Goal: Task Accomplishment & Management: Manage account settings

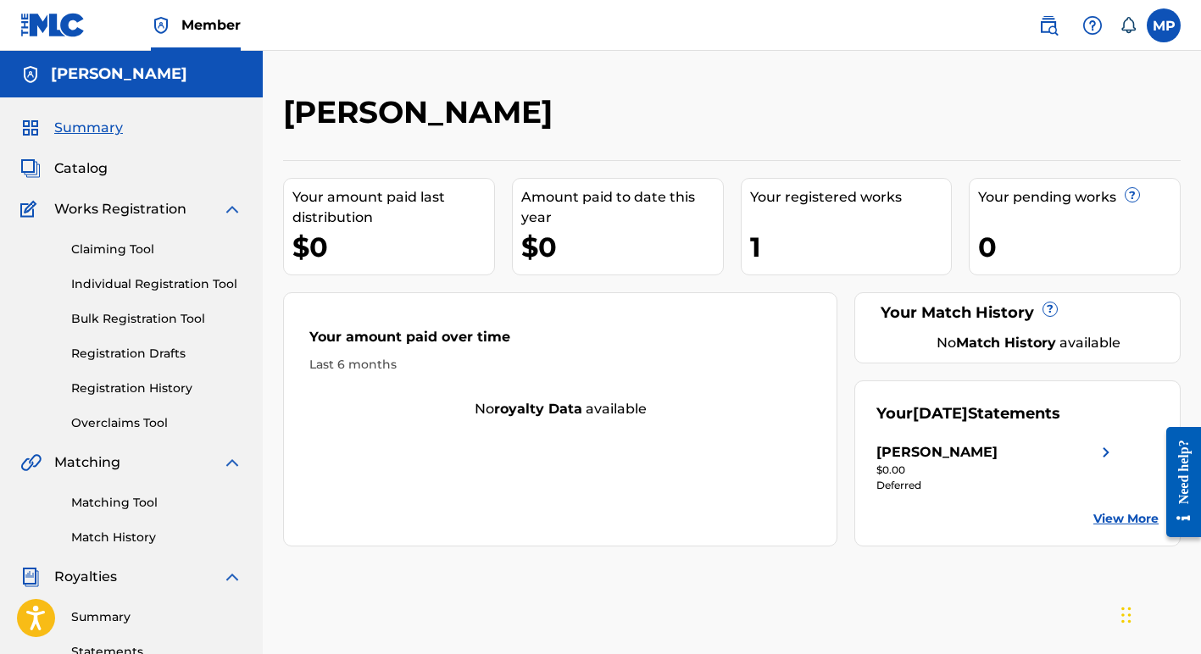
click at [124, 351] on link "Registration Drafts" at bounding box center [156, 354] width 171 height 18
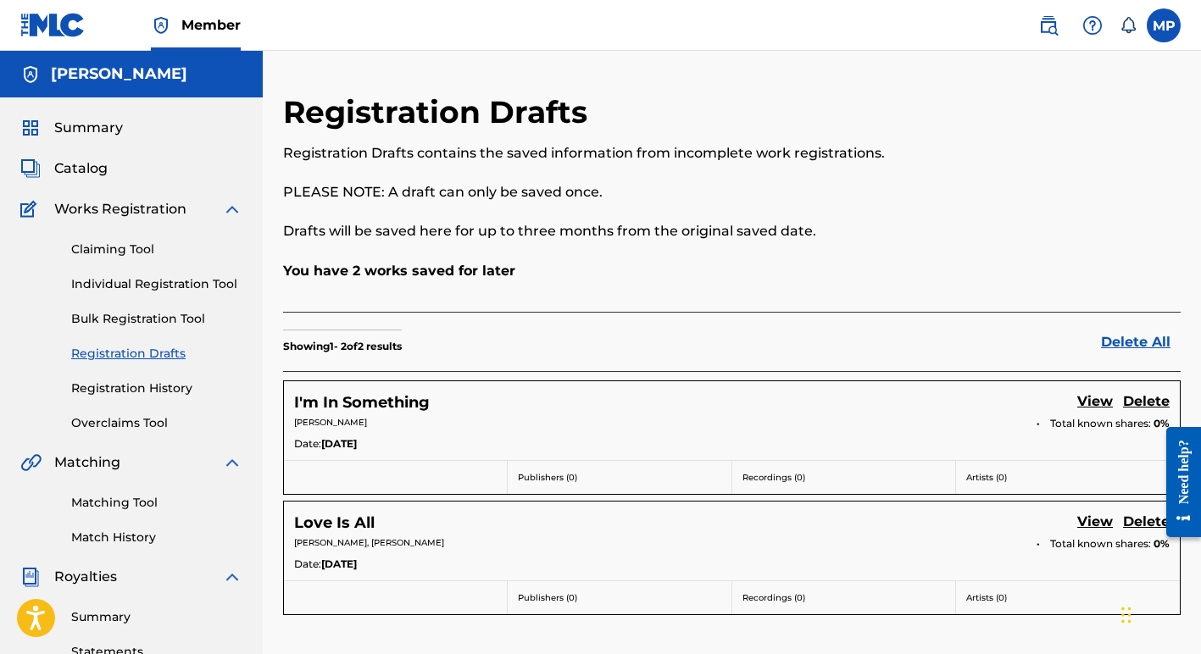
click at [1095, 521] on link "View" at bounding box center [1095, 523] width 36 height 23
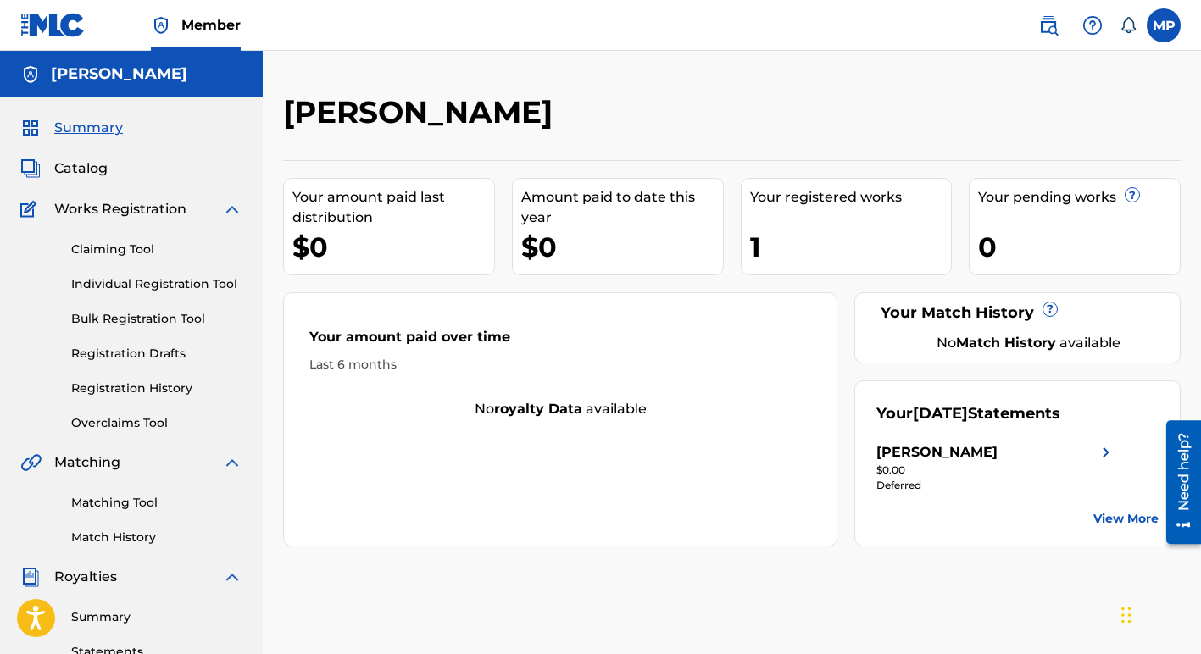
click at [75, 129] on span "Summary" at bounding box center [88, 128] width 69 height 20
click at [180, 286] on link "Individual Registration Tool" at bounding box center [156, 284] width 171 height 18
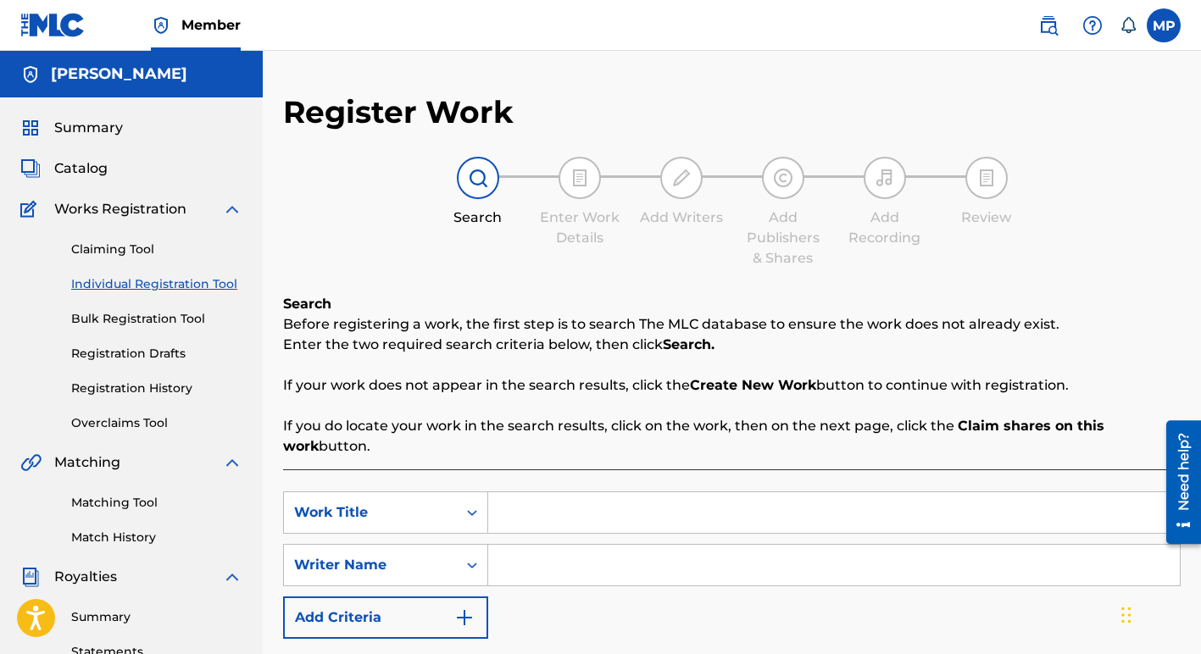
click at [532, 514] on input "Search Form" at bounding box center [833, 512] width 691 height 41
type input "Back To Ya Blues"
click at [517, 567] on input "Search Form" at bounding box center [833, 565] width 691 height 41
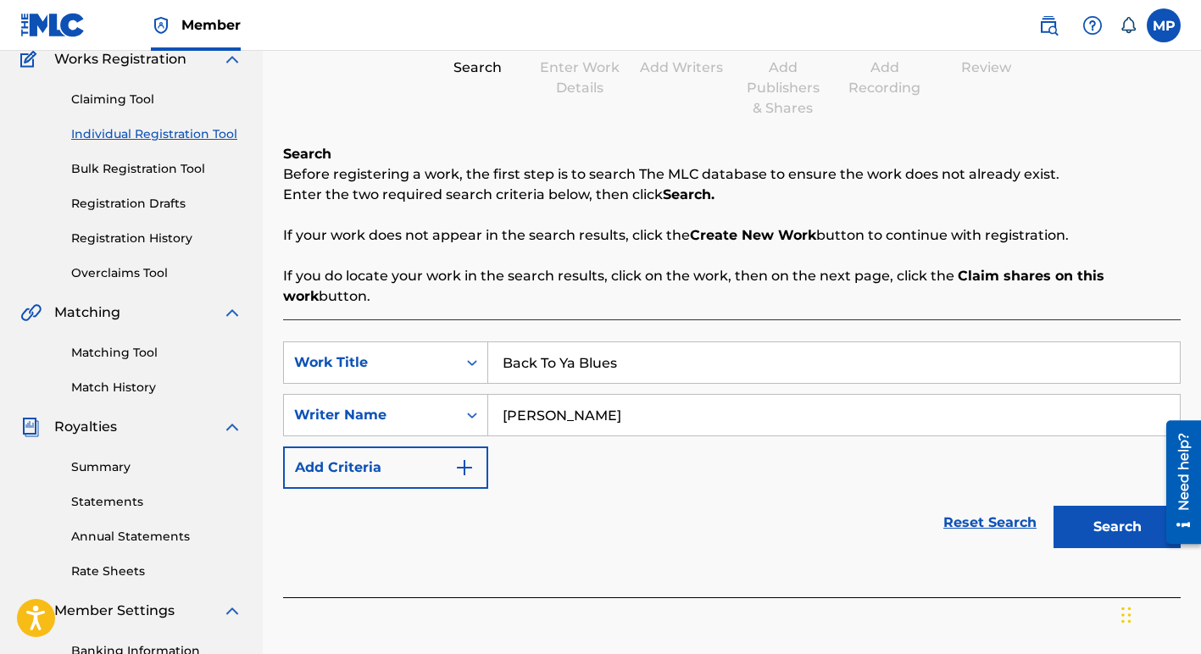
scroll to position [153, 0]
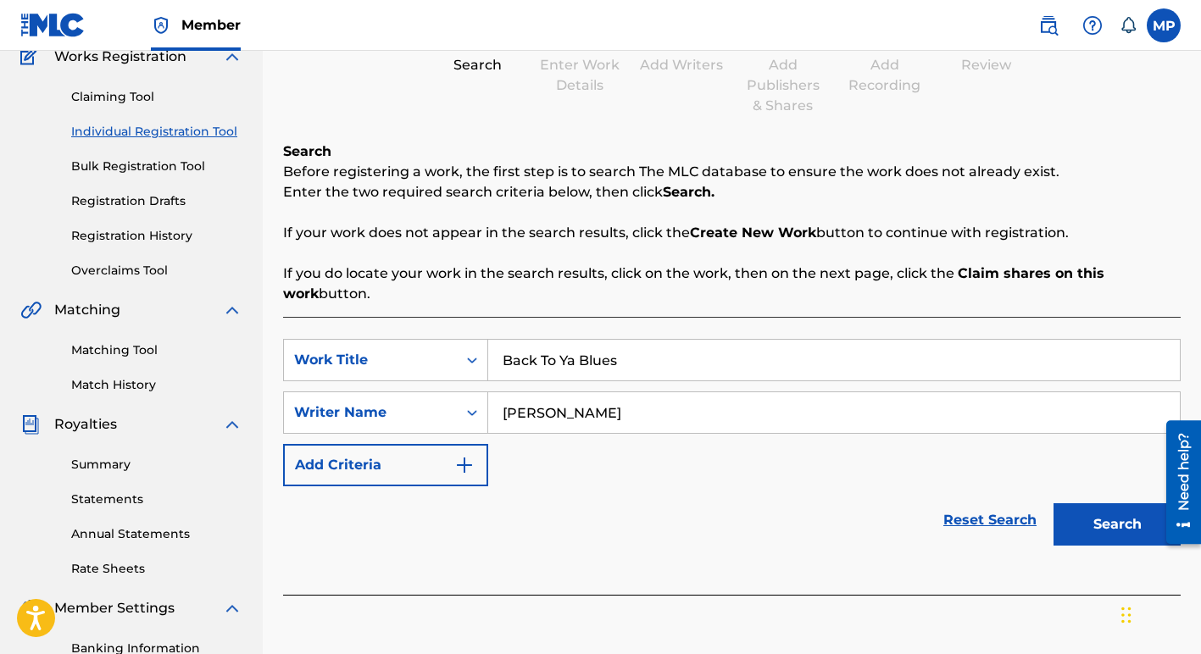
type input "[PERSON_NAME]"
click at [1100, 525] on button "Search" at bounding box center [1116, 524] width 127 height 42
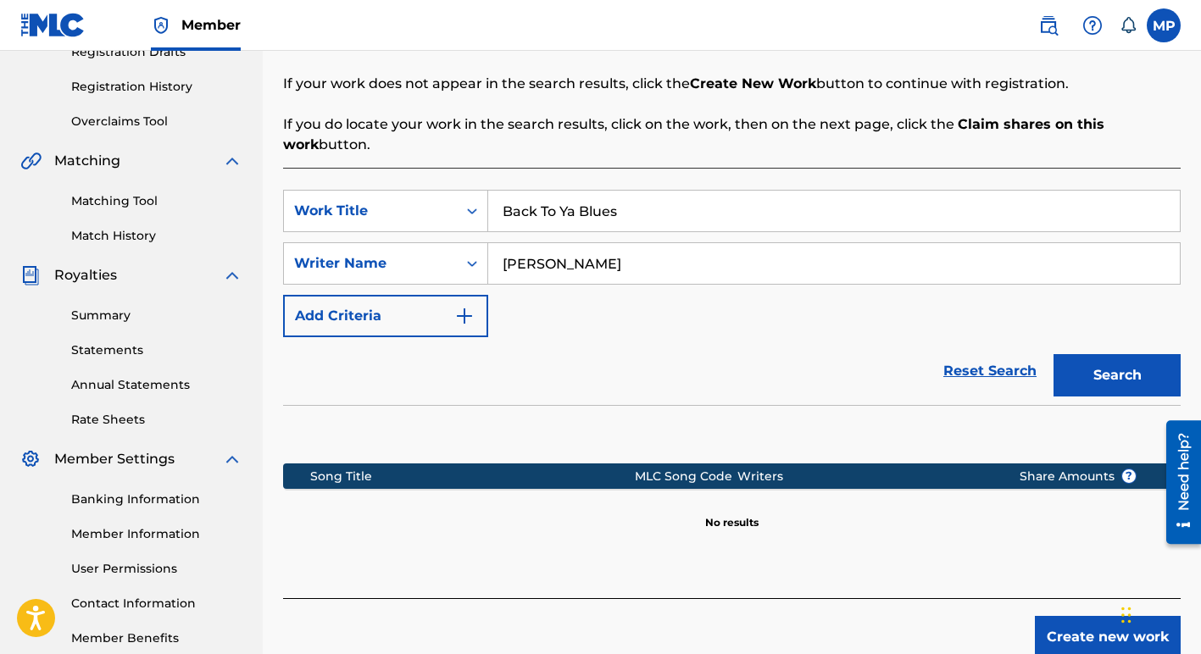
scroll to position [303, 0]
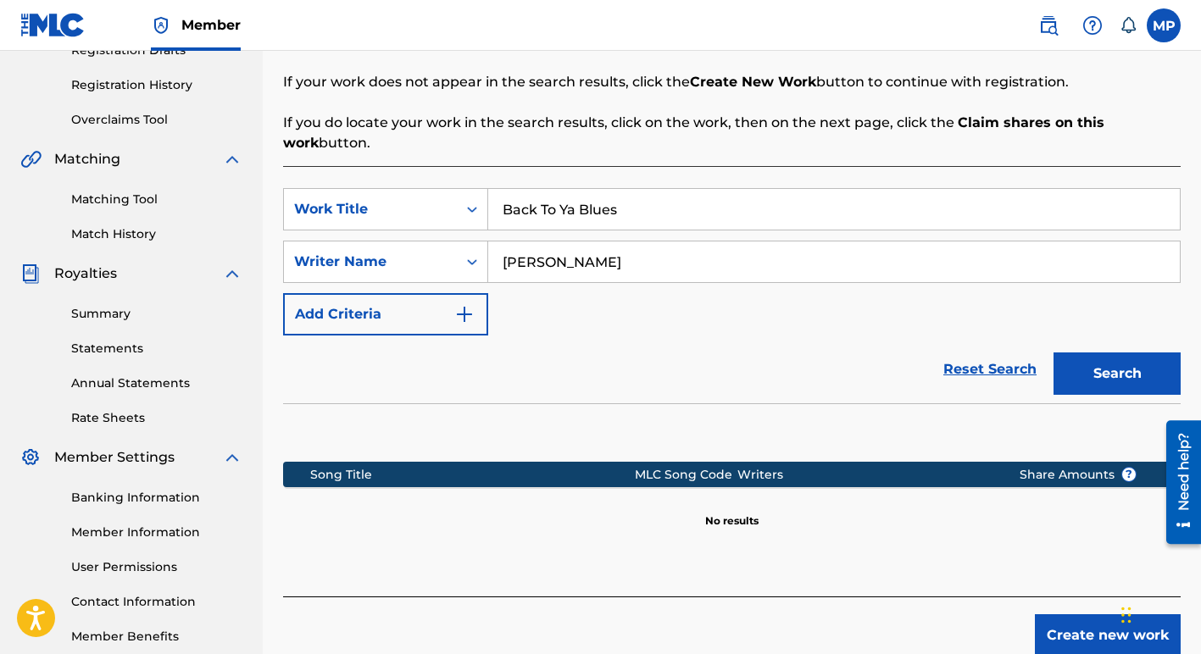
click at [364, 314] on button "Add Criteria" at bounding box center [385, 314] width 205 height 42
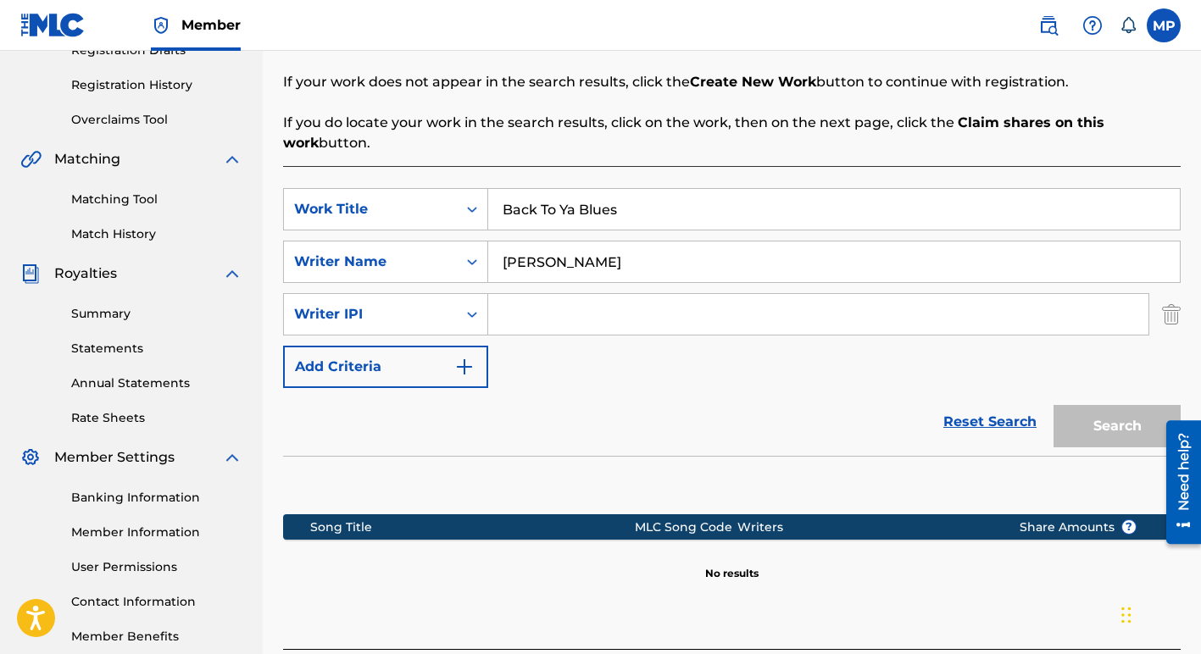
click at [366, 368] on button "Add Criteria" at bounding box center [385, 367] width 205 height 42
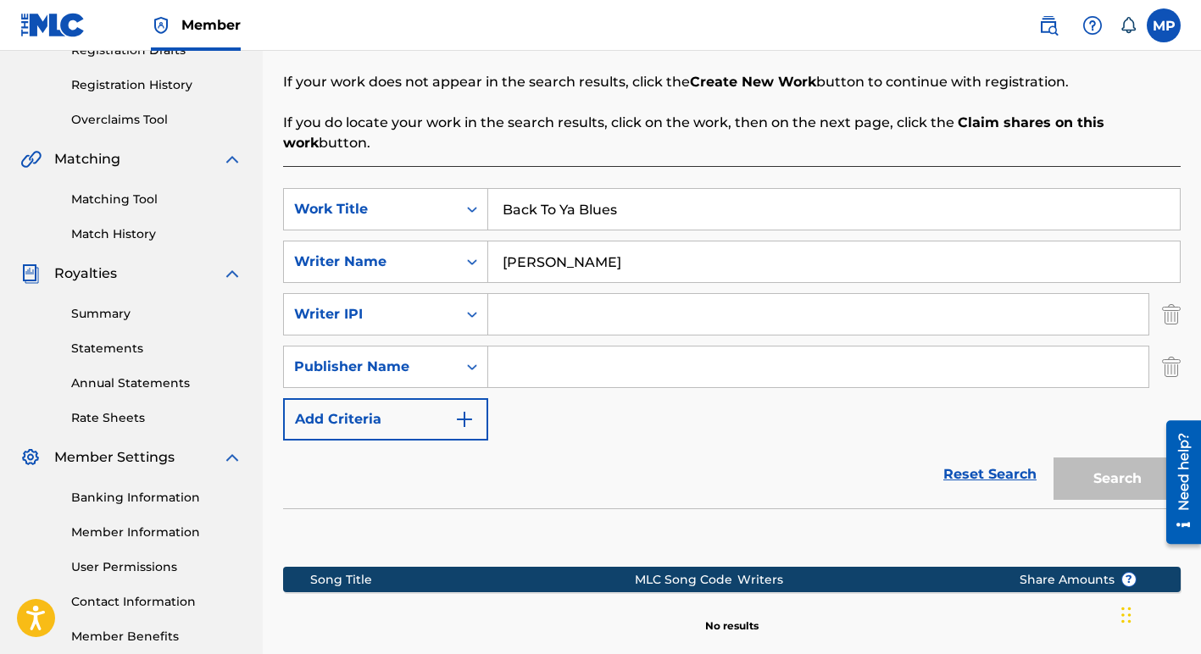
click at [363, 421] on button "Add Criteria" at bounding box center [385, 419] width 205 height 42
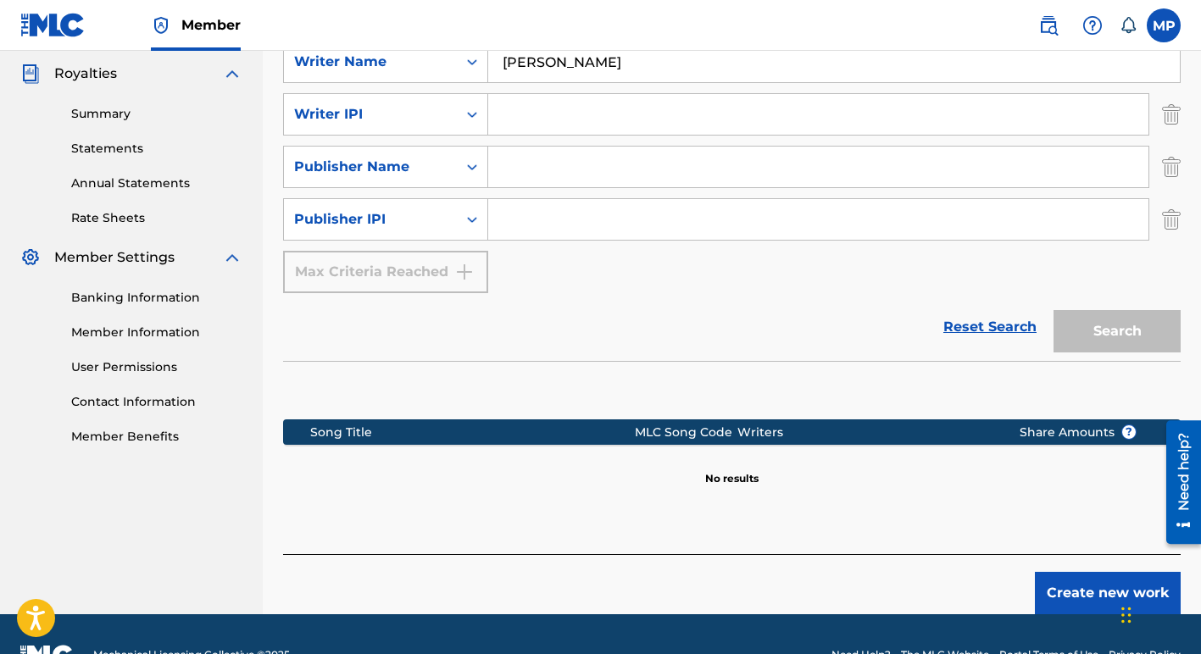
scroll to position [507, 0]
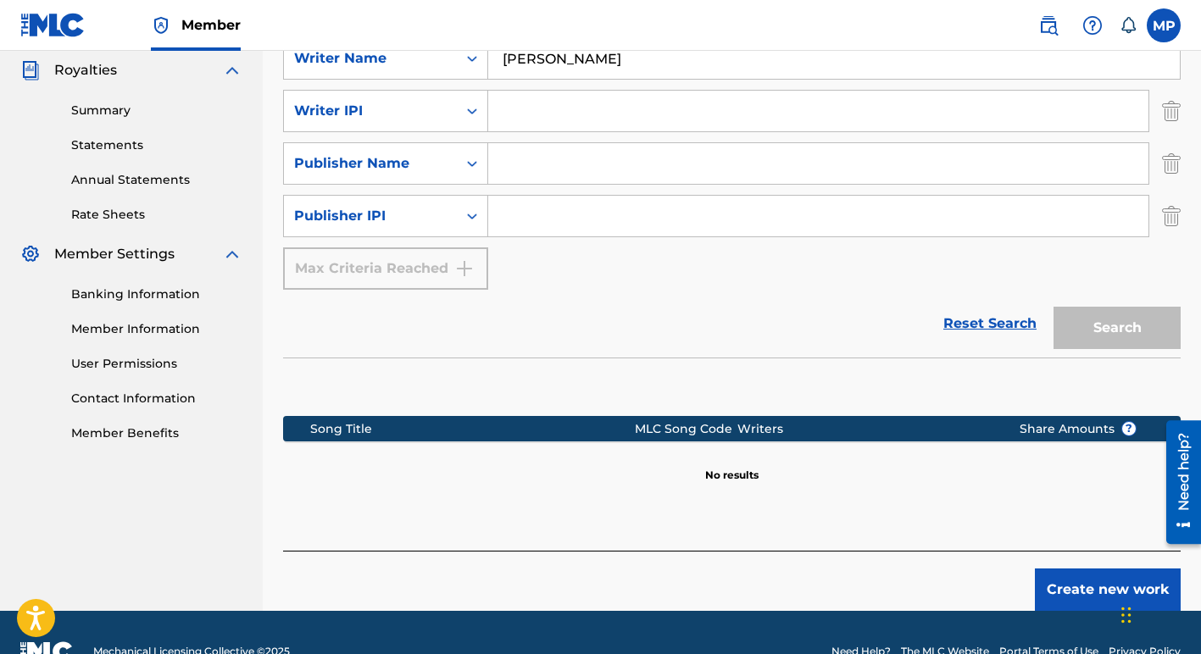
click at [1096, 591] on button "Create new work" at bounding box center [1108, 590] width 146 height 42
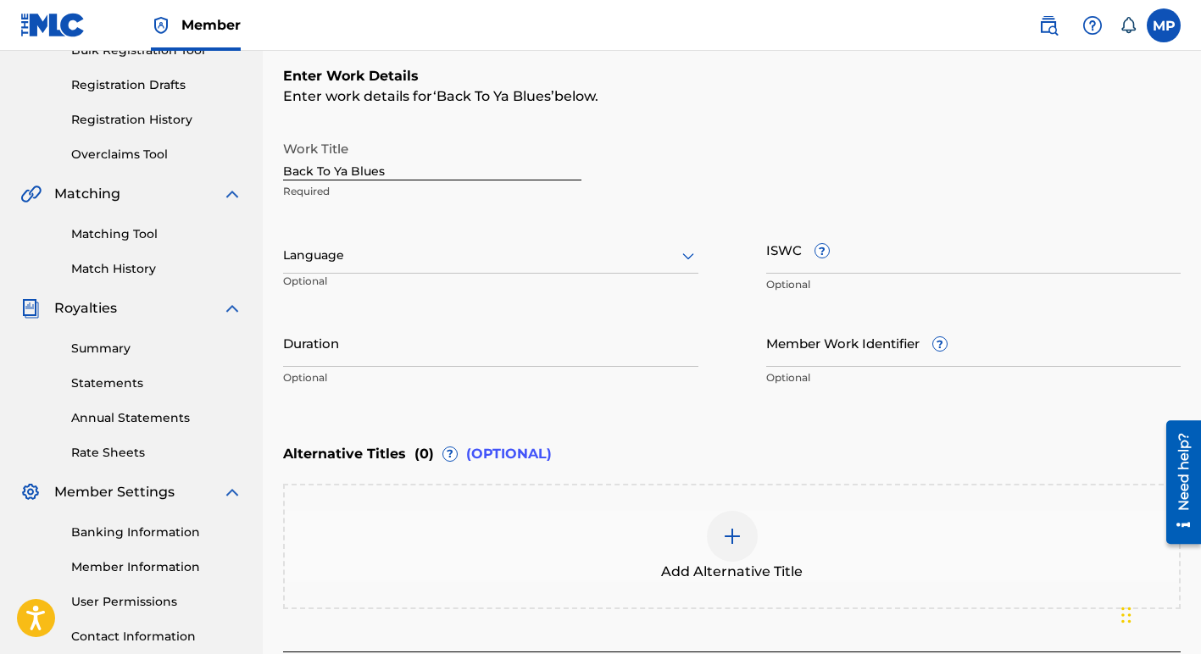
scroll to position [275, 0]
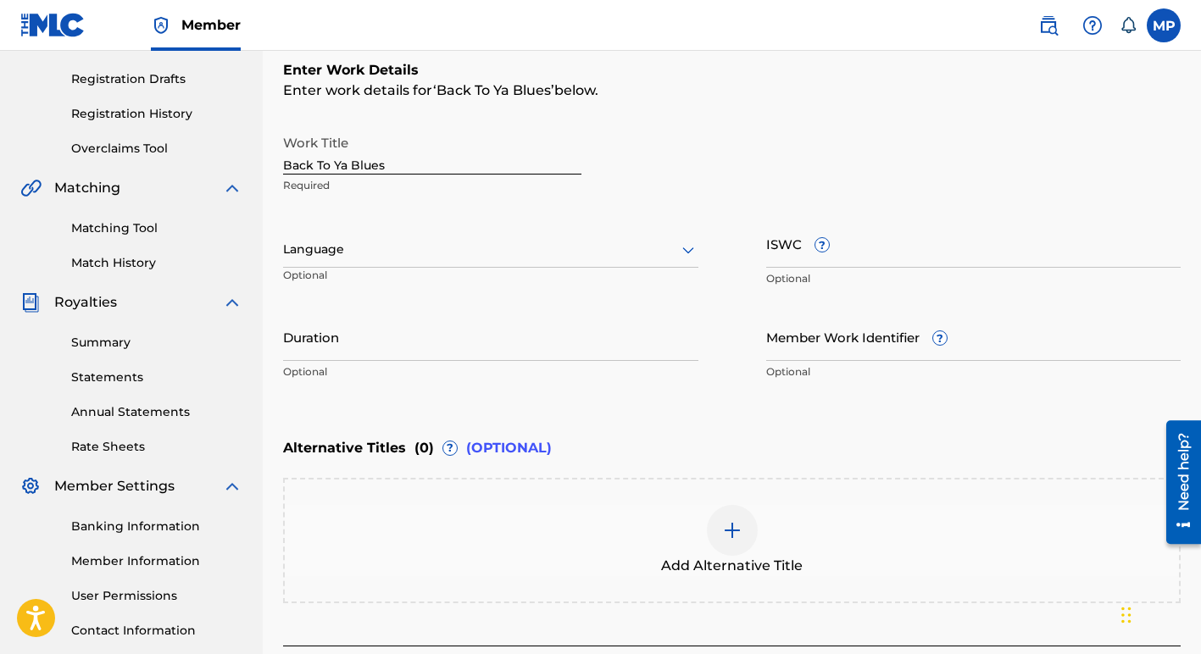
click at [135, 225] on link "Matching Tool" at bounding box center [156, 228] width 171 height 18
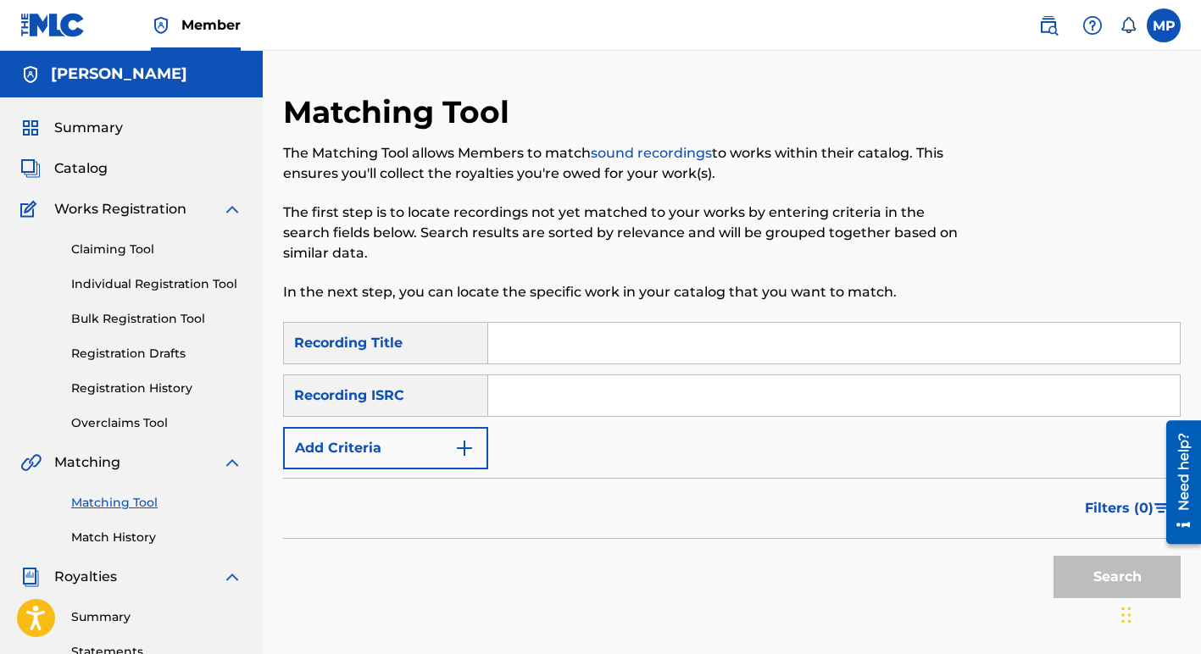
click at [113, 319] on link "Bulk Registration Tool" at bounding box center [156, 319] width 171 height 18
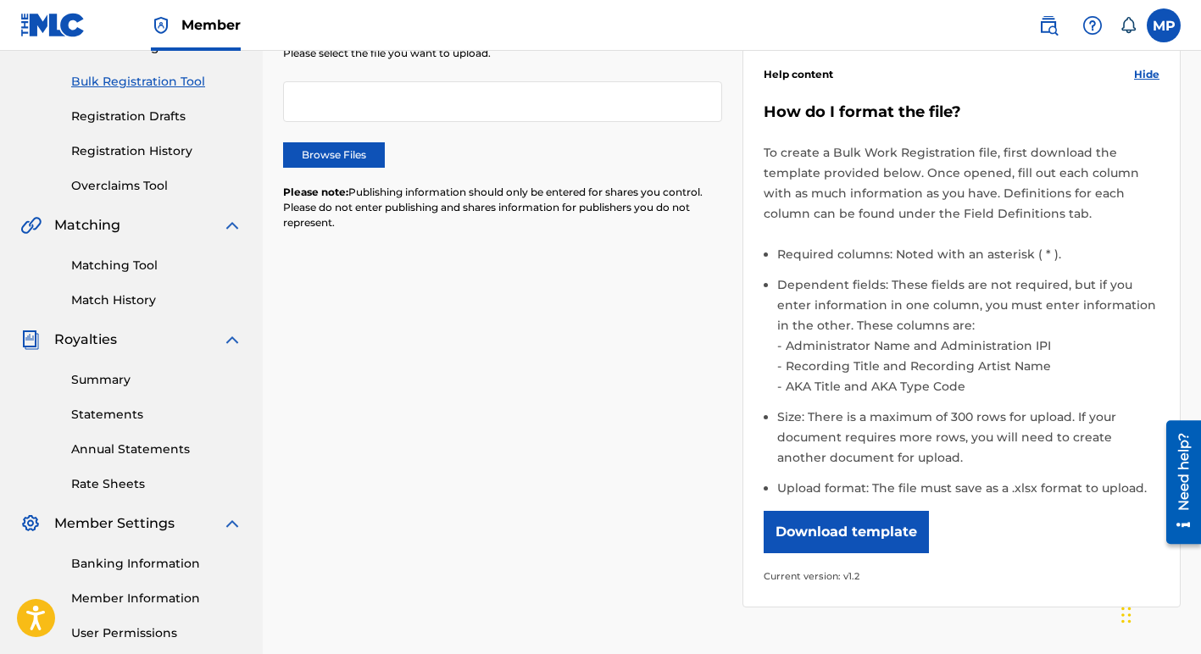
scroll to position [241, 0]
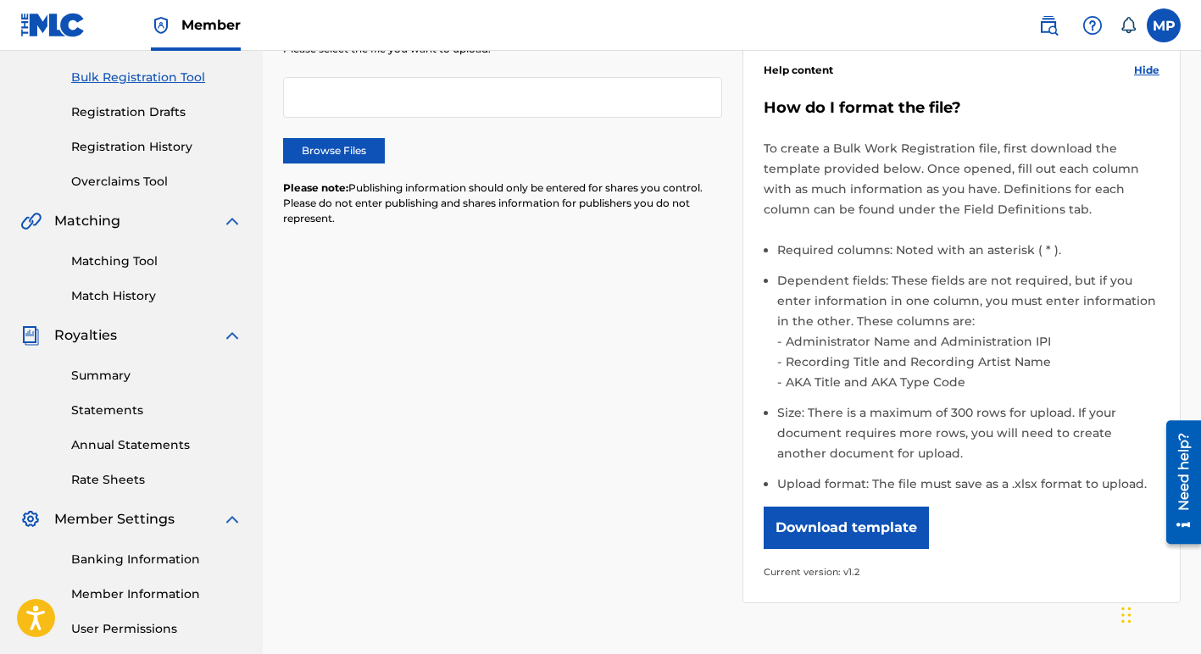
click at [836, 527] on button "Download template" at bounding box center [845, 528] width 165 height 42
click at [930, 28] on nav "Member MP MP [PERSON_NAME] [EMAIL_ADDRESS][DOMAIN_NAME] Notification Preference…" at bounding box center [600, 25] width 1201 height 51
click at [105, 259] on link "Matching Tool" at bounding box center [156, 262] width 171 height 18
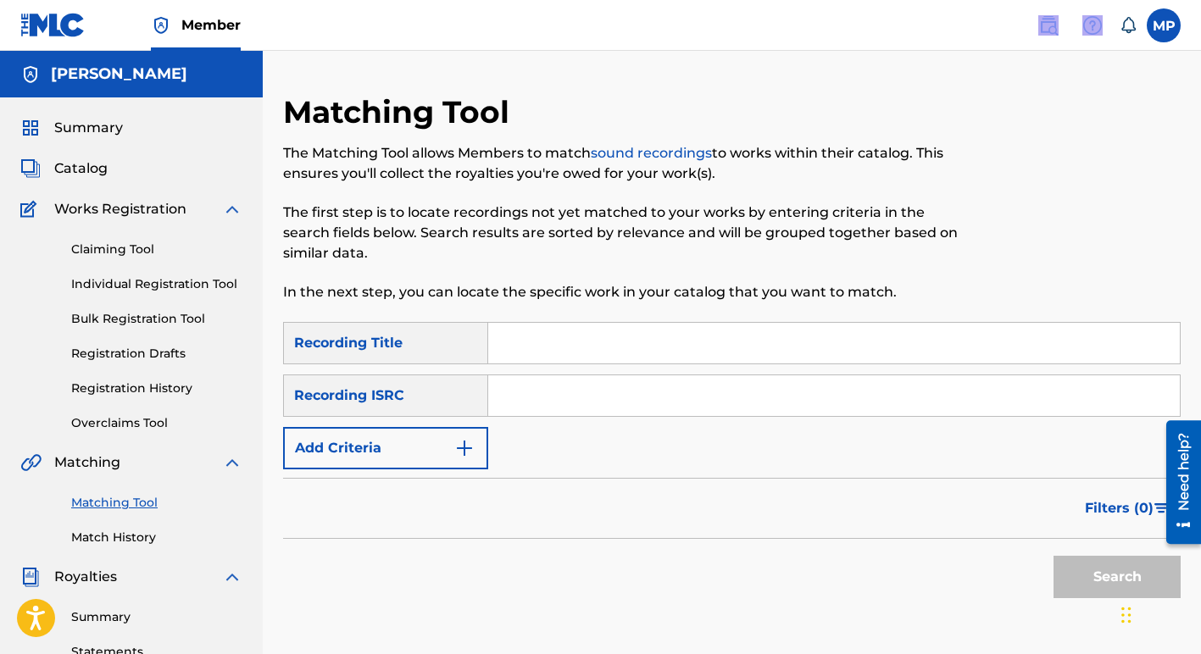
click at [106, 250] on link "Claiming Tool" at bounding box center [156, 250] width 171 height 18
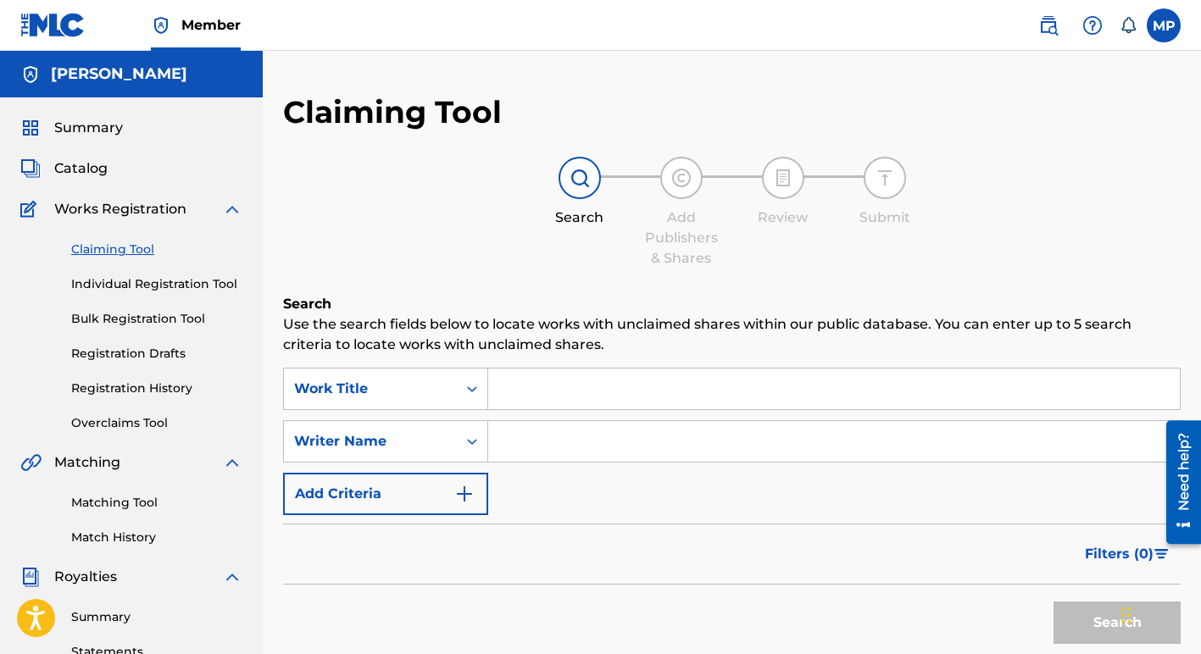
click at [521, 391] on input "Search Form" at bounding box center [833, 389] width 691 height 41
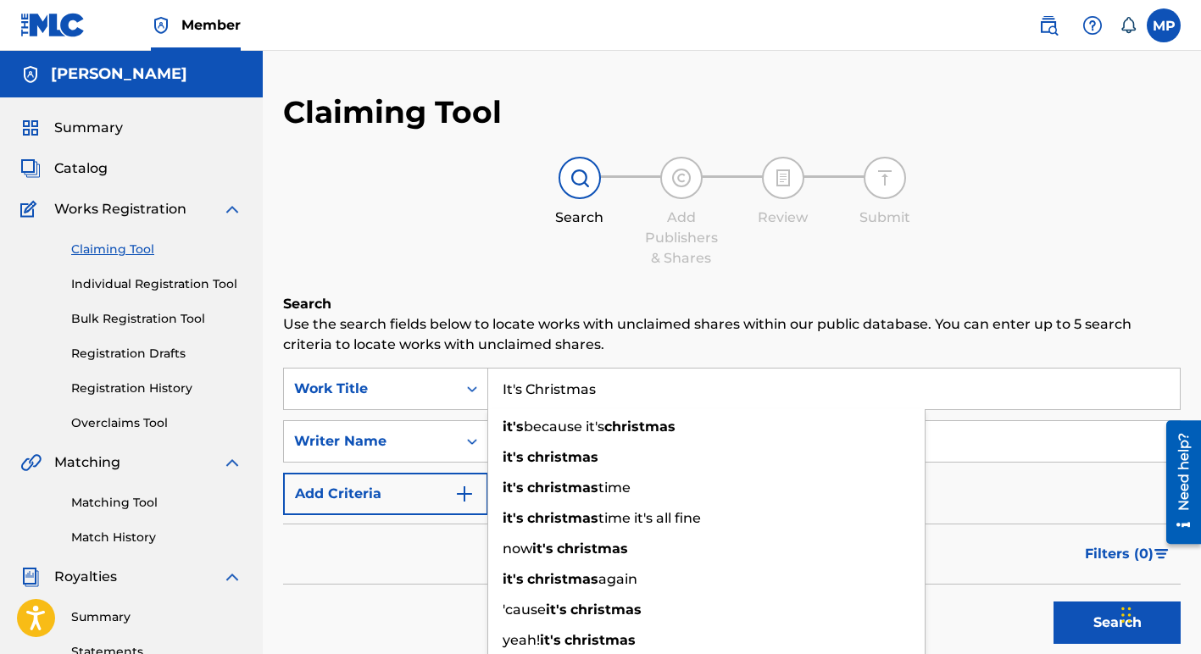
type input "It's Christmas"
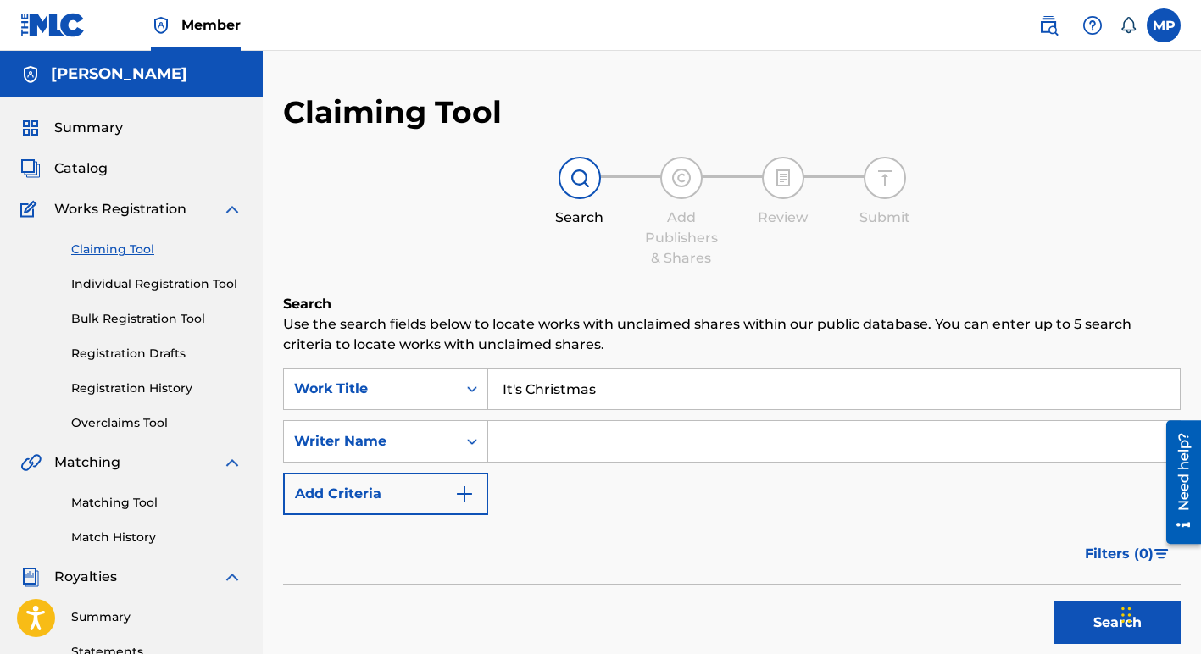
click at [941, 442] on input "Search Form" at bounding box center [833, 441] width 691 height 41
click at [1062, 622] on button "Search" at bounding box center [1116, 623] width 127 height 42
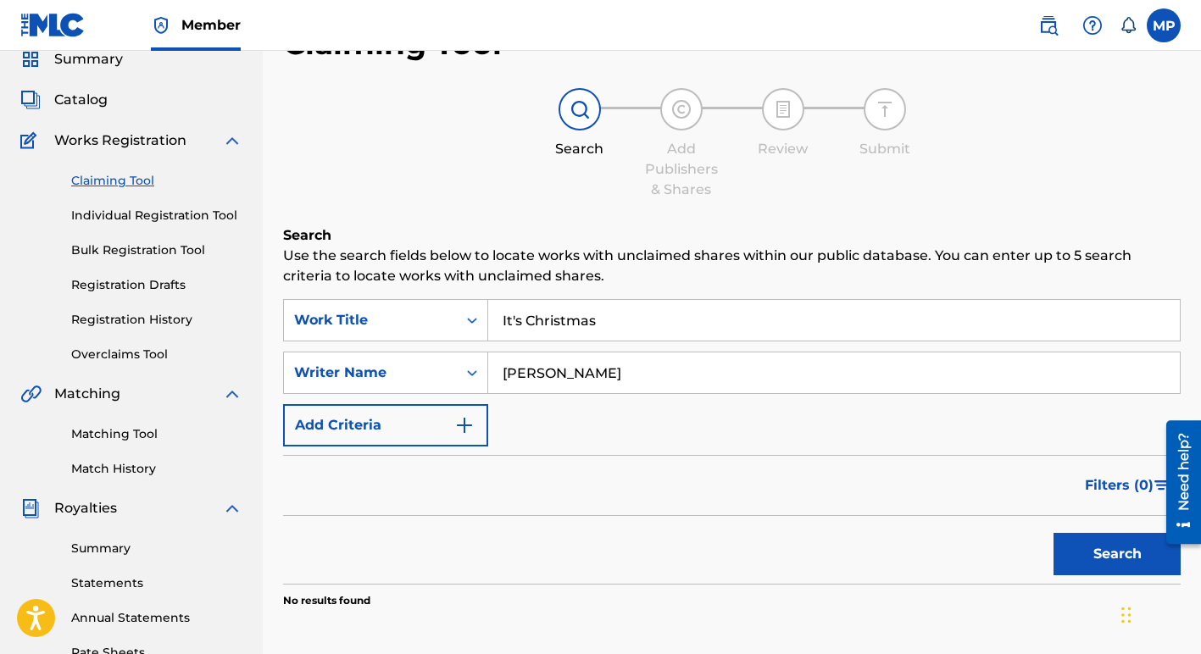
scroll to position [57, 0]
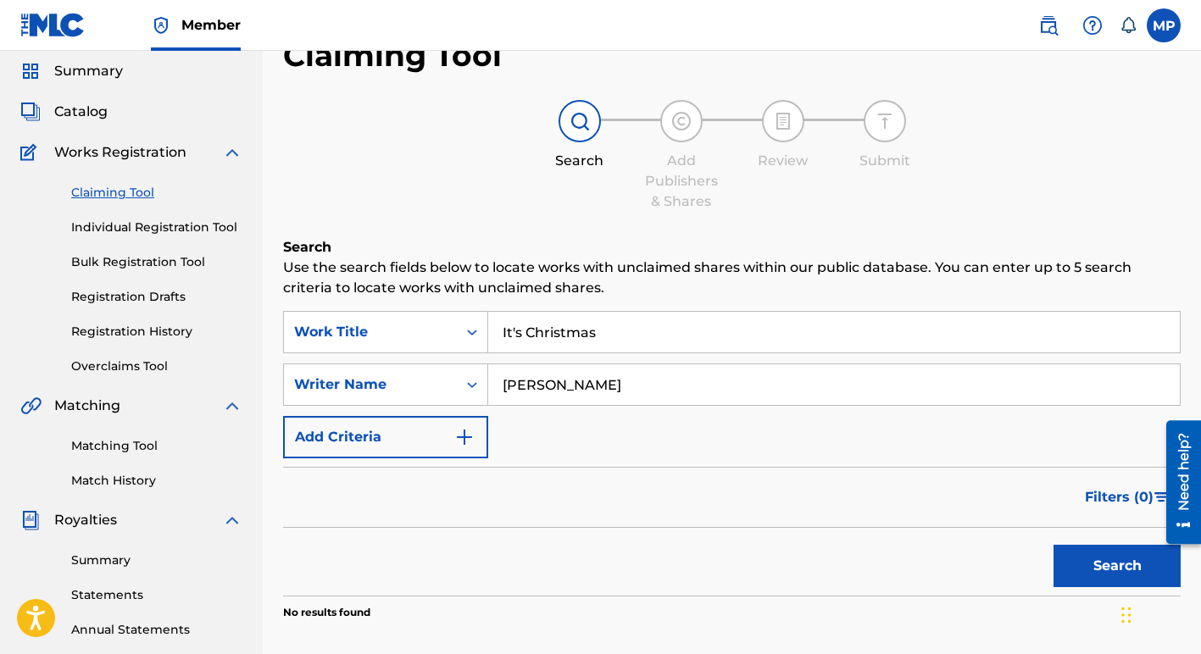
click at [592, 386] on input "[PERSON_NAME]" at bounding box center [833, 384] width 691 height 41
type input "M"
type input "[PERSON_NAME]"
click at [1058, 559] on button "Search" at bounding box center [1116, 566] width 127 height 42
drag, startPoint x: 595, startPoint y: 391, endPoint x: 494, endPoint y: 388, distance: 100.9
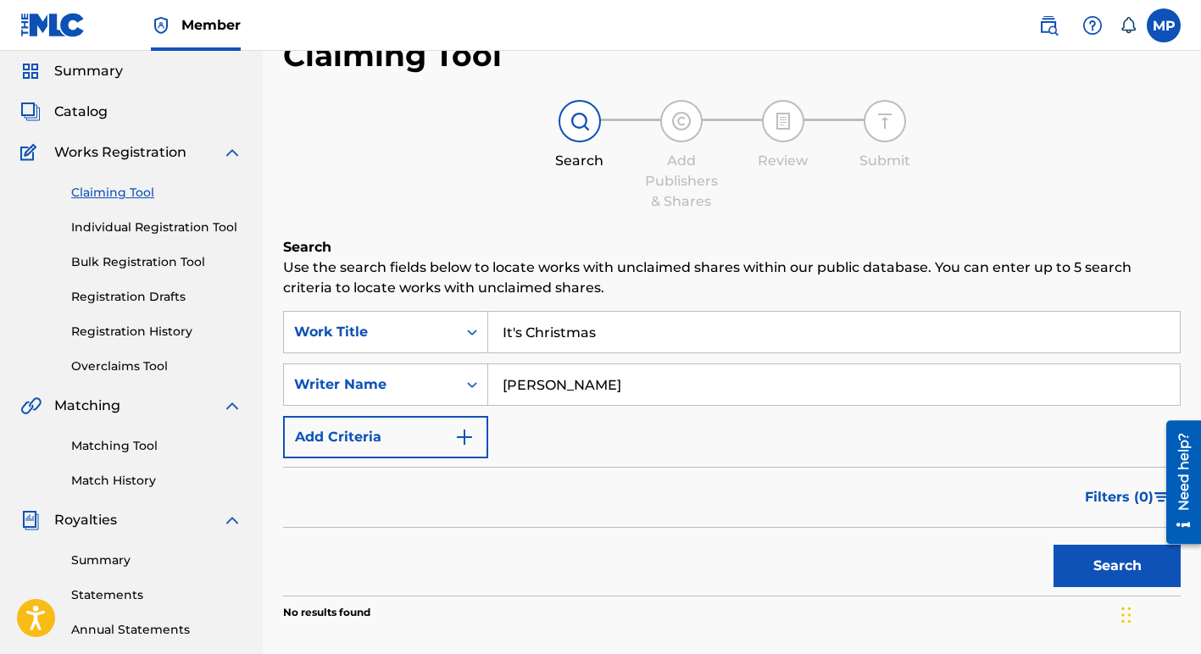
click at [494, 388] on input "[PERSON_NAME]" at bounding box center [833, 384] width 691 height 41
click at [387, 440] on button "Add Criteria" at bounding box center [385, 437] width 205 height 42
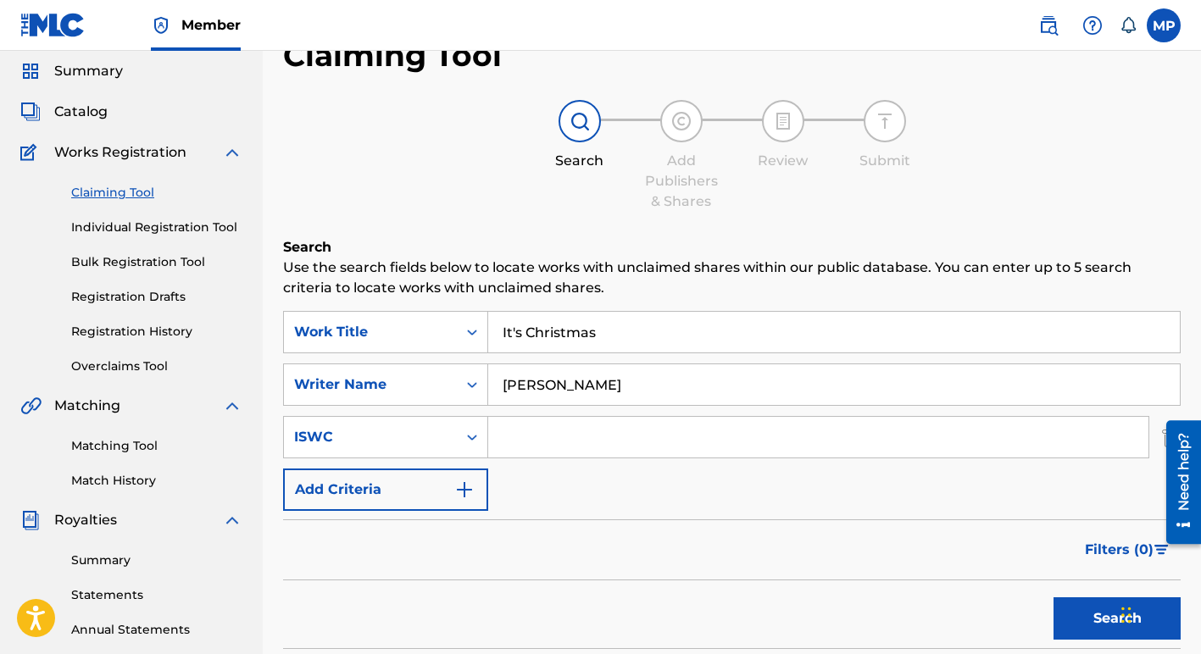
drag, startPoint x: 597, startPoint y: 383, endPoint x: 489, endPoint y: 376, distance: 107.8
click at [489, 376] on input "[PERSON_NAME]" at bounding box center [833, 384] width 691 height 41
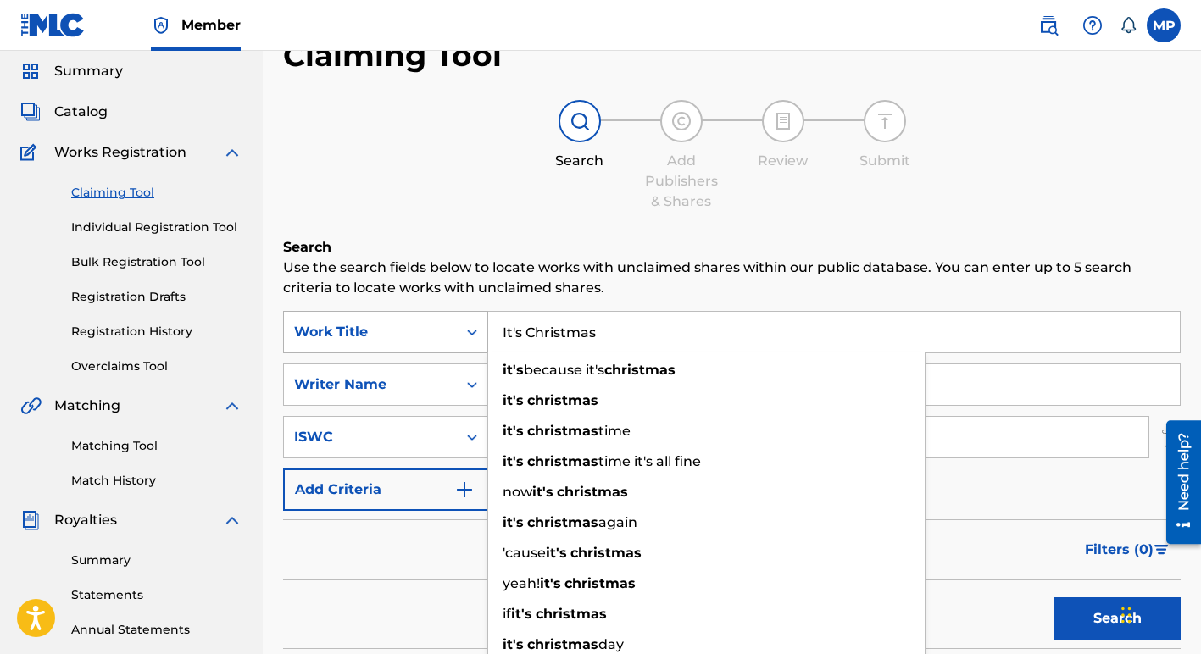
drag, startPoint x: 595, startPoint y: 333, endPoint x: 477, endPoint y: 330, distance: 117.8
click at [477, 330] on div "SearchWithCriteriac00543c8-e2c3-4a24-a2be-d6bd4dea6be8 Work Title It's Christma…" at bounding box center [731, 332] width 897 height 42
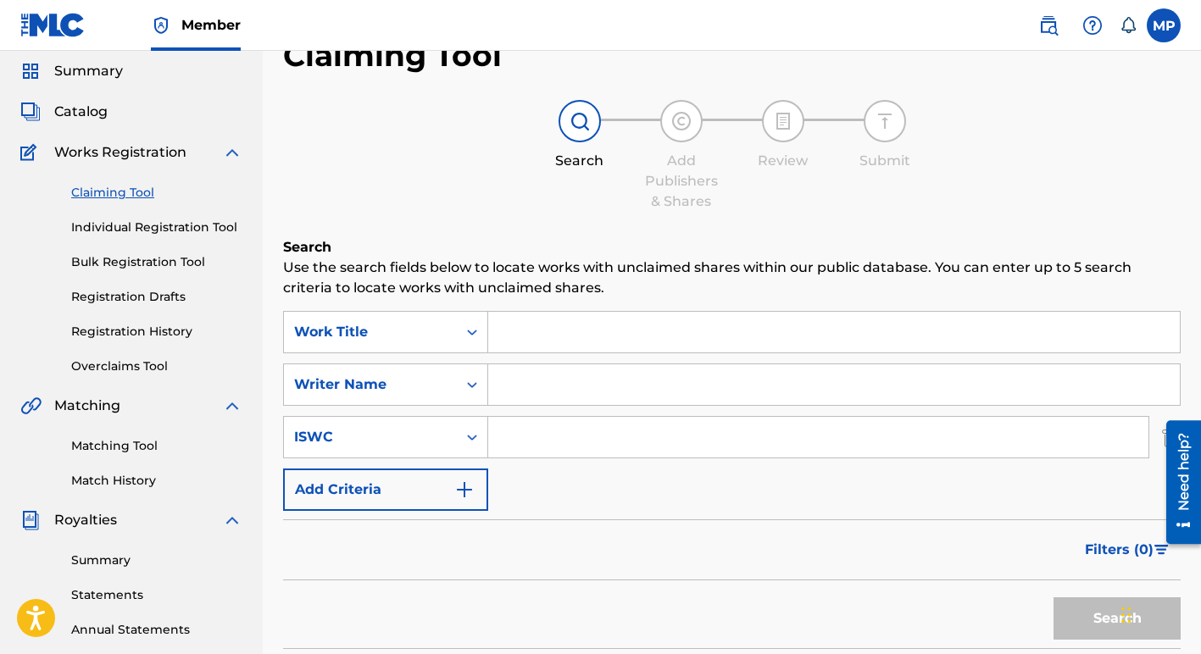
click at [111, 262] on link "Bulk Registration Tool" at bounding box center [156, 262] width 171 height 18
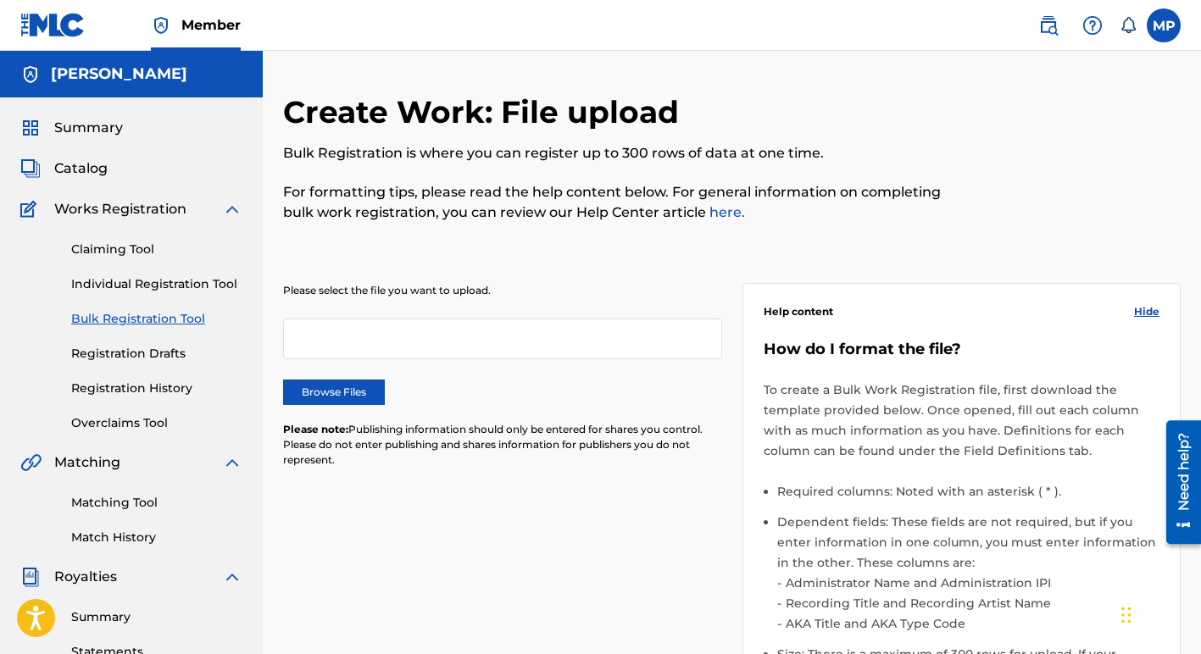
click at [321, 391] on label "Browse Files" at bounding box center [334, 392] width 102 height 25
click at [0, 0] on input "Browse Files" at bounding box center [0, 0] width 0 height 0
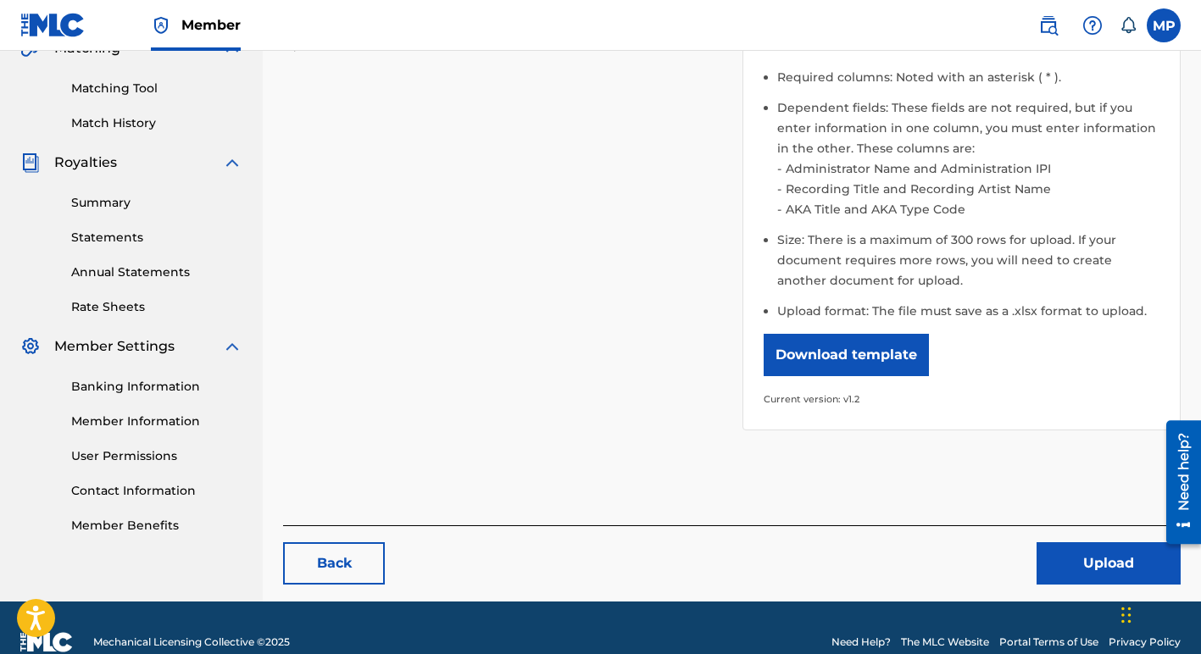
scroll to position [419, 0]
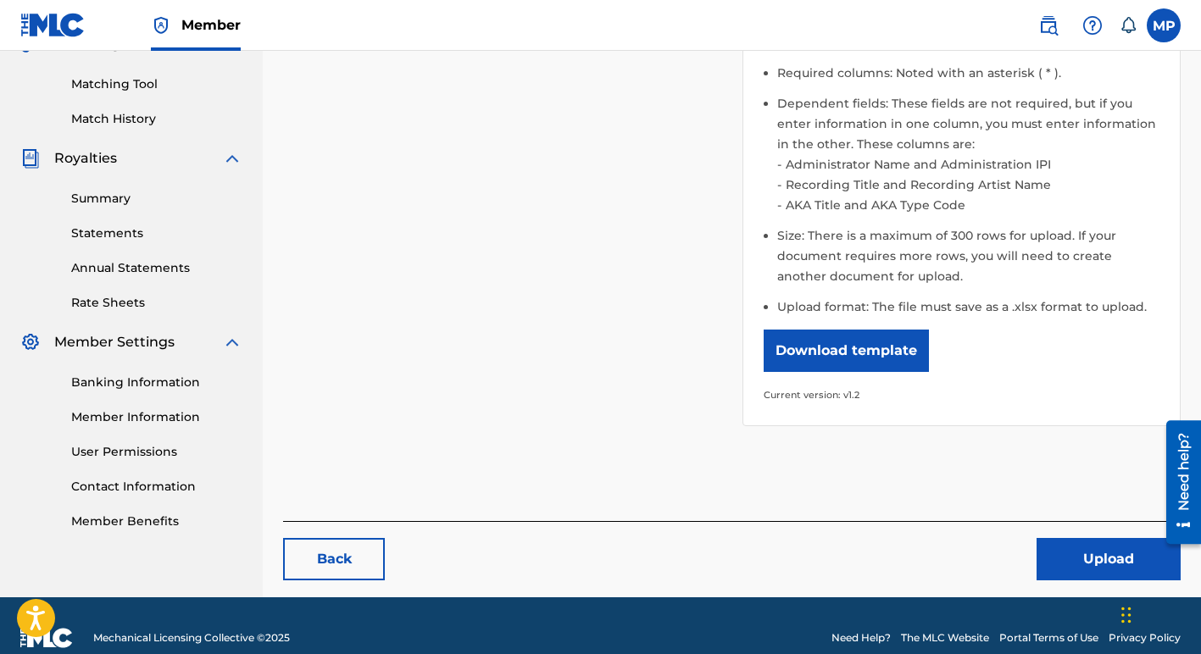
click at [1054, 554] on button "Upload" at bounding box center [1108, 559] width 144 height 42
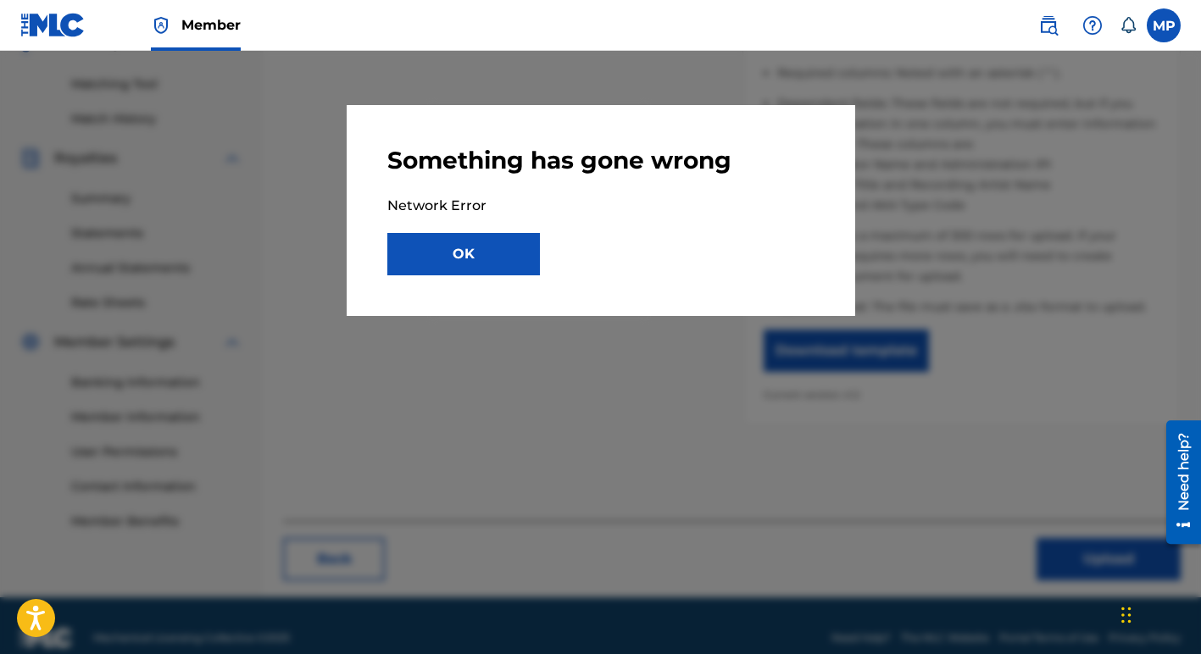
click at [436, 252] on button "OK" at bounding box center [463, 254] width 153 height 42
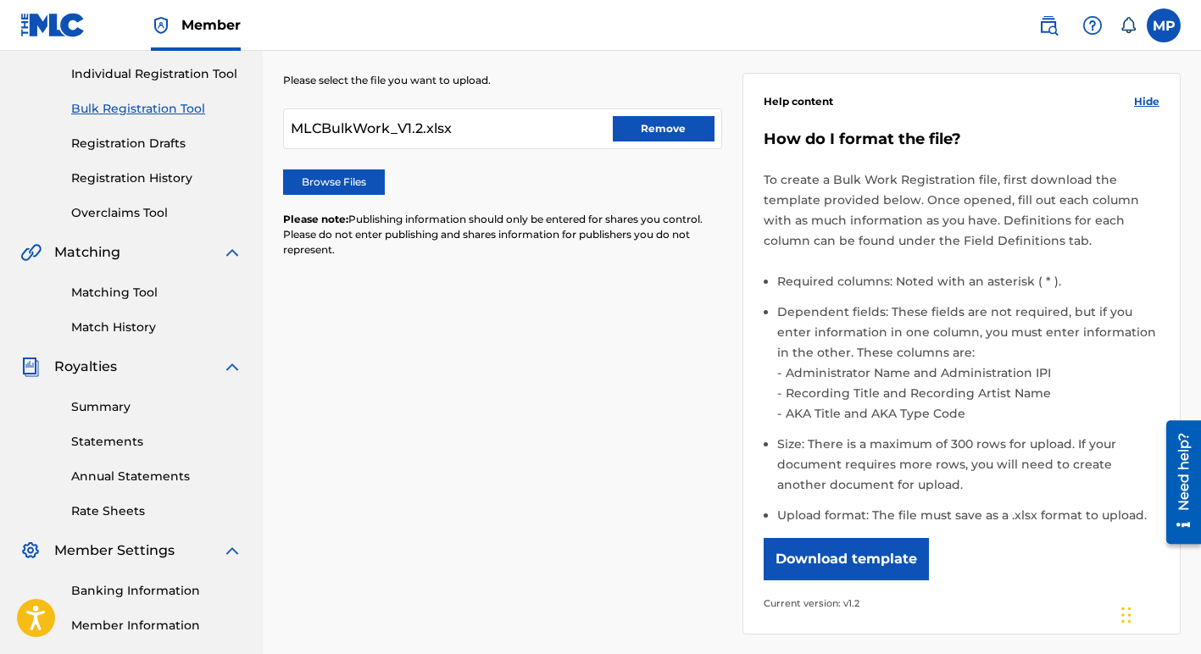
scroll to position [0, 0]
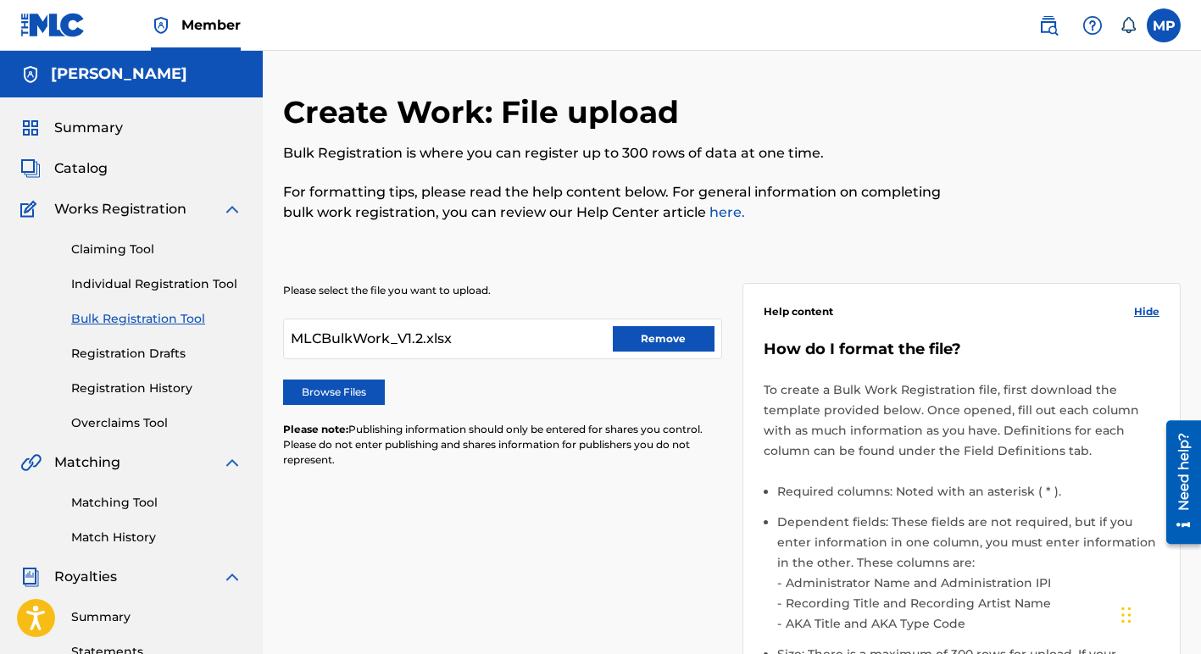
click at [425, 339] on span "MLCBulkWork_V1.2.xlsx" at bounding box center [371, 339] width 161 height 20
click at [426, 341] on span "MLCBulkWork_V1.2.xlsx" at bounding box center [371, 339] width 161 height 20
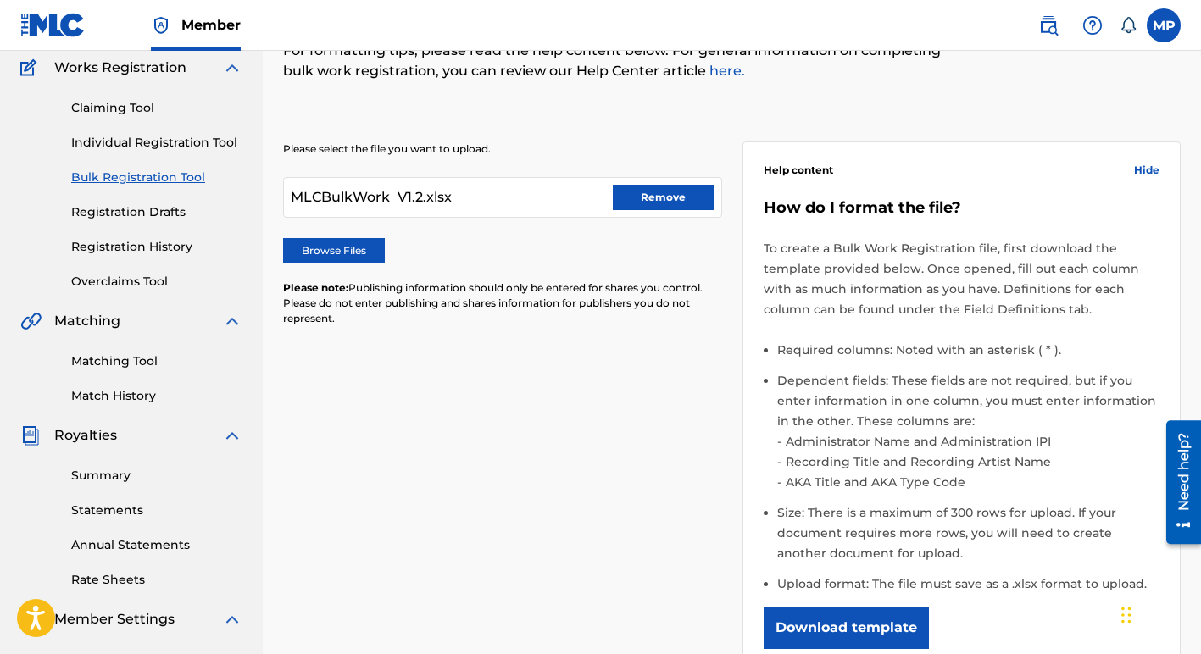
scroll to position [138, 0]
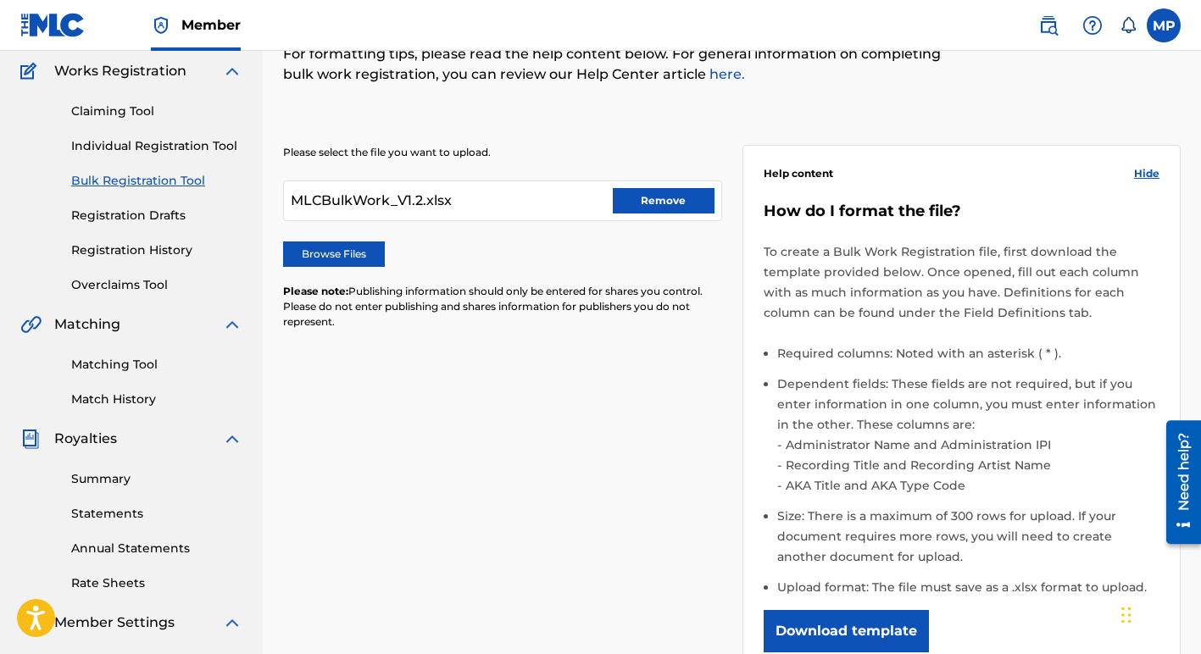
click at [656, 202] on button "Remove" at bounding box center [664, 200] width 102 height 25
click at [327, 253] on label "Browse Files" at bounding box center [334, 253] width 102 height 25
click at [0, 0] on input "Browse Files" at bounding box center [0, 0] width 0 height 0
click at [325, 253] on label "Browse Files" at bounding box center [334, 253] width 102 height 25
click at [0, 0] on input "Browse Files" at bounding box center [0, 0] width 0 height 0
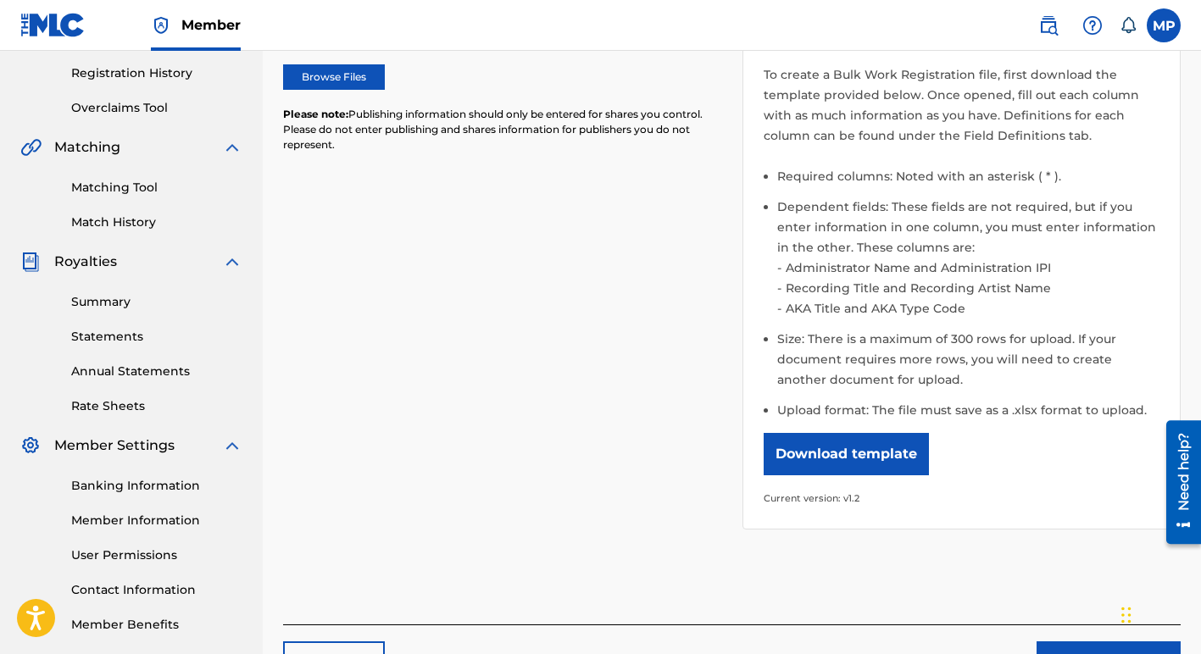
scroll to position [442, 0]
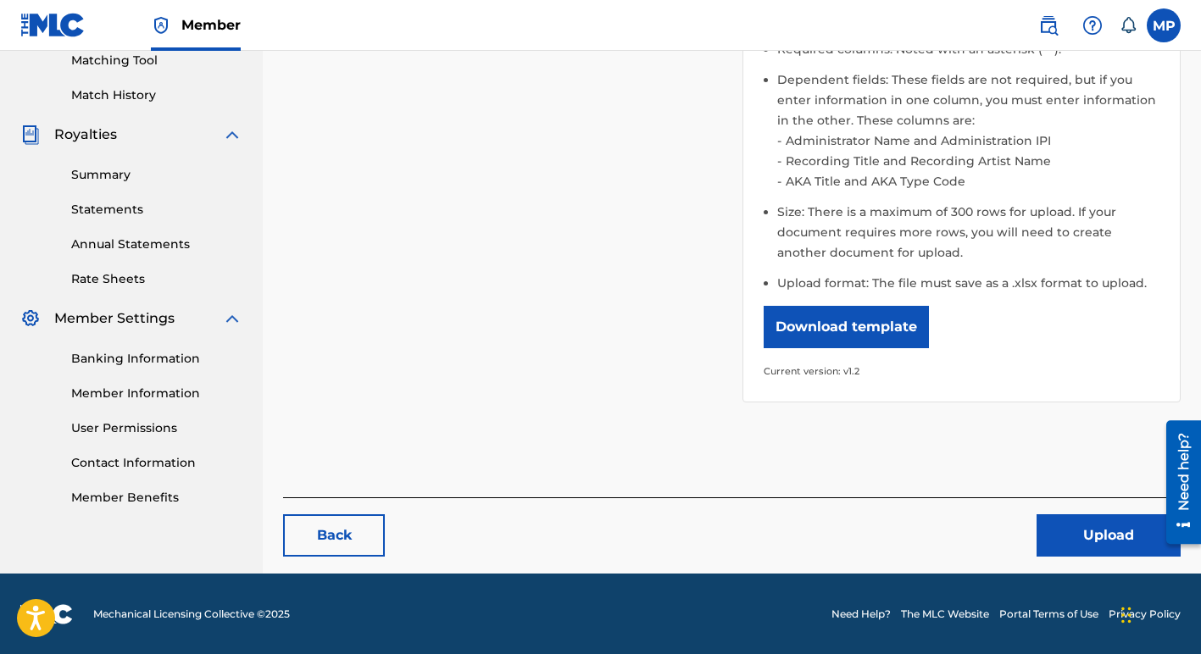
click at [1054, 530] on button "Upload" at bounding box center [1108, 535] width 144 height 42
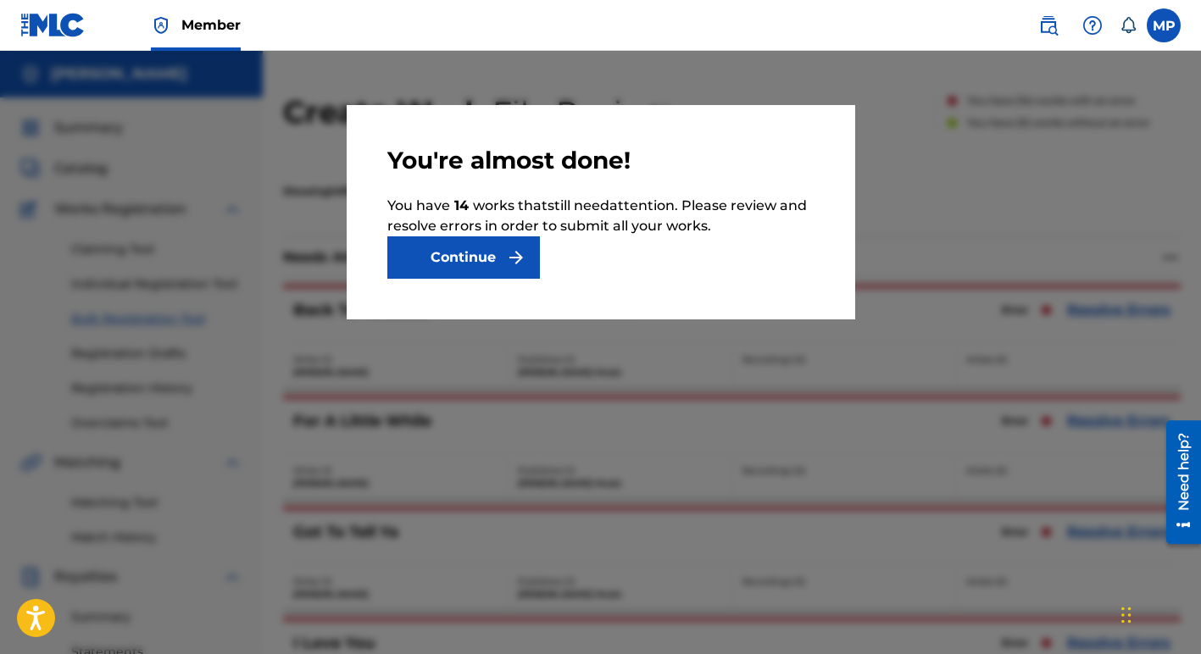
click at [469, 257] on button "Continue" at bounding box center [463, 257] width 153 height 42
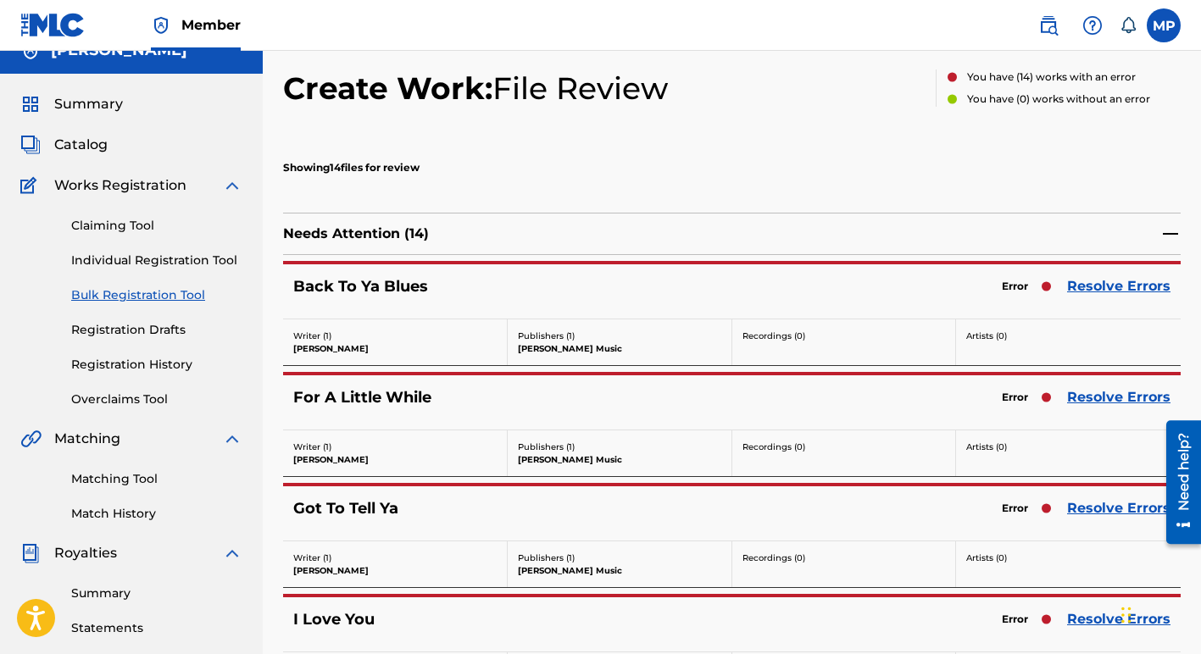
scroll to position [29, 0]
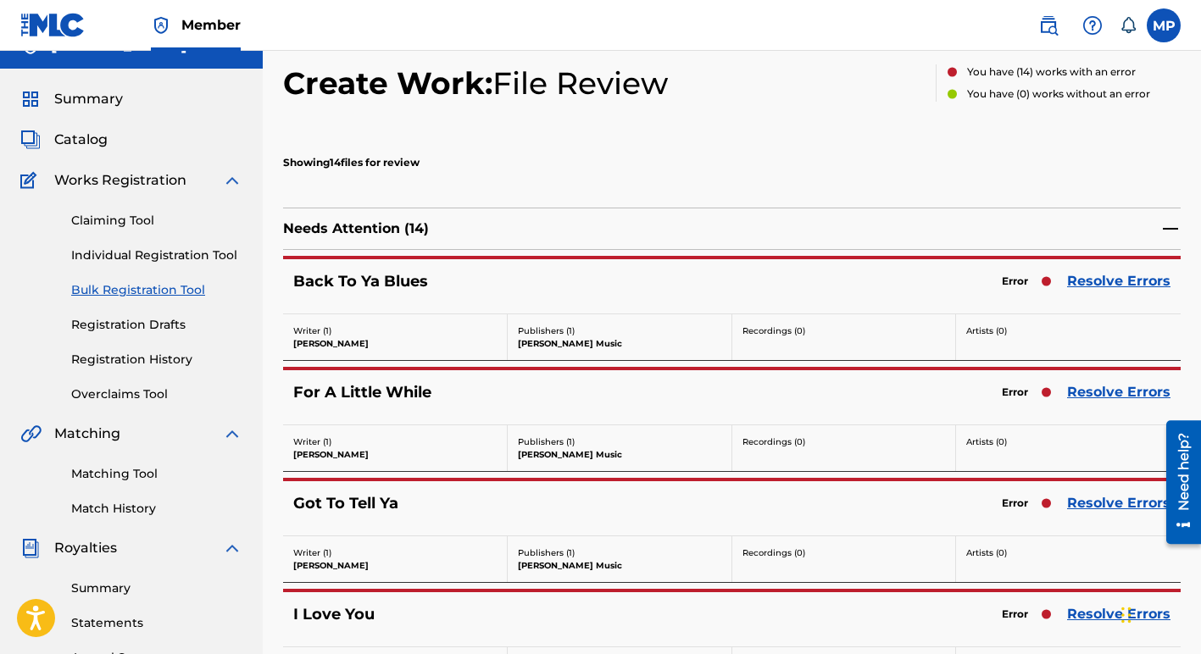
click at [1109, 280] on link "Resolve Errors" at bounding box center [1118, 281] width 103 height 20
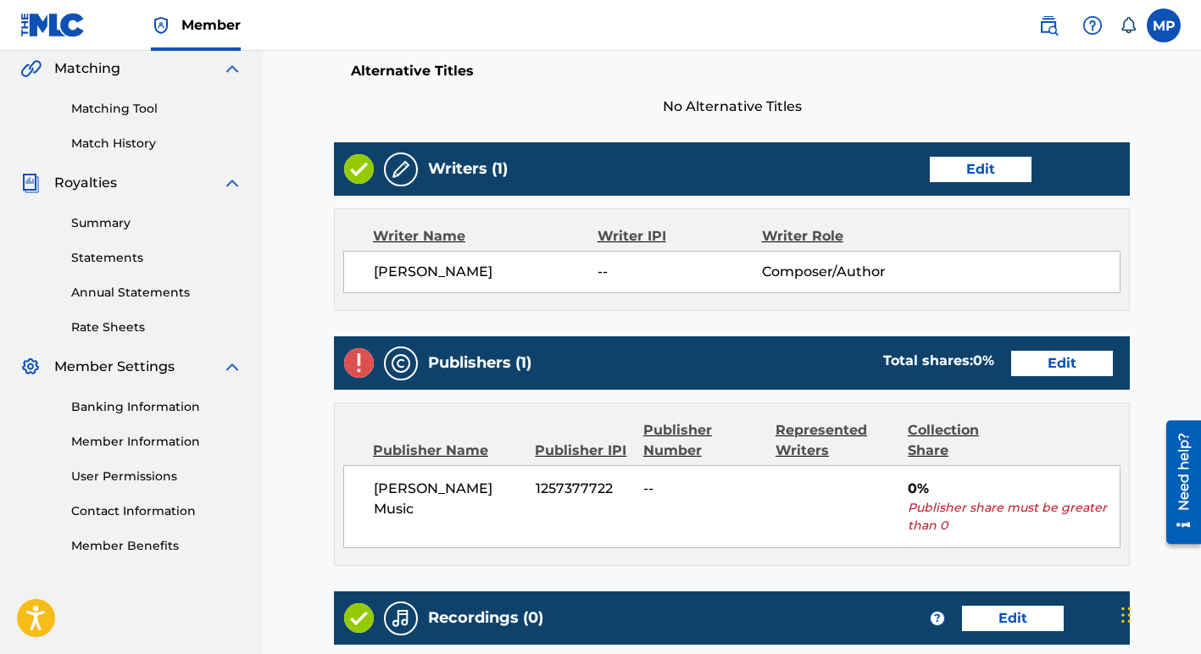
scroll to position [397, 0]
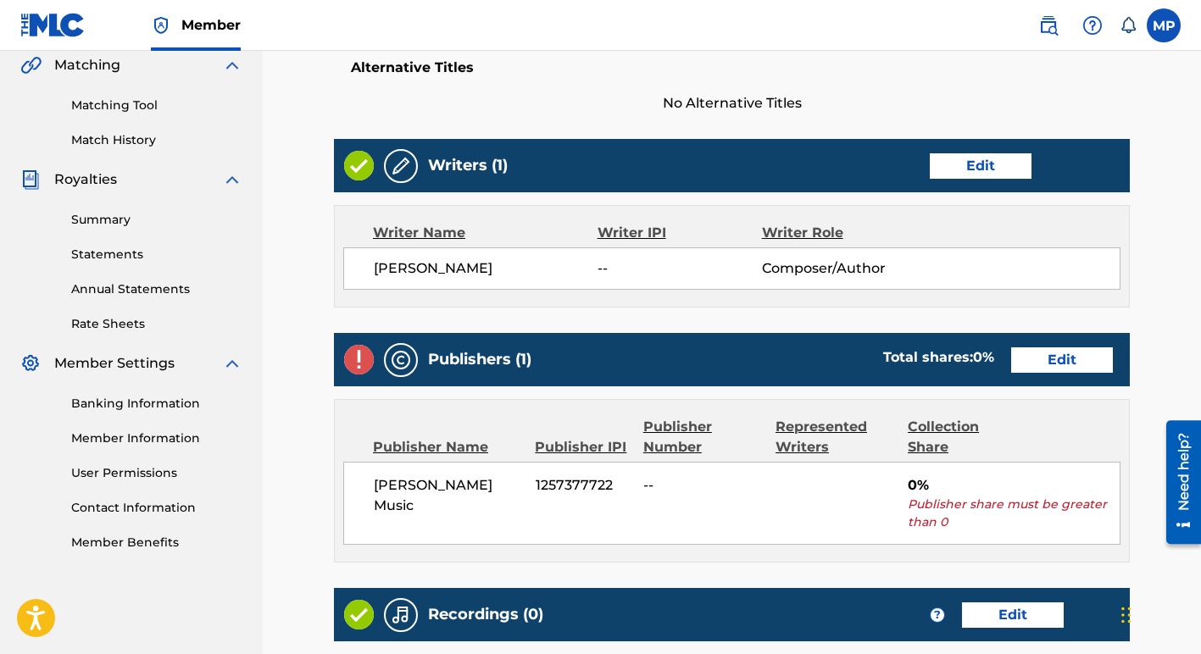
click at [1068, 360] on link "Edit" at bounding box center [1062, 359] width 102 height 25
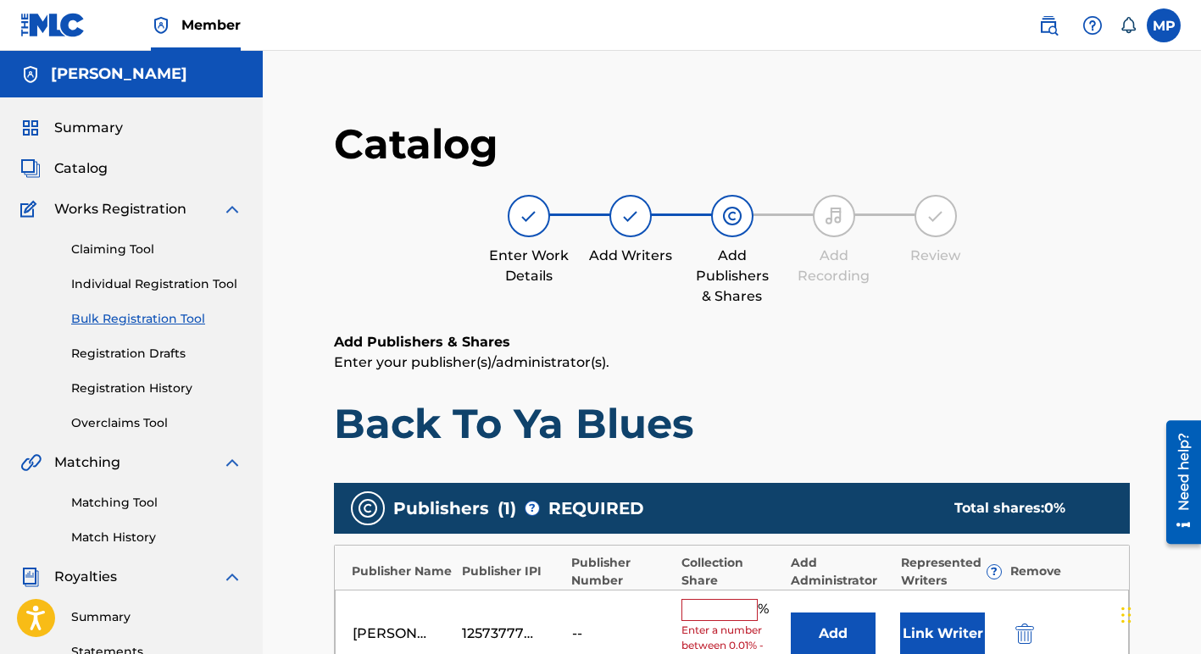
click at [687, 611] on input "text" at bounding box center [719, 610] width 76 height 22
type input "100"
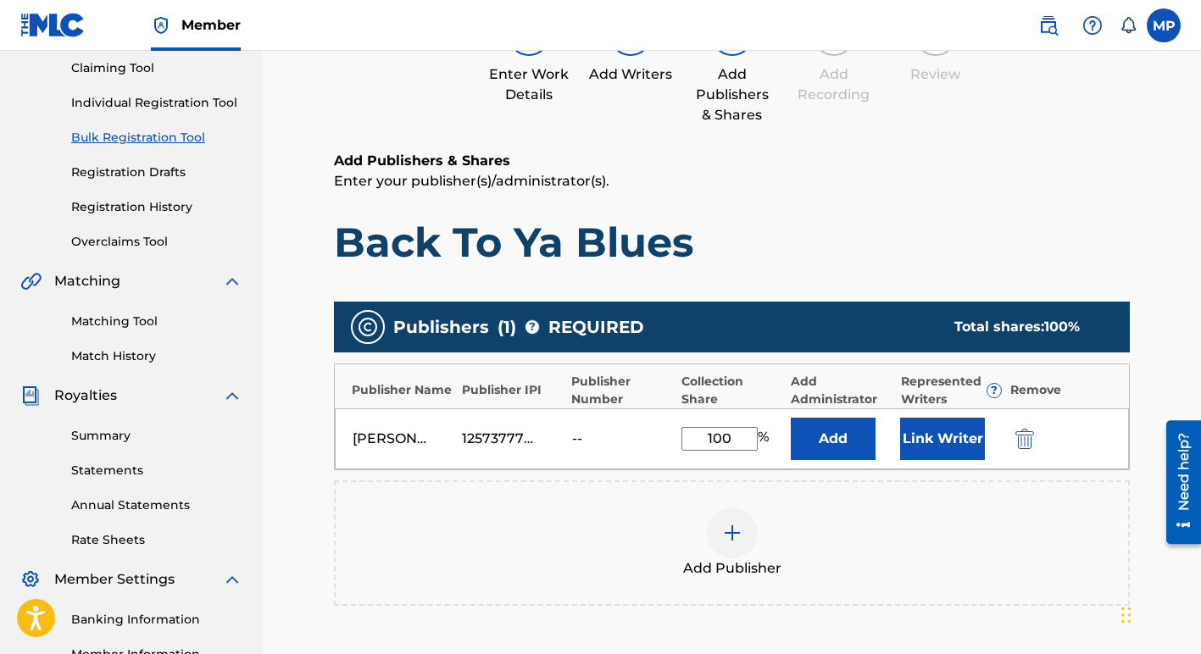
scroll to position [186, 0]
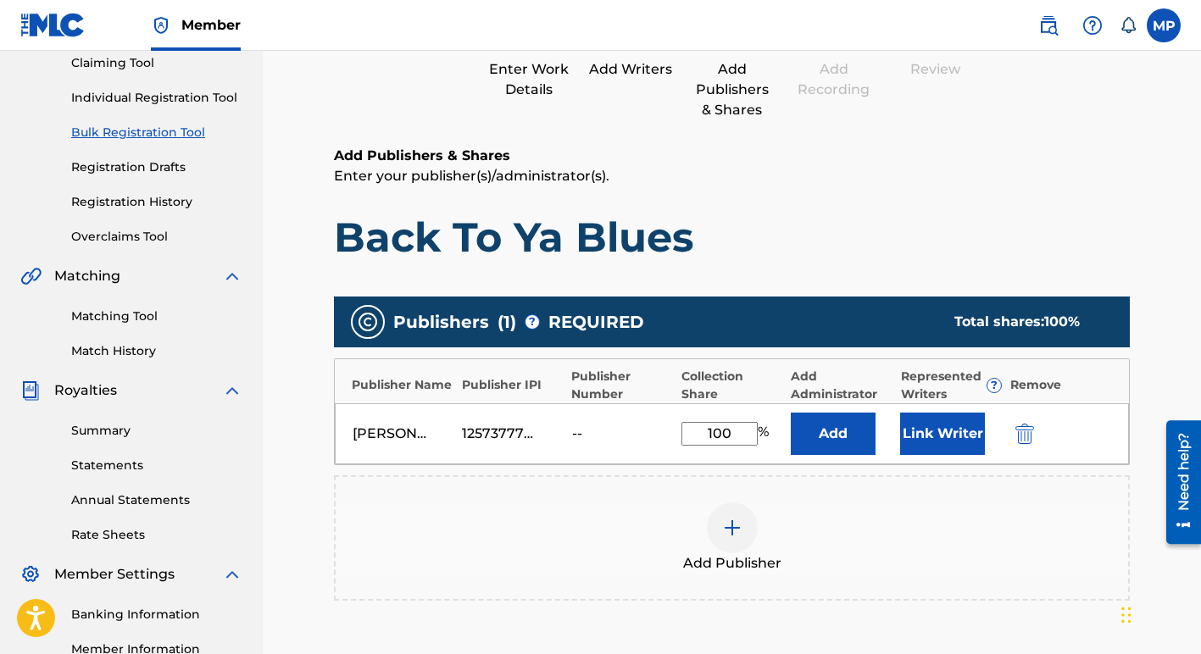
click at [935, 435] on button "Link Writer" at bounding box center [942, 434] width 85 height 42
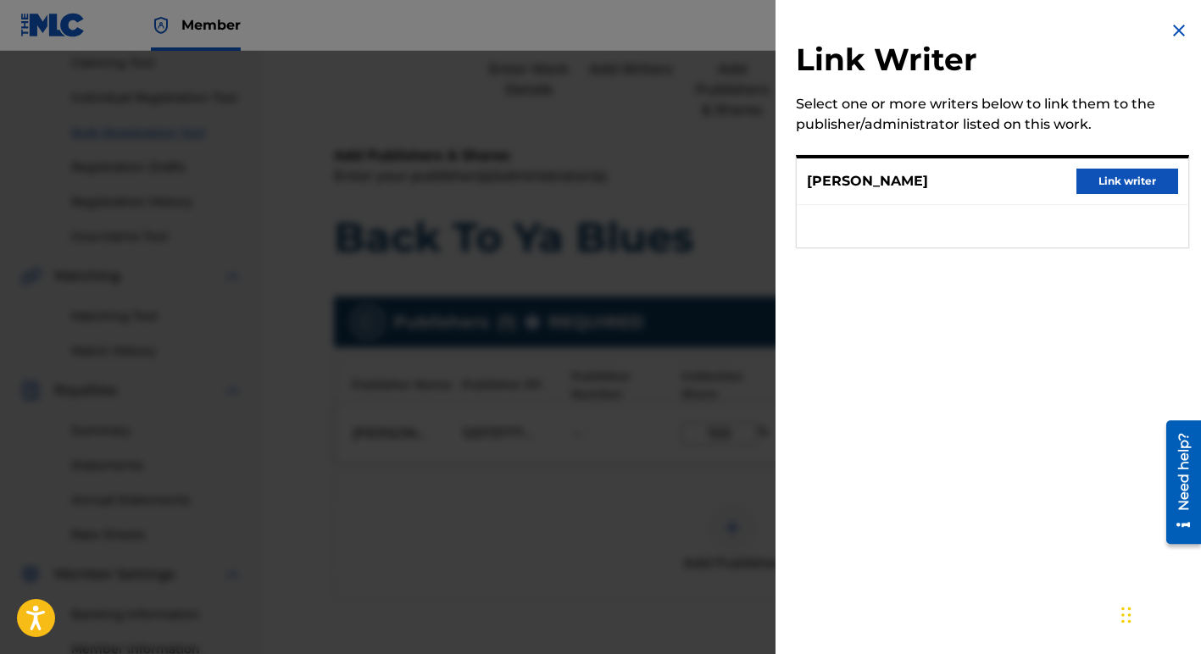
click at [1116, 182] on button "Link writer" at bounding box center [1127, 181] width 102 height 25
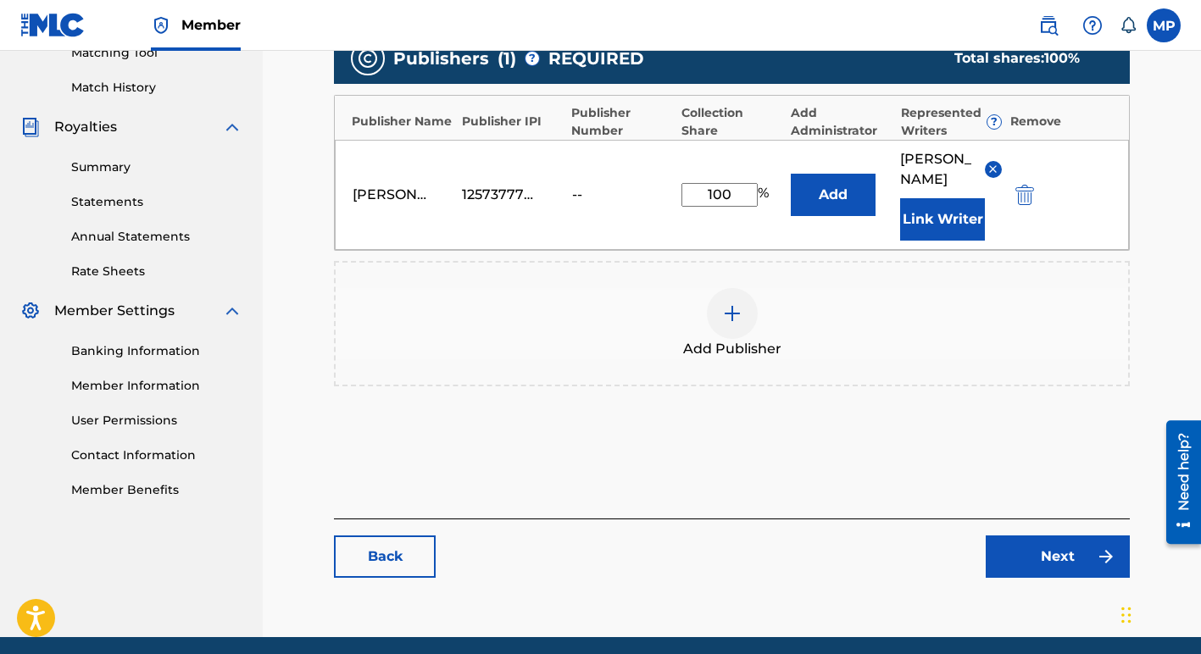
scroll to position [456, 0]
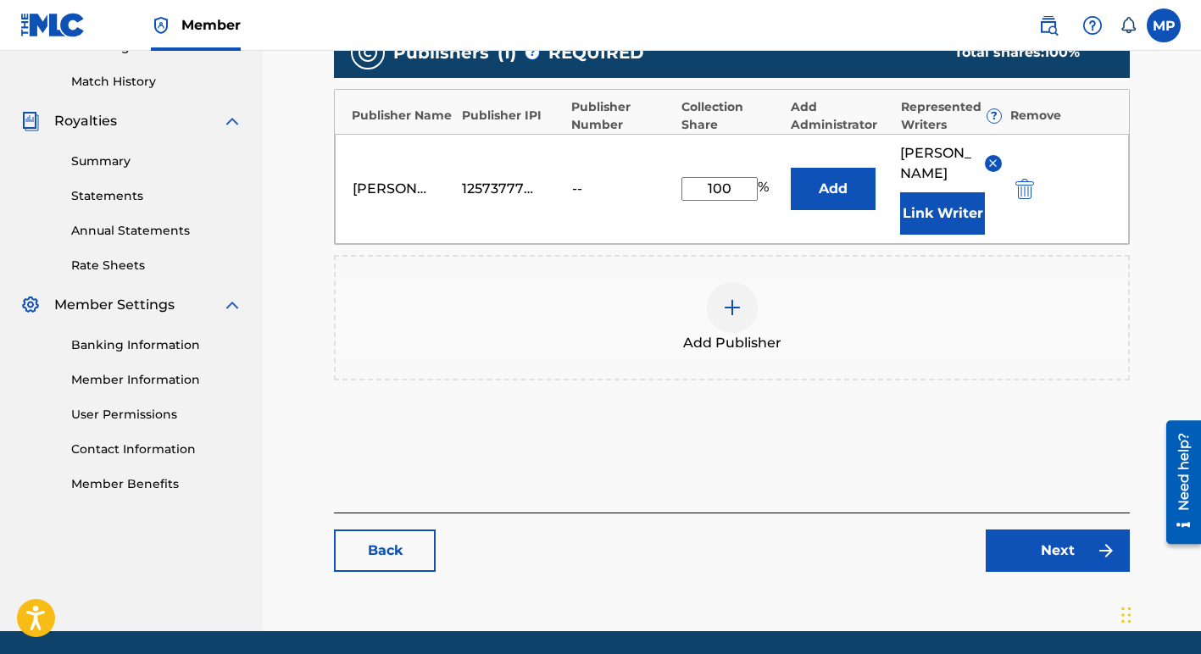
click at [1035, 530] on link "Next" at bounding box center [1057, 551] width 144 height 42
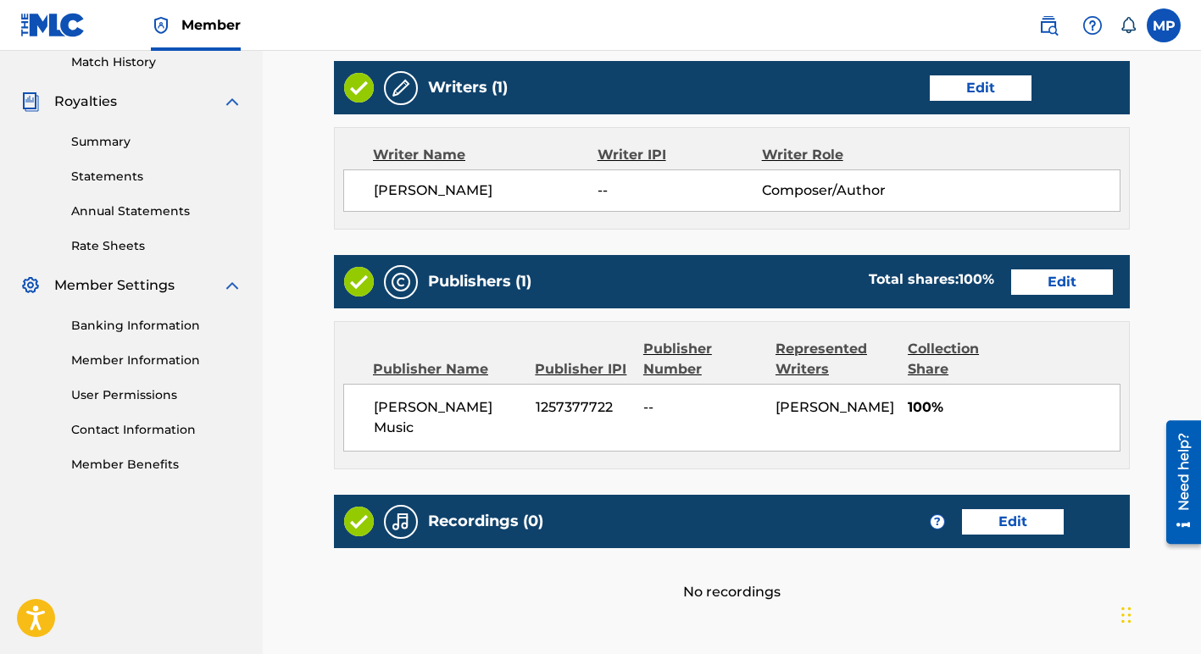
scroll to position [628, 0]
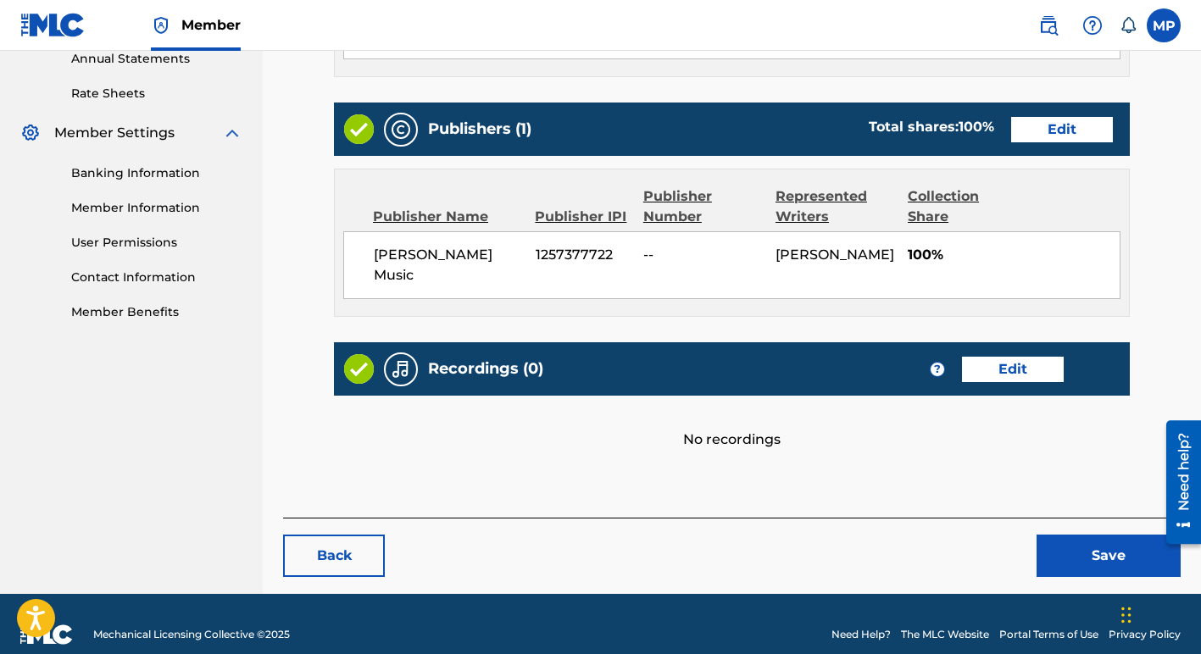
click at [681, 197] on div "Publisher Number" at bounding box center [702, 206] width 119 height 41
click at [679, 216] on div "Publisher Number" at bounding box center [702, 206] width 119 height 41
click at [548, 187] on div "Publisher Name Publisher IPI Publisher Number Represented Writers Collection Sh…" at bounding box center [731, 206] width 777 height 41
click at [1102, 535] on button "Save" at bounding box center [1108, 556] width 144 height 42
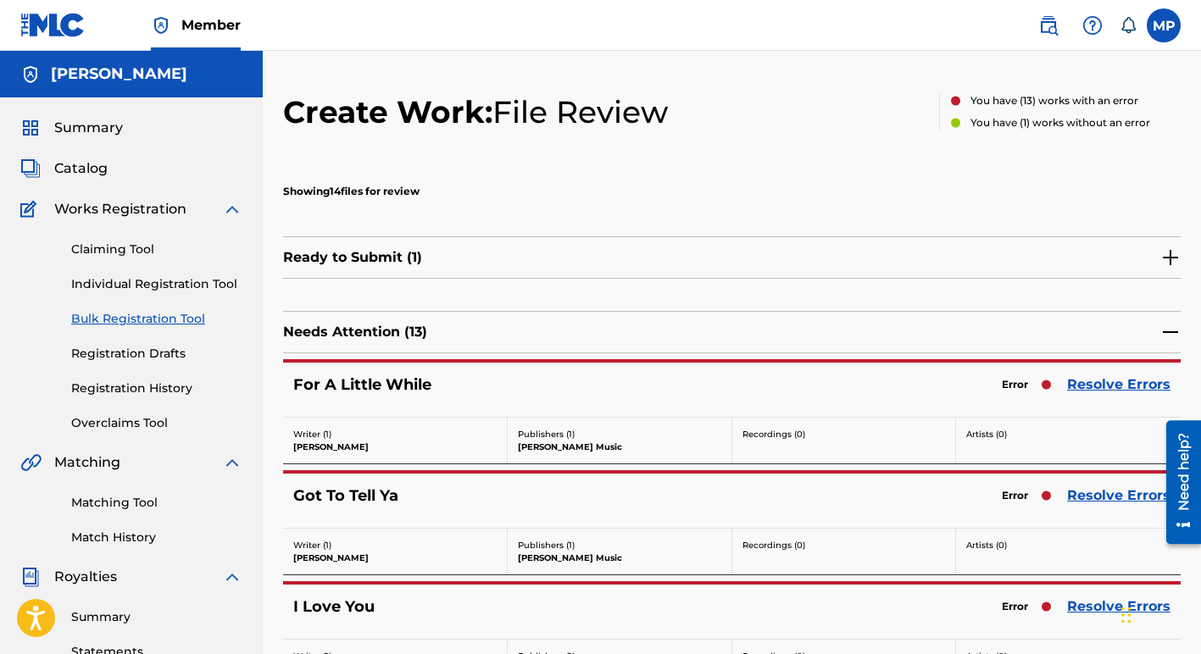
click at [1106, 382] on link "Resolve Errors" at bounding box center [1118, 385] width 103 height 20
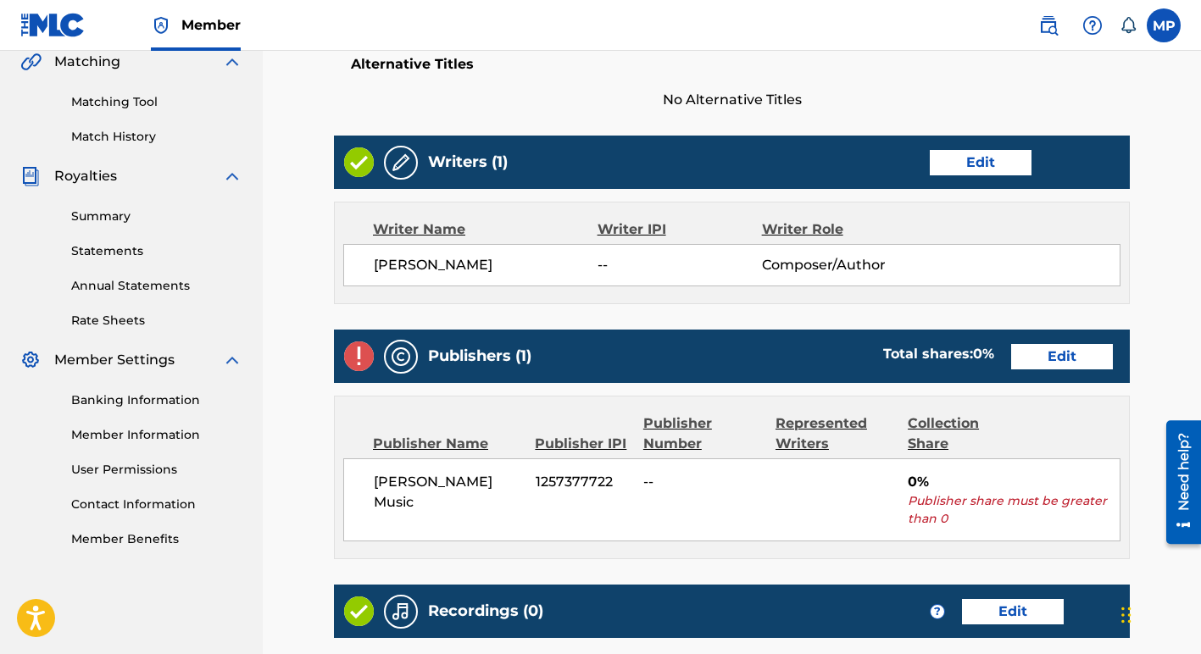
scroll to position [663, 0]
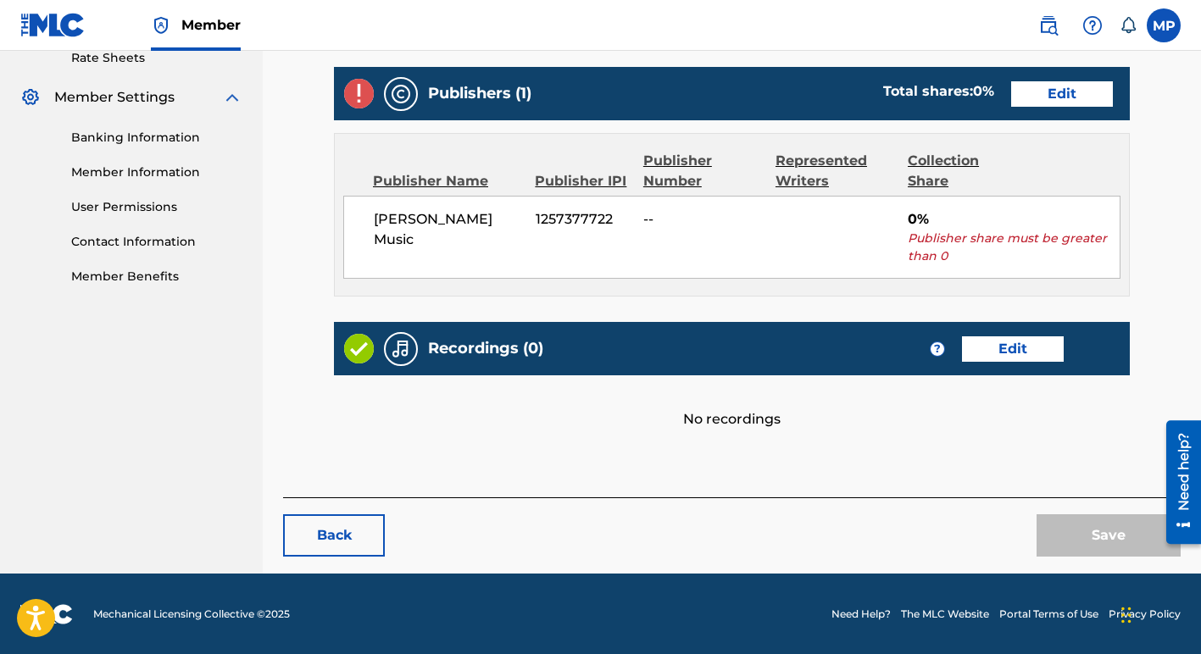
click at [1069, 92] on link "Edit" at bounding box center [1062, 93] width 102 height 25
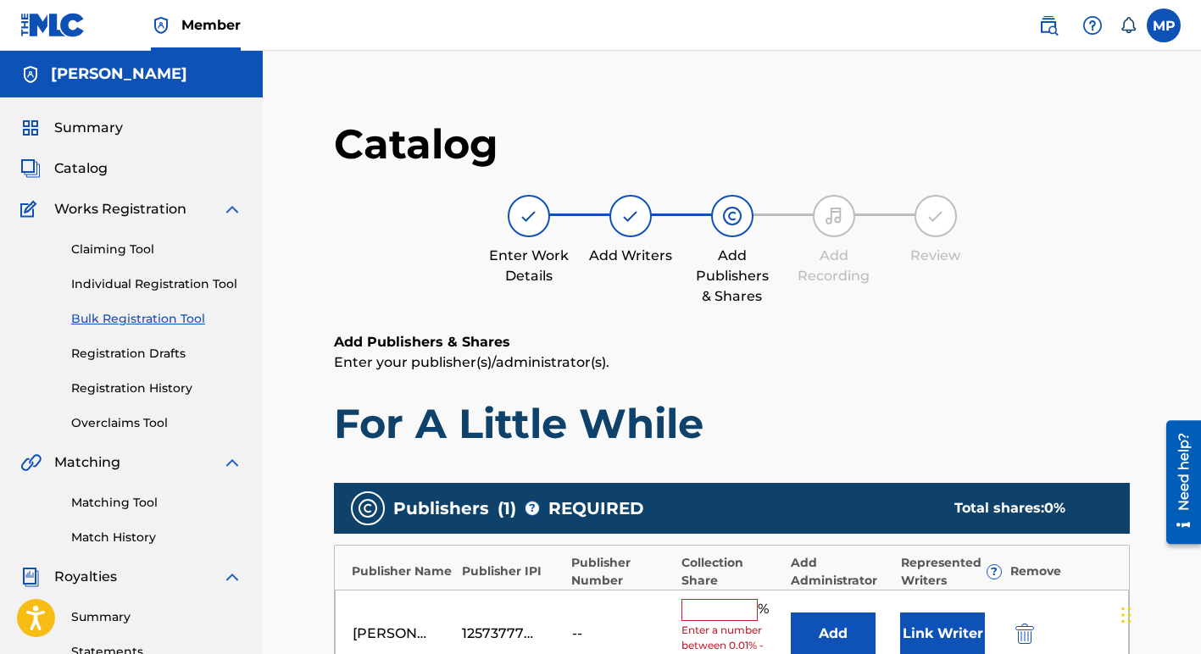
click at [699, 614] on input "text" at bounding box center [719, 610] width 76 height 22
type input "100"
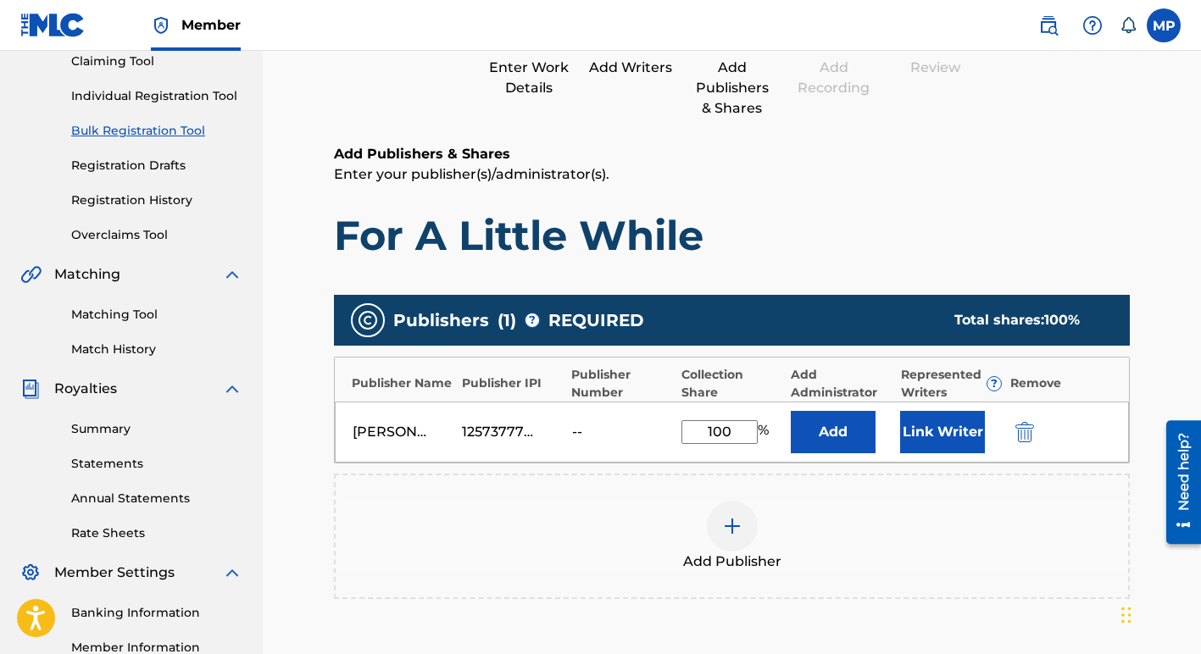
scroll to position [194, 0]
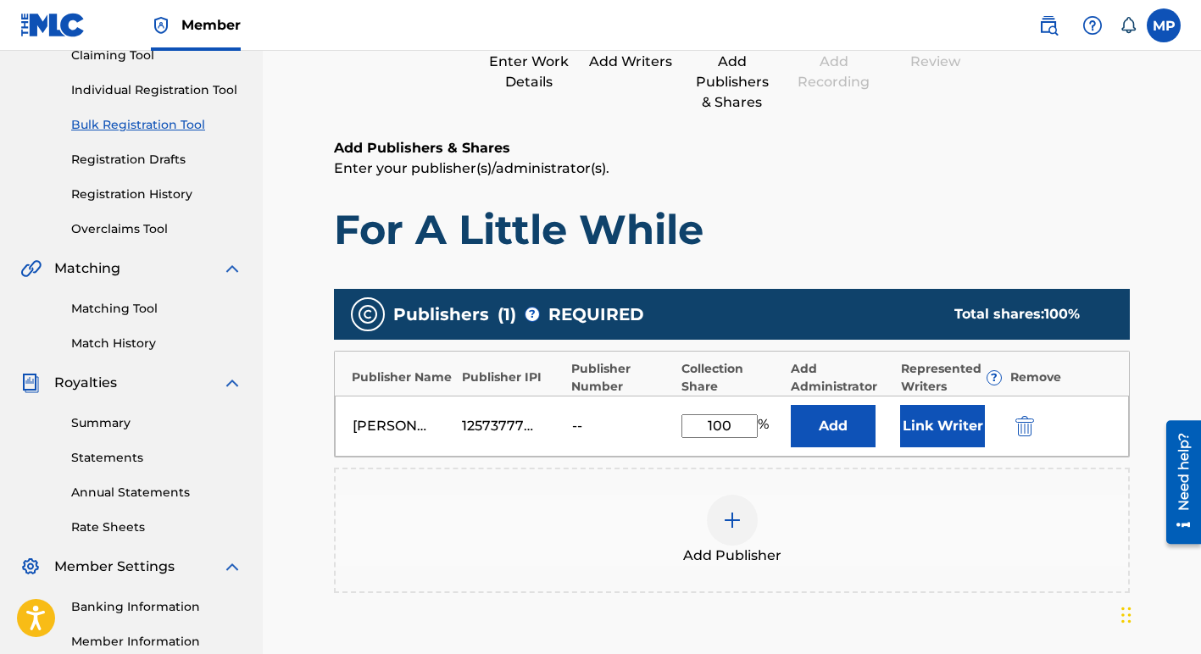
click at [937, 423] on button "Link Writer" at bounding box center [942, 426] width 85 height 42
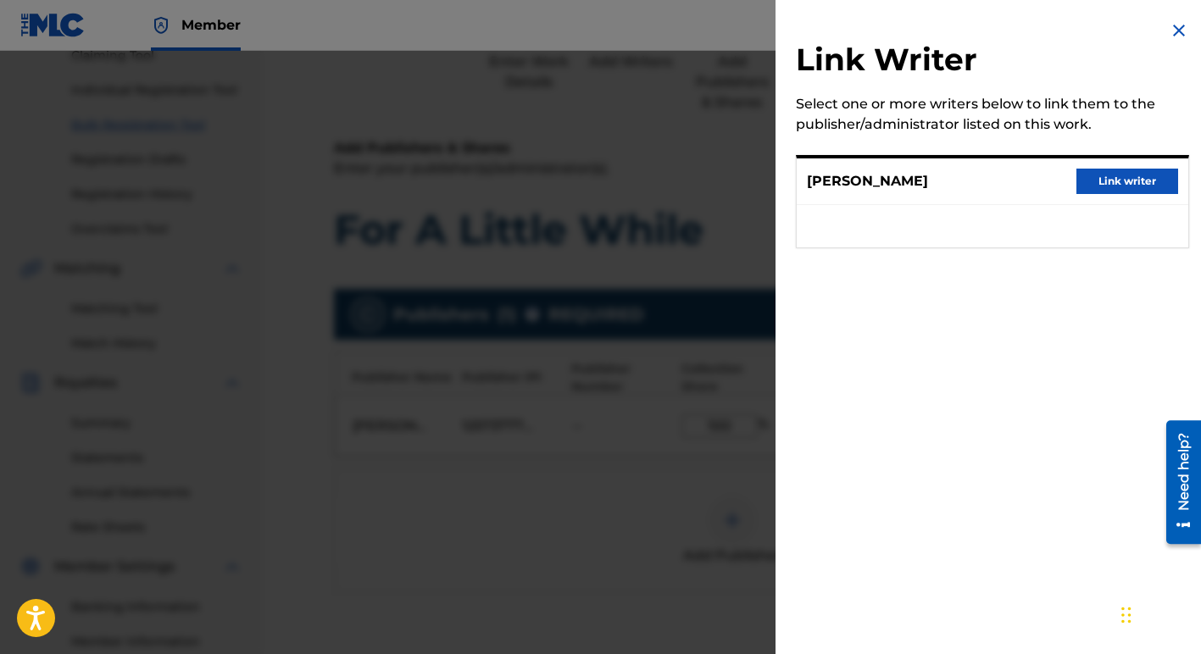
click at [851, 182] on div "[PERSON_NAME] Link writer" at bounding box center [992, 181] width 391 height 47
click at [1134, 178] on button "Link writer" at bounding box center [1127, 181] width 102 height 25
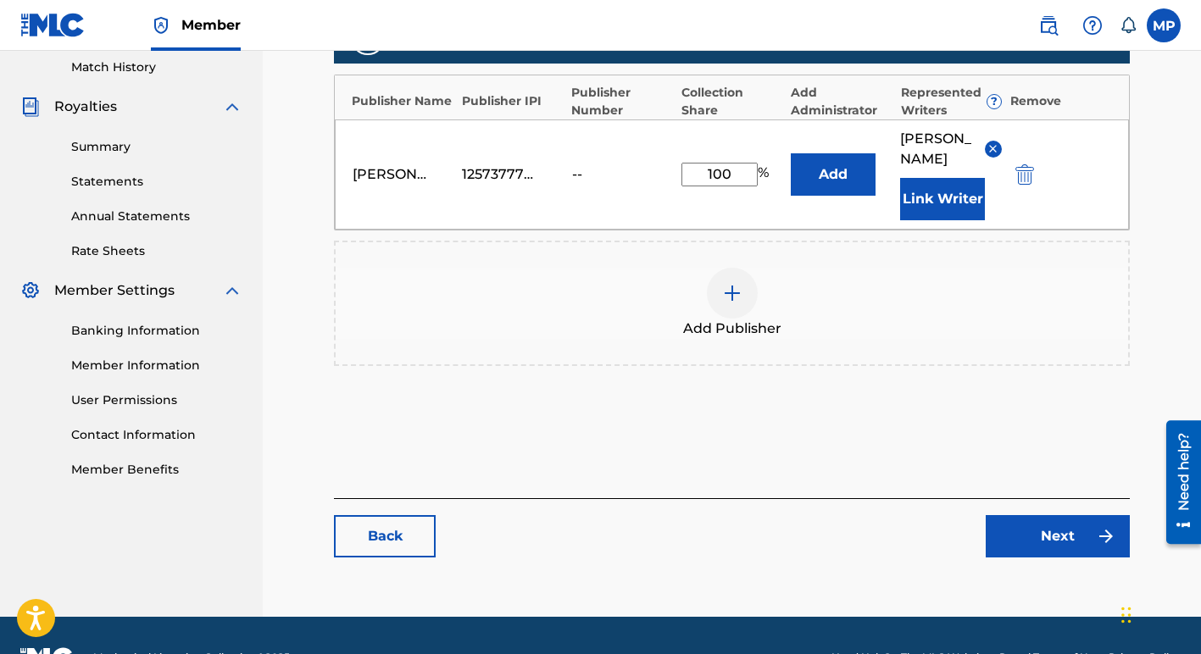
scroll to position [494, 0]
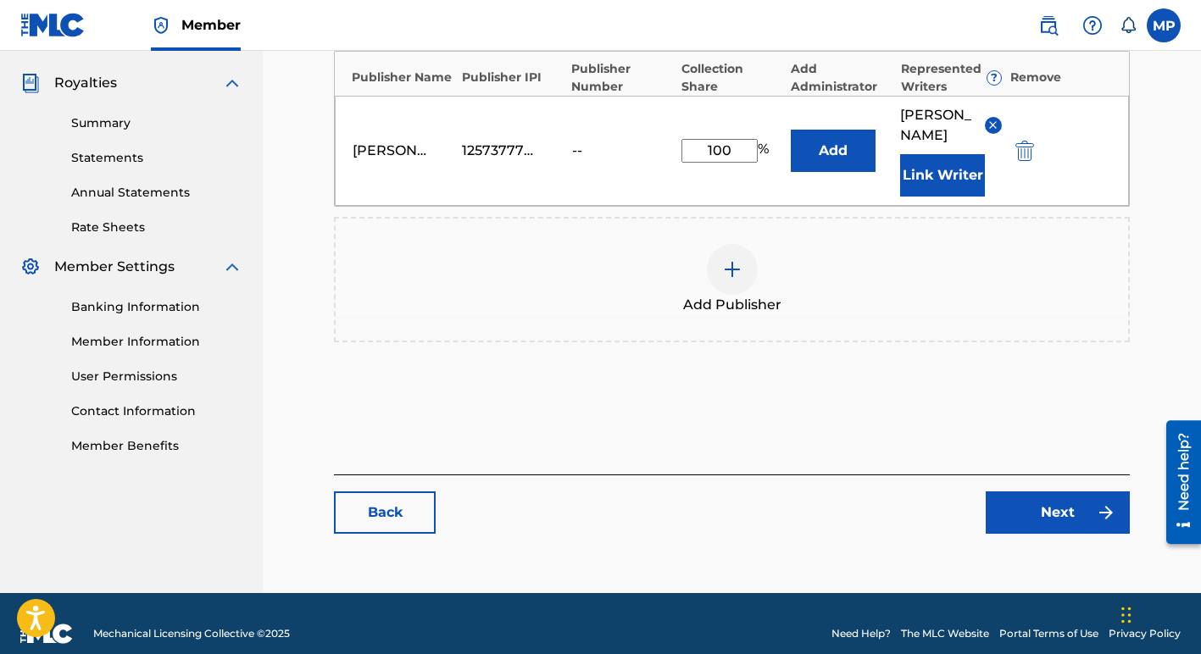
click at [1039, 494] on link "Next" at bounding box center [1057, 512] width 144 height 42
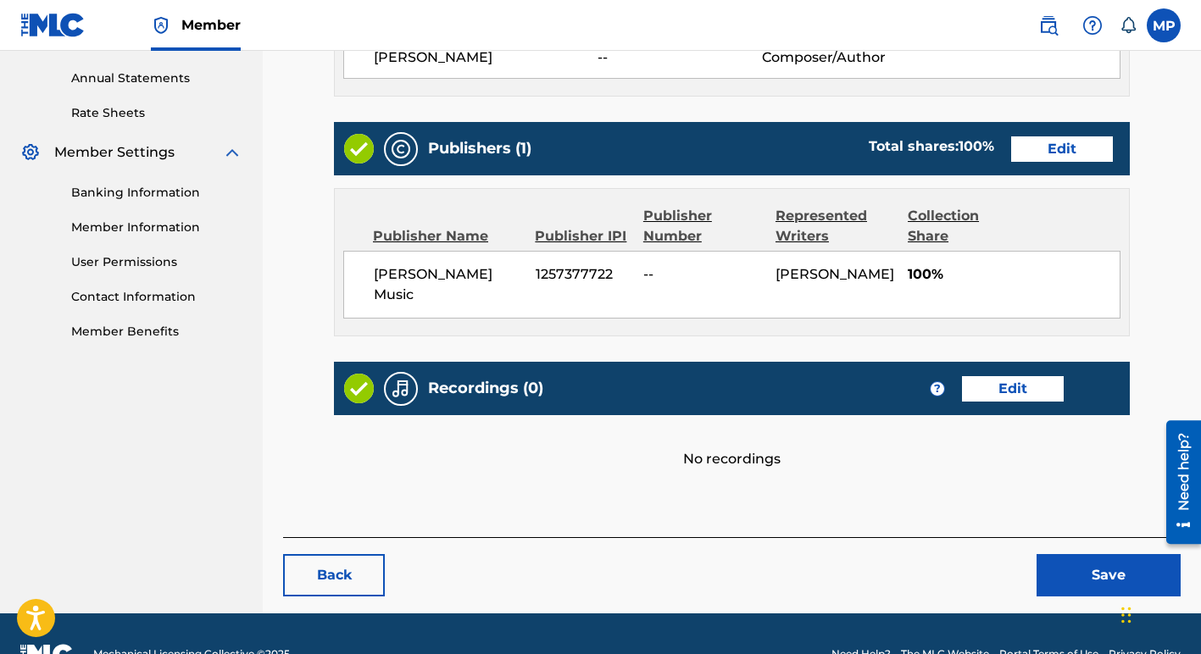
scroll to position [628, 0]
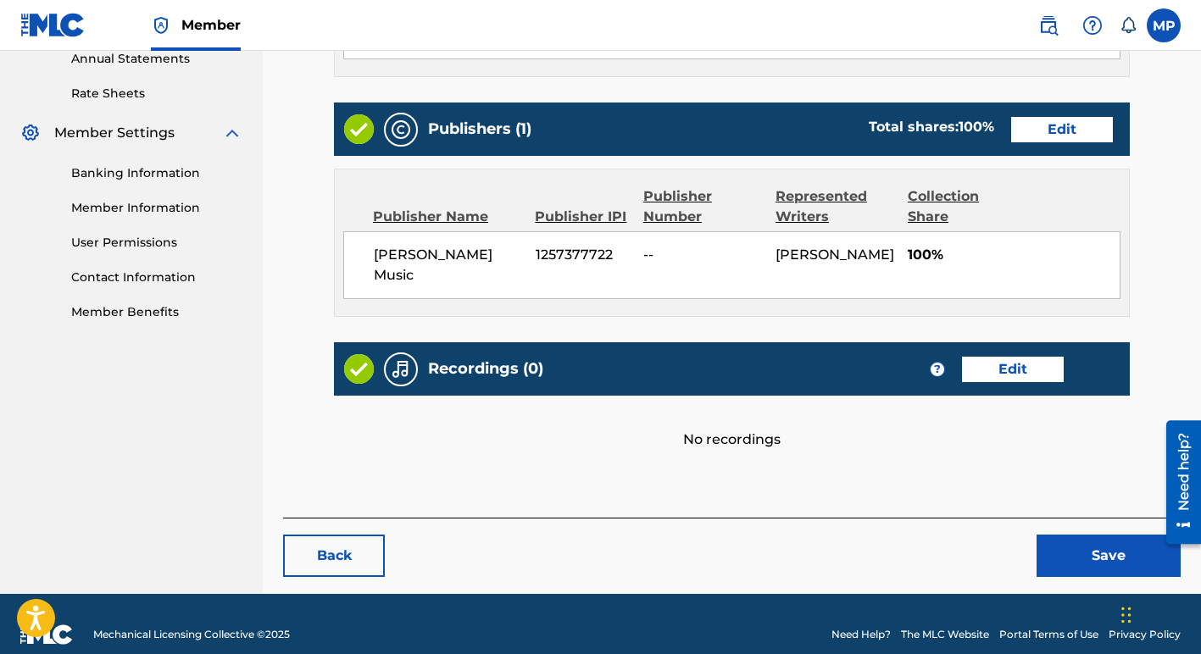
click at [1080, 539] on button "Save" at bounding box center [1108, 556] width 144 height 42
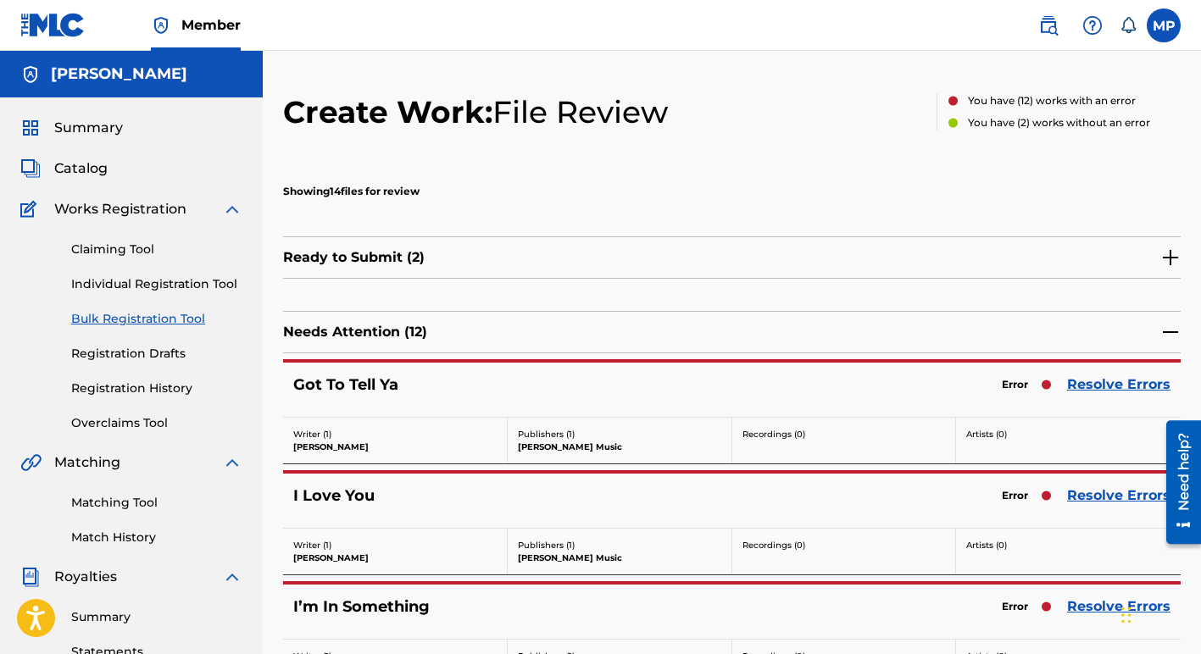
click at [1087, 384] on link "Resolve Errors" at bounding box center [1118, 385] width 103 height 20
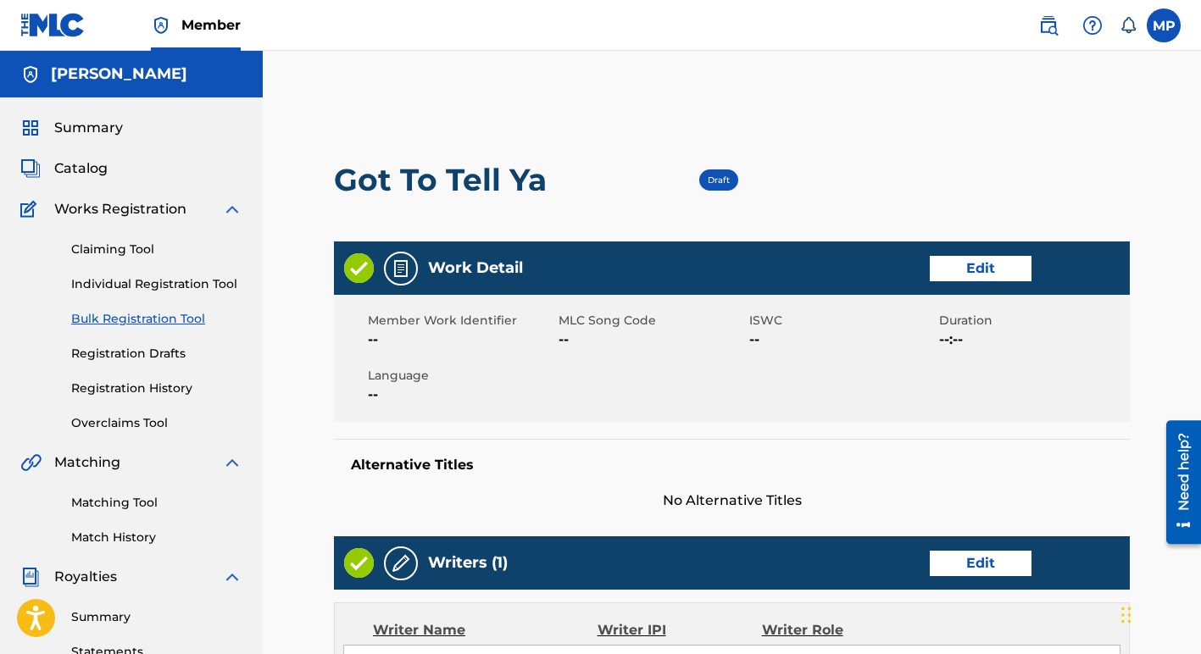
scroll to position [663, 0]
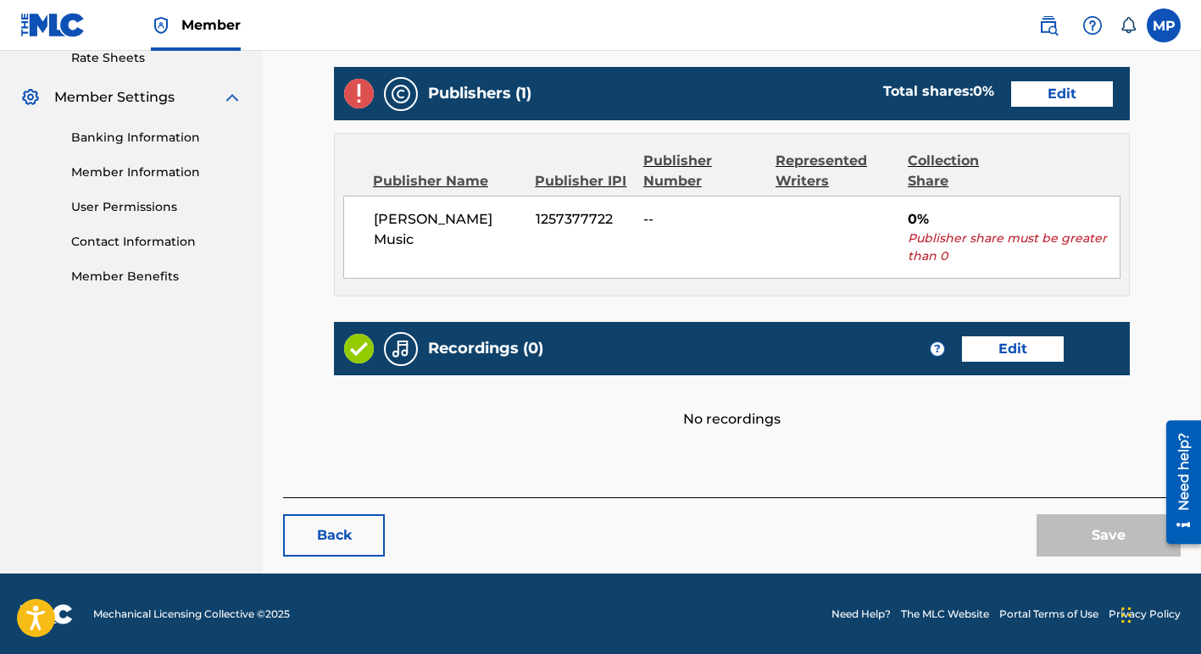
click at [1047, 97] on link "Edit" at bounding box center [1062, 93] width 102 height 25
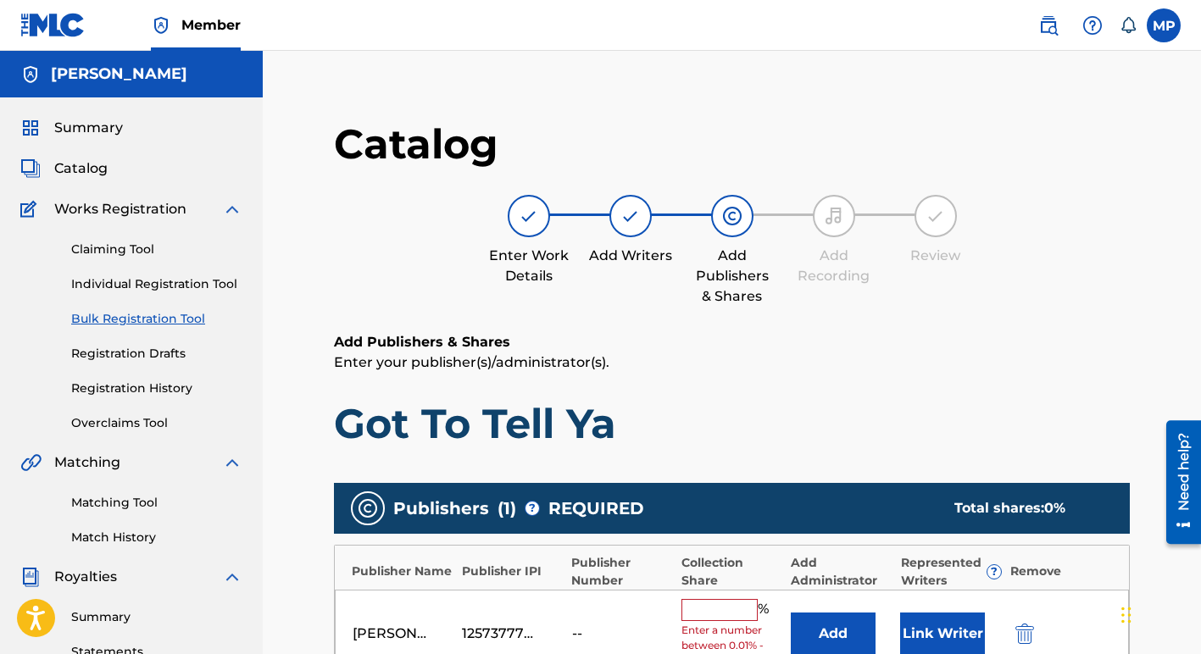
click at [708, 604] on input "text" at bounding box center [719, 610] width 76 height 22
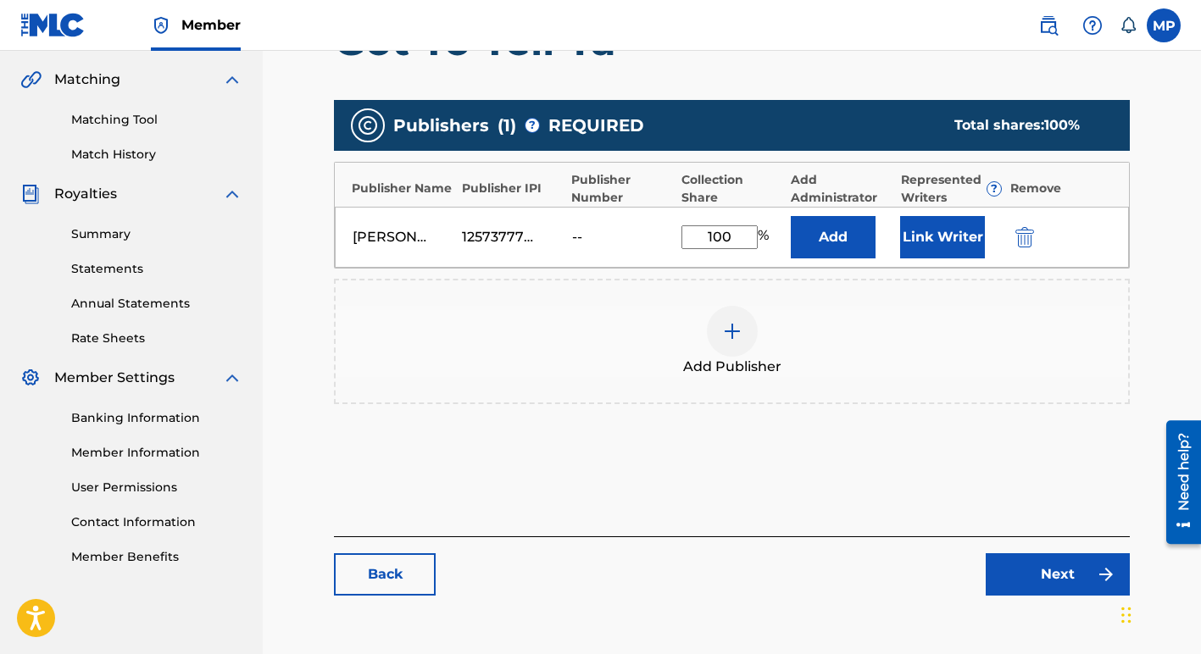
scroll to position [386, 0]
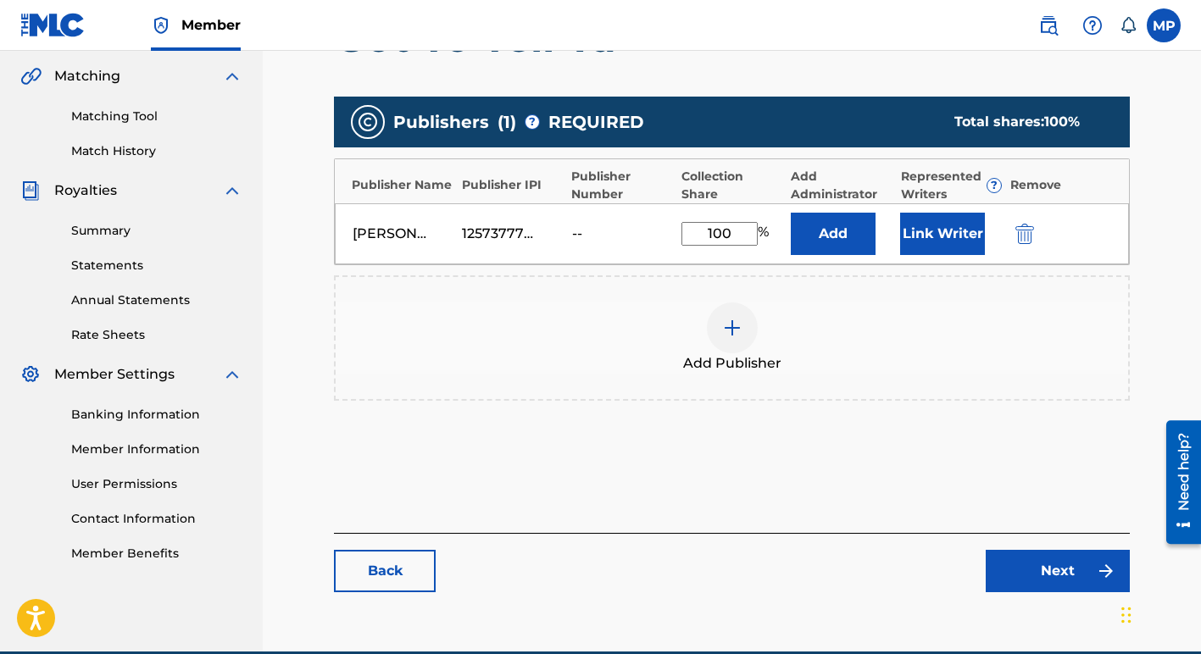
type input "100"
click at [1043, 569] on link "Next" at bounding box center [1057, 571] width 144 height 42
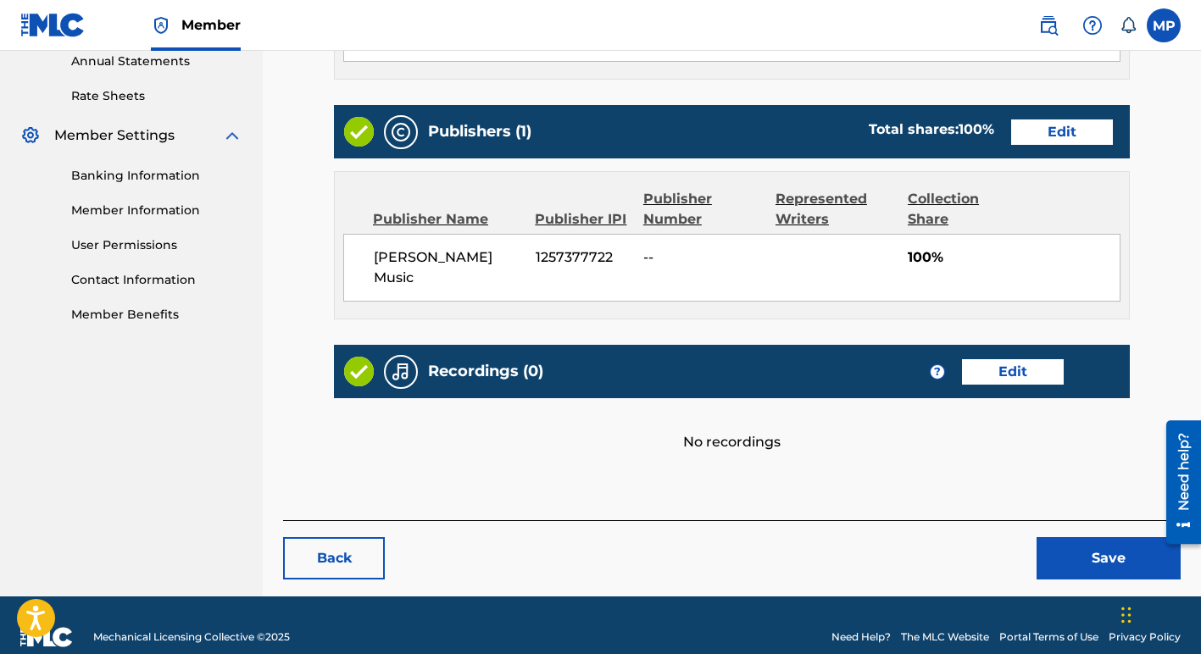
scroll to position [628, 0]
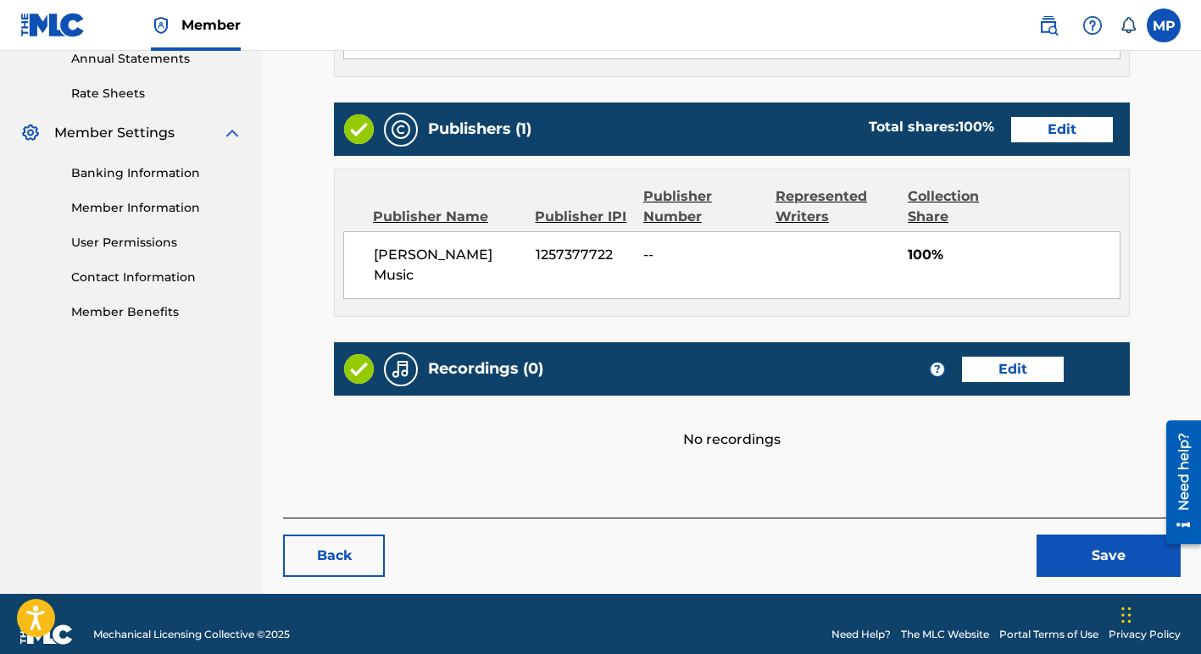
click at [1108, 535] on button "Save" at bounding box center [1108, 556] width 144 height 42
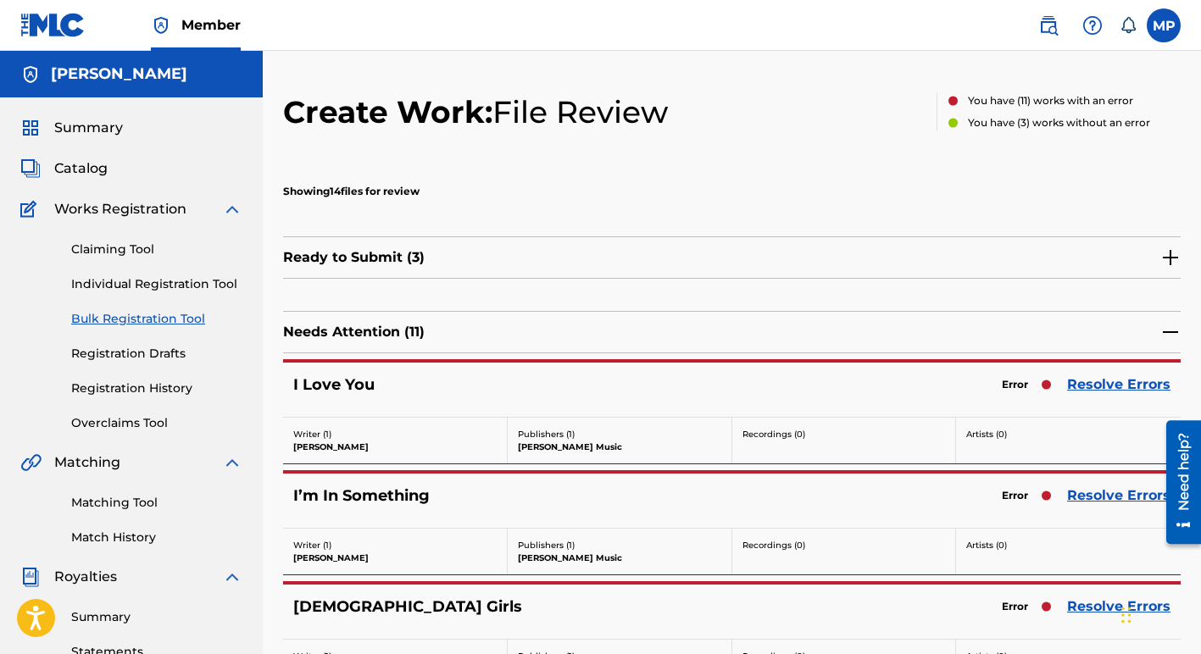
click at [1108, 380] on link "Resolve Errors" at bounding box center [1118, 385] width 103 height 20
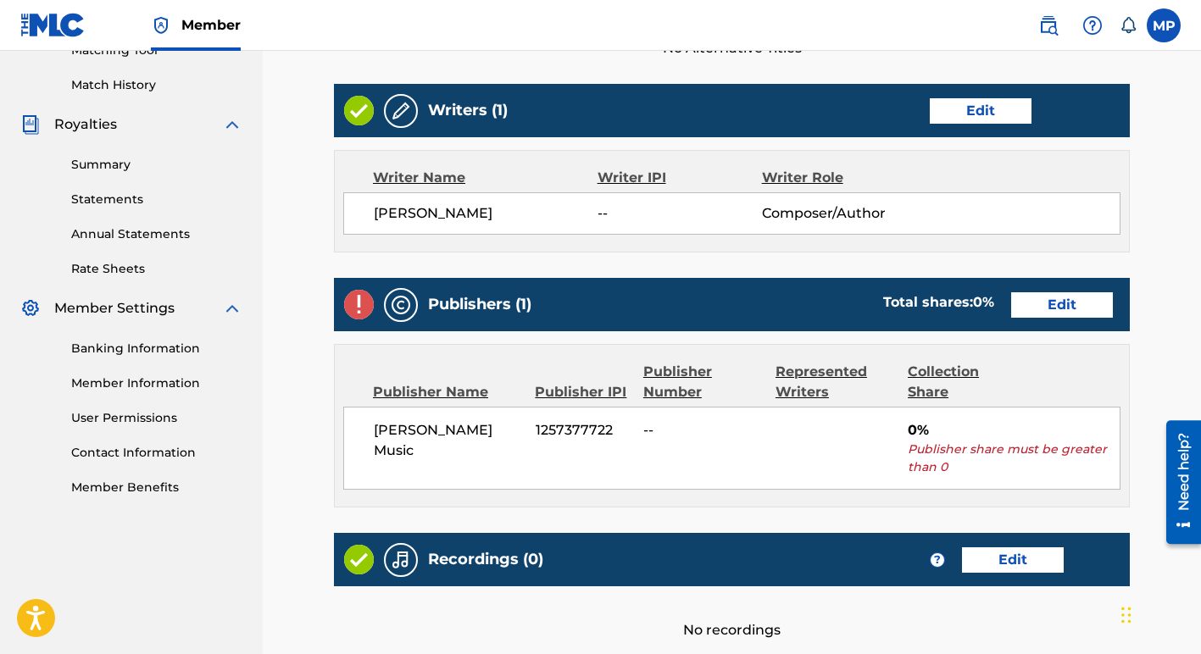
scroll to position [663, 0]
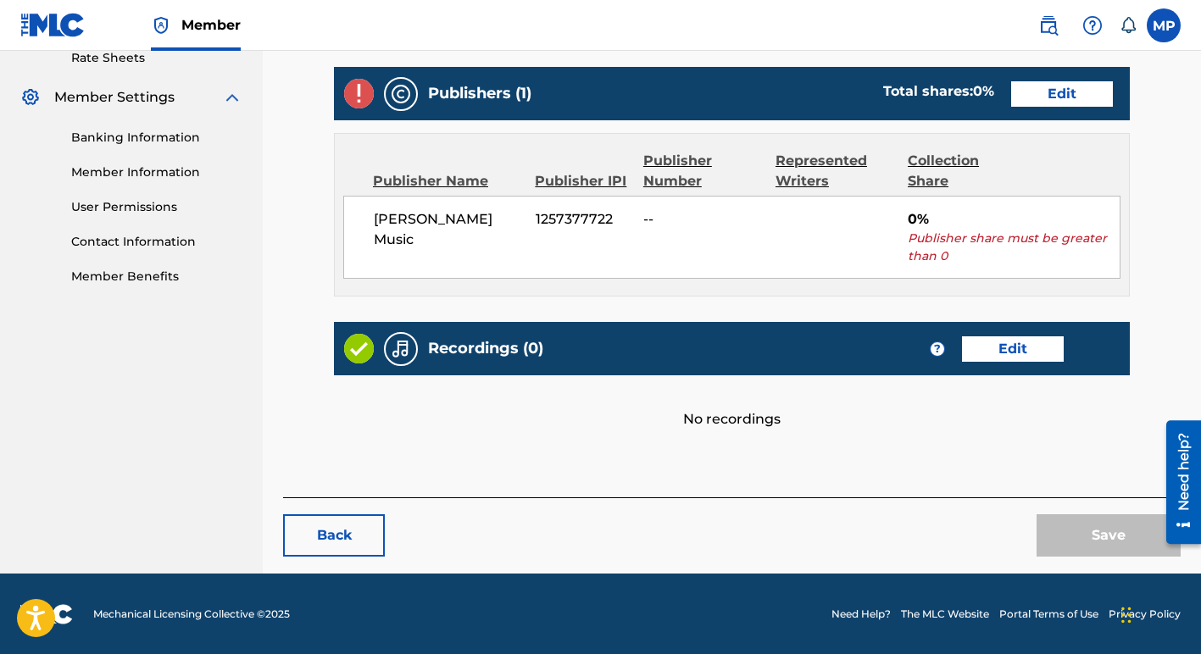
click at [1057, 92] on link "Edit" at bounding box center [1062, 93] width 102 height 25
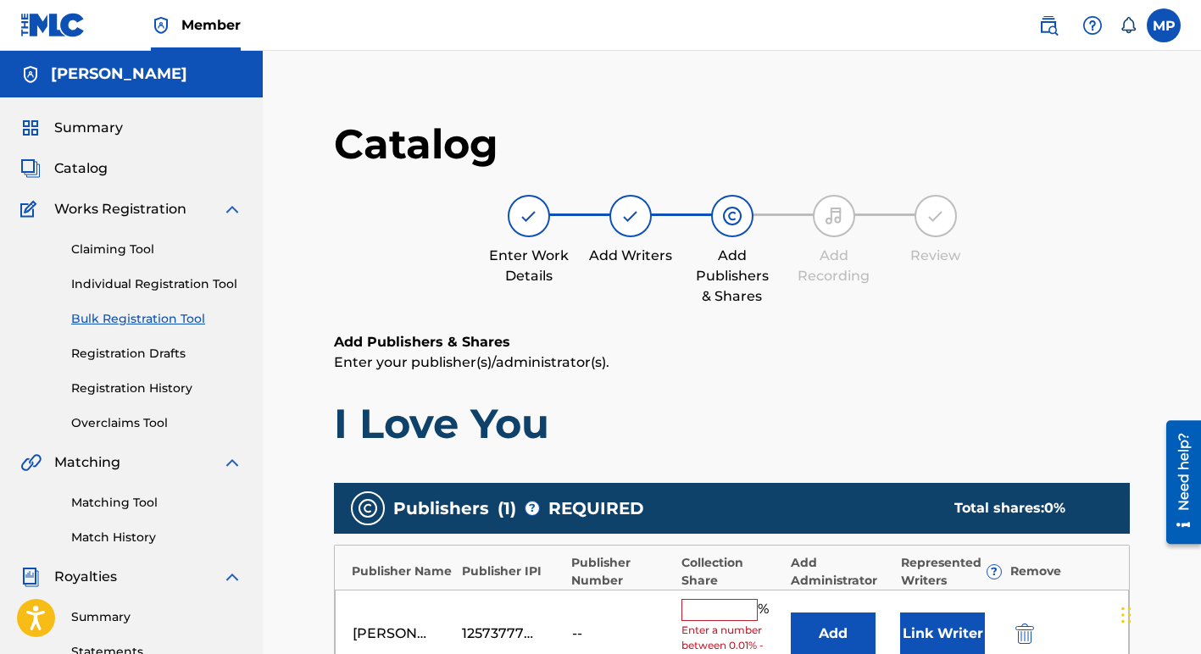
click at [690, 611] on input "text" at bounding box center [719, 610] width 76 height 22
type input "100"
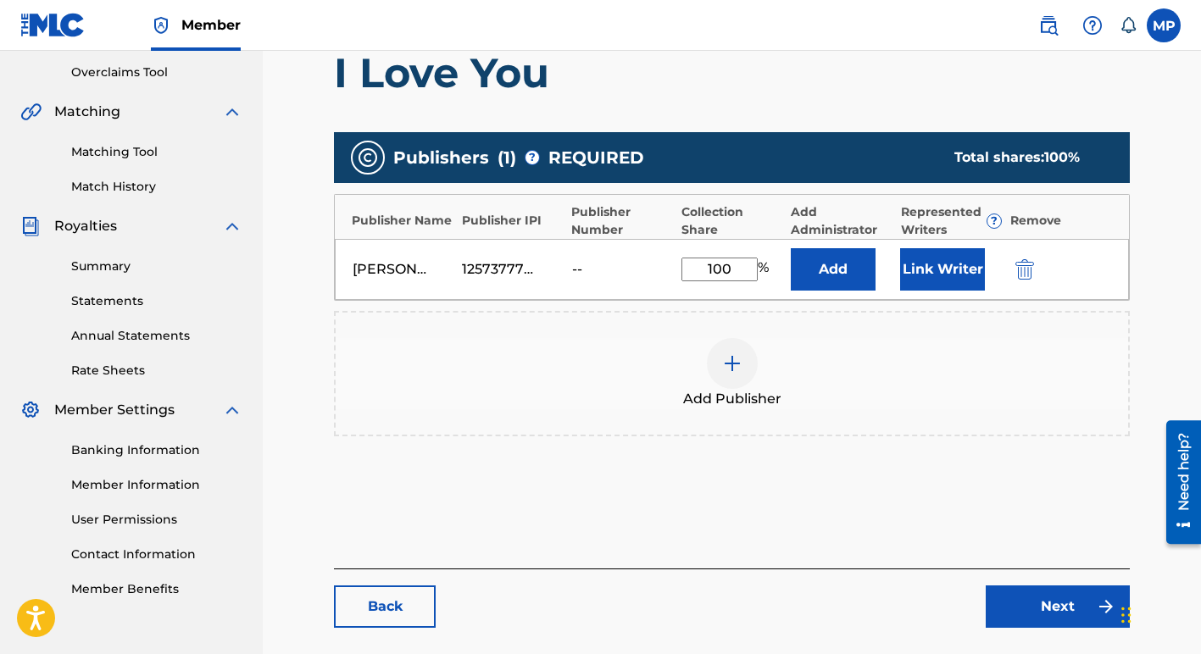
scroll to position [465, 0]
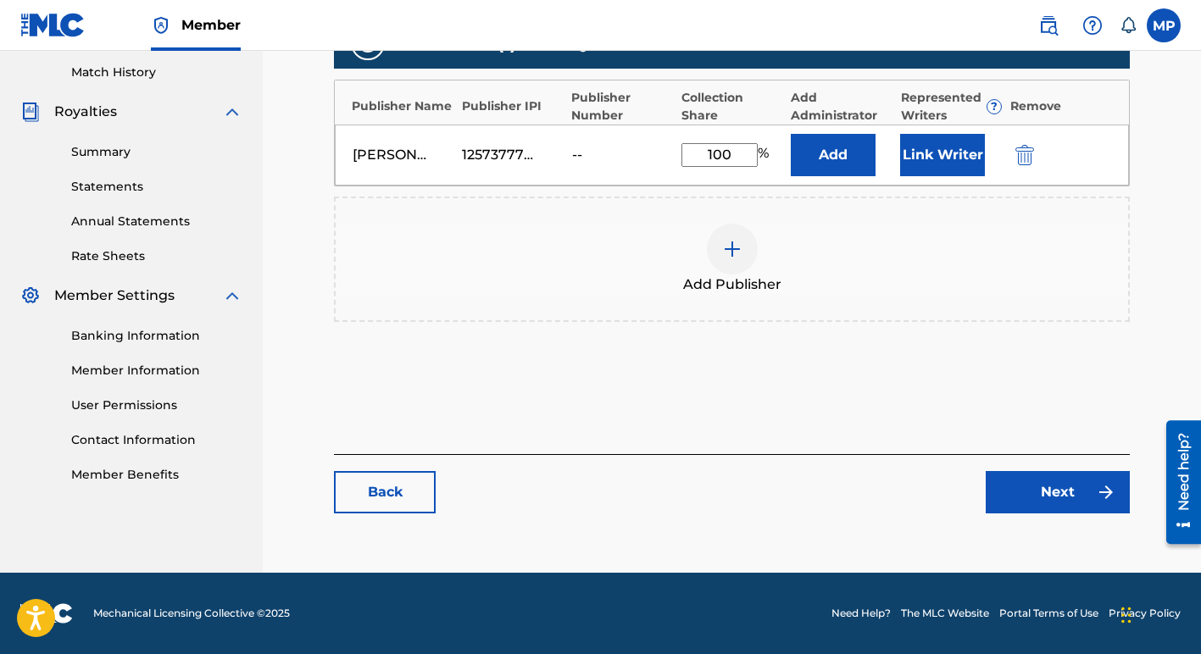
click at [1055, 496] on link "Next" at bounding box center [1057, 492] width 144 height 42
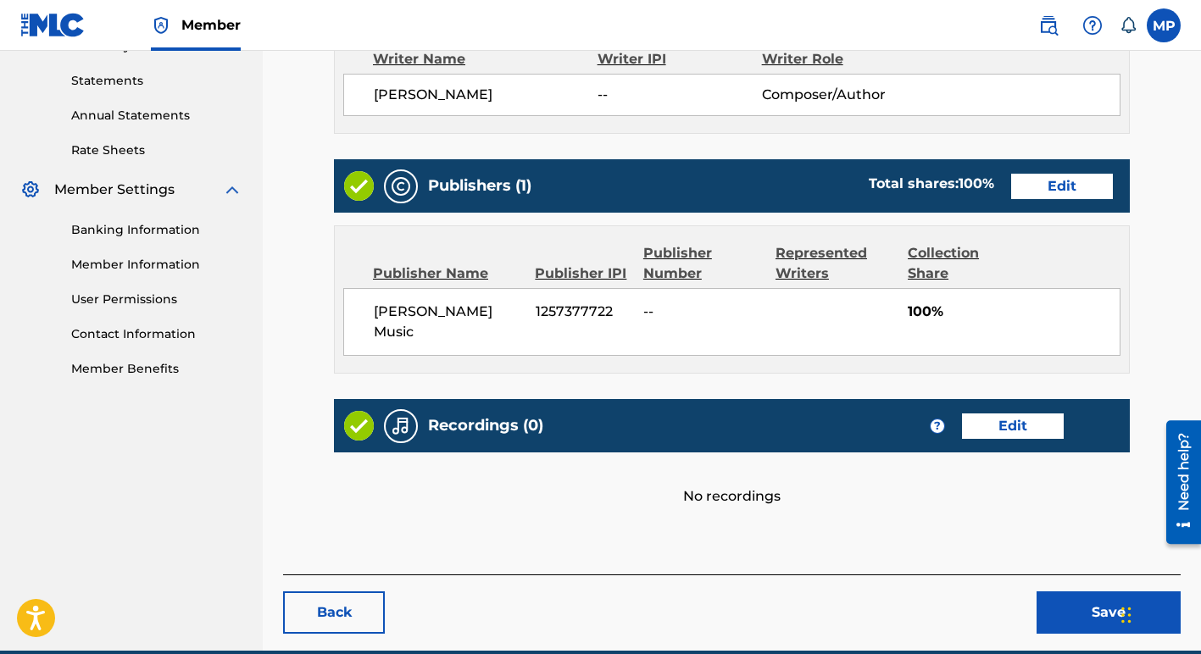
scroll to position [628, 0]
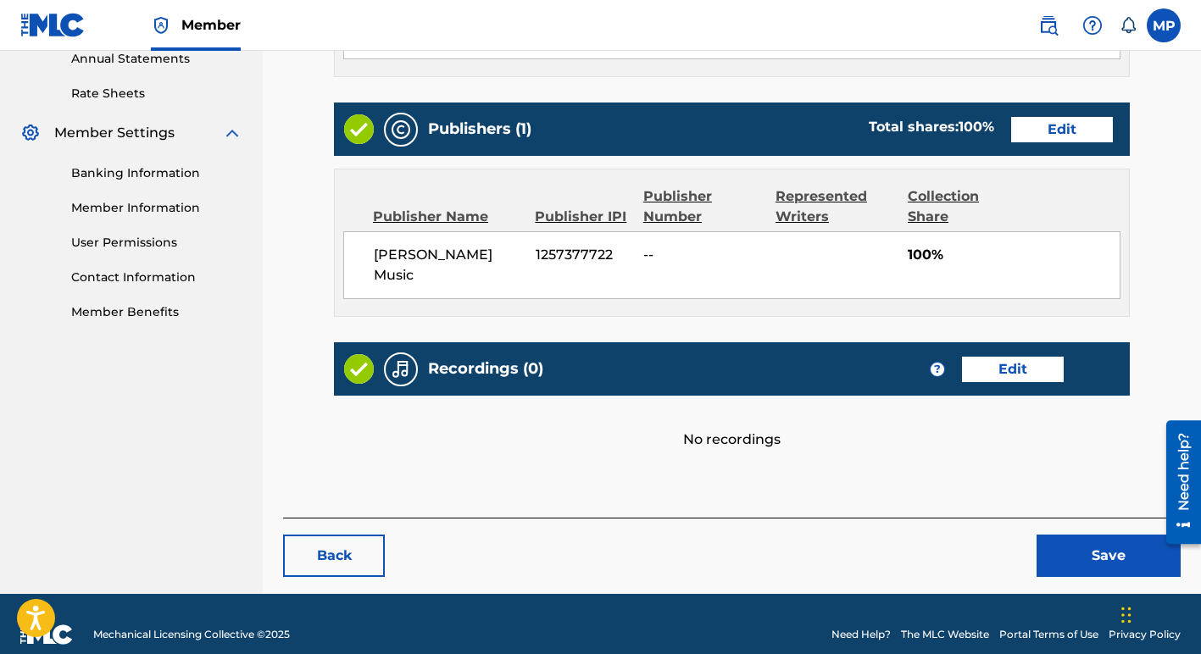
click at [1087, 535] on button "Save" at bounding box center [1108, 556] width 144 height 42
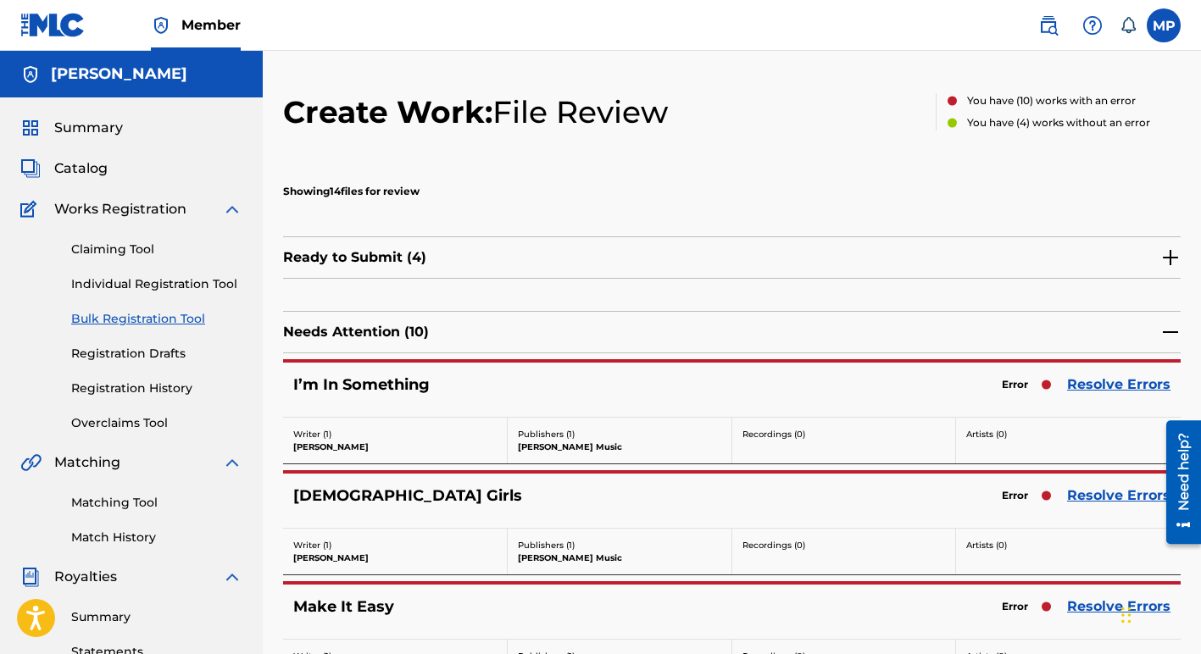
click at [1088, 385] on link "Resolve Errors" at bounding box center [1118, 385] width 103 height 20
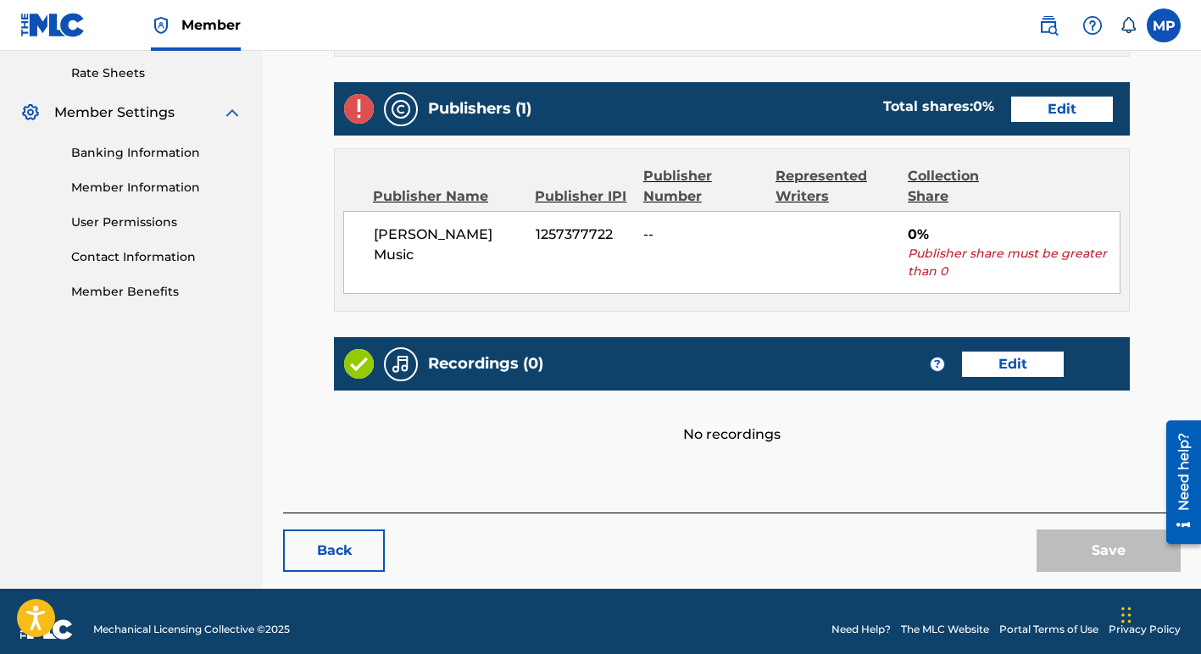
scroll to position [652, 0]
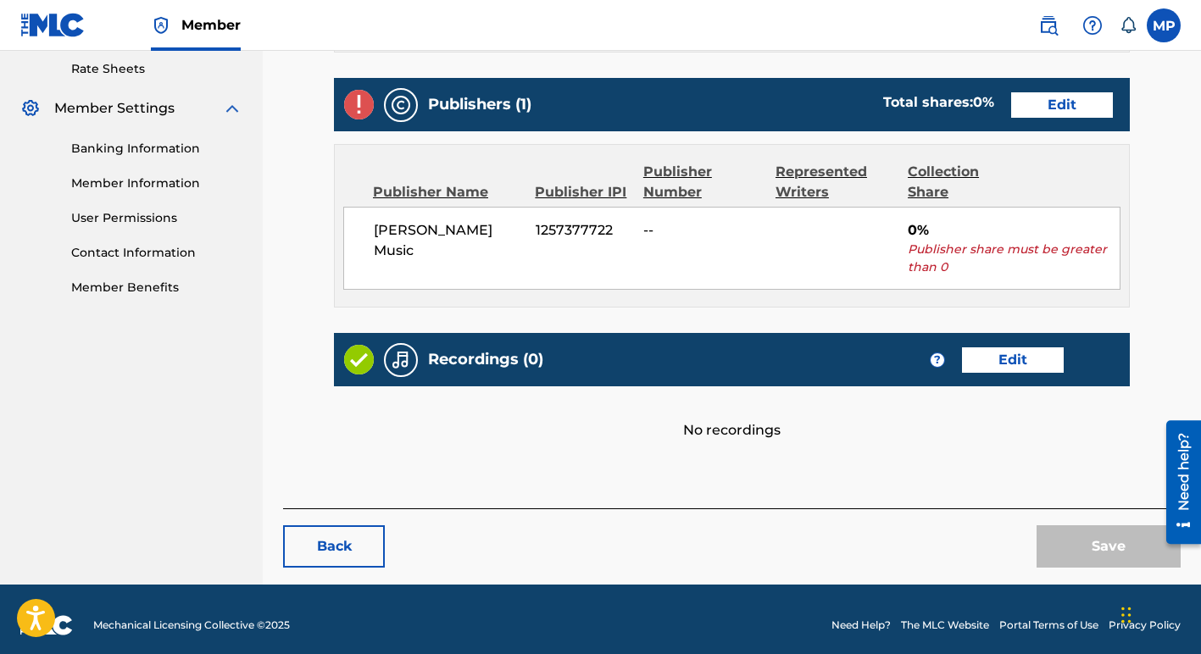
click at [1061, 102] on link "Edit" at bounding box center [1062, 104] width 102 height 25
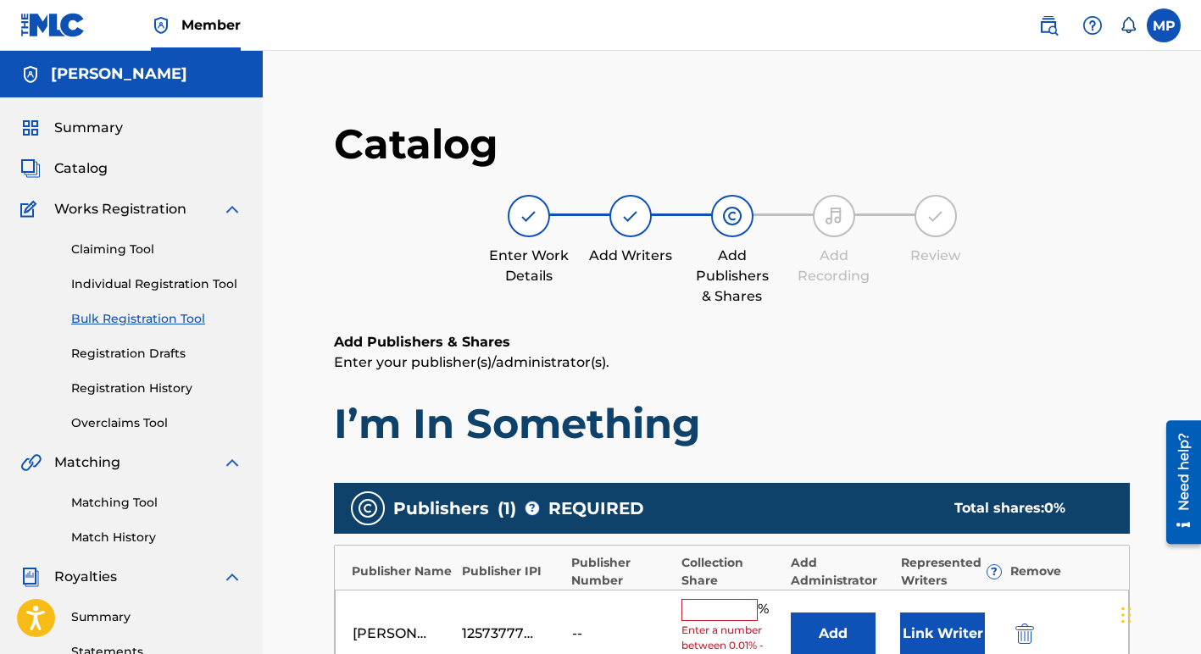
click at [684, 608] on input "text" at bounding box center [719, 610] width 76 height 22
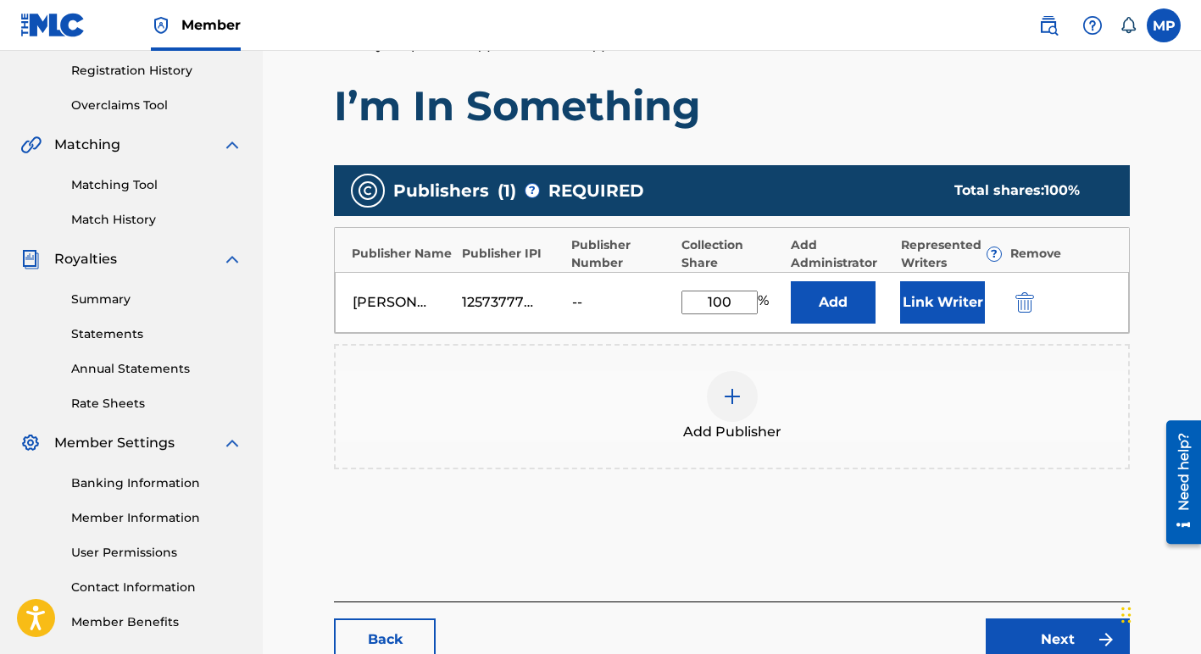
scroll to position [334, 0]
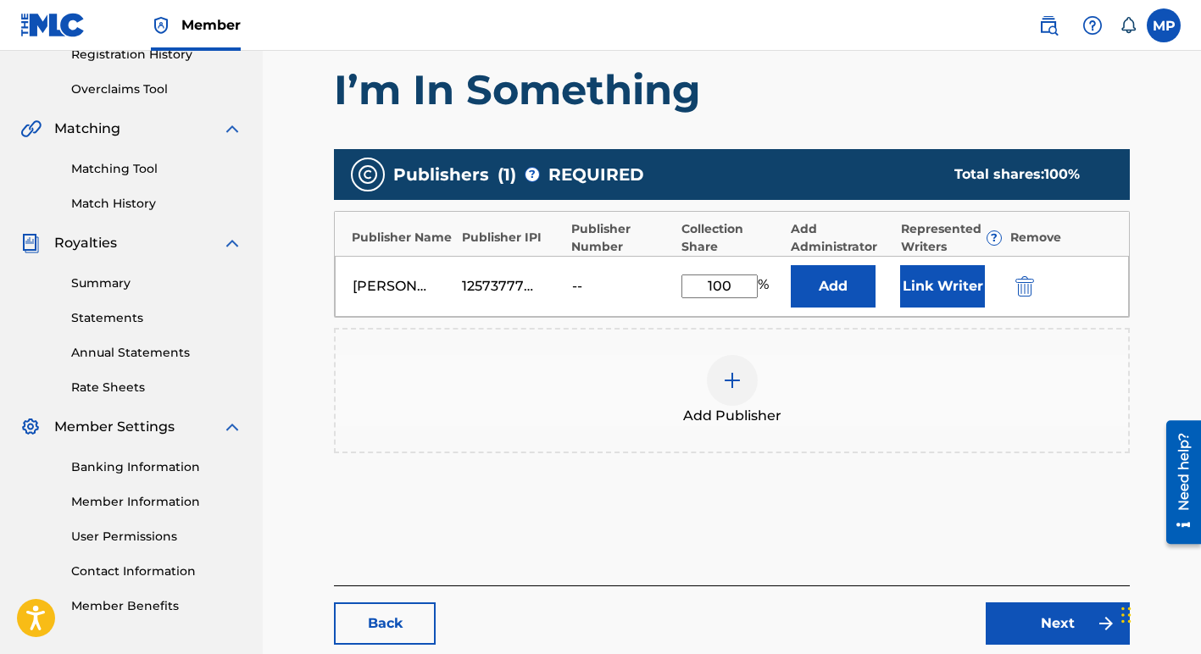
type input "100"
click at [1041, 617] on link "Next" at bounding box center [1057, 623] width 144 height 42
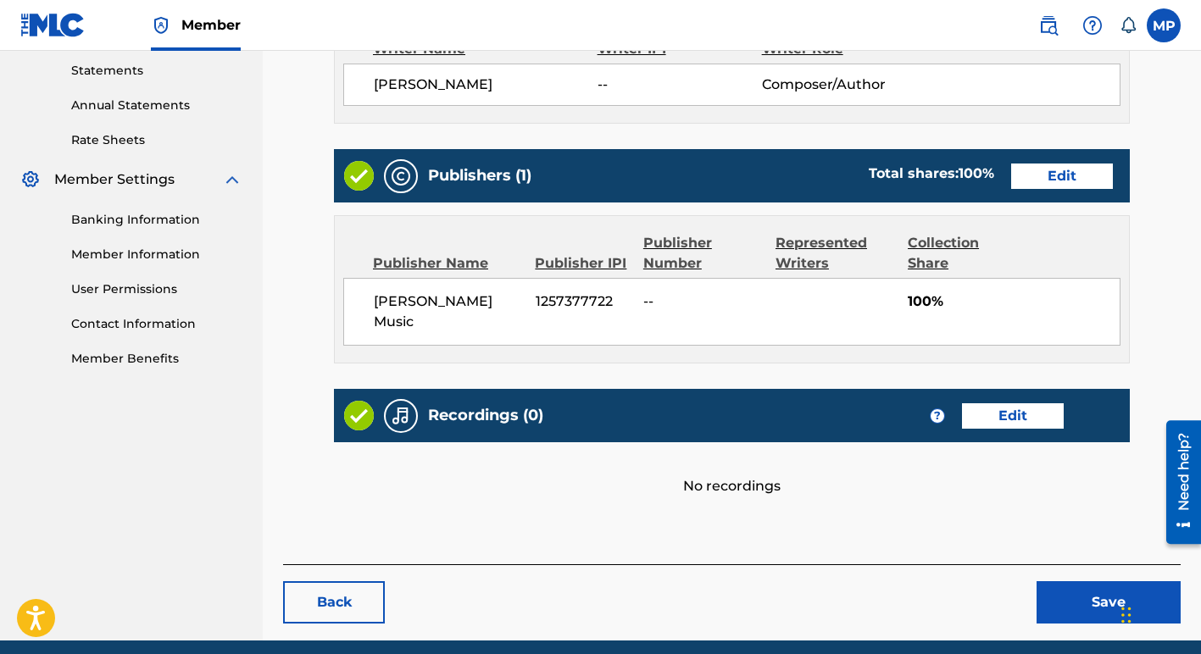
scroll to position [586, 0]
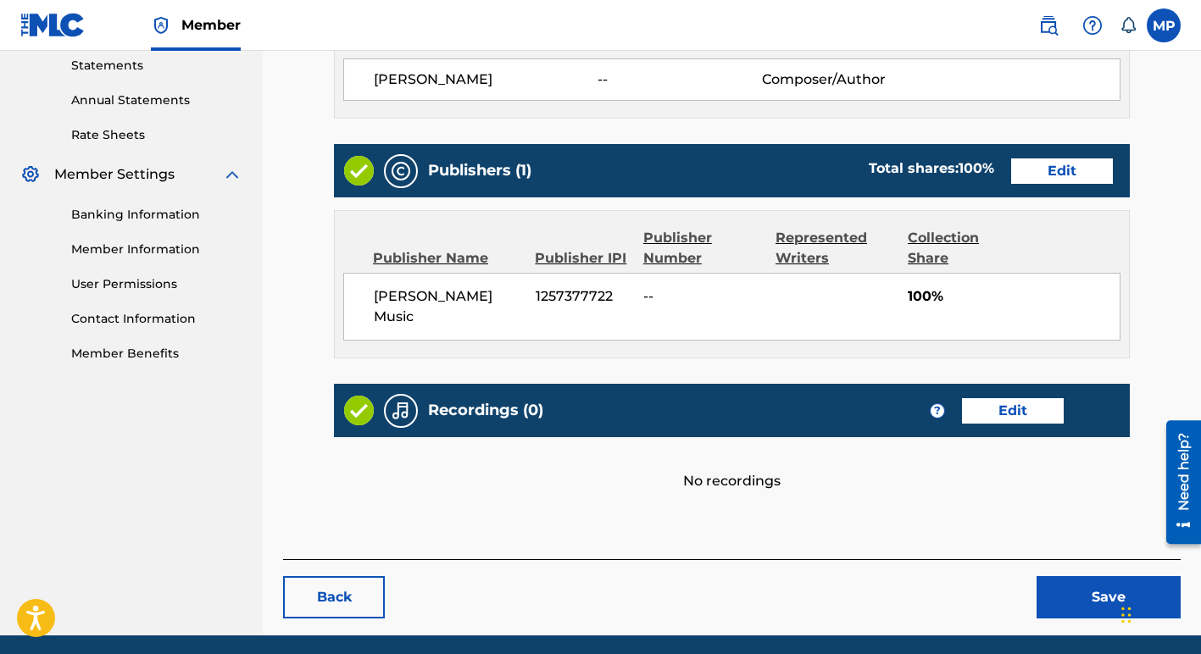
click at [1103, 576] on button "Save" at bounding box center [1108, 597] width 144 height 42
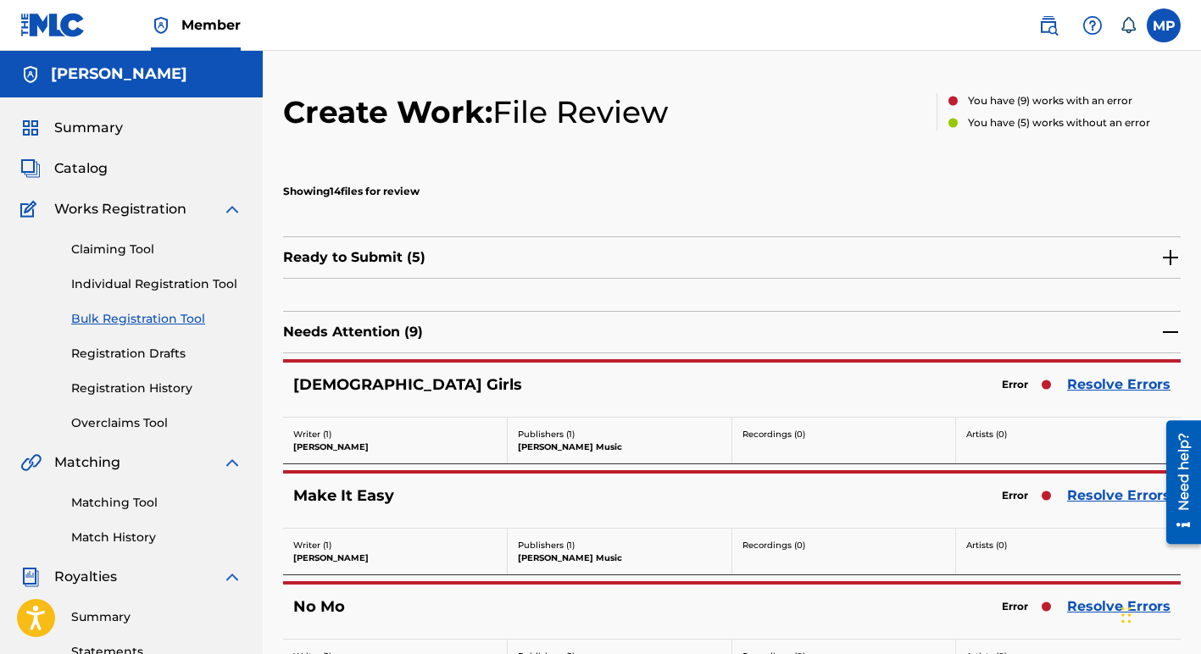
click at [1108, 384] on link "Resolve Errors" at bounding box center [1118, 385] width 103 height 20
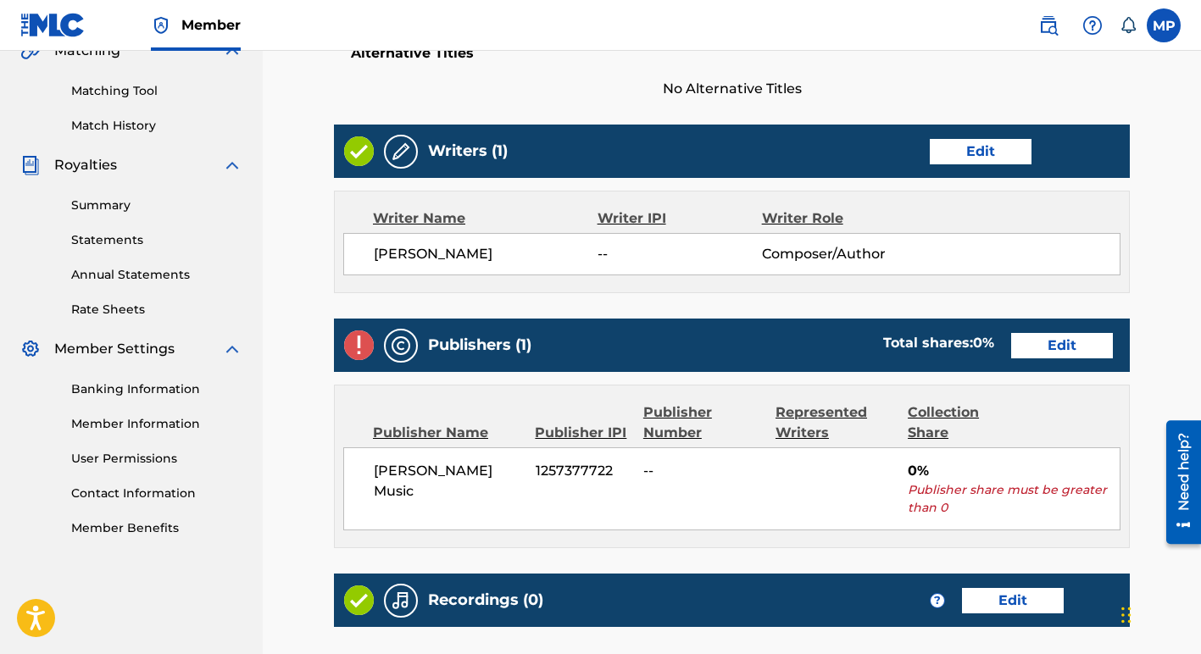
scroll to position [419, 0]
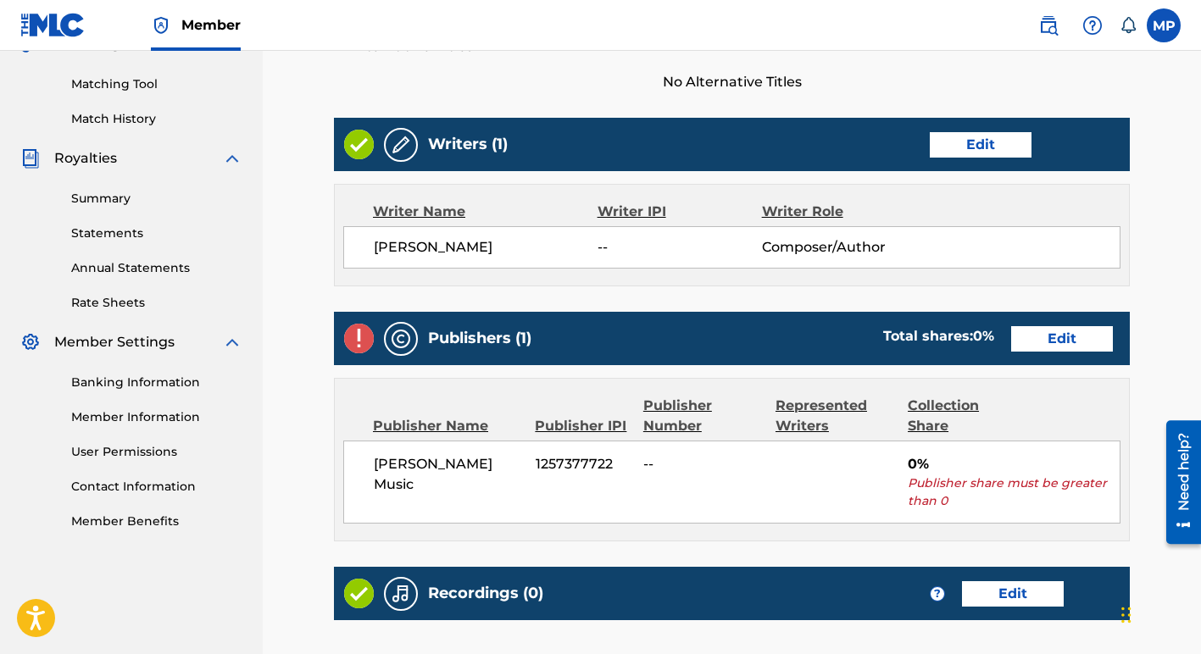
click at [1063, 341] on link "Edit" at bounding box center [1062, 338] width 102 height 25
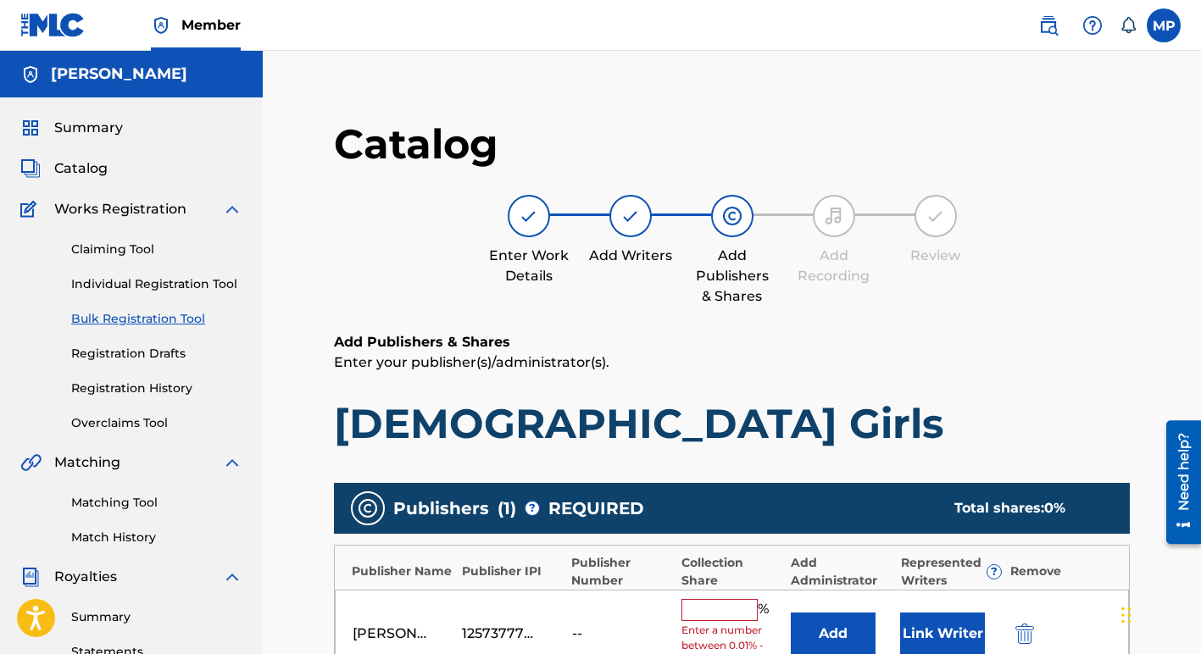
click at [718, 612] on input "text" at bounding box center [719, 610] width 76 height 22
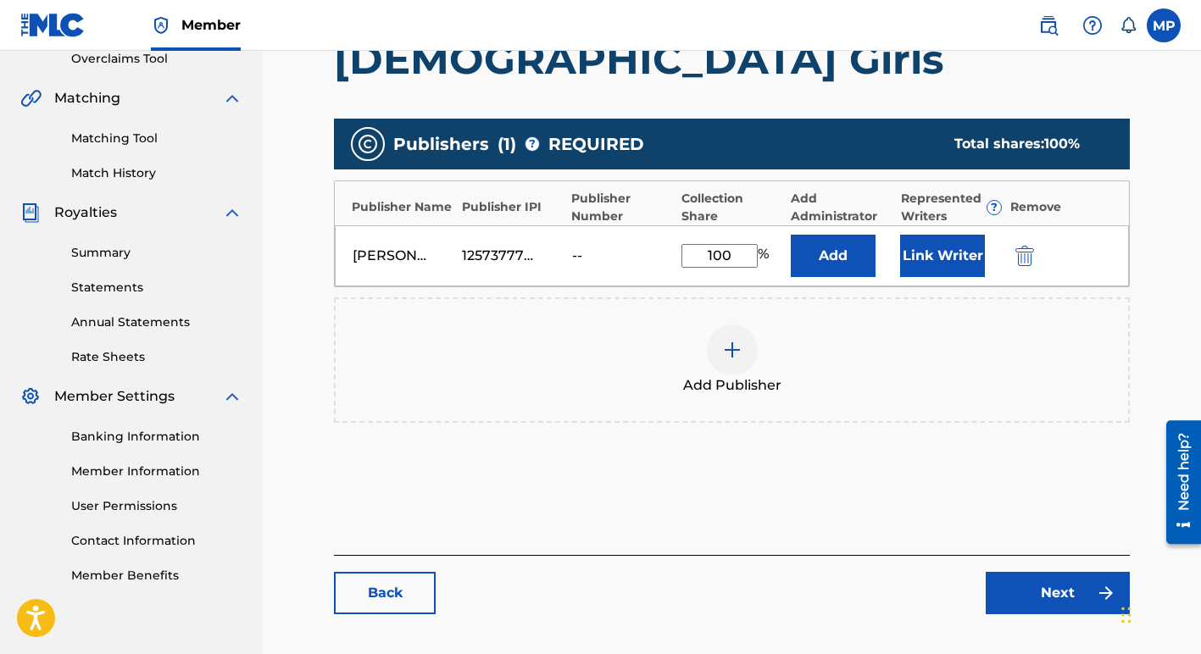
scroll to position [465, 0]
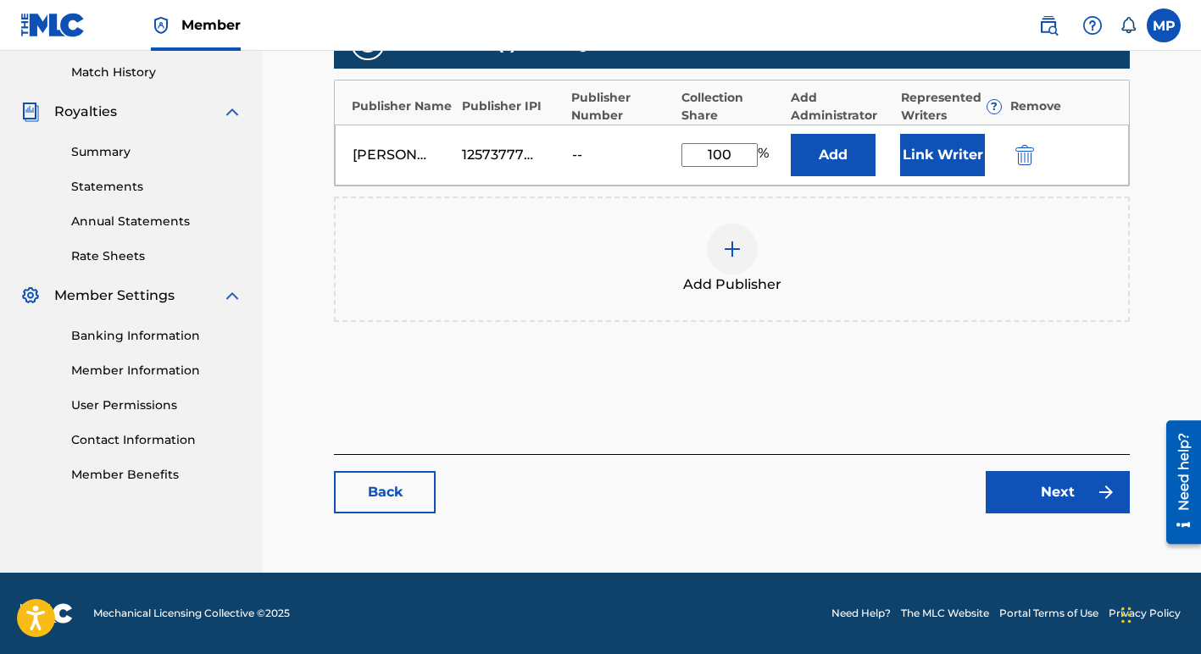
type input "100"
click at [1033, 492] on link "Next" at bounding box center [1057, 492] width 144 height 42
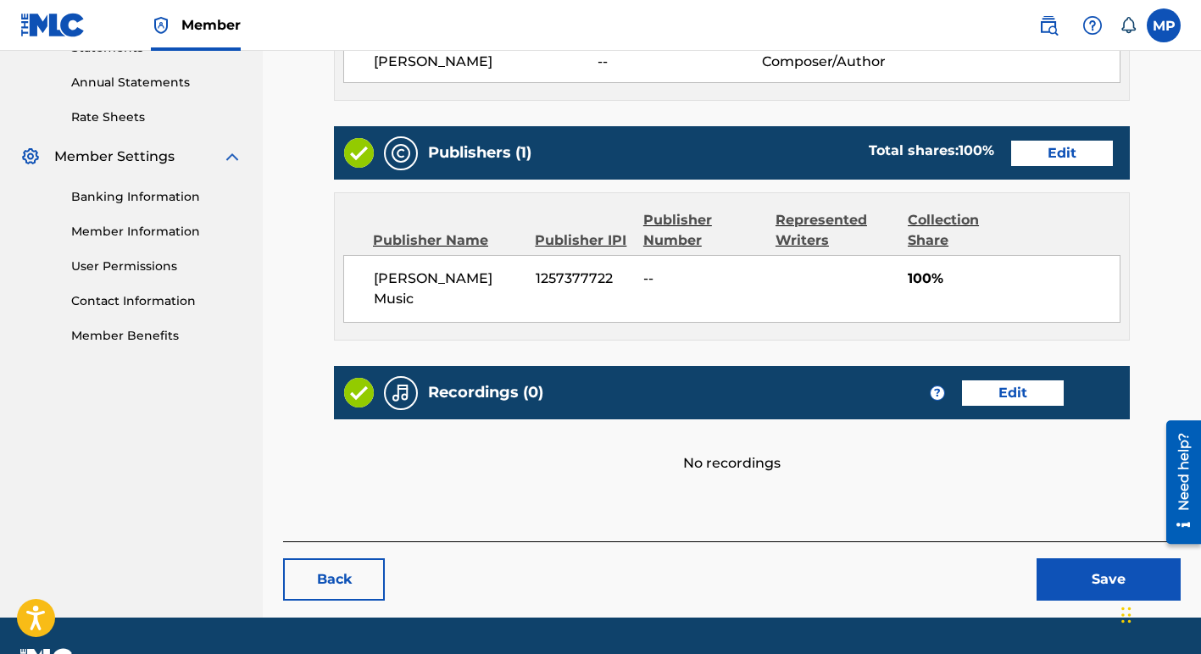
scroll to position [613, 0]
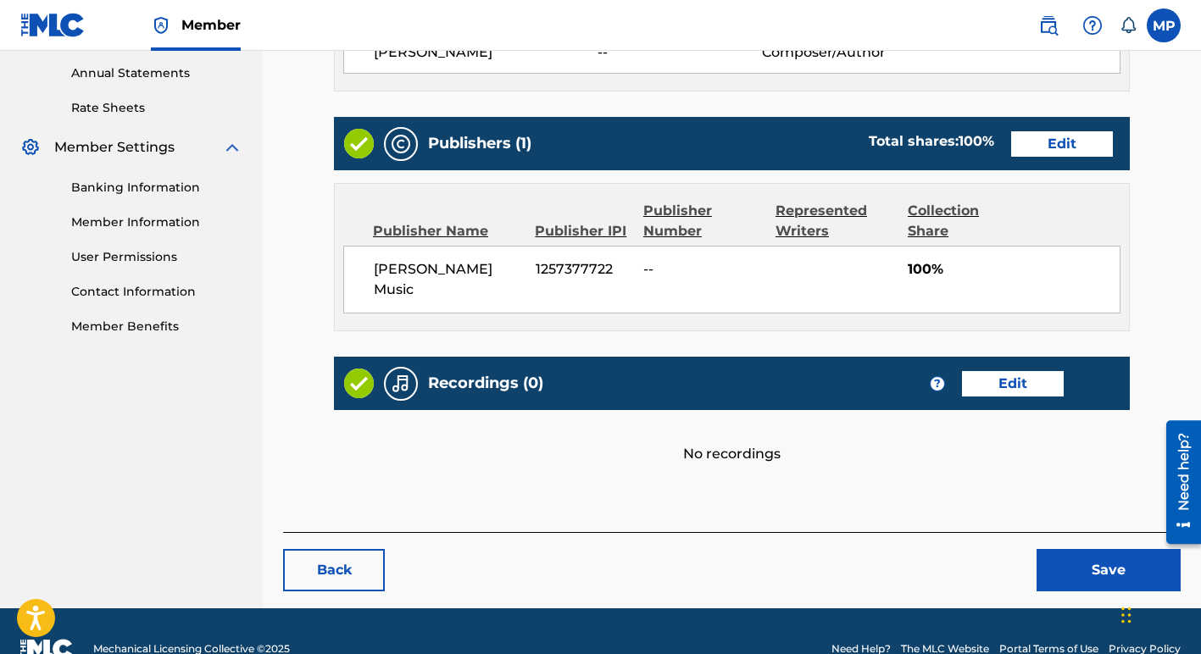
click at [1089, 552] on button "Save" at bounding box center [1108, 570] width 144 height 42
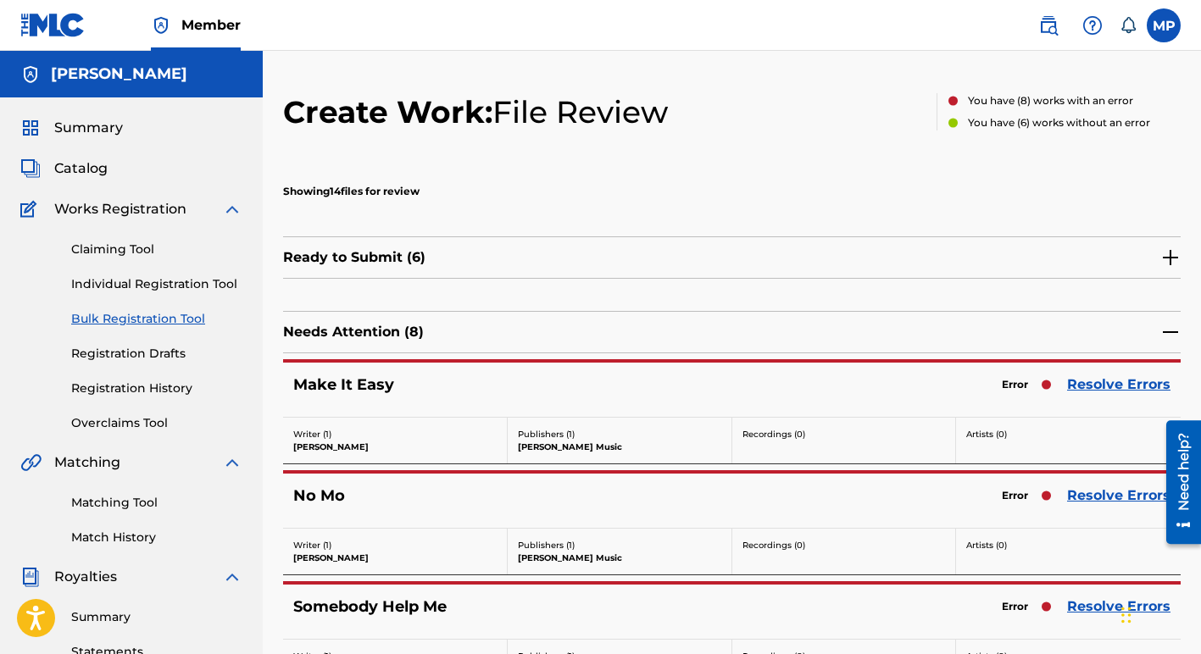
click at [1108, 386] on link "Resolve Errors" at bounding box center [1118, 385] width 103 height 20
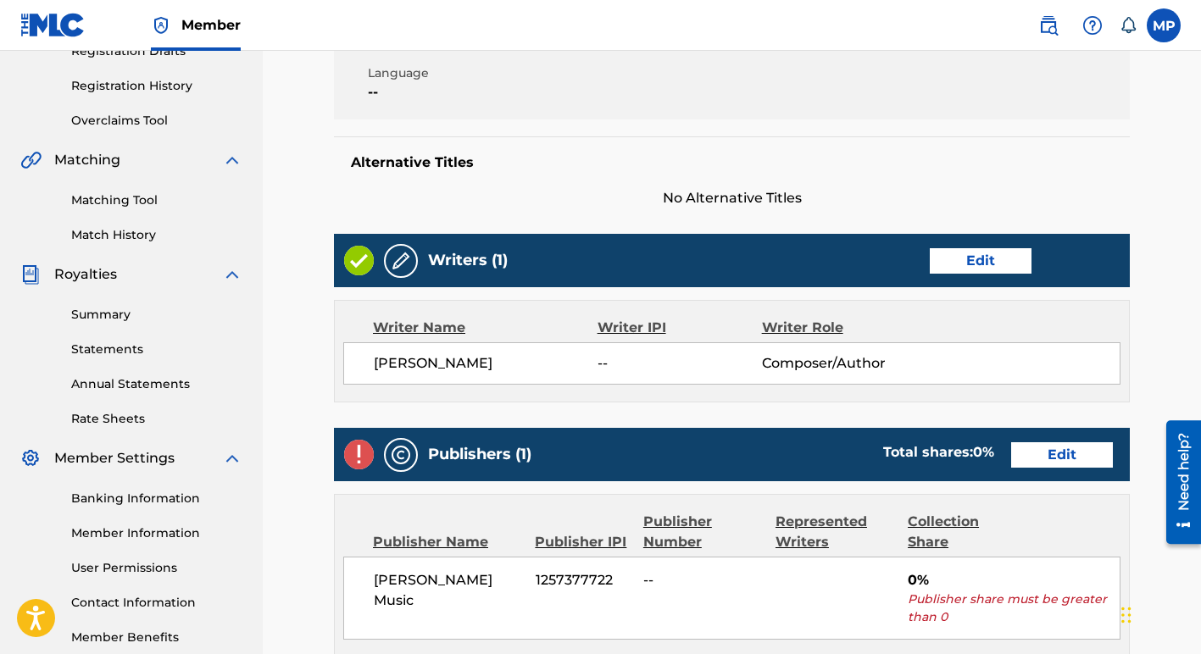
scroll to position [306, 0]
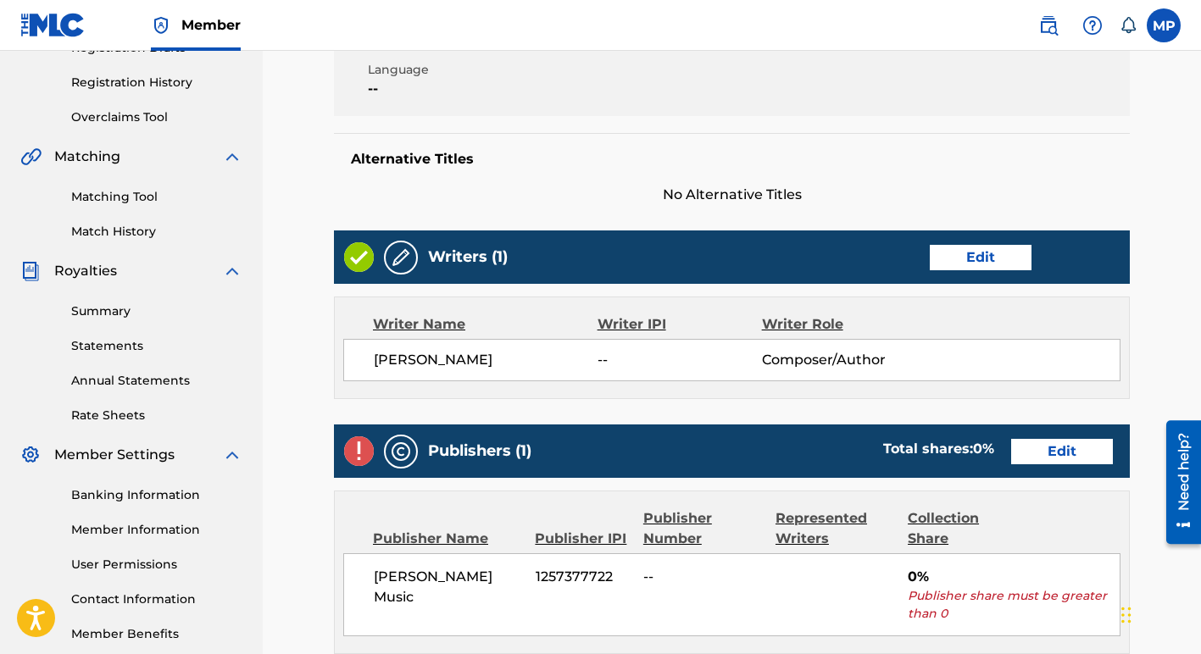
click at [1050, 452] on link "Edit" at bounding box center [1062, 451] width 102 height 25
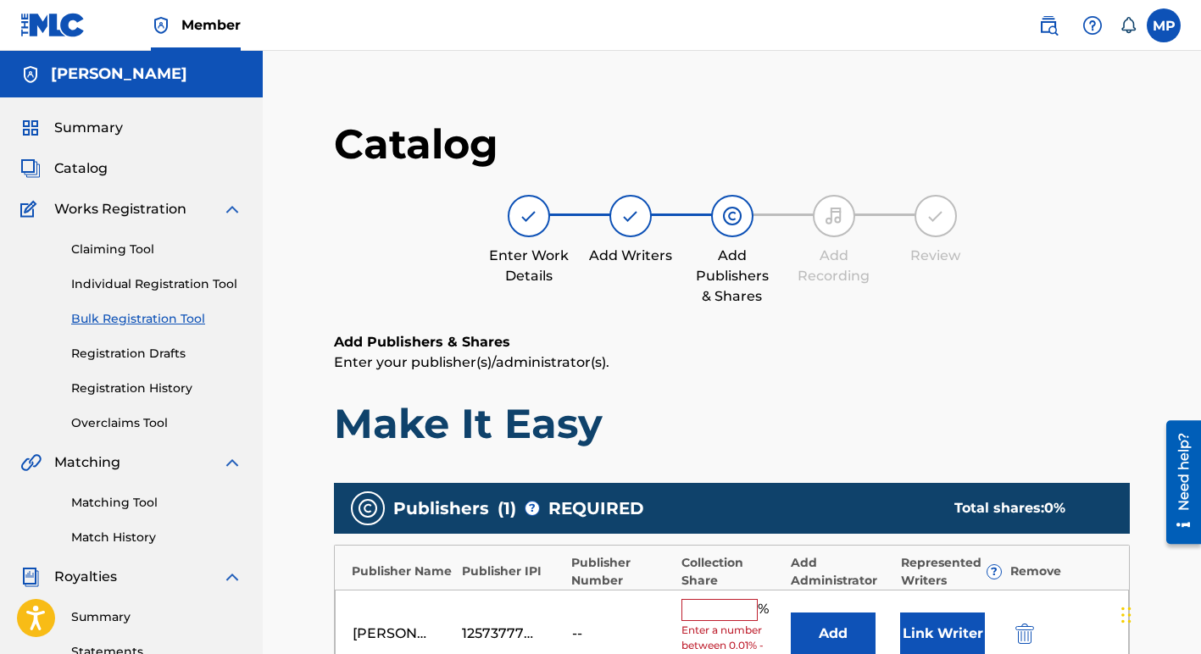
click at [693, 610] on input "text" at bounding box center [719, 610] width 76 height 22
type input "100"
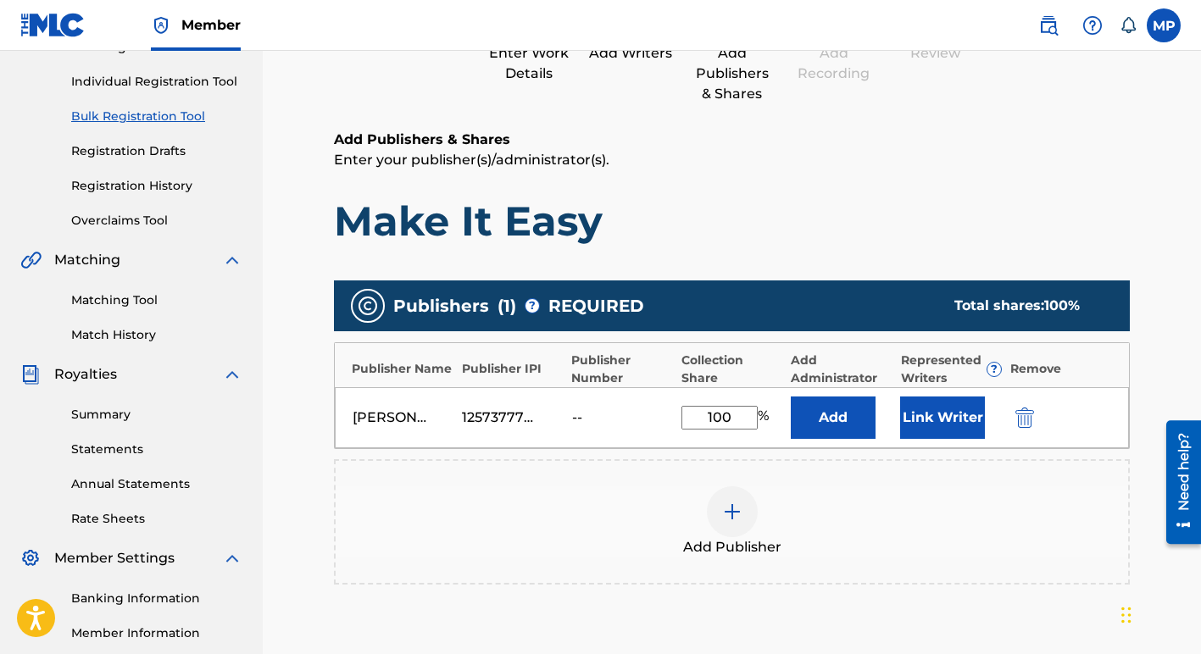
scroll to position [465, 0]
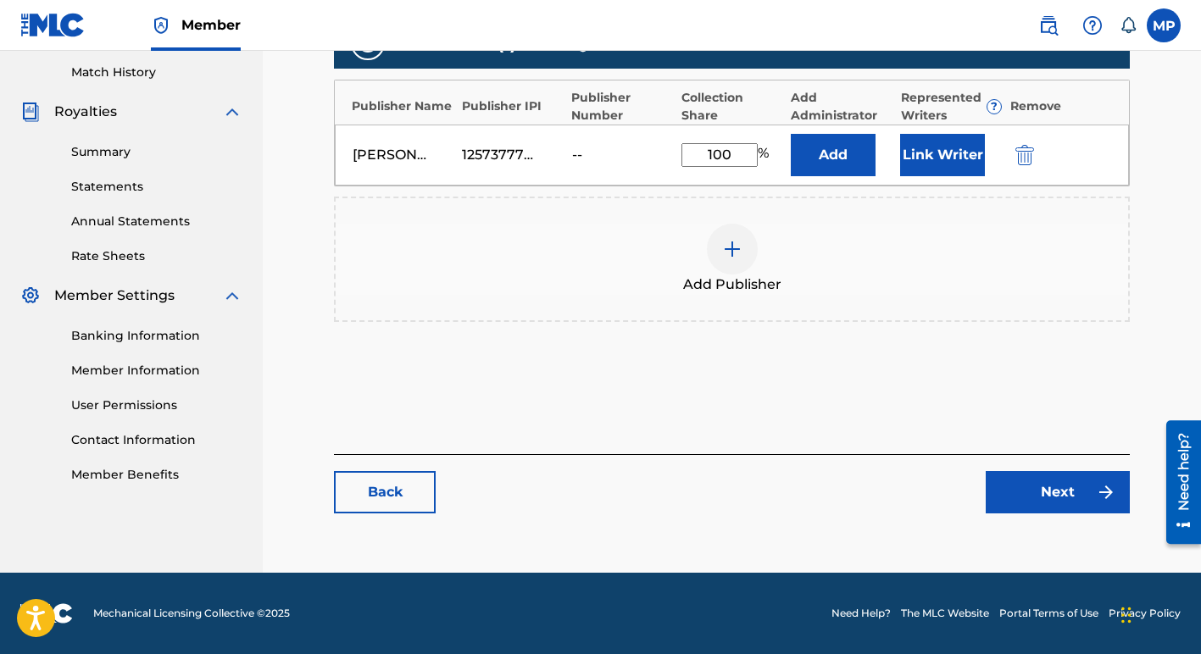
click at [1050, 484] on link "Next" at bounding box center [1057, 492] width 144 height 42
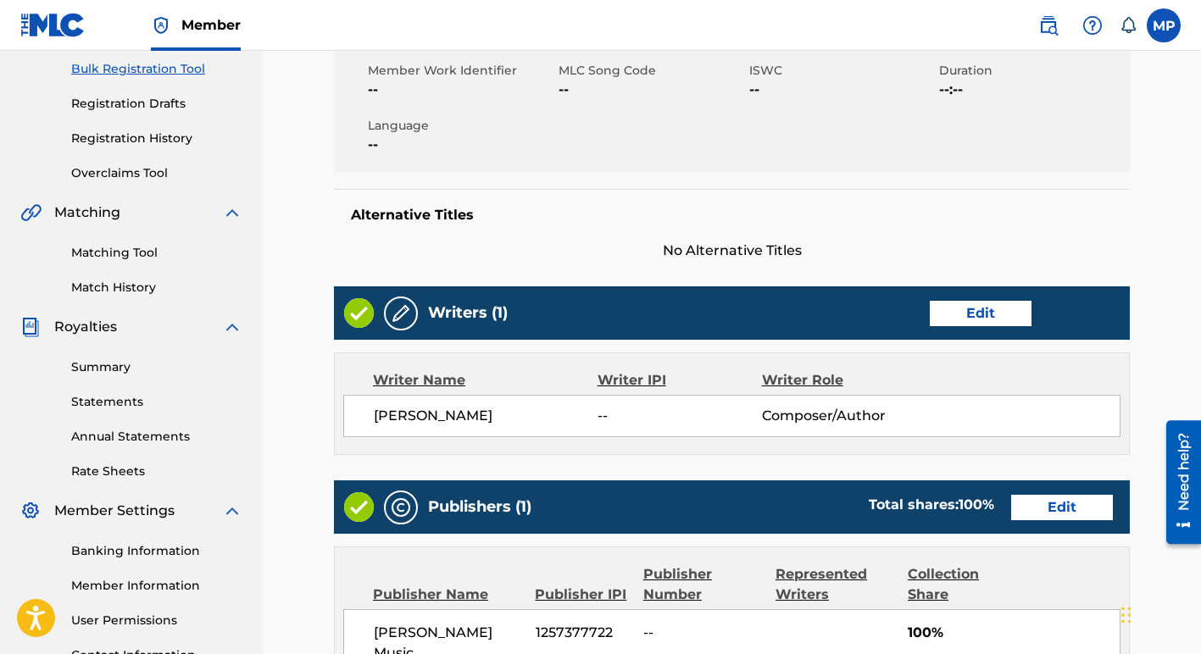
scroll to position [628, 0]
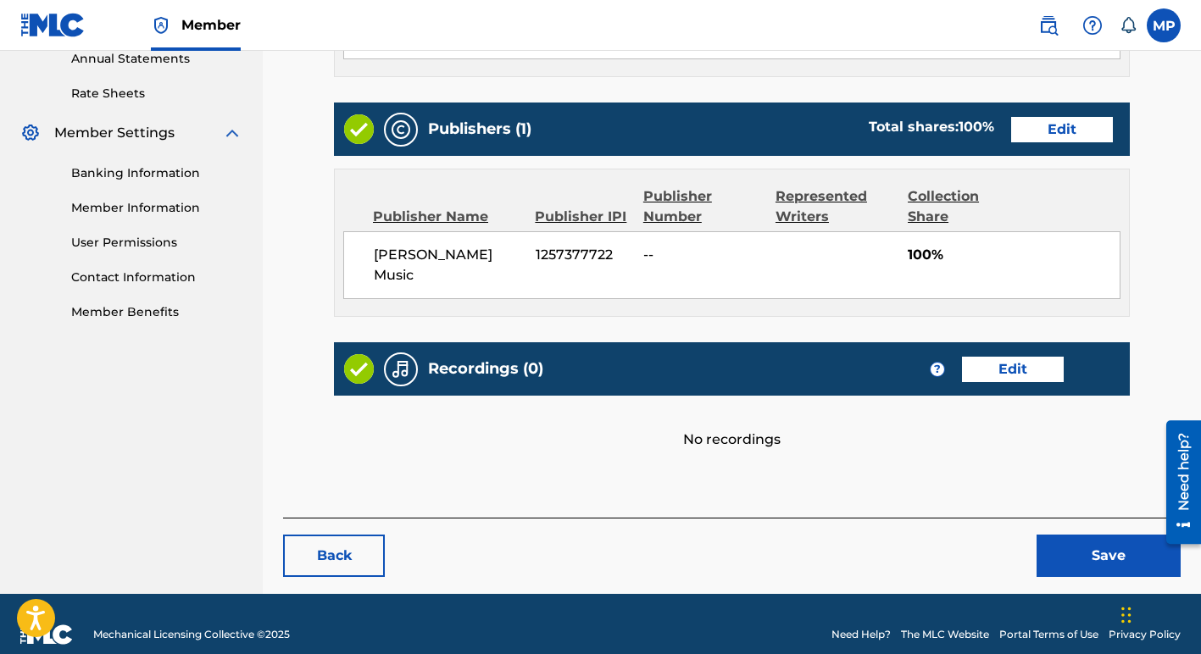
click at [1073, 535] on button "Save" at bounding box center [1108, 556] width 144 height 42
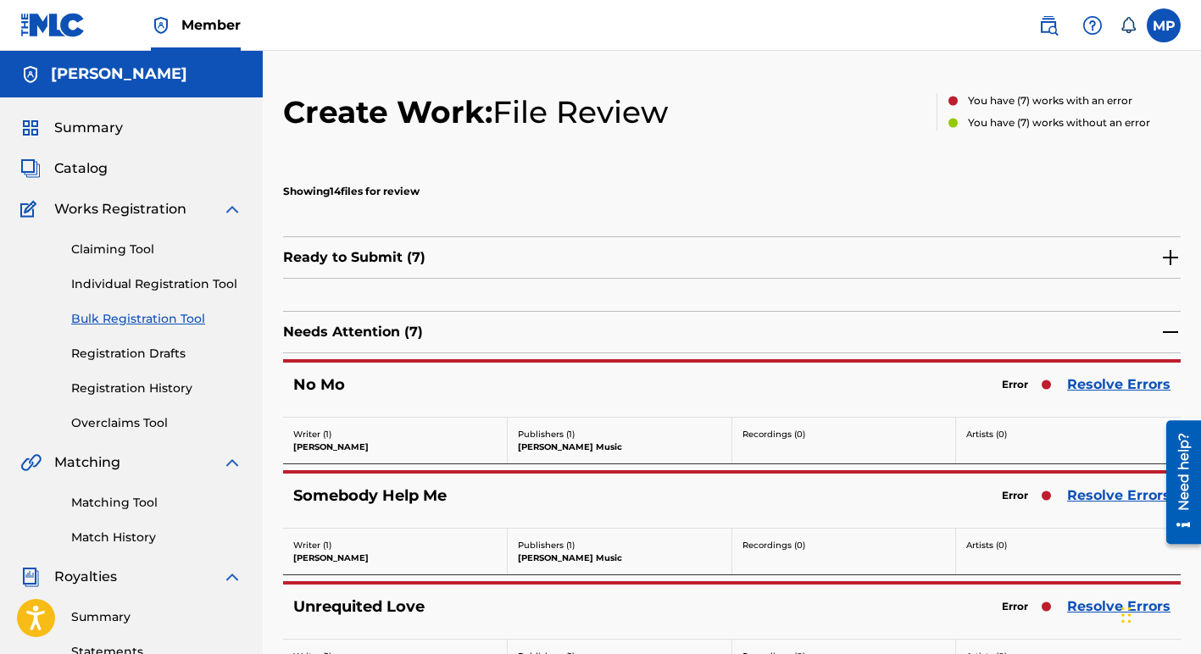
click at [1119, 383] on link "Resolve Errors" at bounding box center [1118, 385] width 103 height 20
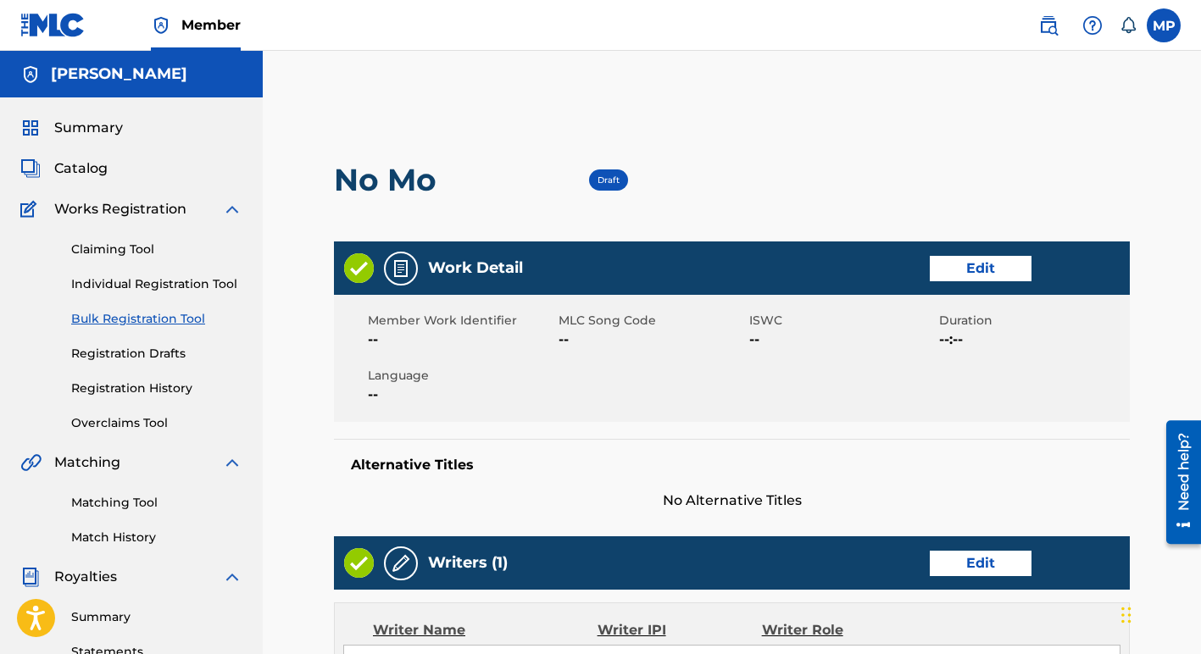
click at [1119, 383] on div "Member Work Identifier -- MLC Song Code -- ISWC -- Duration --:-- Language --" at bounding box center [732, 358] width 796 height 127
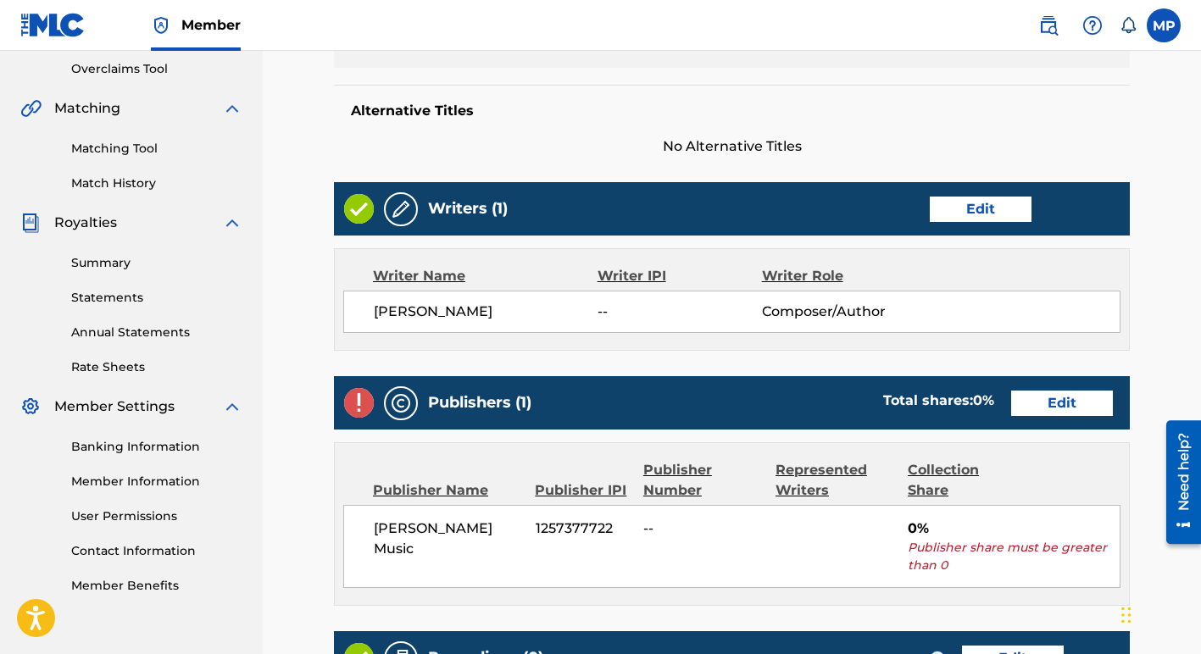
scroll to position [355, 0]
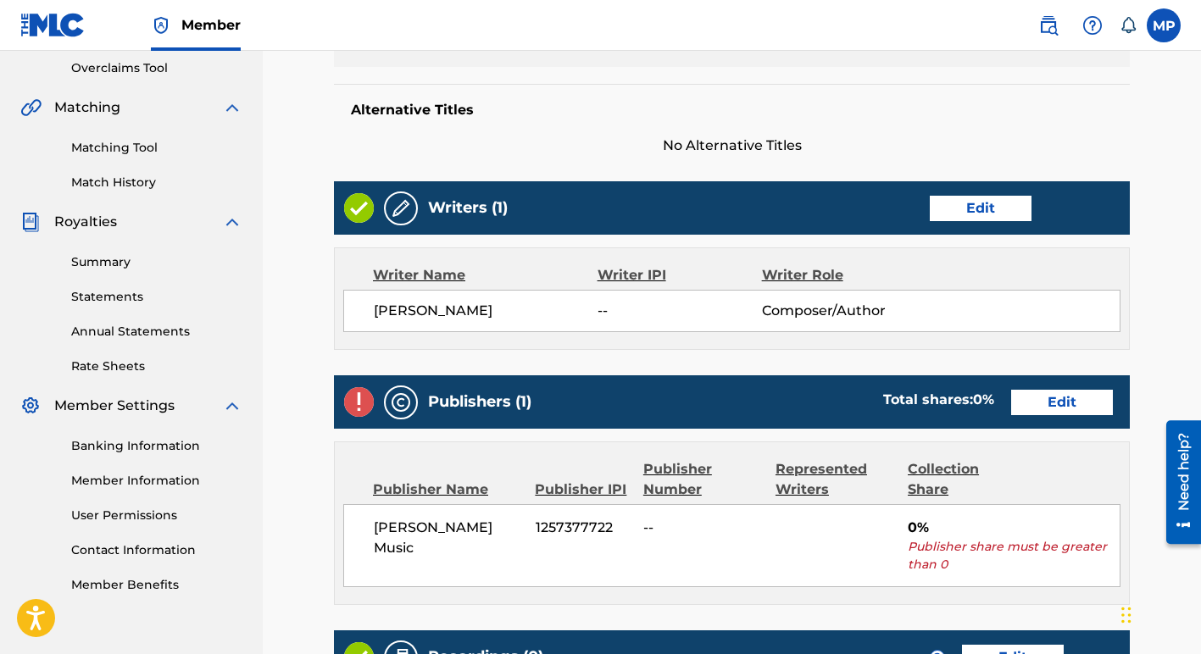
click at [1031, 403] on link "Edit" at bounding box center [1062, 402] width 102 height 25
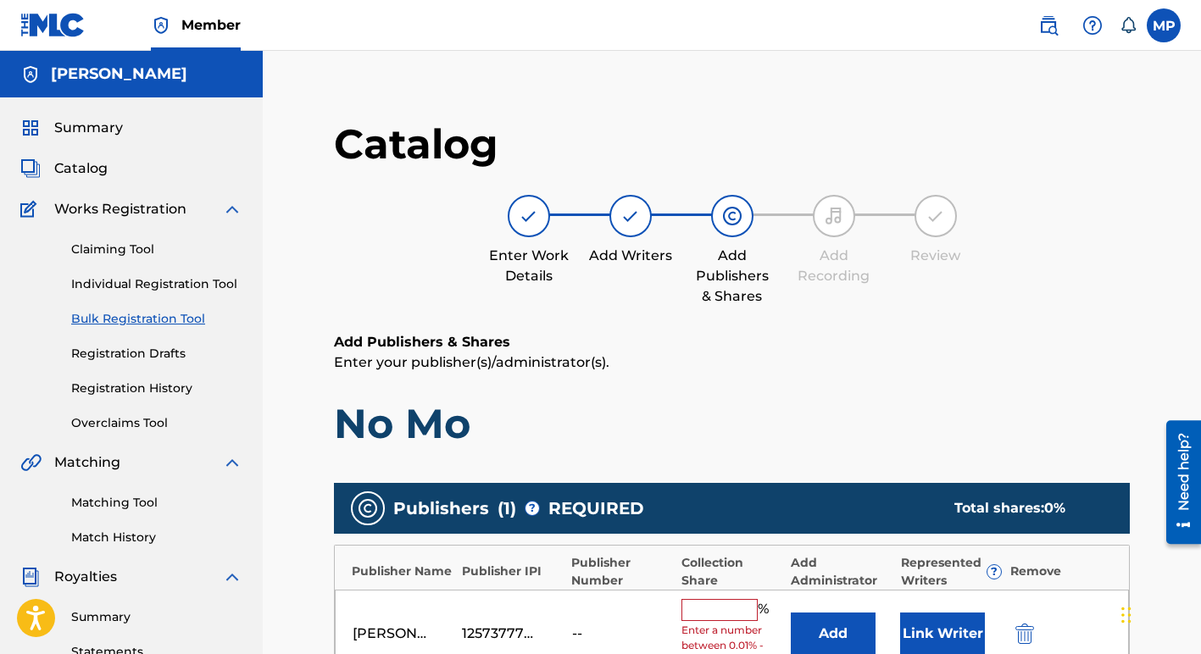
click at [706, 617] on input "text" at bounding box center [719, 610] width 76 height 22
type input "100"
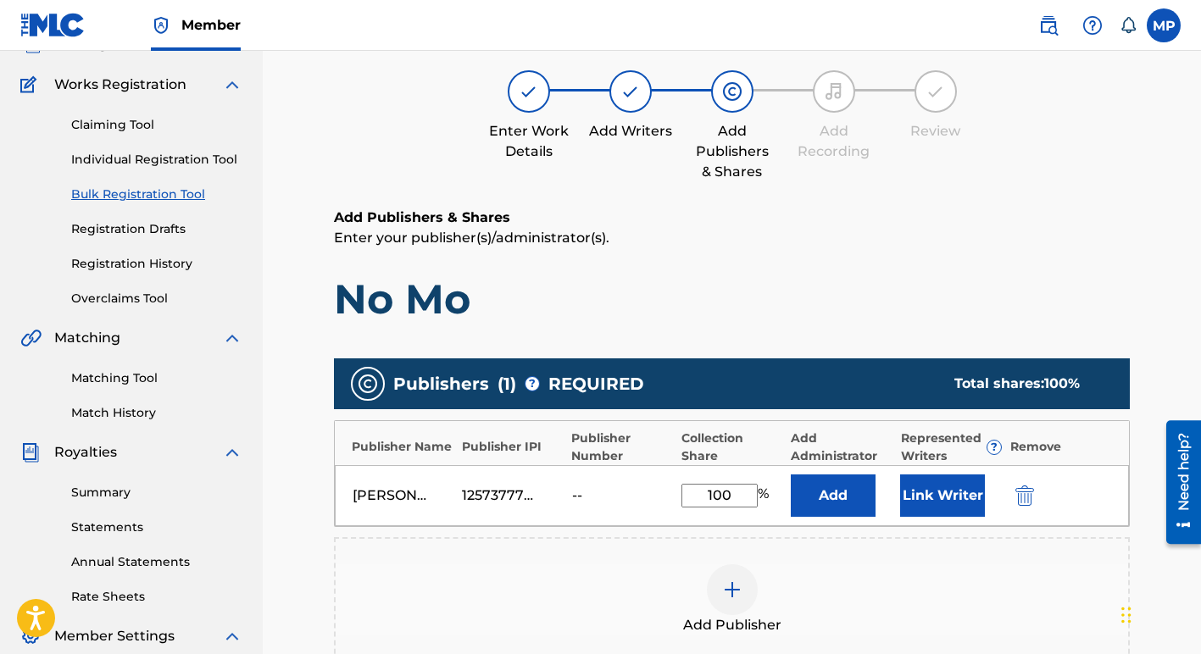
scroll to position [465, 0]
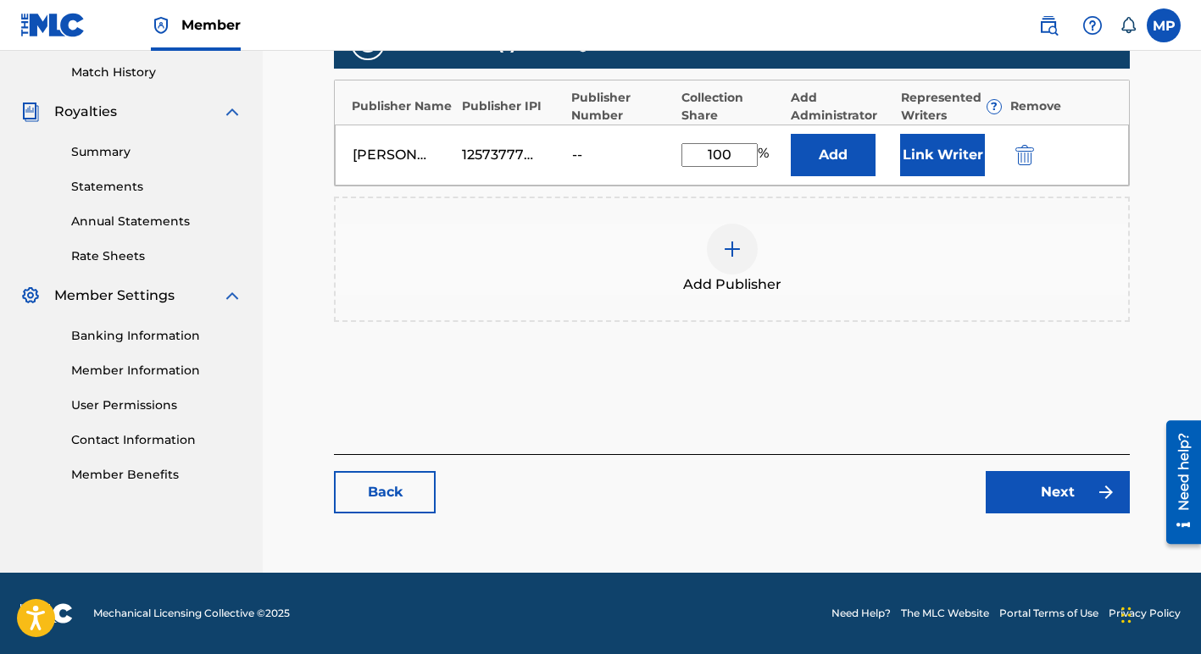
click at [1047, 486] on link "Next" at bounding box center [1057, 492] width 144 height 42
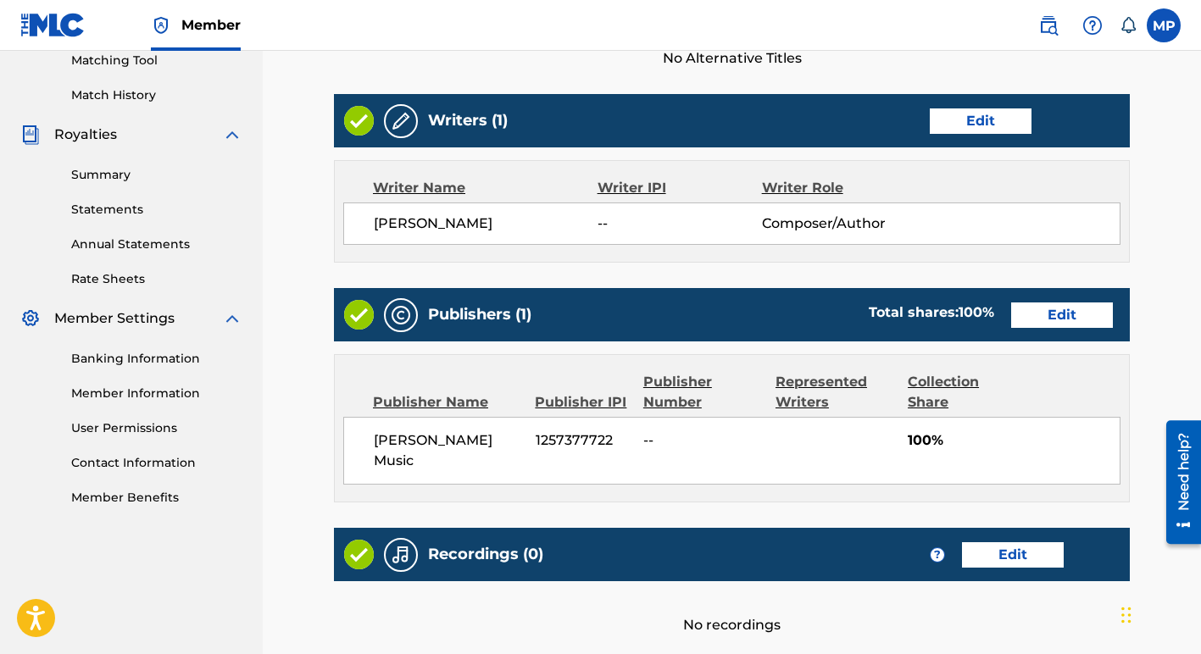
scroll to position [628, 0]
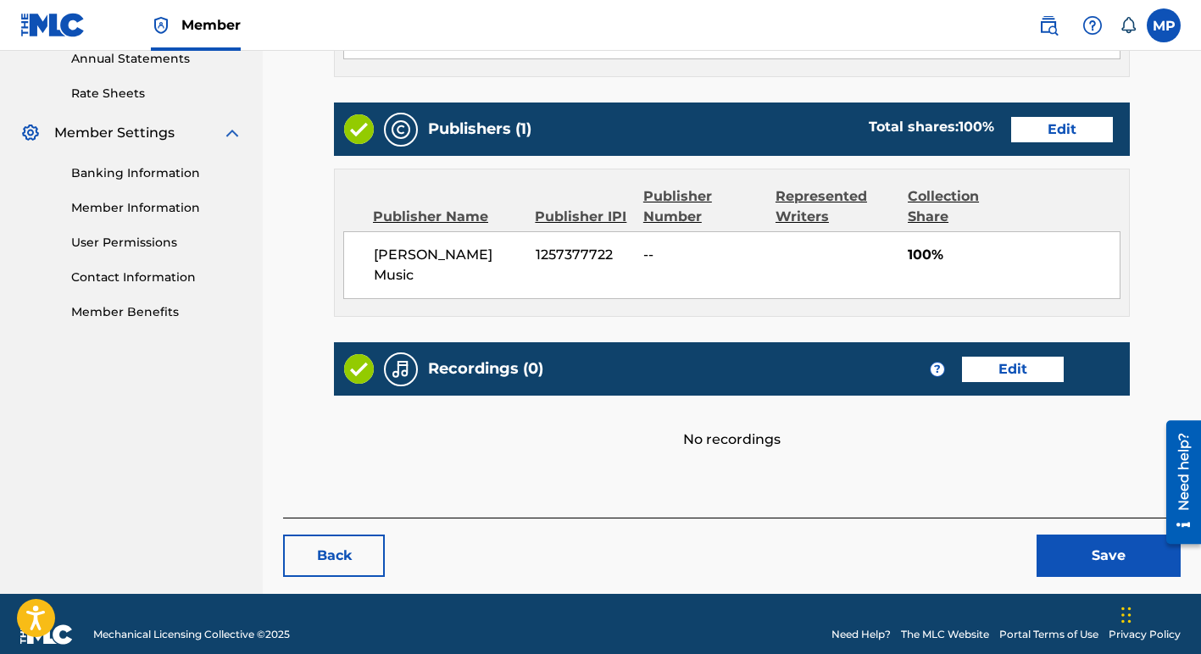
click at [1070, 535] on button "Save" at bounding box center [1108, 556] width 144 height 42
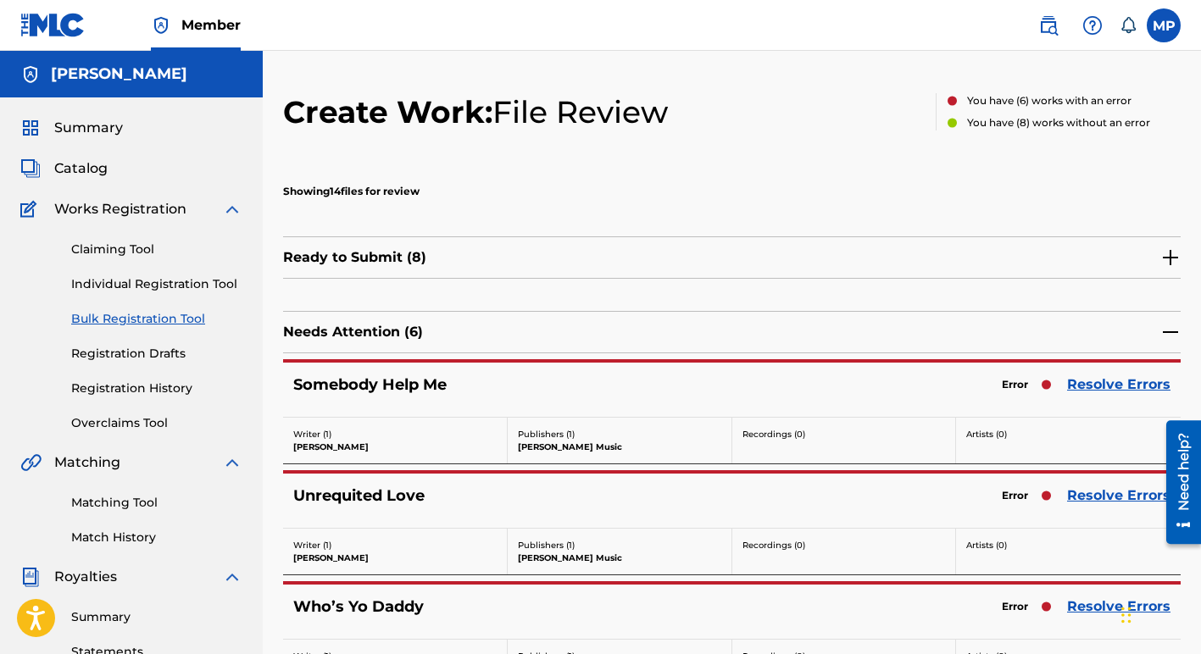
click at [1096, 383] on link "Resolve Errors" at bounding box center [1118, 385] width 103 height 20
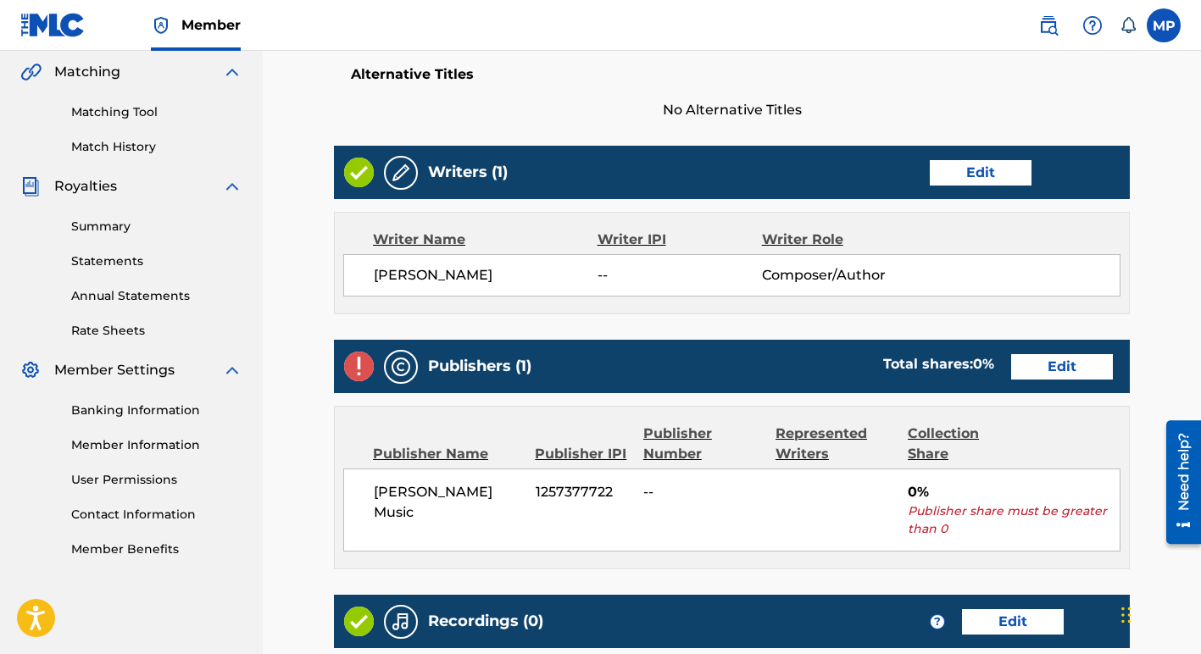
scroll to position [663, 0]
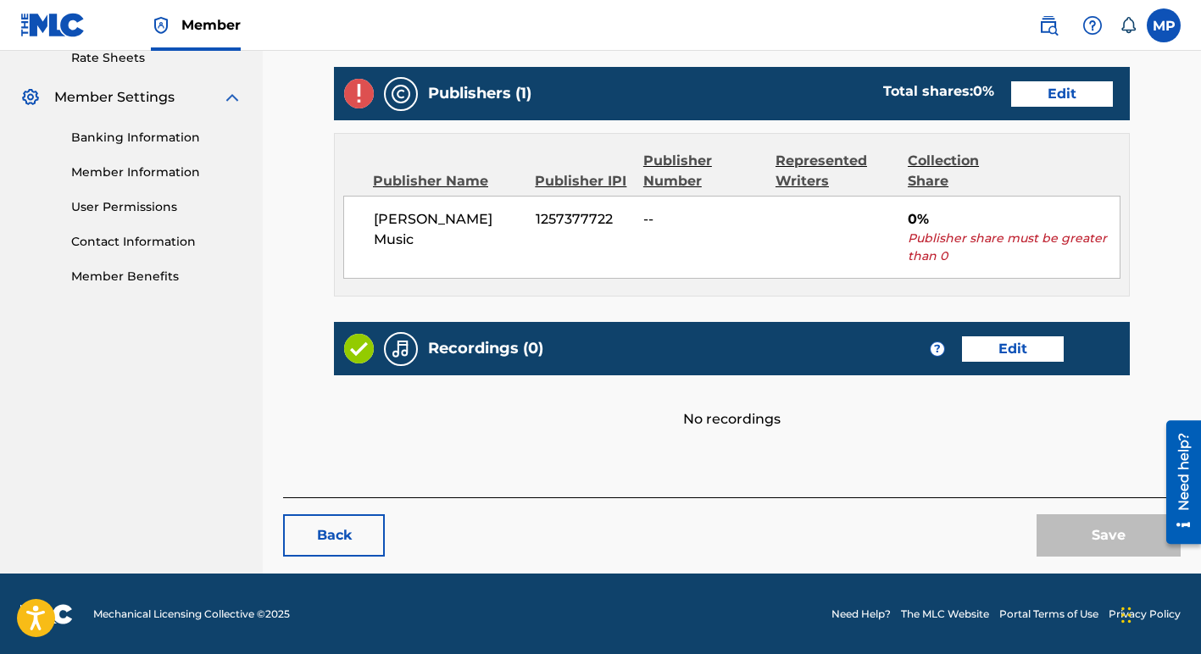
click at [1049, 92] on link "Edit" at bounding box center [1062, 93] width 102 height 25
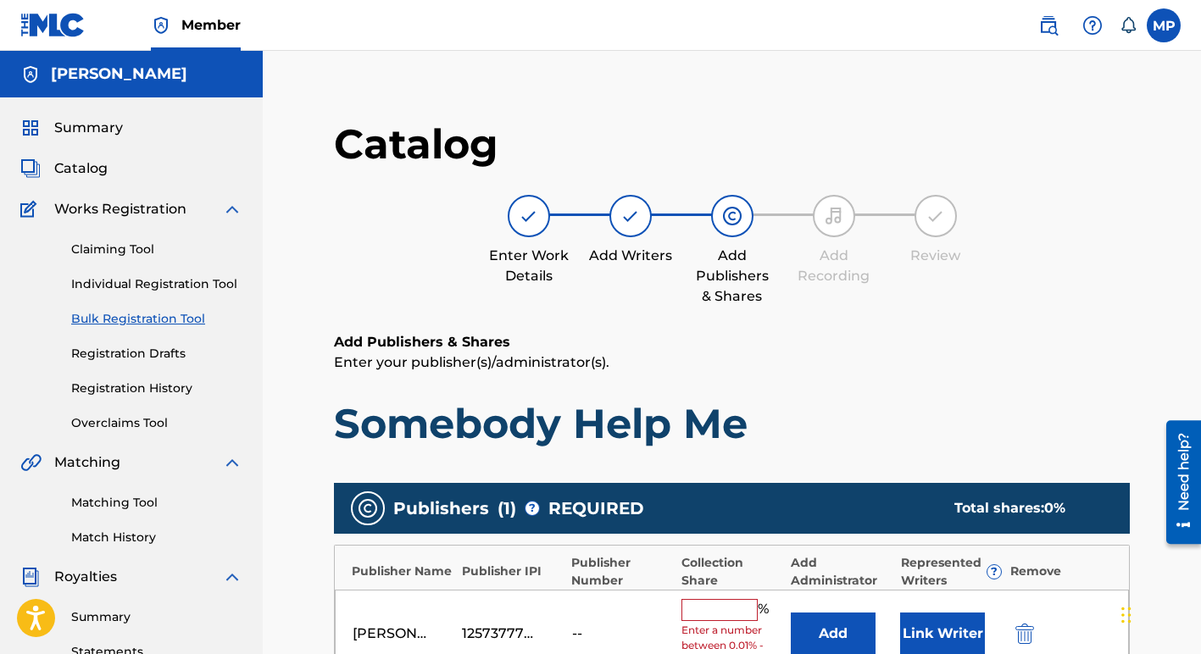
click at [697, 600] on input "text" at bounding box center [719, 610] width 76 height 22
type input "100"
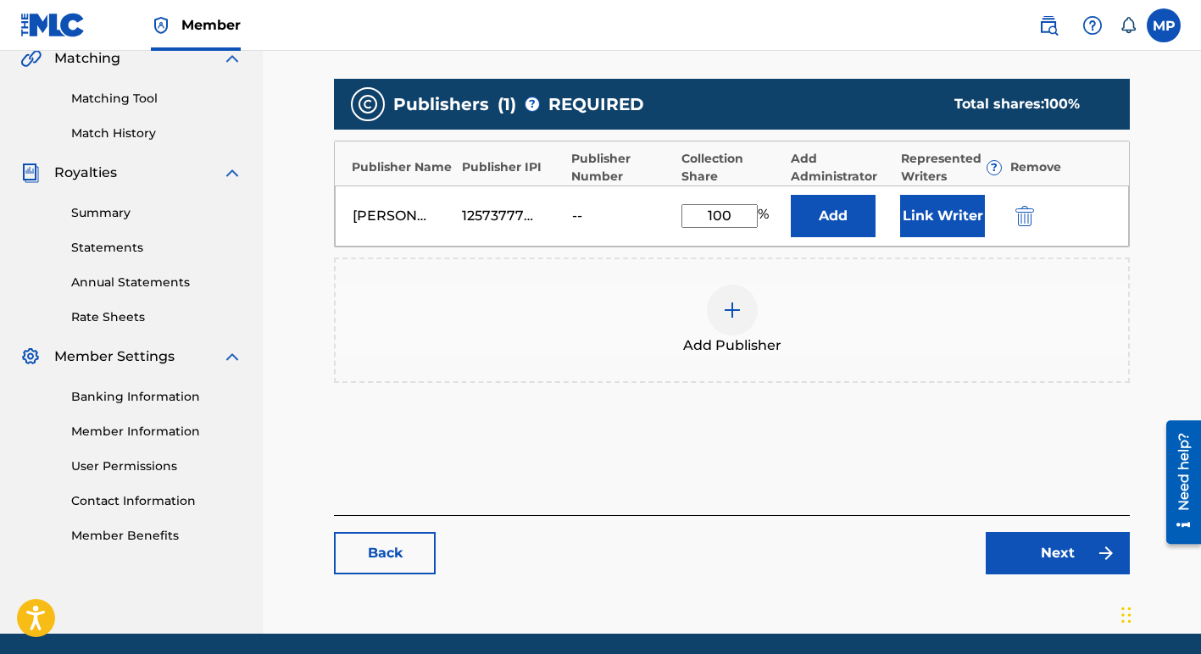
scroll to position [422, 0]
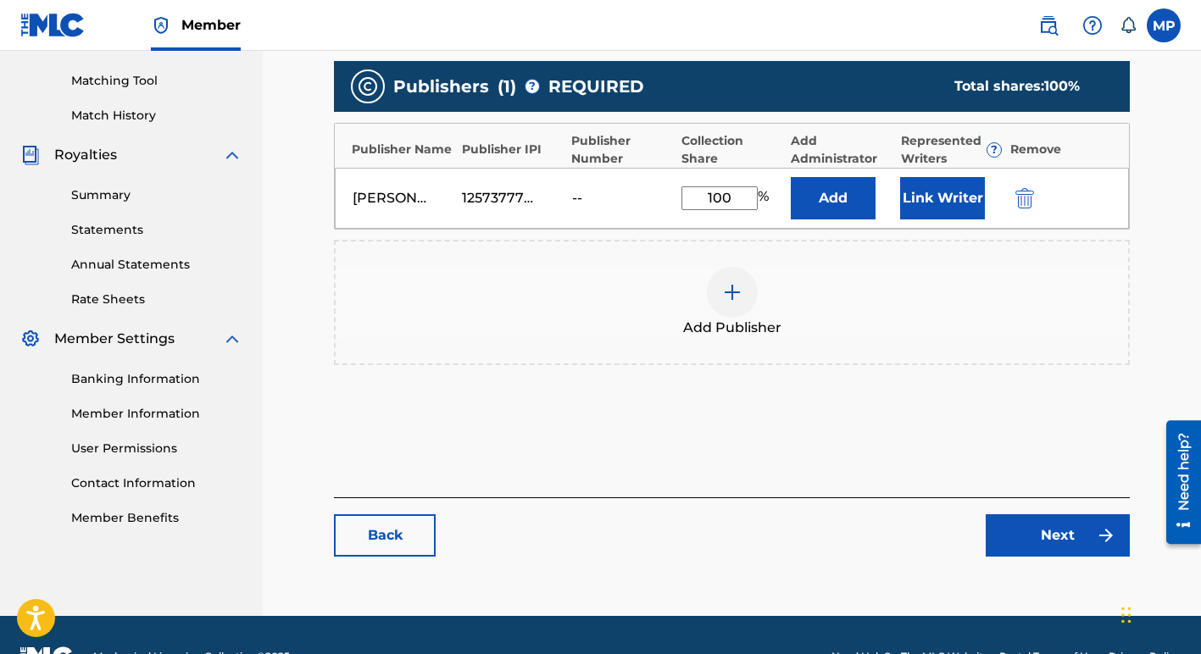
click at [1053, 535] on link "Next" at bounding box center [1057, 535] width 144 height 42
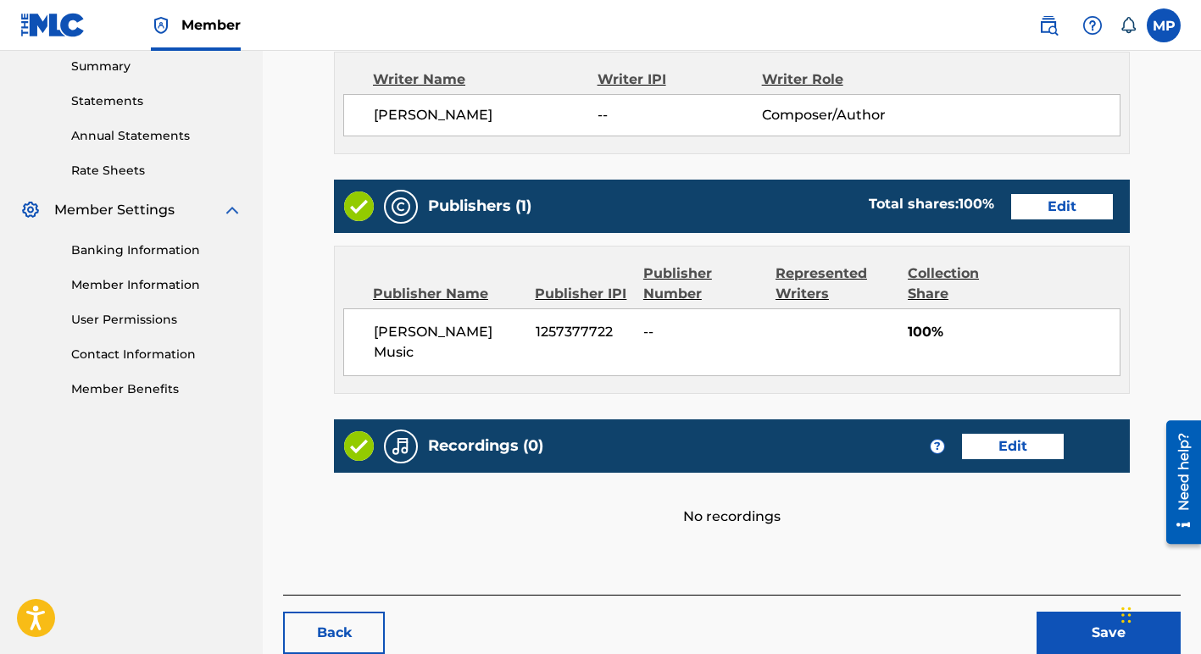
scroll to position [628, 0]
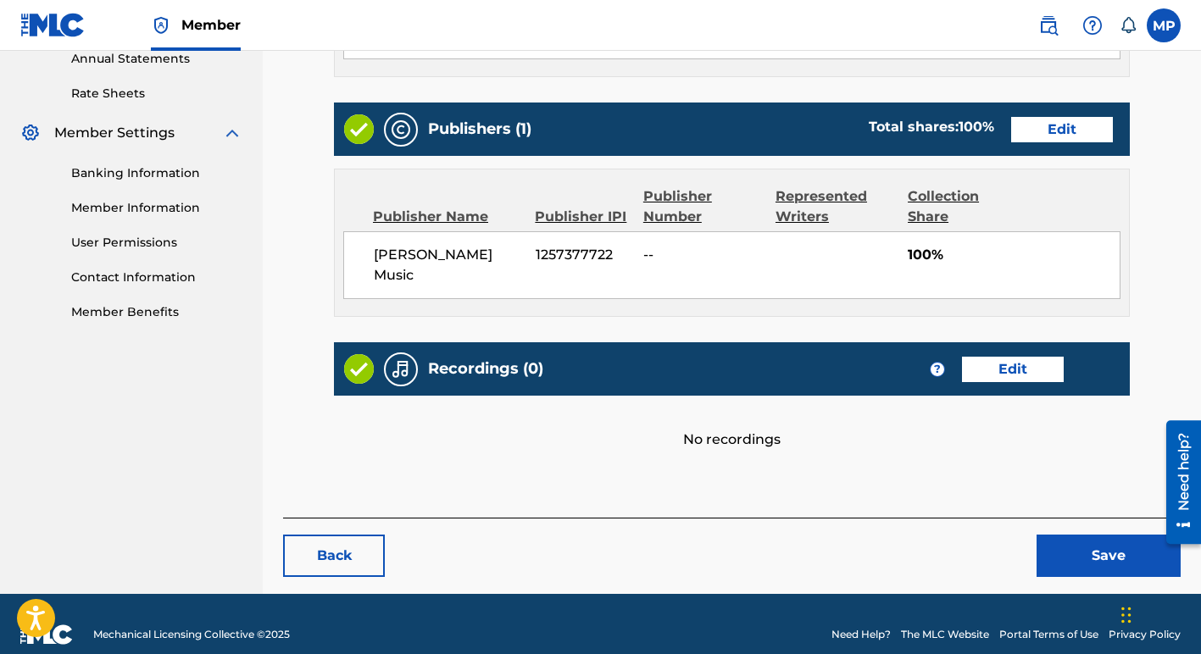
click at [1069, 537] on button "Save" at bounding box center [1108, 556] width 144 height 42
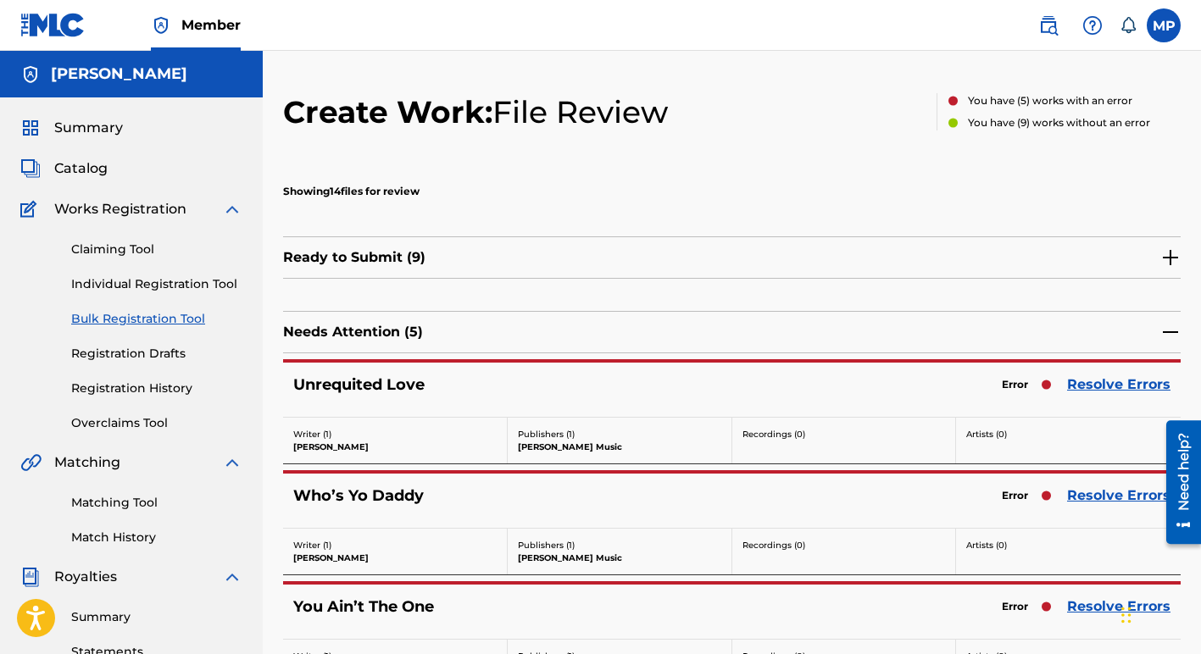
click at [1096, 384] on link "Resolve Errors" at bounding box center [1118, 385] width 103 height 20
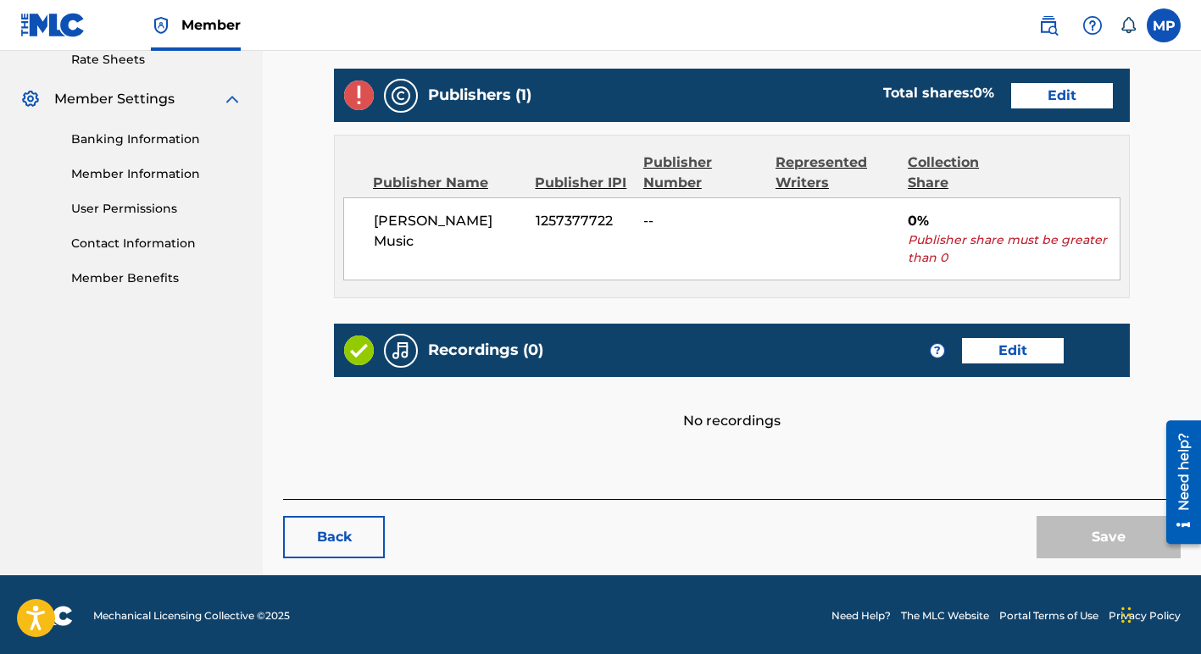
scroll to position [663, 0]
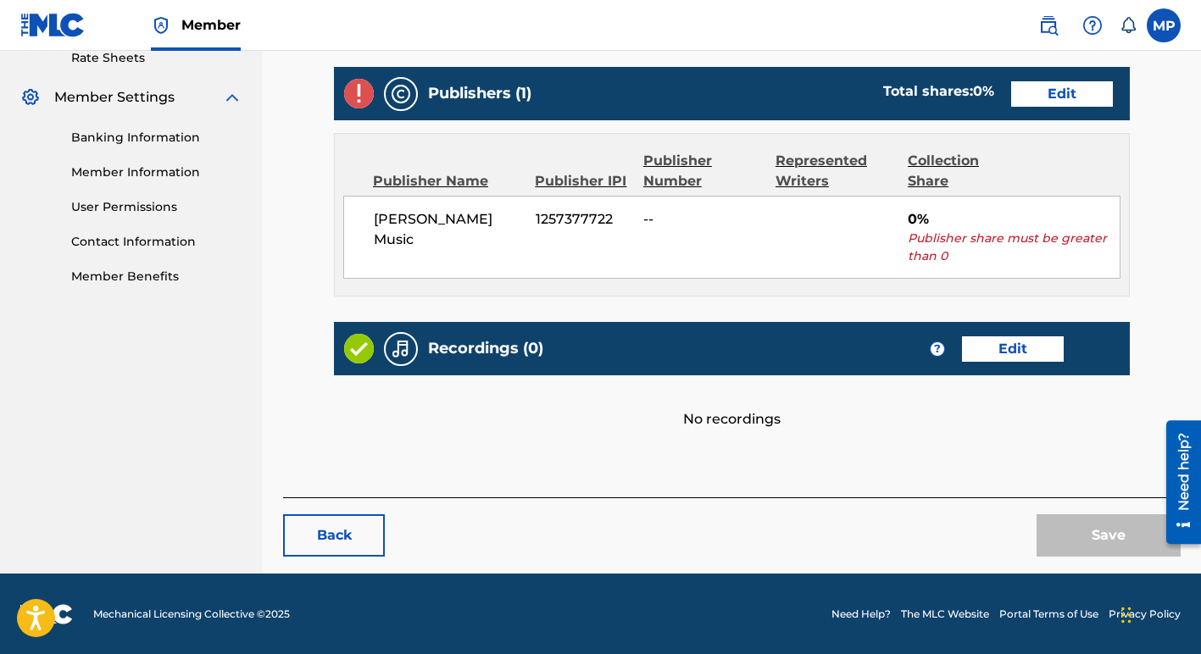
click at [1052, 92] on link "Edit" at bounding box center [1062, 93] width 102 height 25
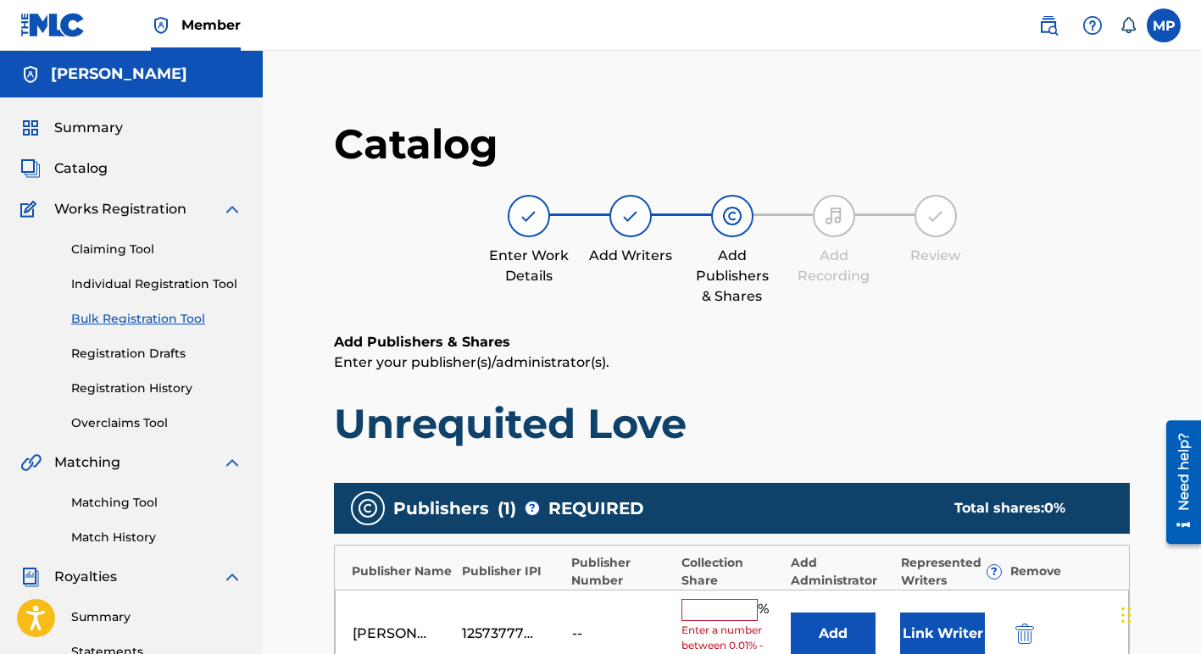
click at [697, 613] on input "text" at bounding box center [719, 610] width 76 height 22
type input "100"
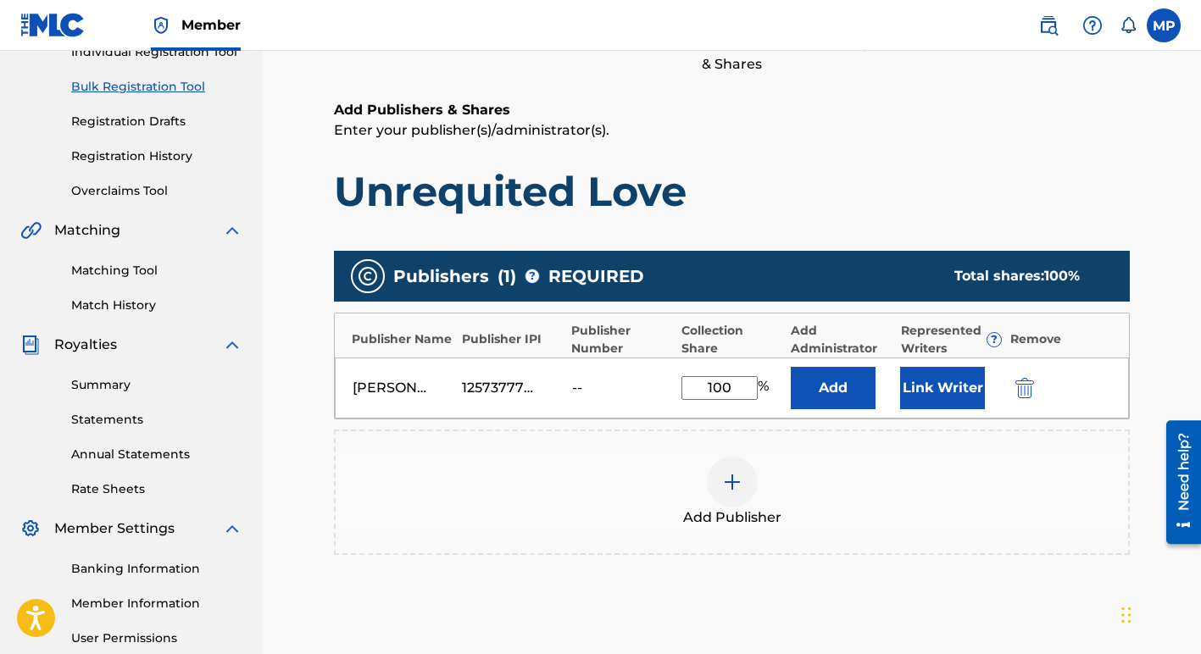
scroll to position [465, 0]
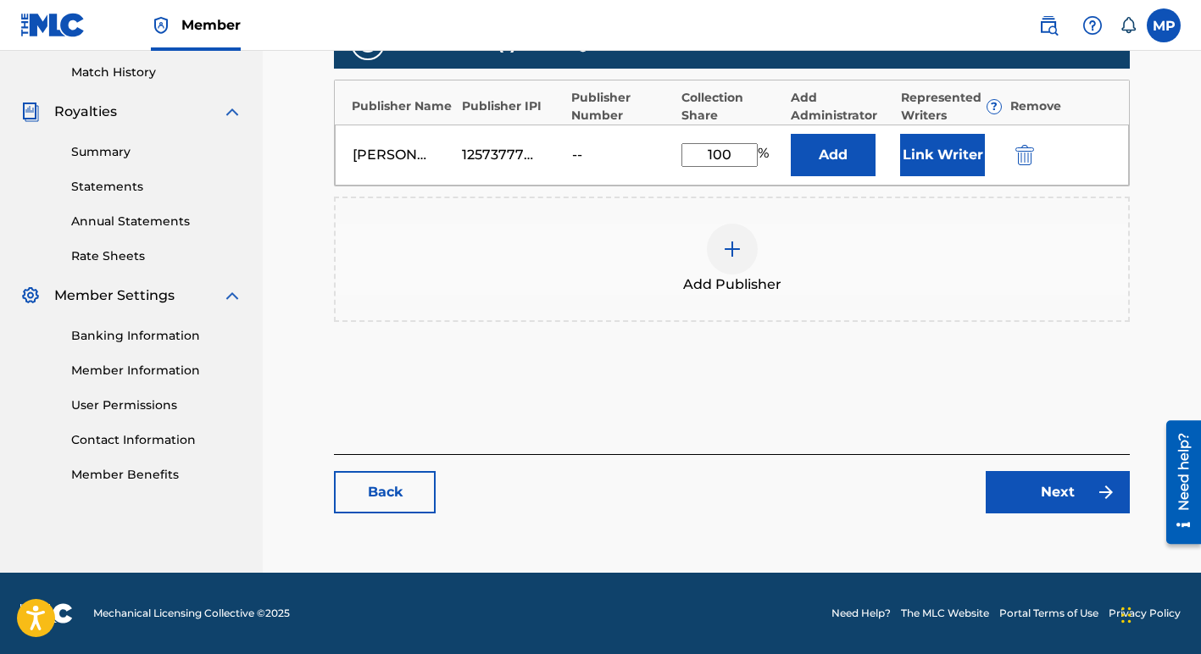
click at [1052, 501] on link "Next" at bounding box center [1057, 492] width 144 height 42
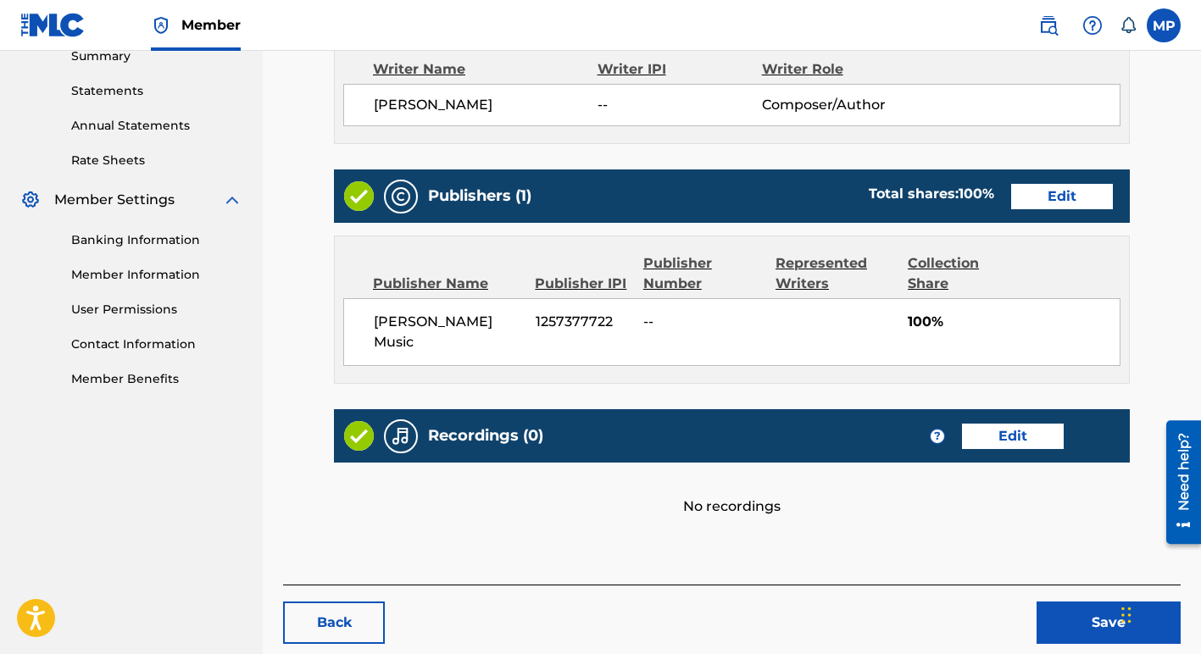
scroll to position [628, 0]
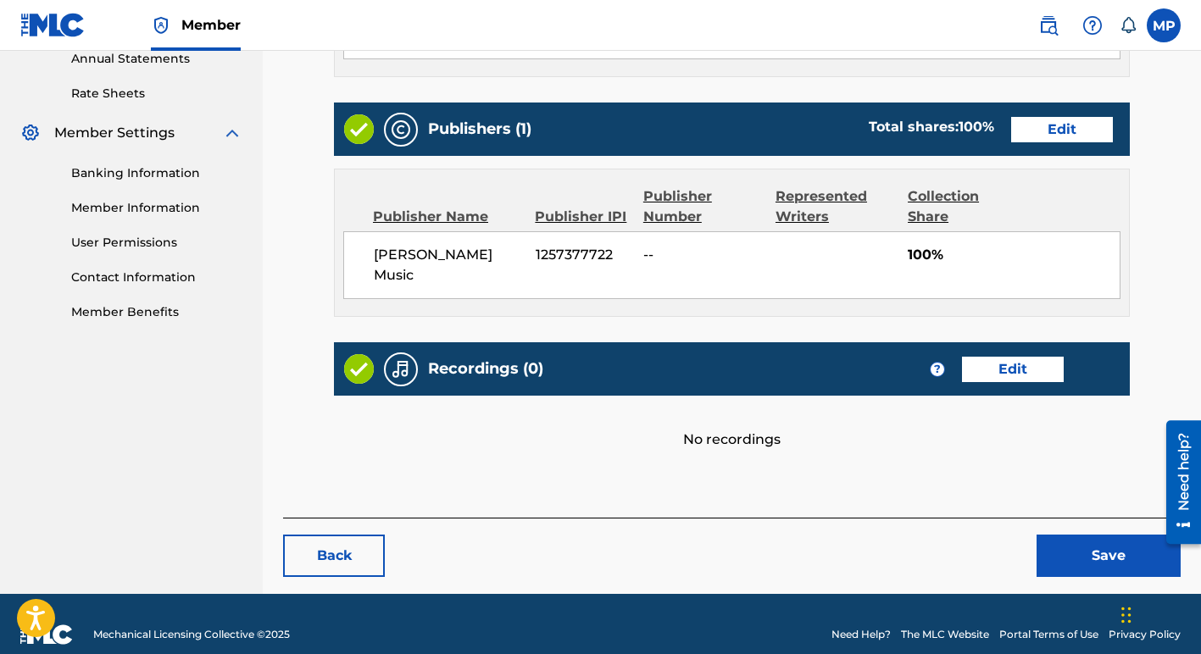
click at [1097, 535] on button "Save" at bounding box center [1108, 556] width 144 height 42
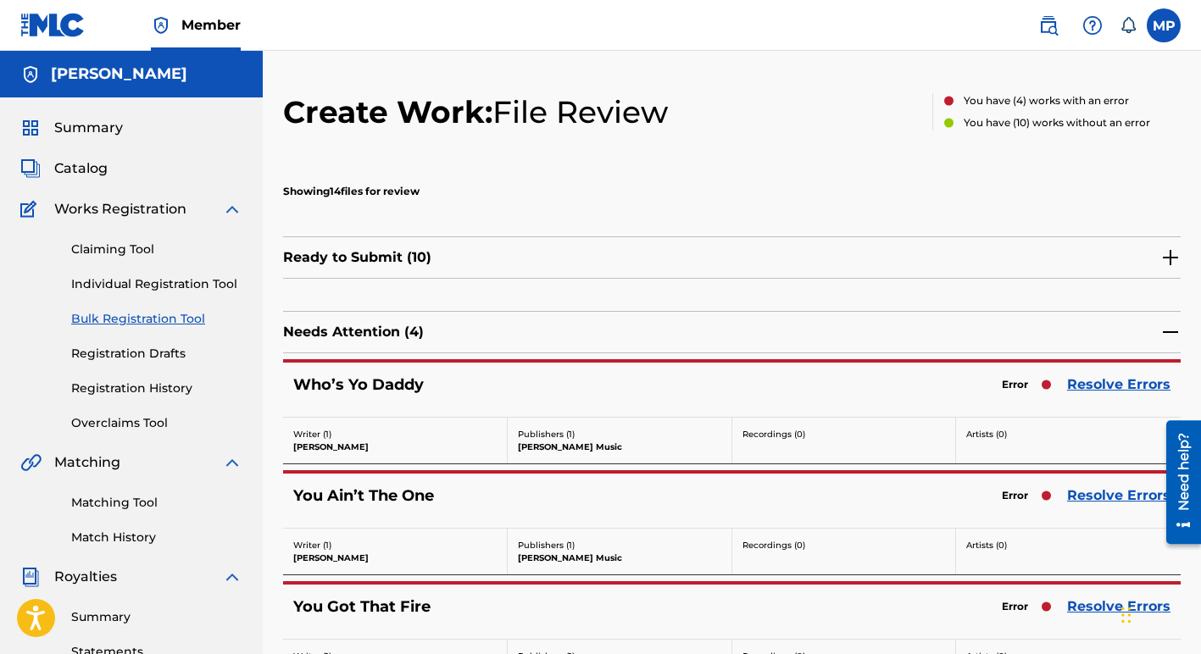
click at [1096, 384] on link "Resolve Errors" at bounding box center [1118, 385] width 103 height 20
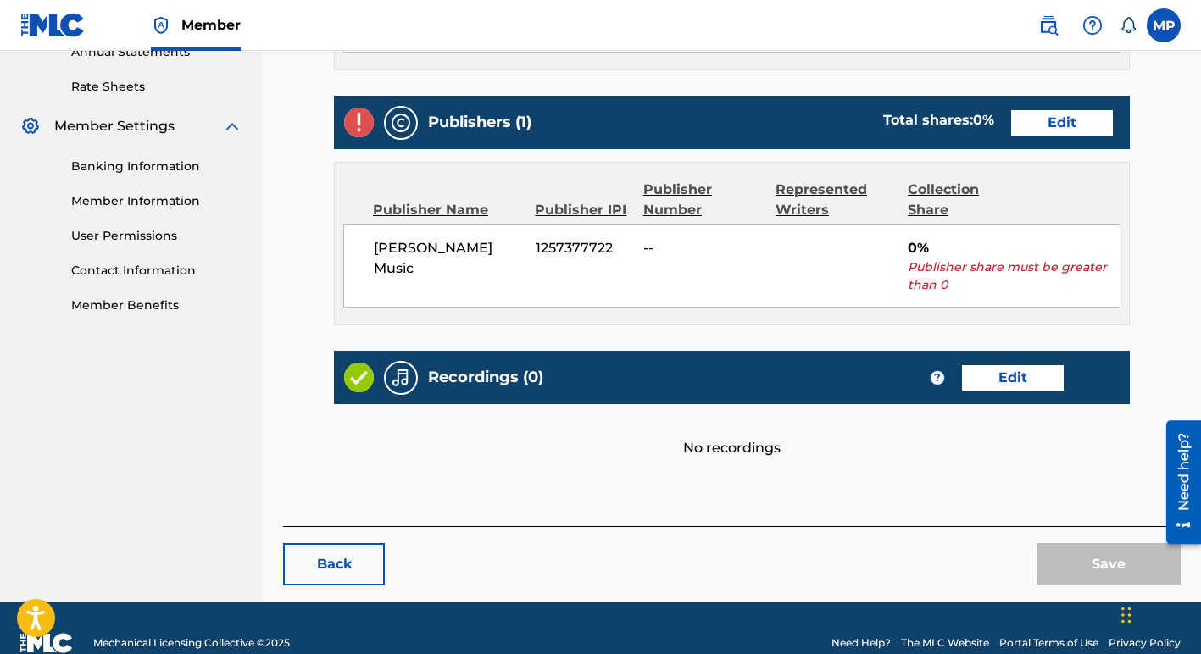
scroll to position [636, 0]
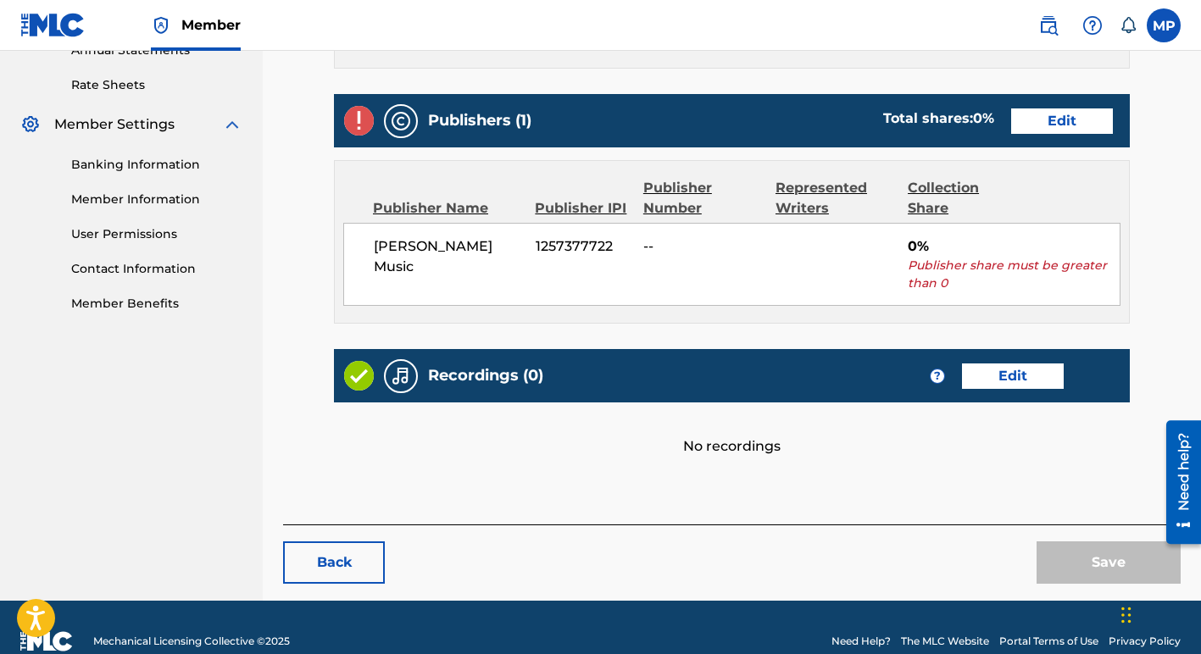
click at [1035, 124] on link "Edit" at bounding box center [1062, 120] width 102 height 25
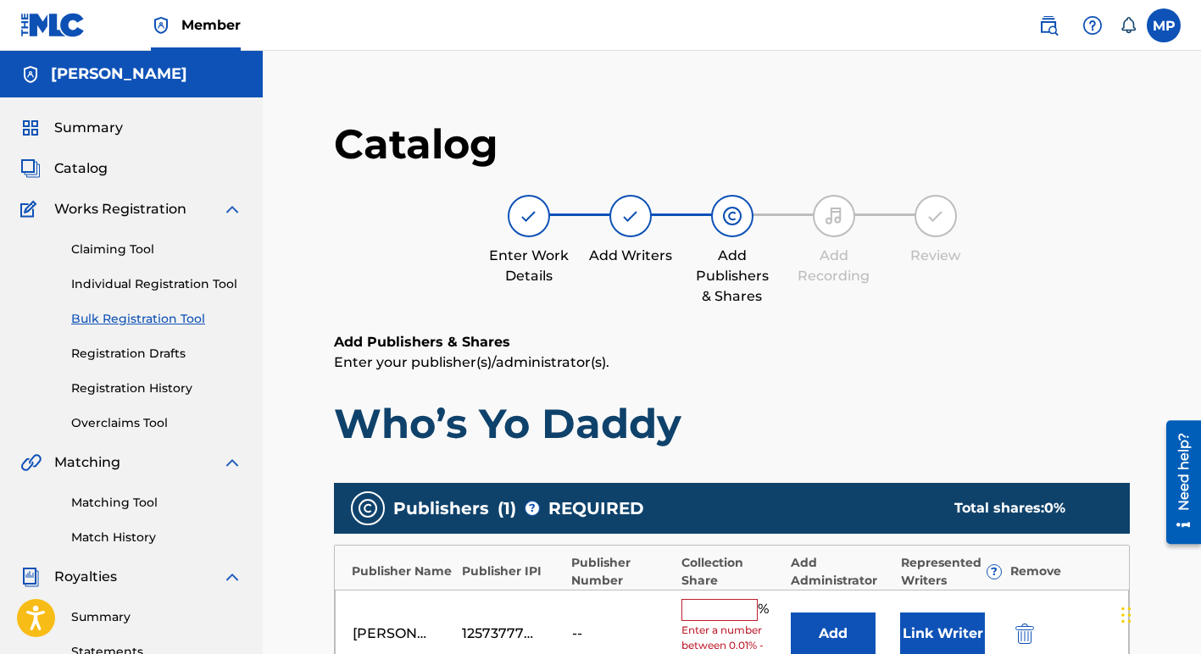
click at [691, 613] on input "text" at bounding box center [719, 610] width 76 height 22
type input "100"
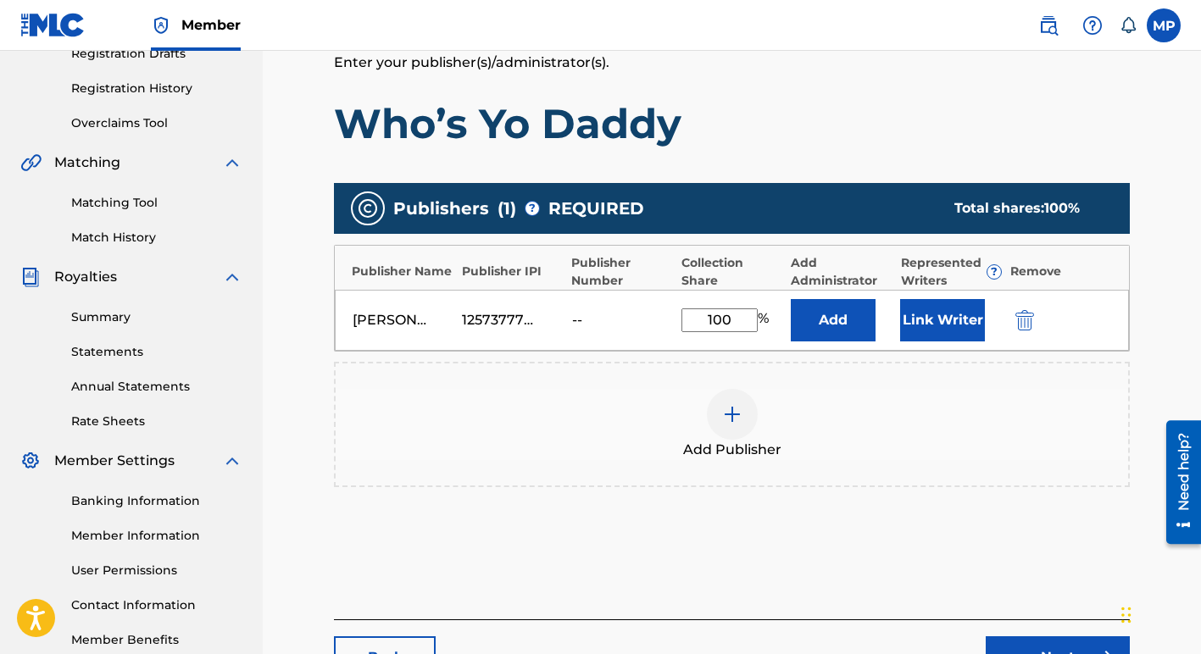
scroll to position [465, 0]
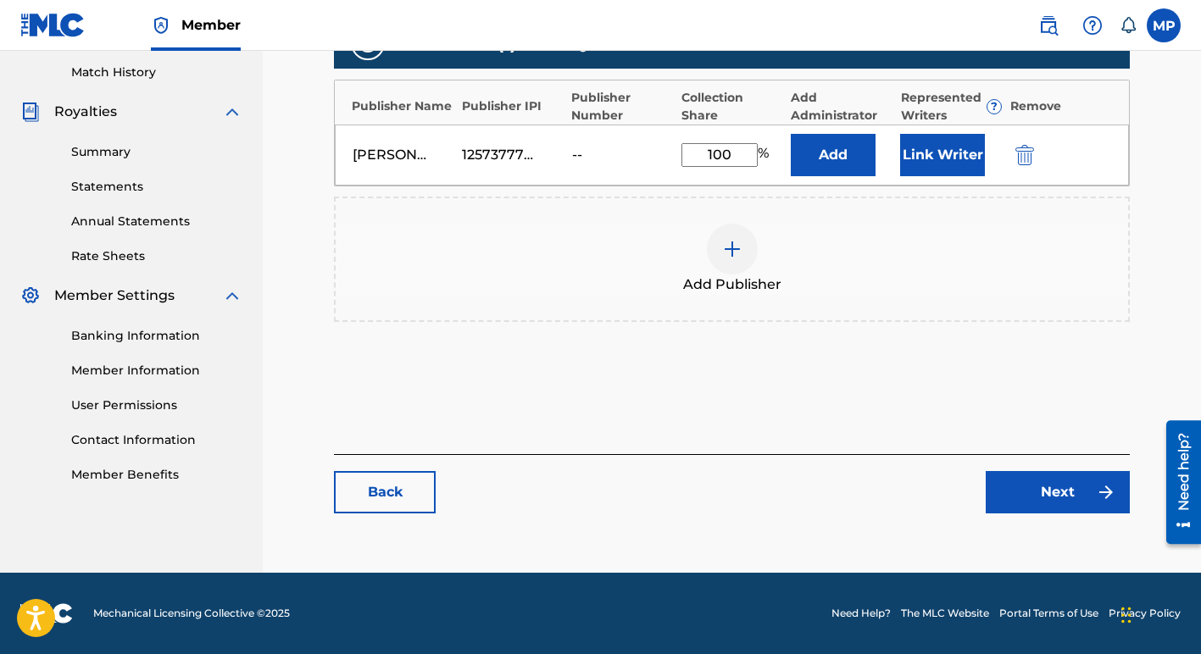
click at [1026, 492] on link "Next" at bounding box center [1057, 492] width 144 height 42
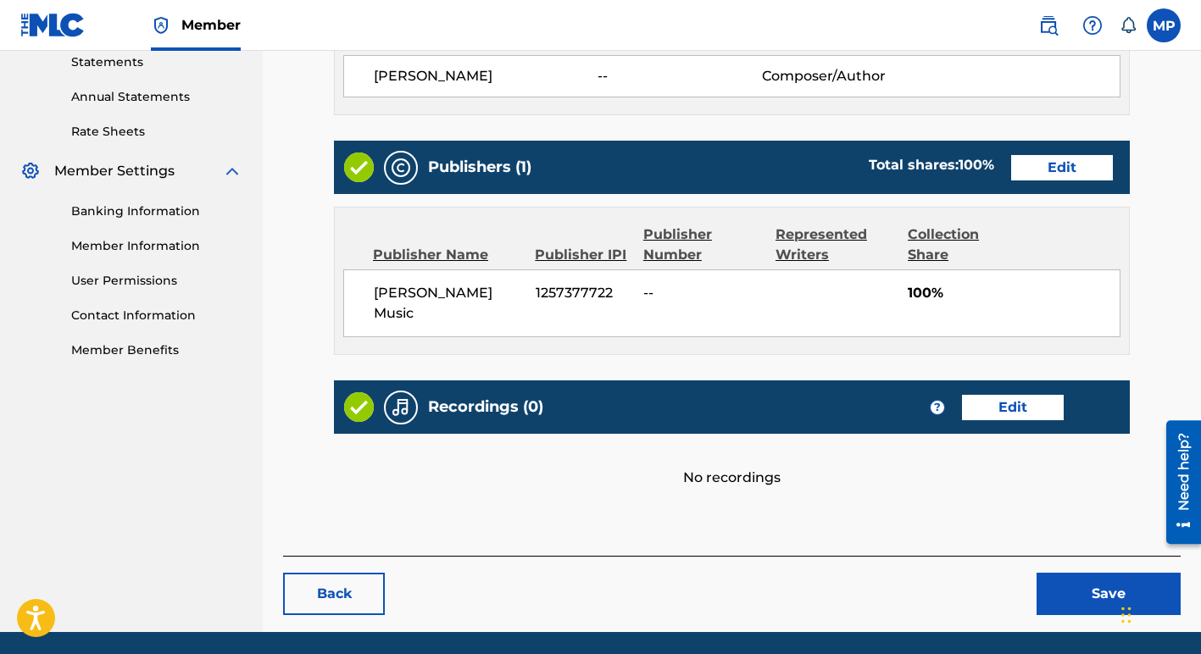
scroll to position [628, 0]
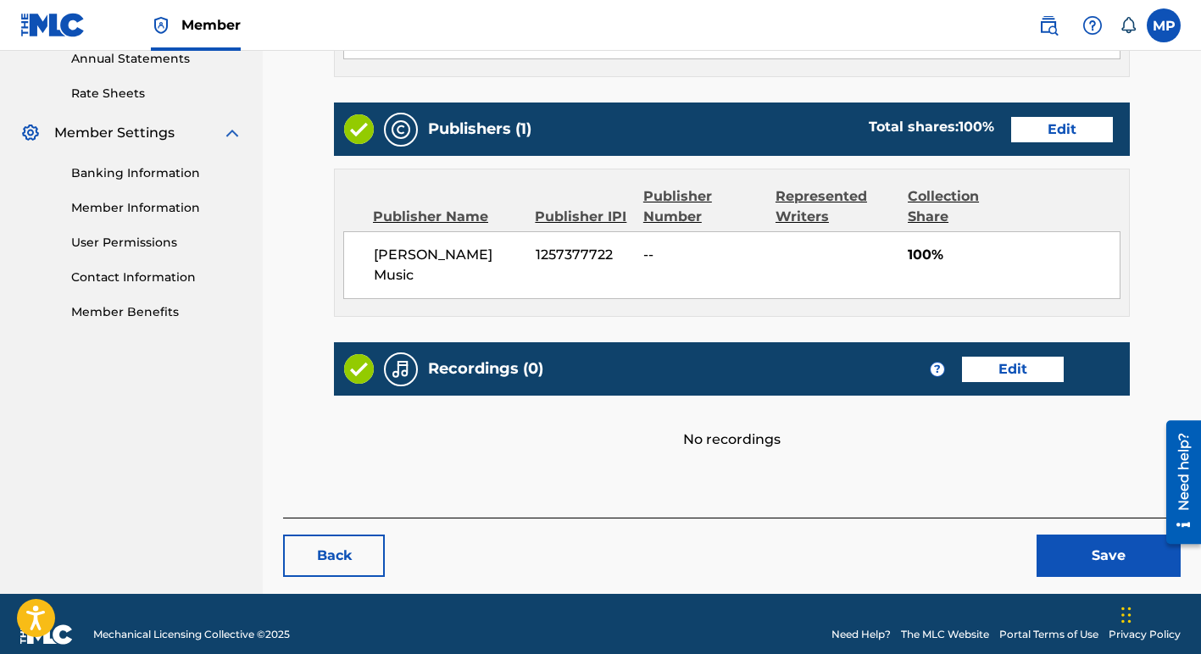
click at [1090, 537] on button "Save" at bounding box center [1108, 556] width 144 height 42
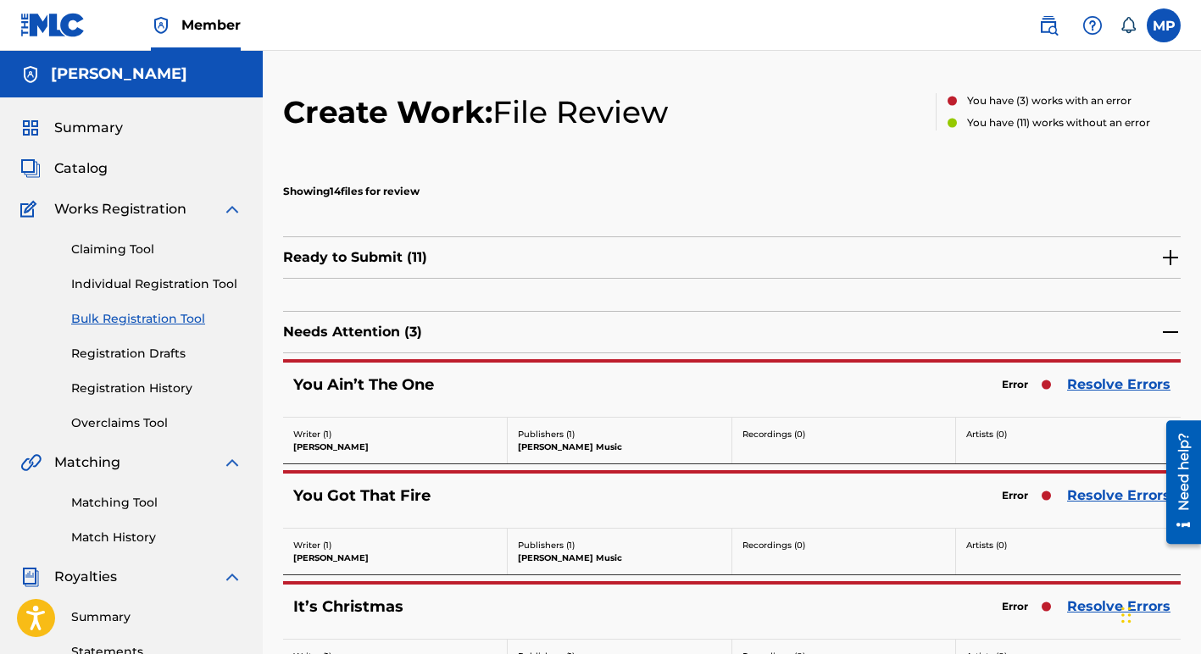
click at [1091, 386] on link "Resolve Errors" at bounding box center [1118, 385] width 103 height 20
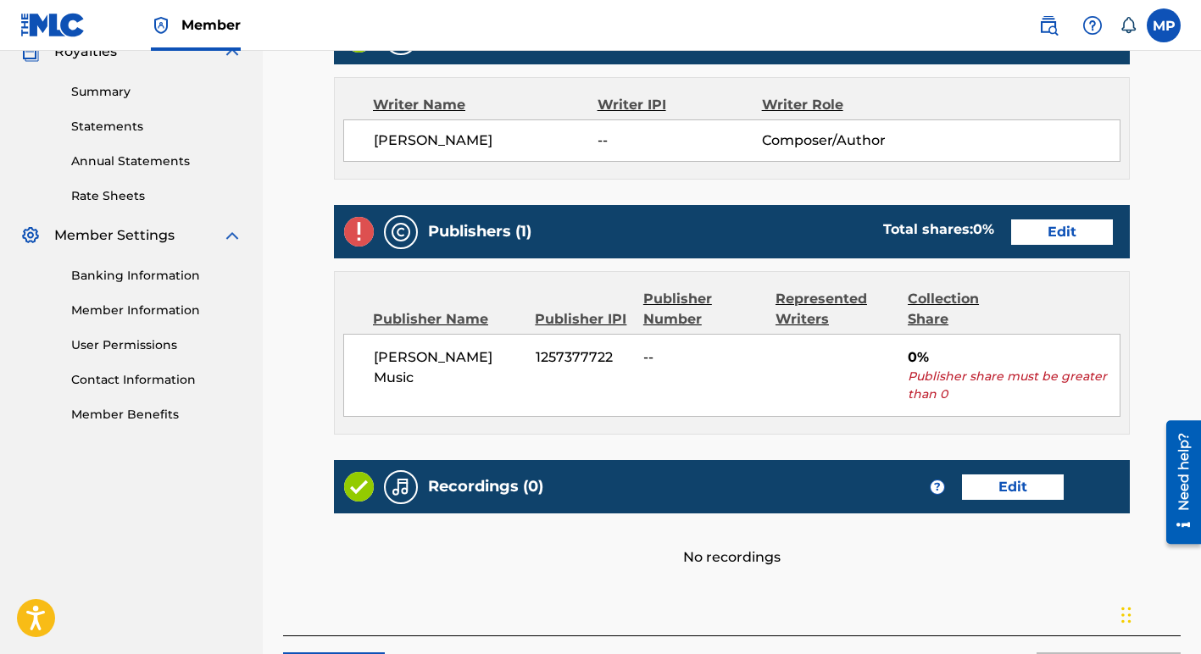
scroll to position [663, 0]
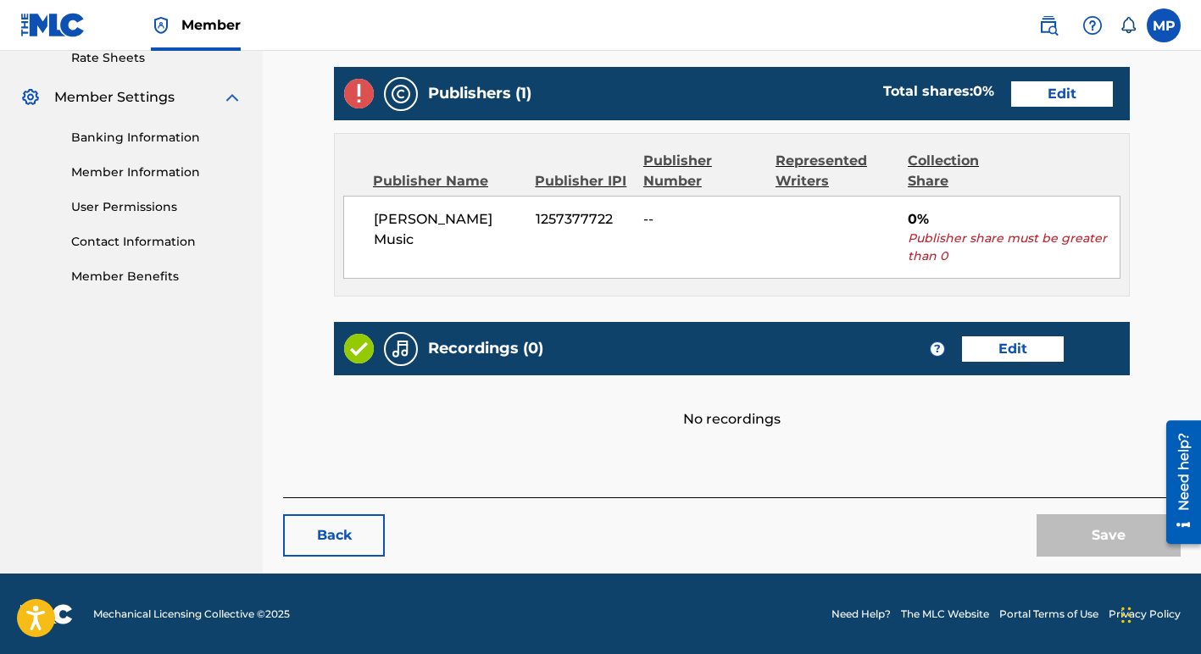
click at [1040, 97] on link "Edit" at bounding box center [1062, 93] width 102 height 25
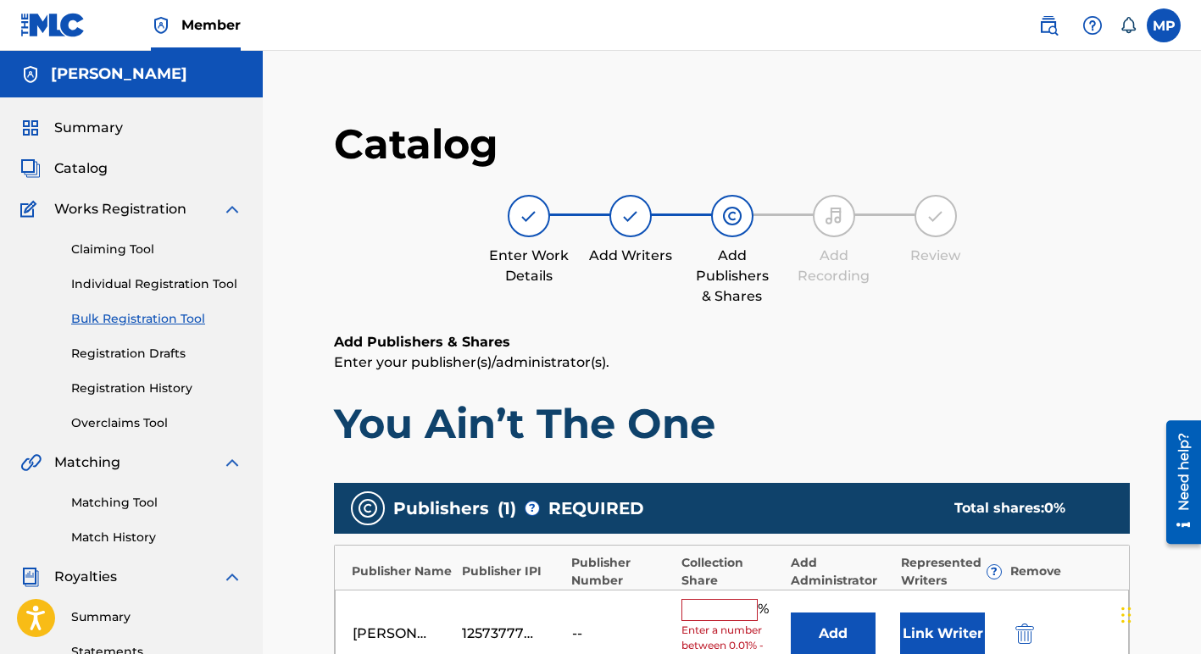
click at [706, 608] on input "text" at bounding box center [719, 610] width 76 height 22
type input "100"
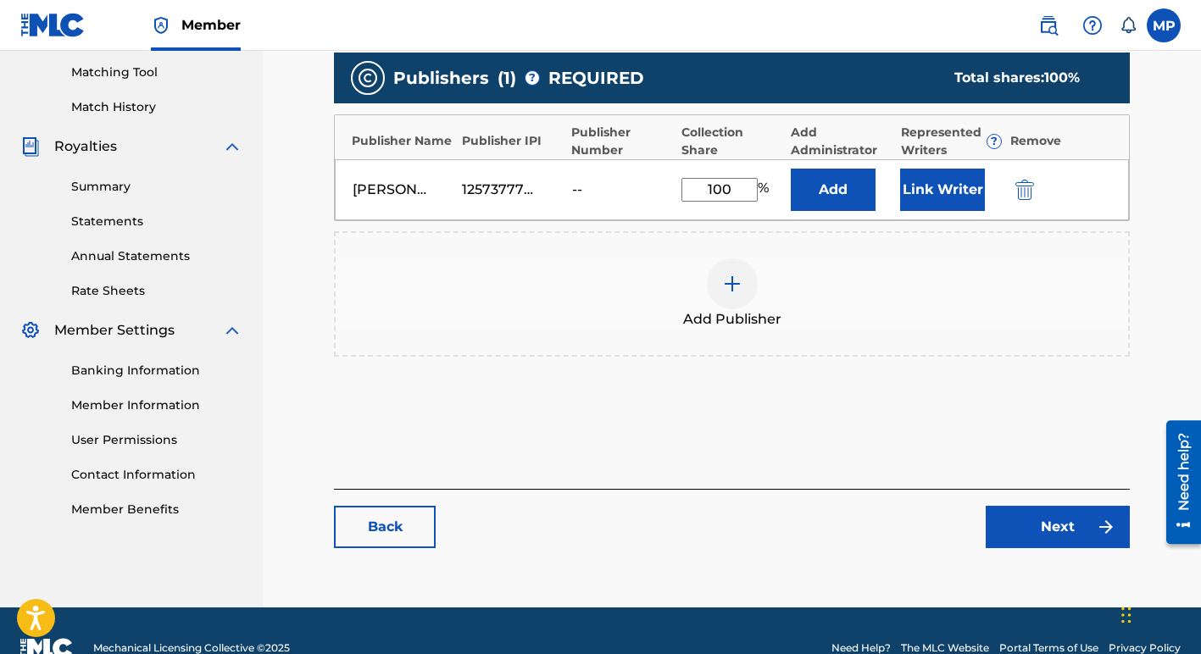
scroll to position [465, 0]
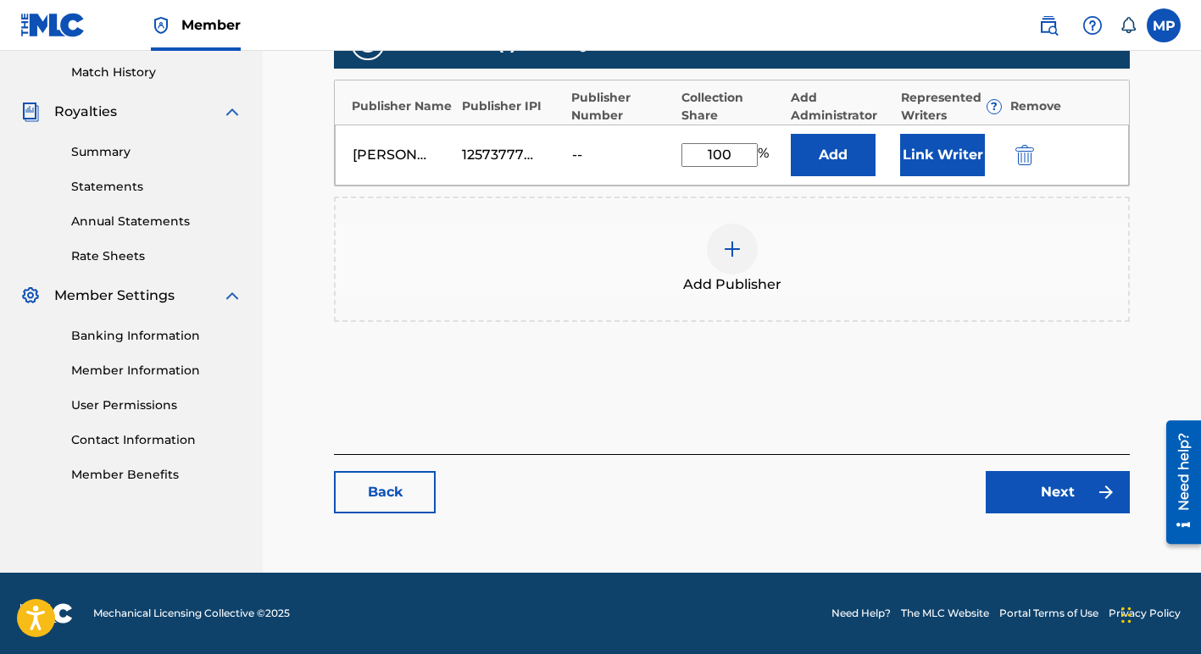
click at [1035, 497] on link "Next" at bounding box center [1057, 492] width 144 height 42
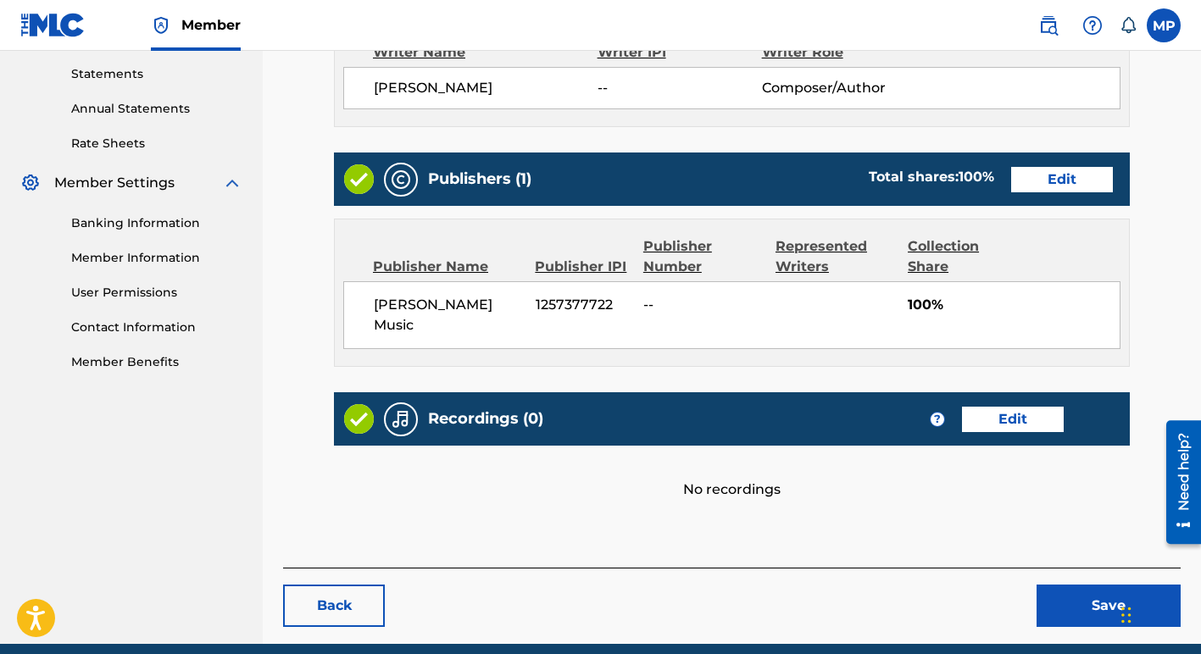
scroll to position [628, 0]
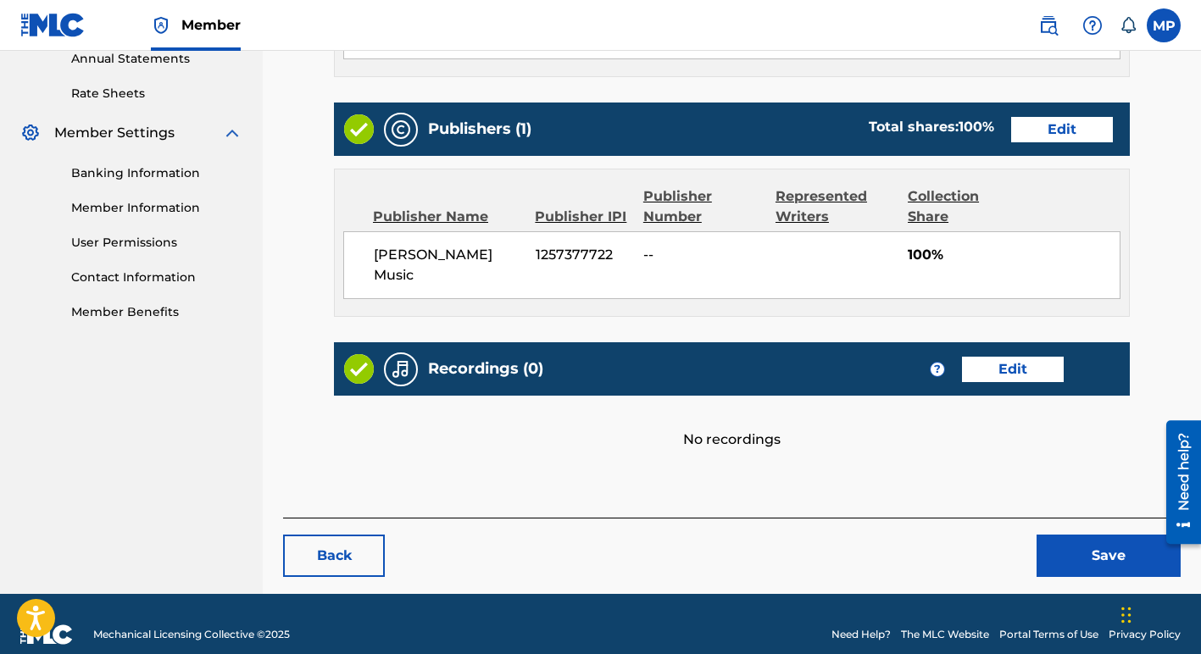
click at [1113, 536] on button "Save" at bounding box center [1108, 556] width 144 height 42
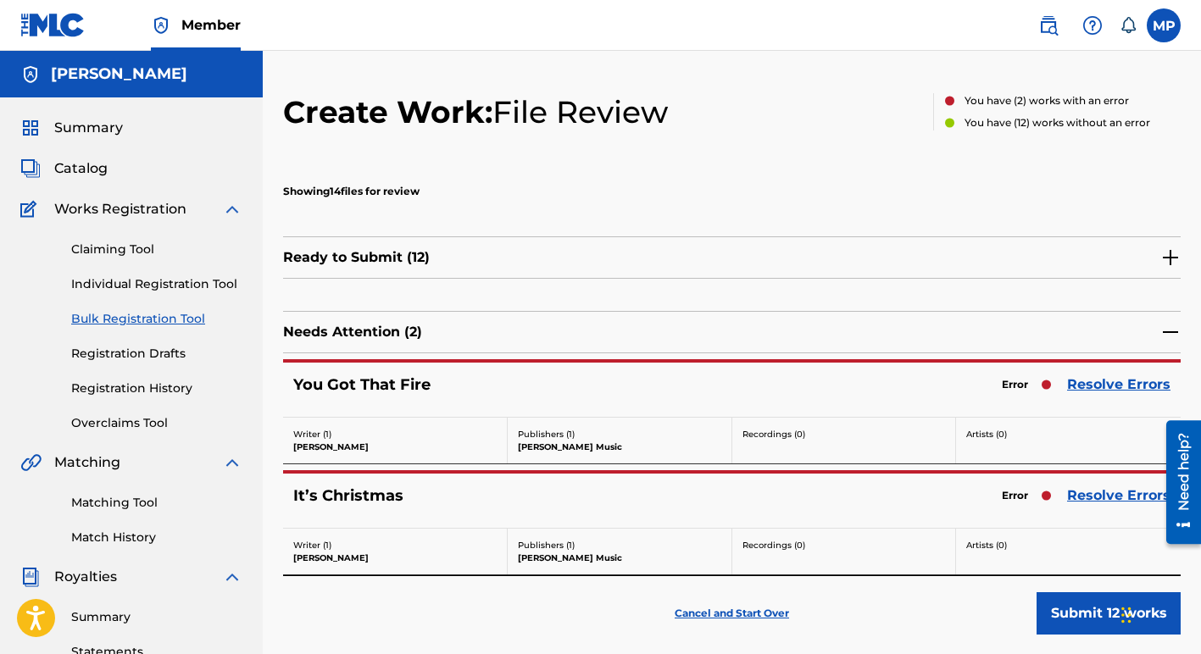
click at [1096, 389] on link "Resolve Errors" at bounding box center [1118, 385] width 103 height 20
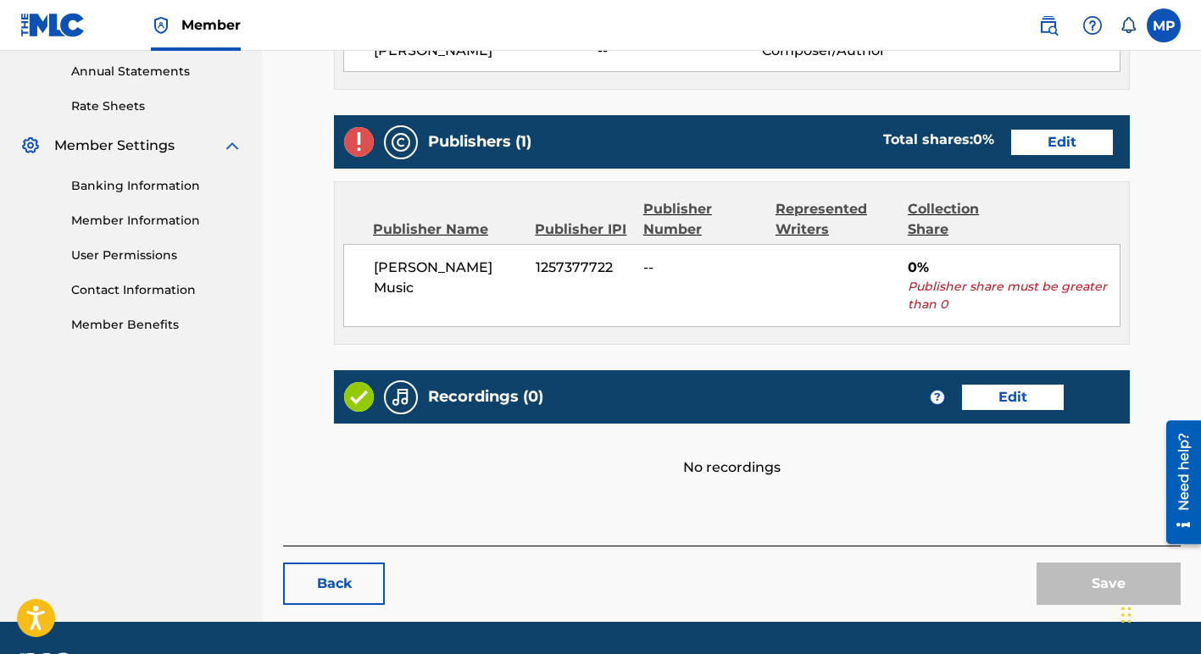
scroll to position [619, 0]
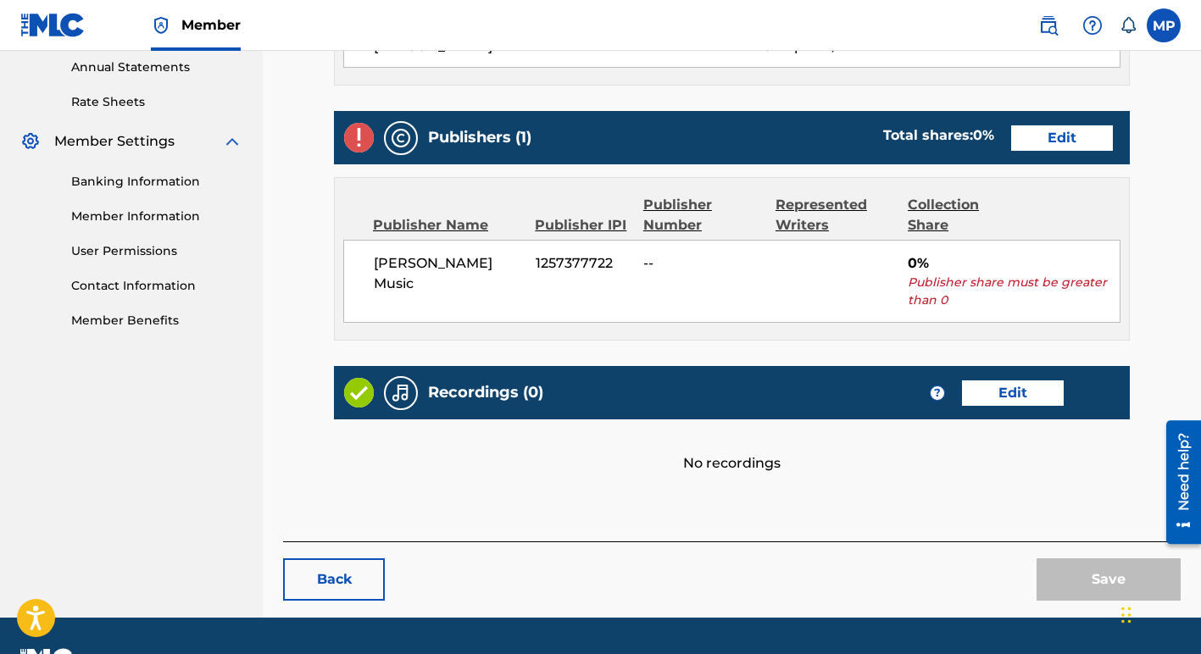
click at [1043, 139] on link "Edit" at bounding box center [1062, 137] width 102 height 25
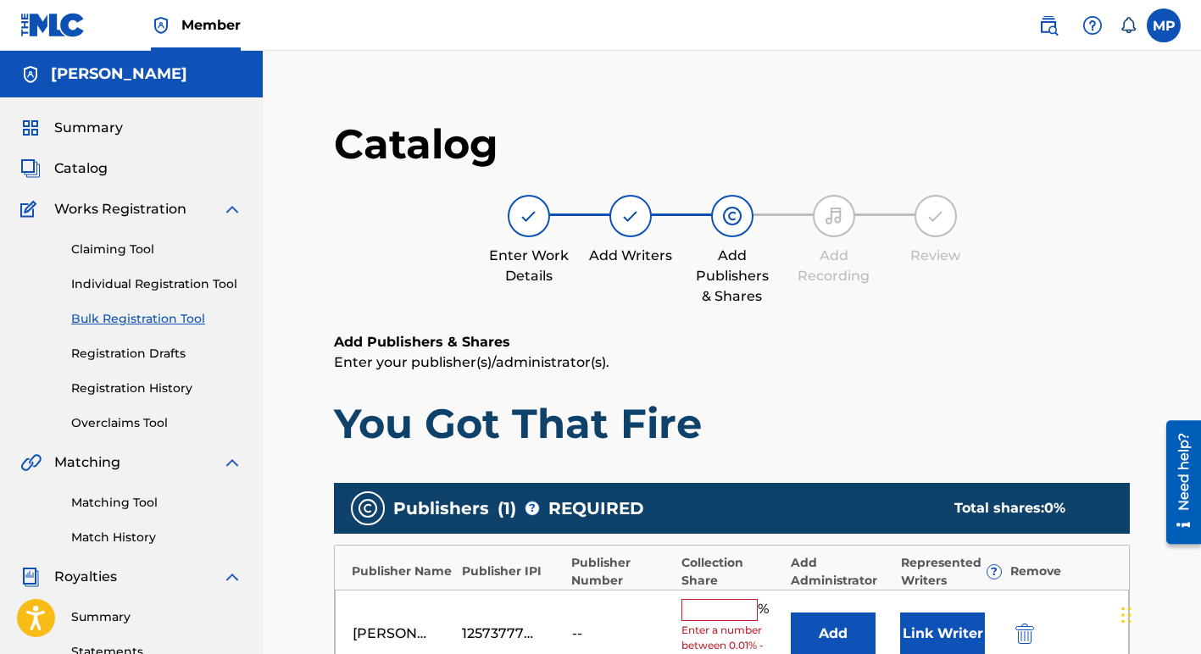
click at [700, 608] on input "text" at bounding box center [719, 610] width 76 height 22
type input "100"
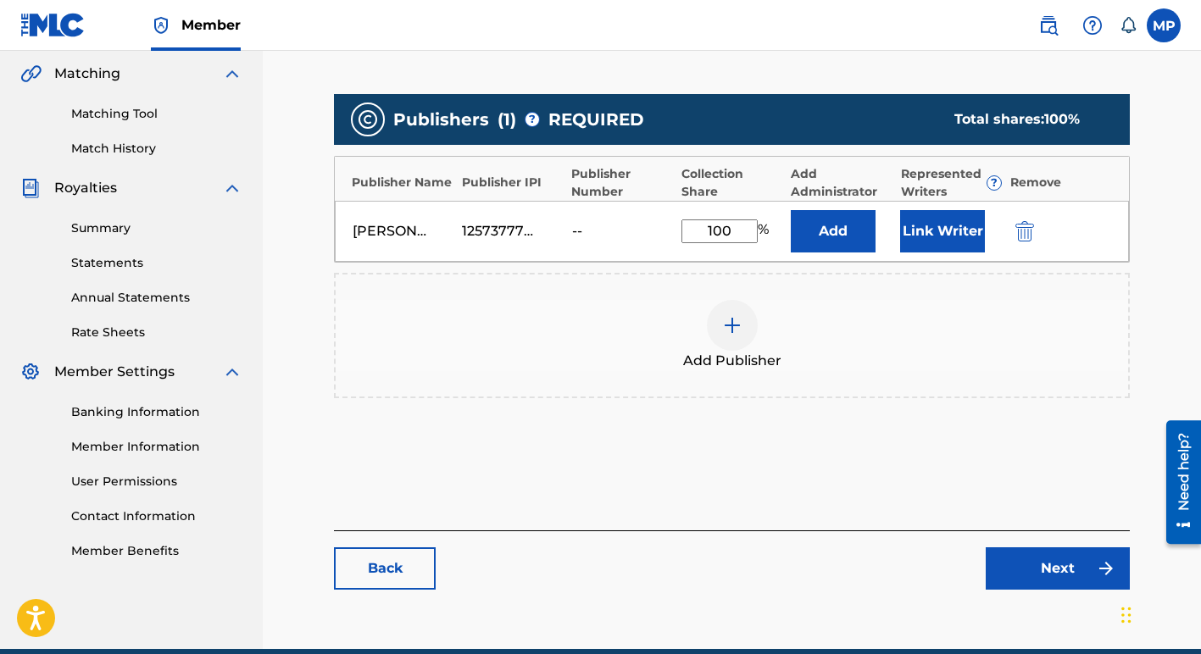
scroll to position [465, 0]
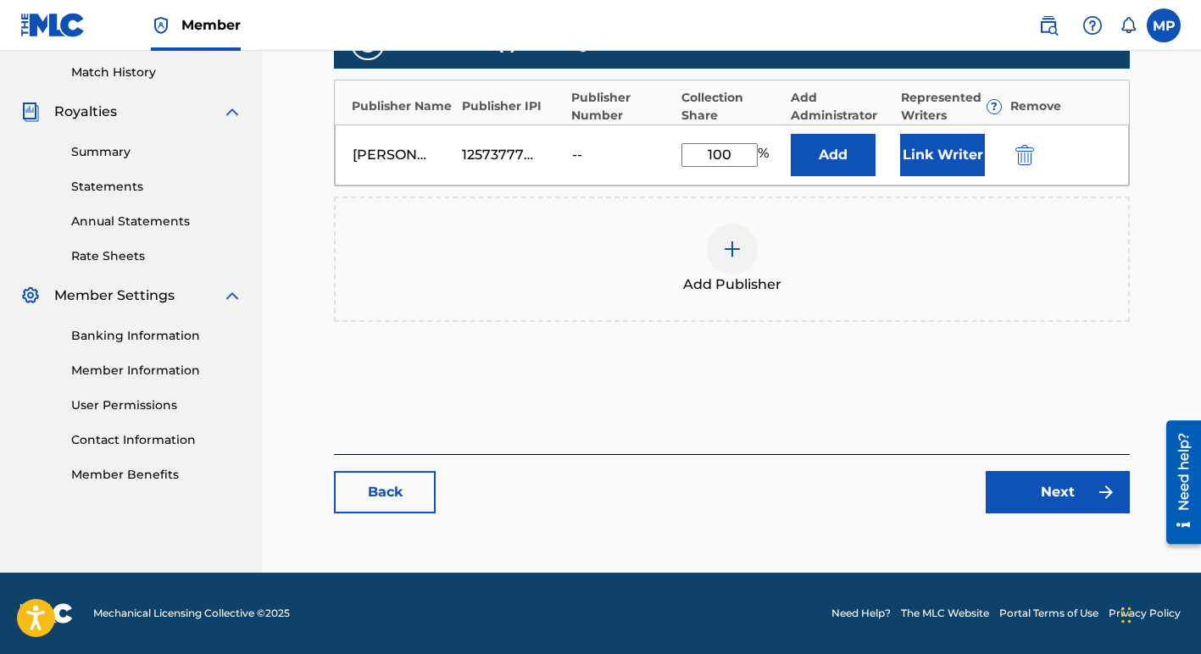
click at [1067, 490] on link "Next" at bounding box center [1057, 492] width 144 height 42
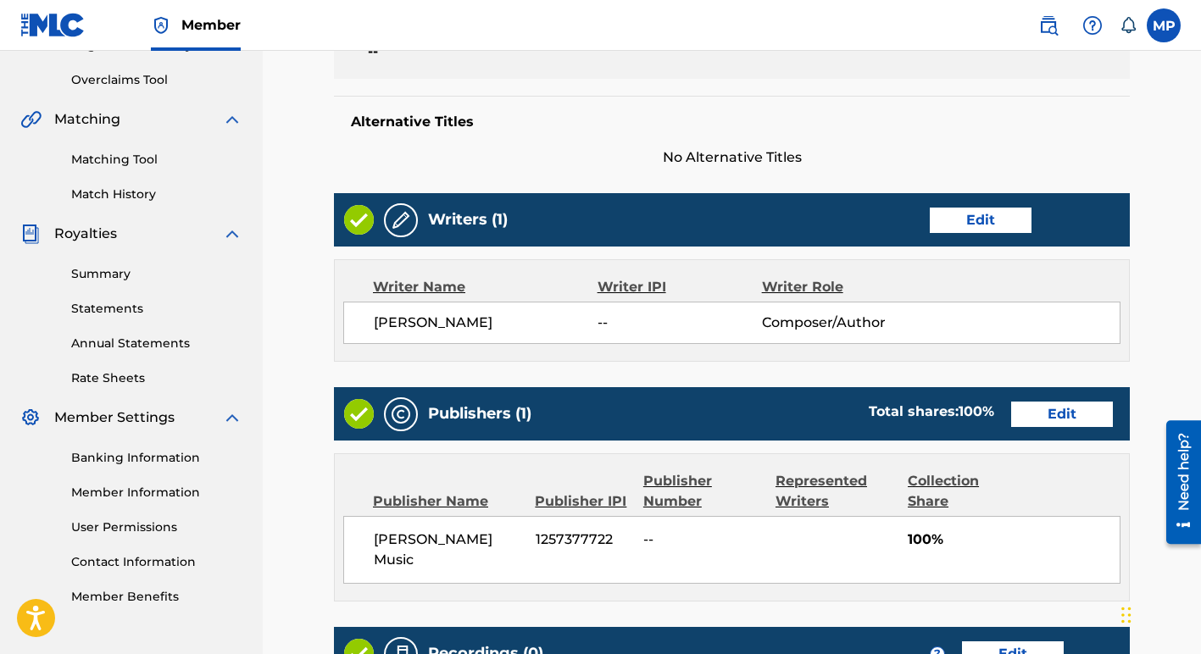
scroll to position [628, 0]
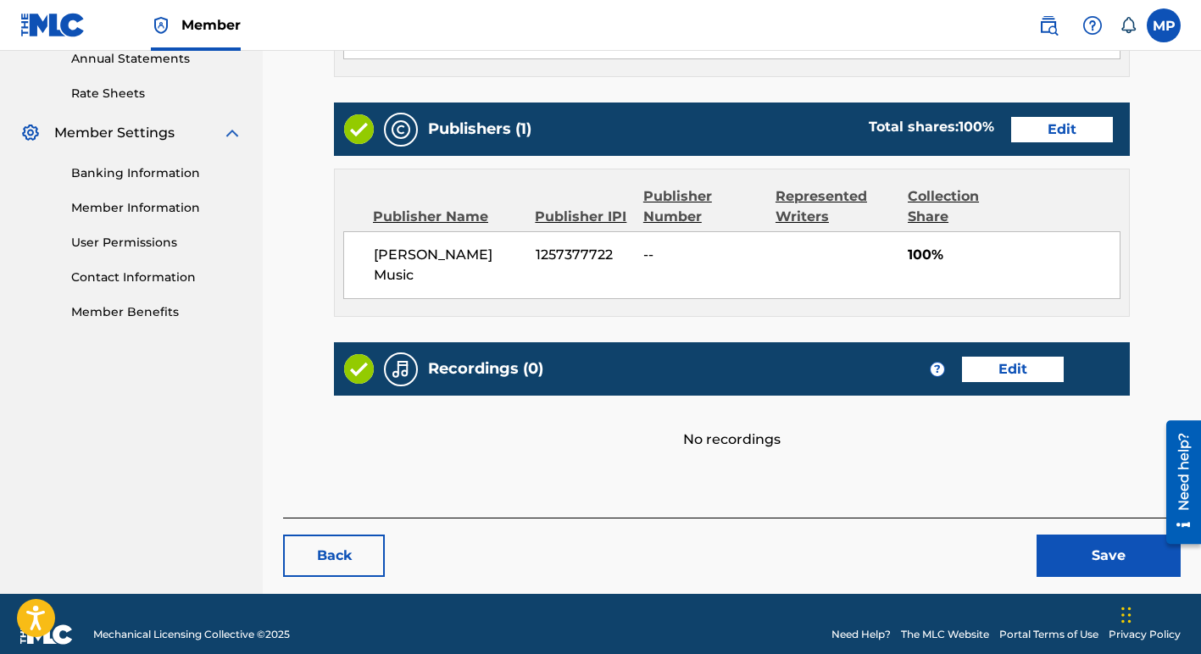
click at [1065, 536] on button "Save" at bounding box center [1108, 556] width 144 height 42
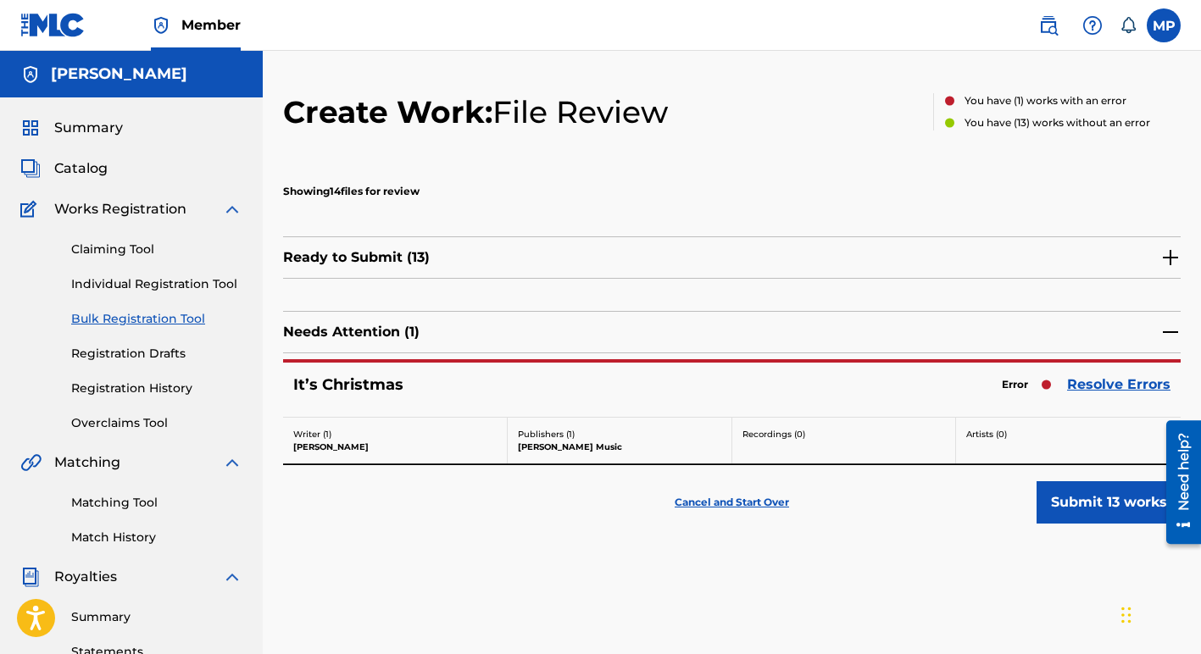
click at [1085, 382] on link "Resolve Errors" at bounding box center [1118, 385] width 103 height 20
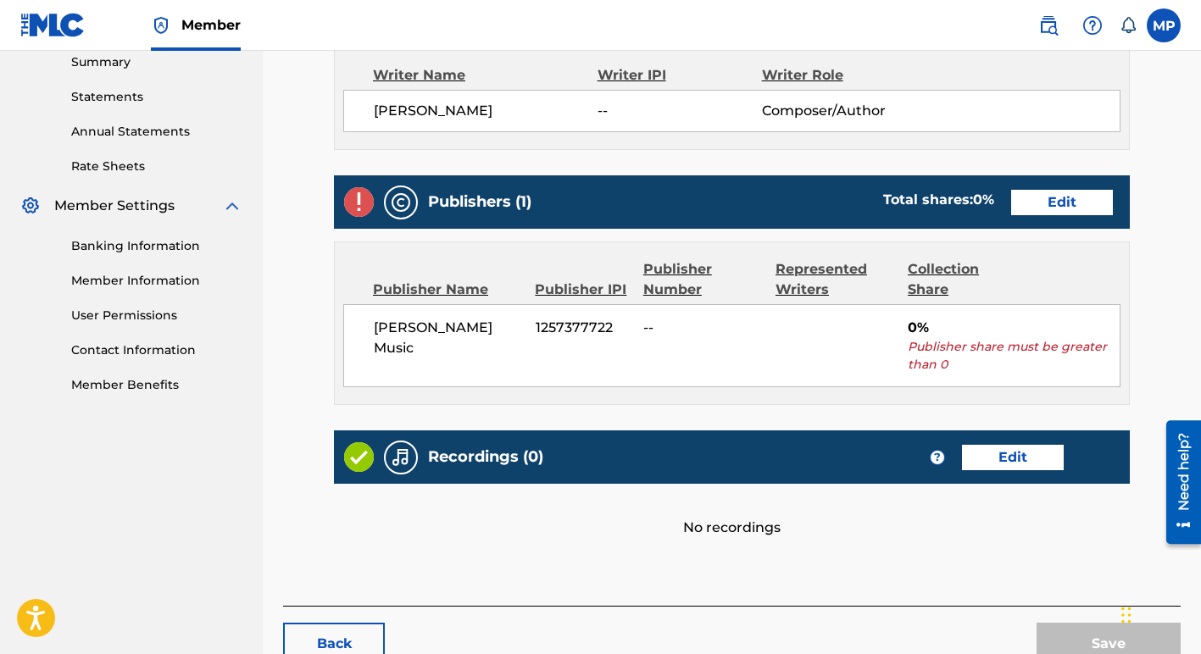
scroll to position [663, 0]
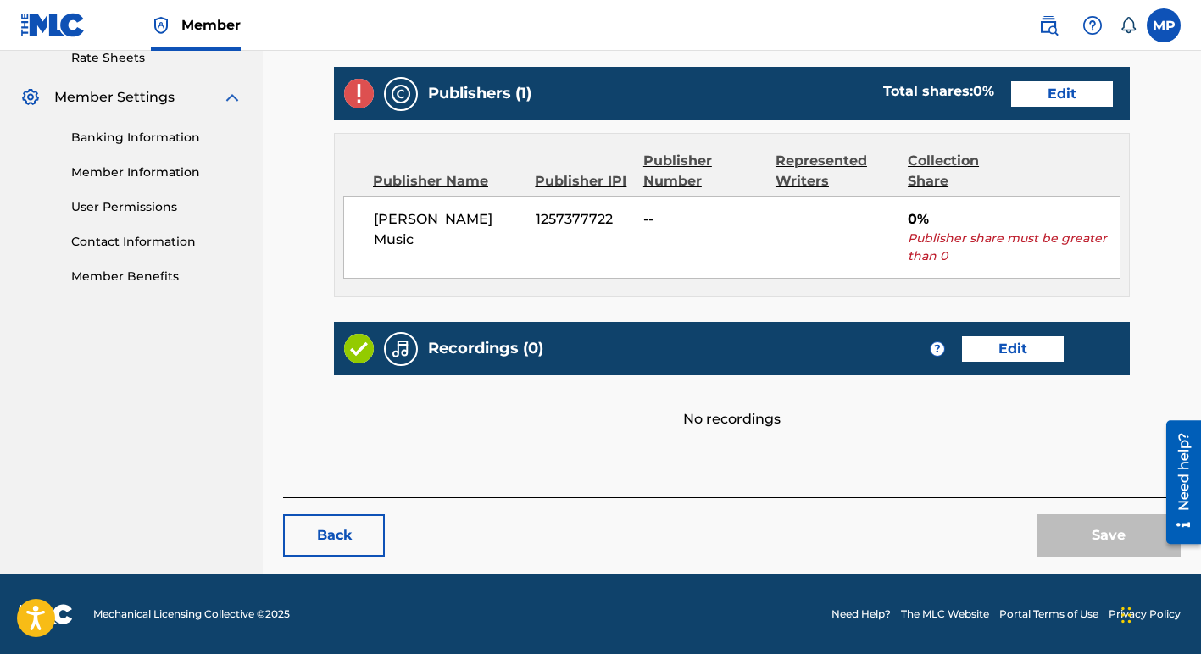
click at [1058, 93] on link "Edit" at bounding box center [1062, 93] width 102 height 25
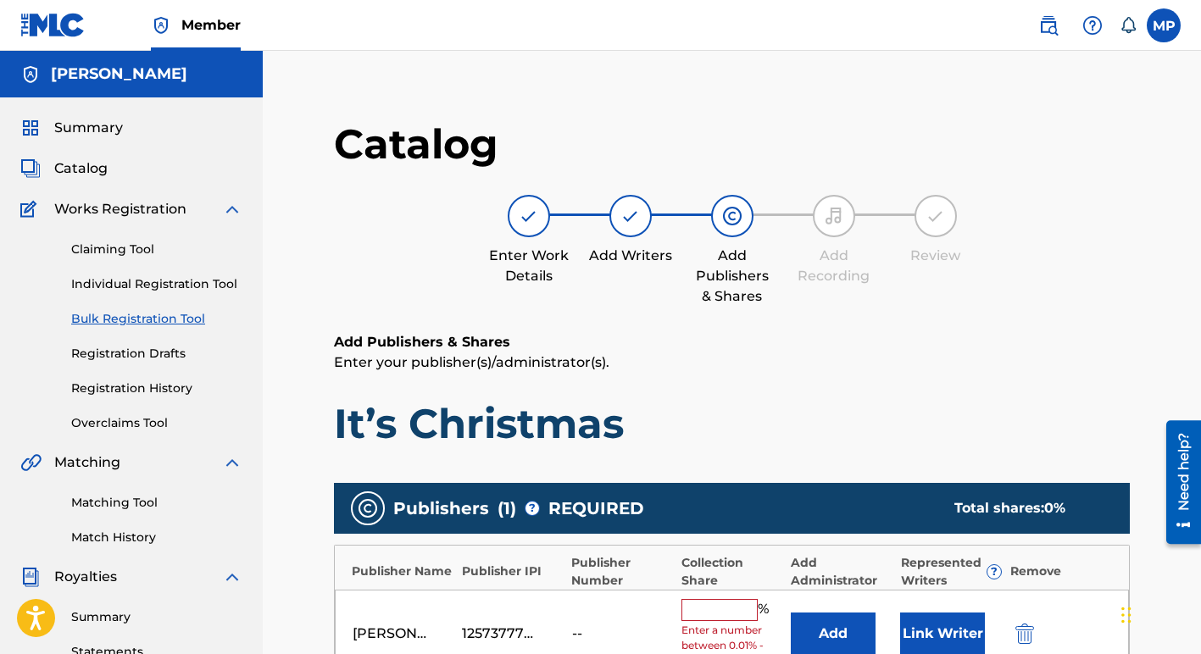
click at [708, 615] on input "text" at bounding box center [719, 610] width 76 height 22
type input "100"
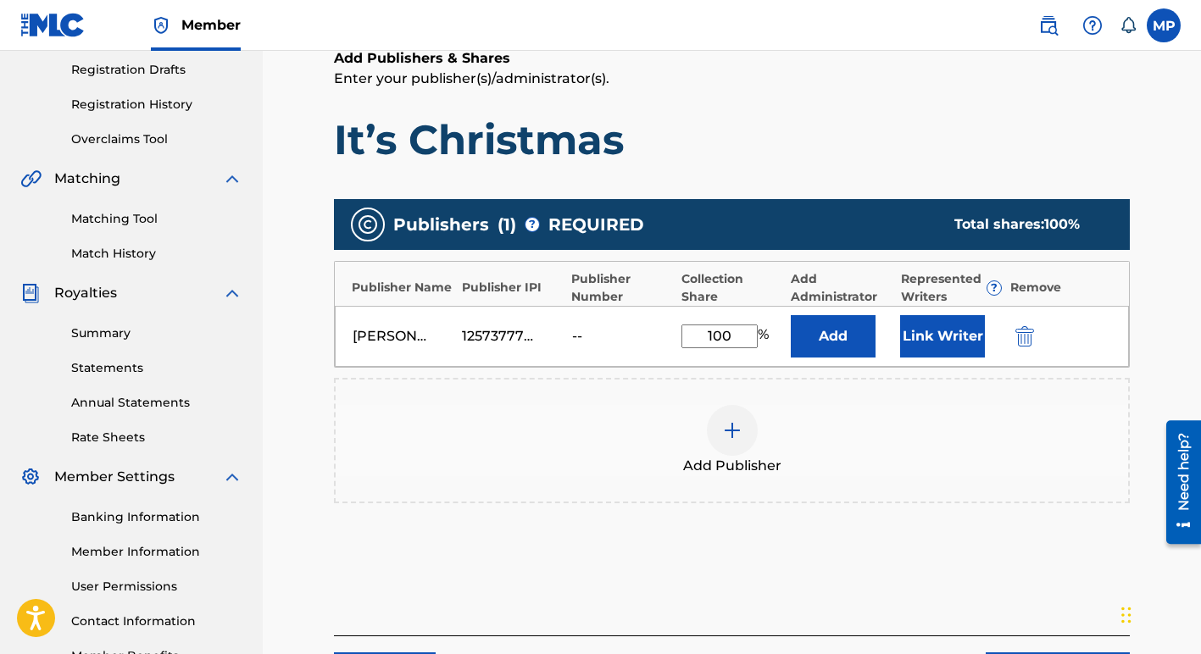
scroll to position [465, 0]
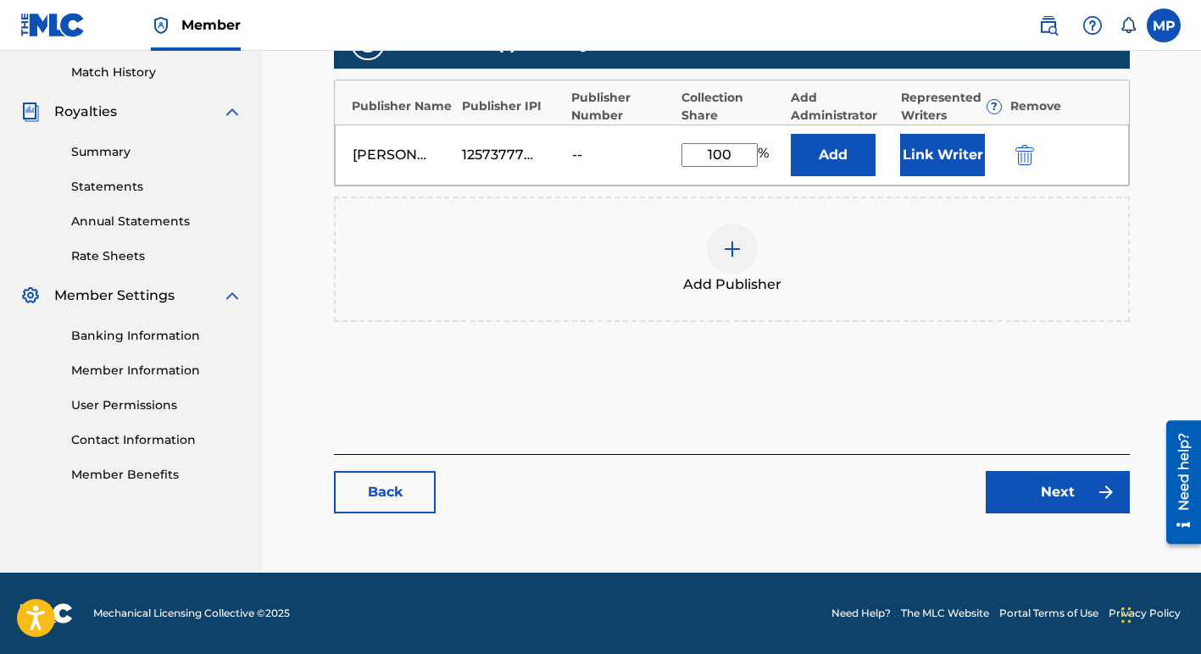
click at [1044, 486] on link "Next" at bounding box center [1057, 492] width 144 height 42
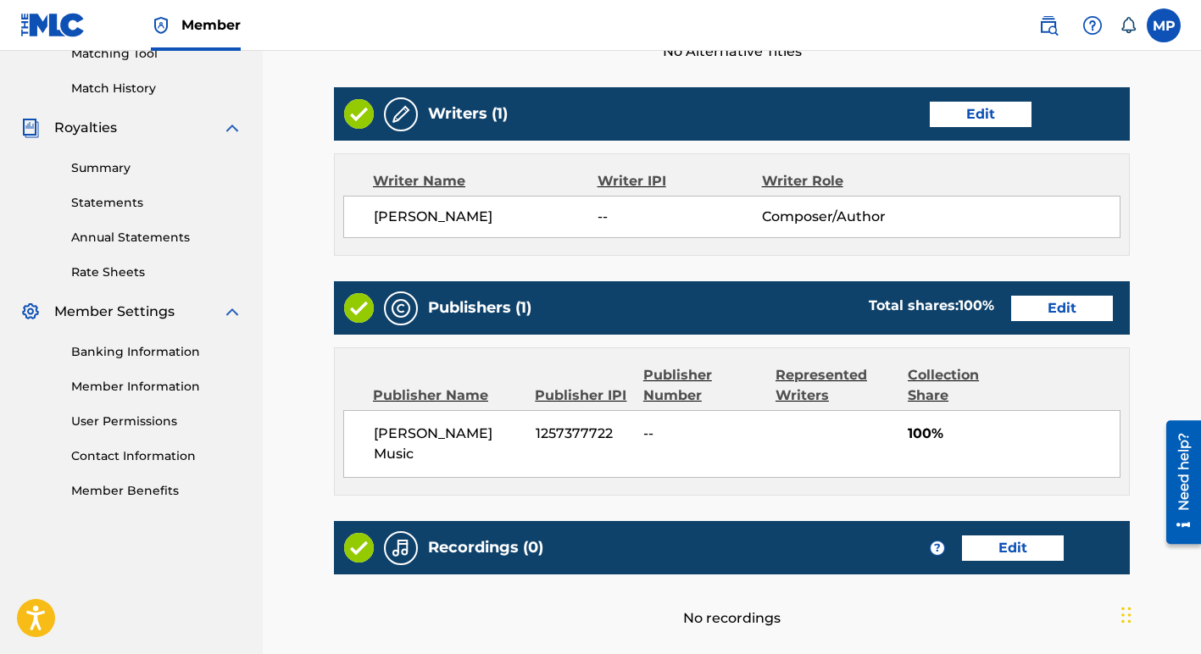
scroll to position [628, 0]
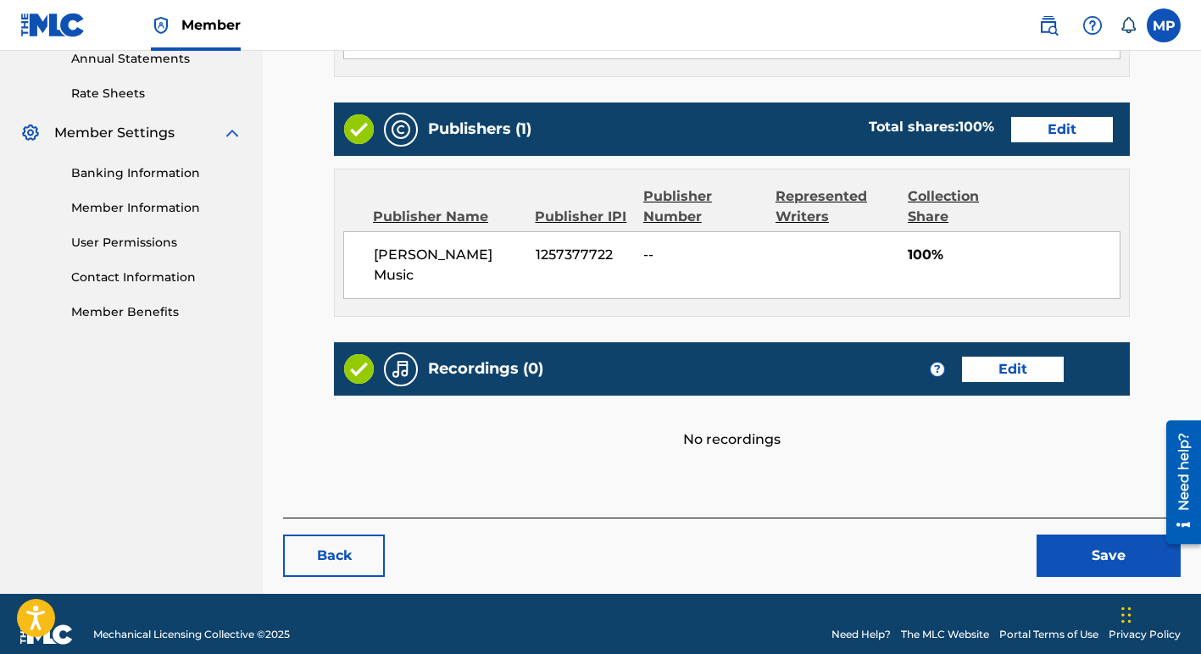
click at [1082, 535] on button "Save" at bounding box center [1108, 556] width 144 height 42
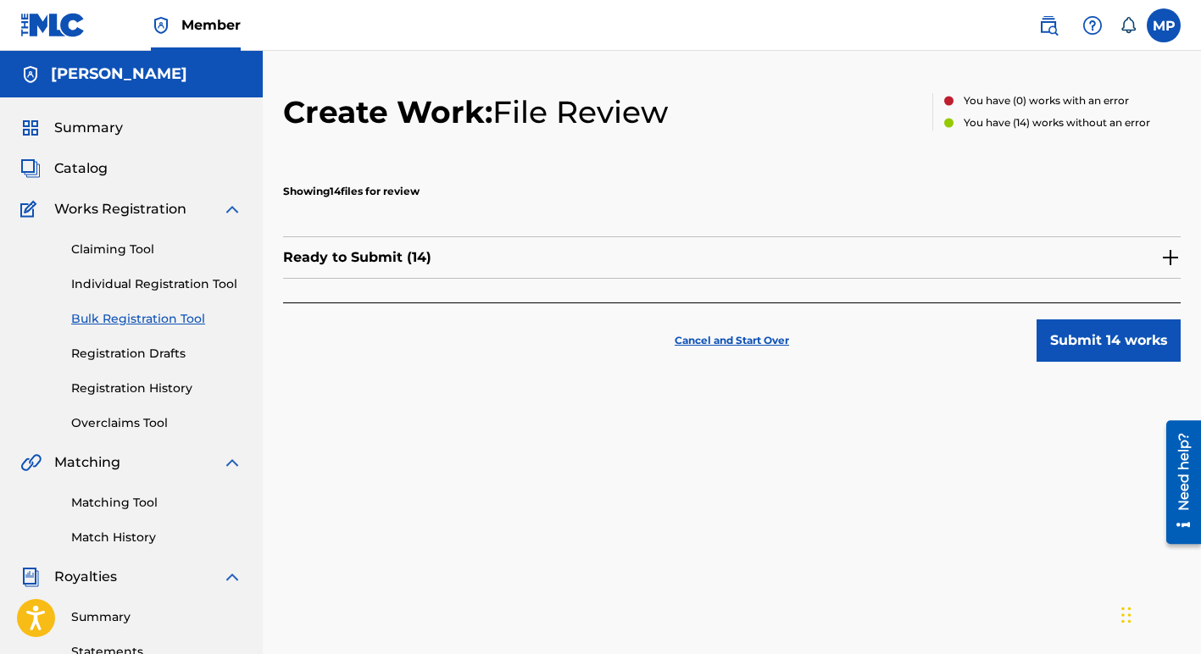
click at [1113, 341] on button "Submit 14 works" at bounding box center [1108, 340] width 144 height 42
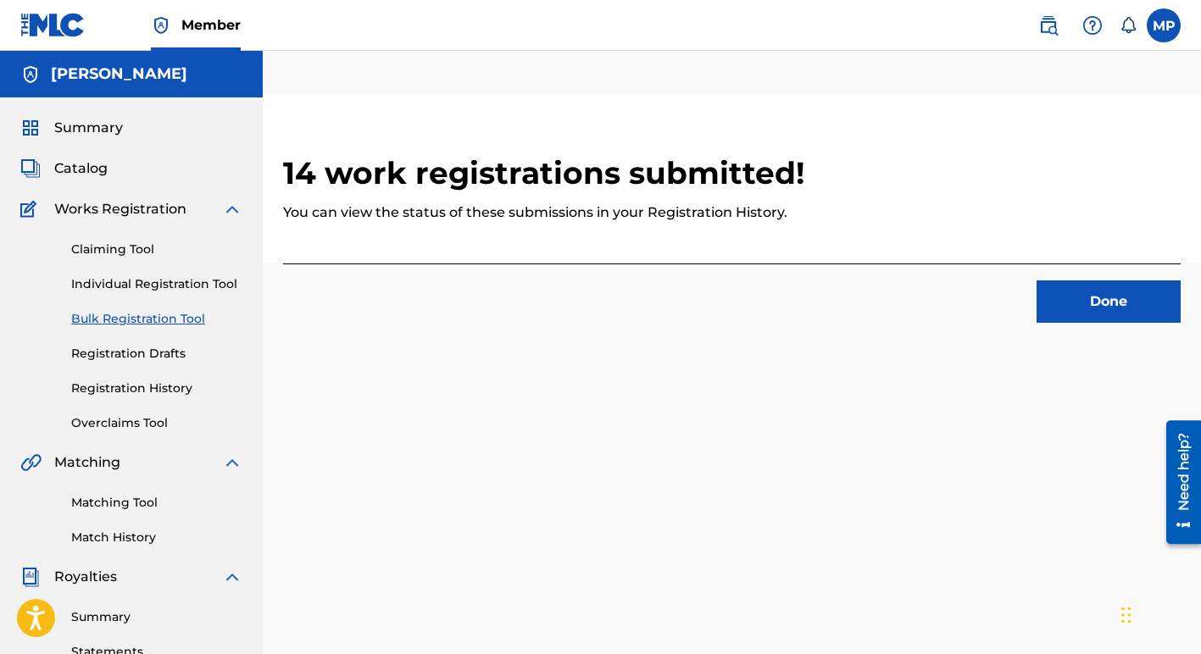
click at [1114, 300] on button "Done" at bounding box center [1108, 301] width 144 height 42
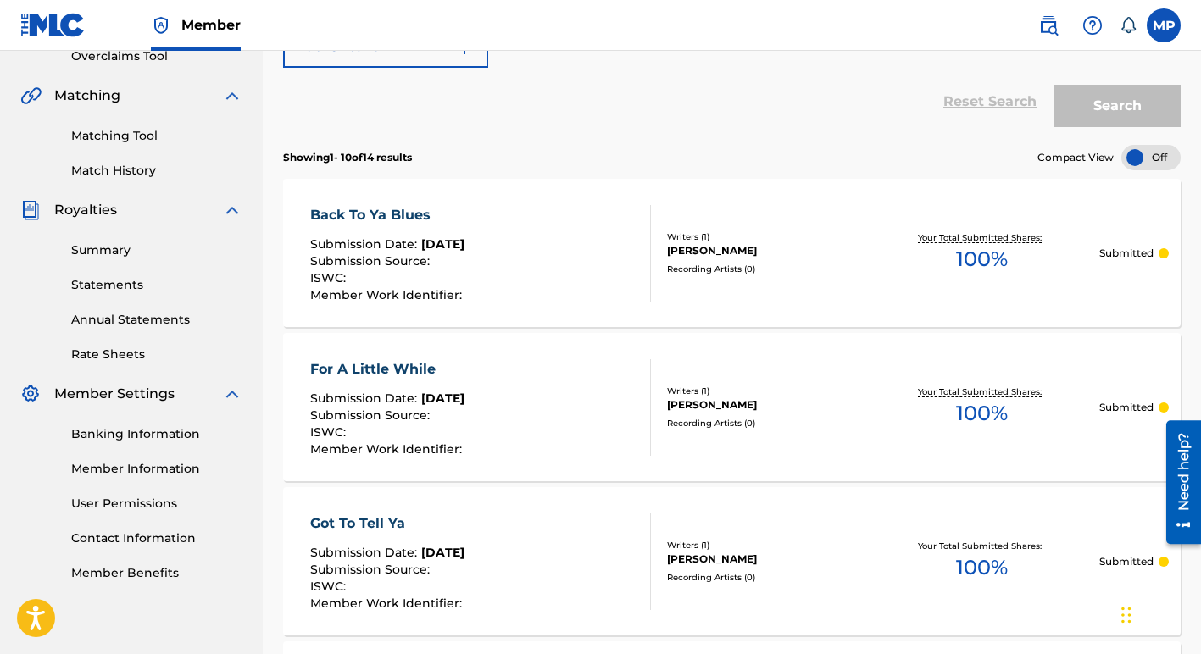
scroll to position [369, 0]
click at [369, 210] on div "Back To Ya Blues" at bounding box center [388, 213] width 156 height 20
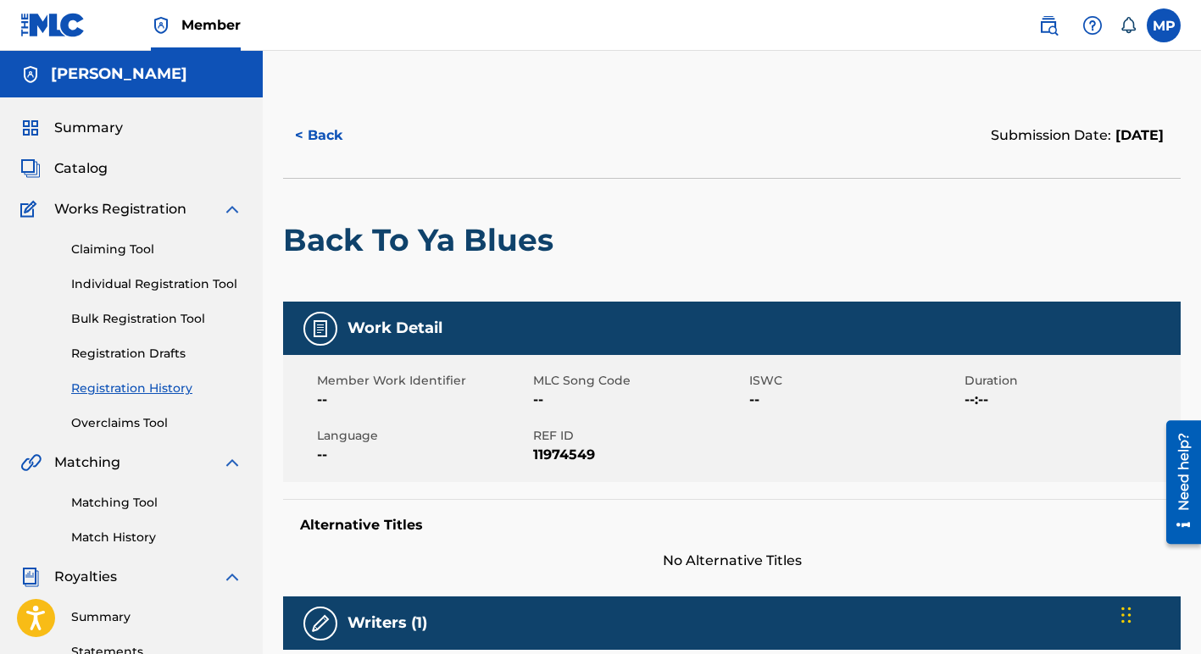
click at [76, 169] on span "Catalog" at bounding box center [80, 168] width 53 height 20
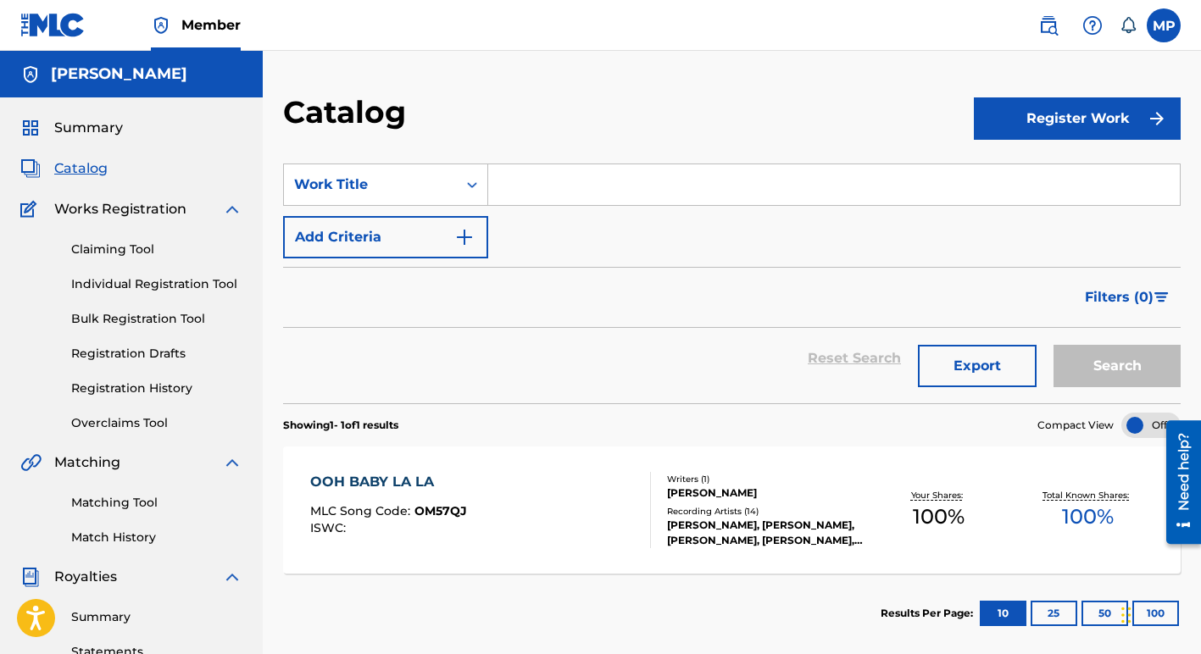
click at [377, 481] on div "OOH BABY LA LA" at bounding box center [388, 482] width 157 height 20
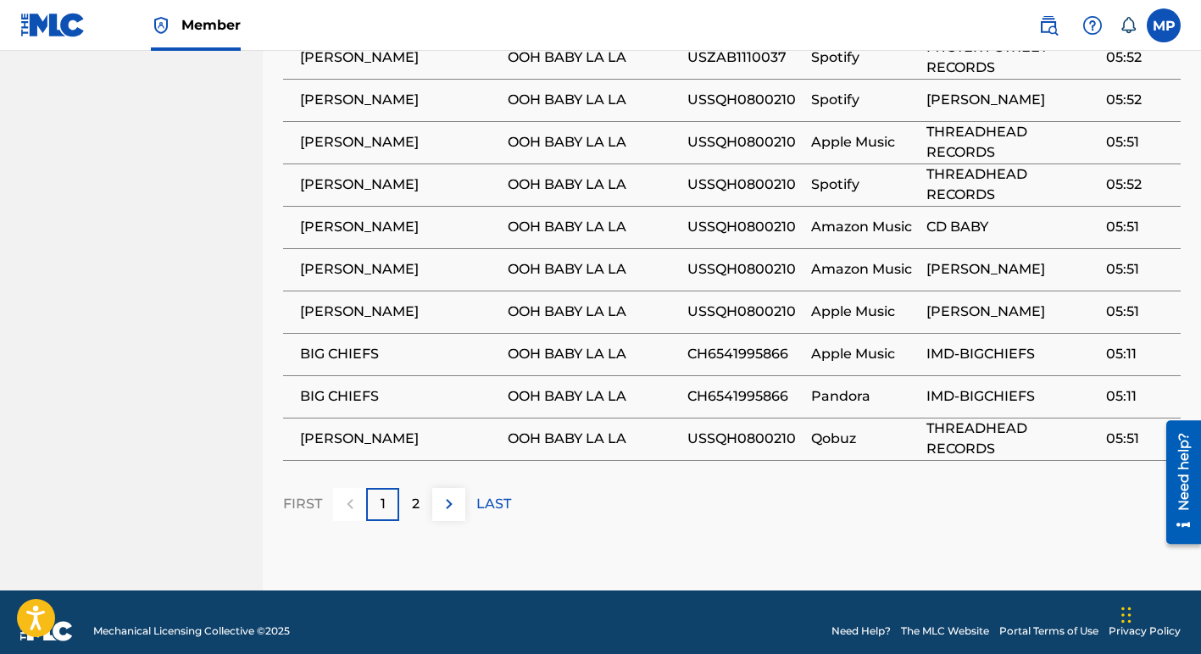
scroll to position [1085, 0]
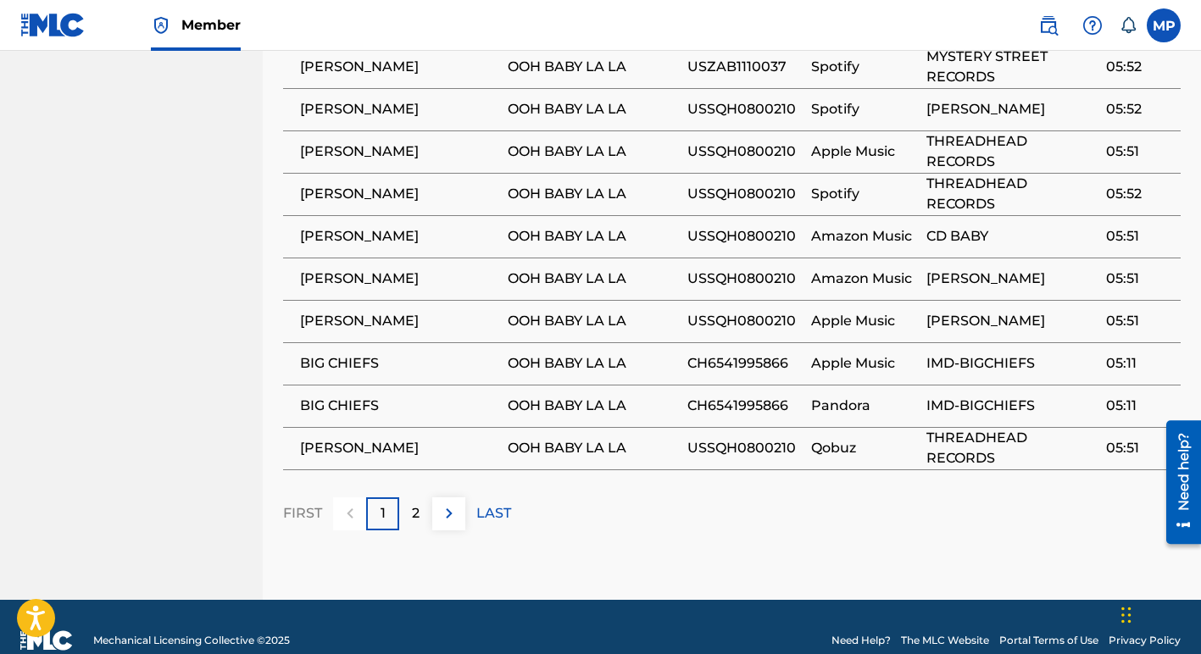
click at [415, 514] on p "2" at bounding box center [416, 513] width 8 height 20
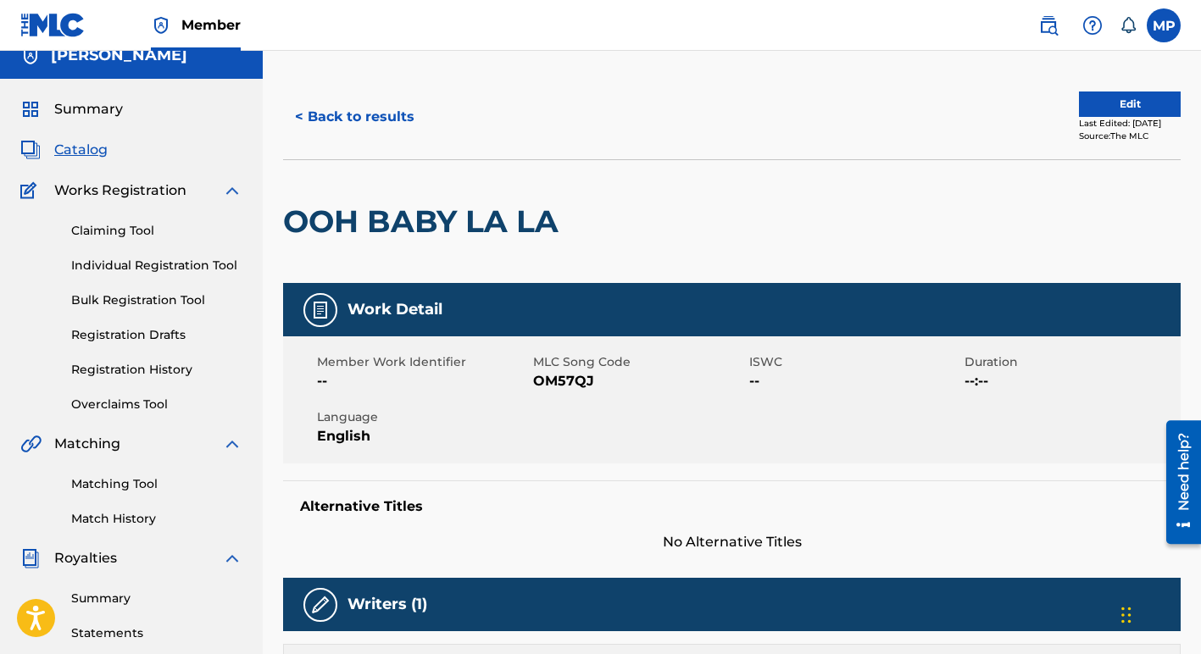
scroll to position [0, 0]
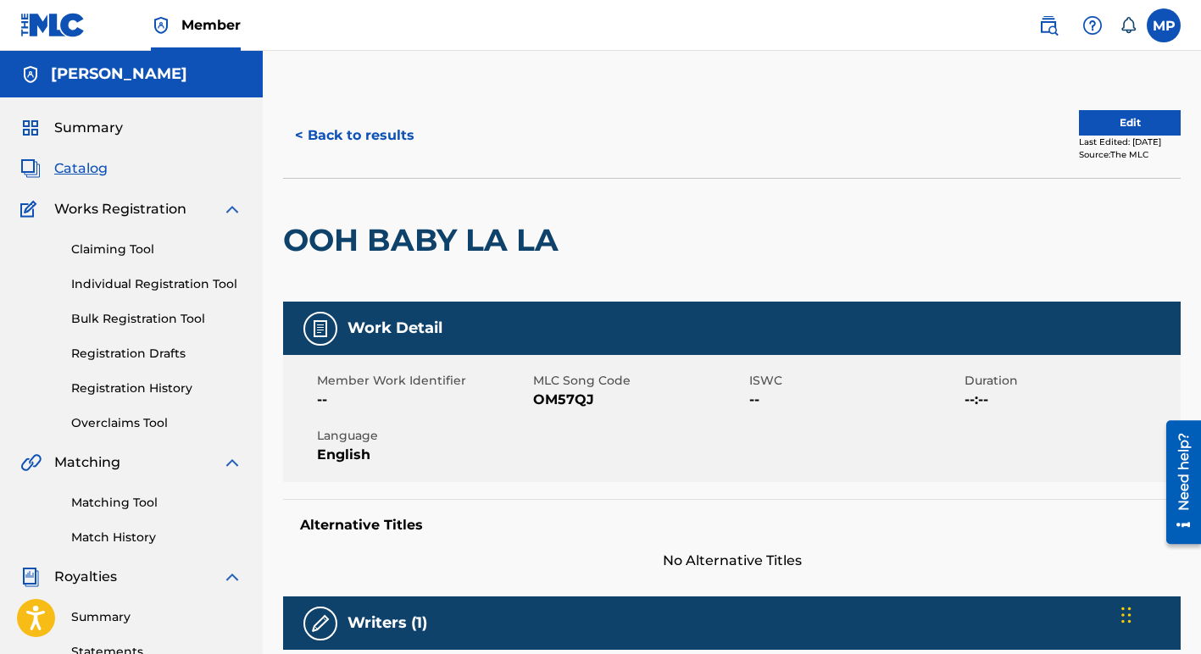
click at [86, 125] on span "Summary" at bounding box center [88, 128] width 69 height 20
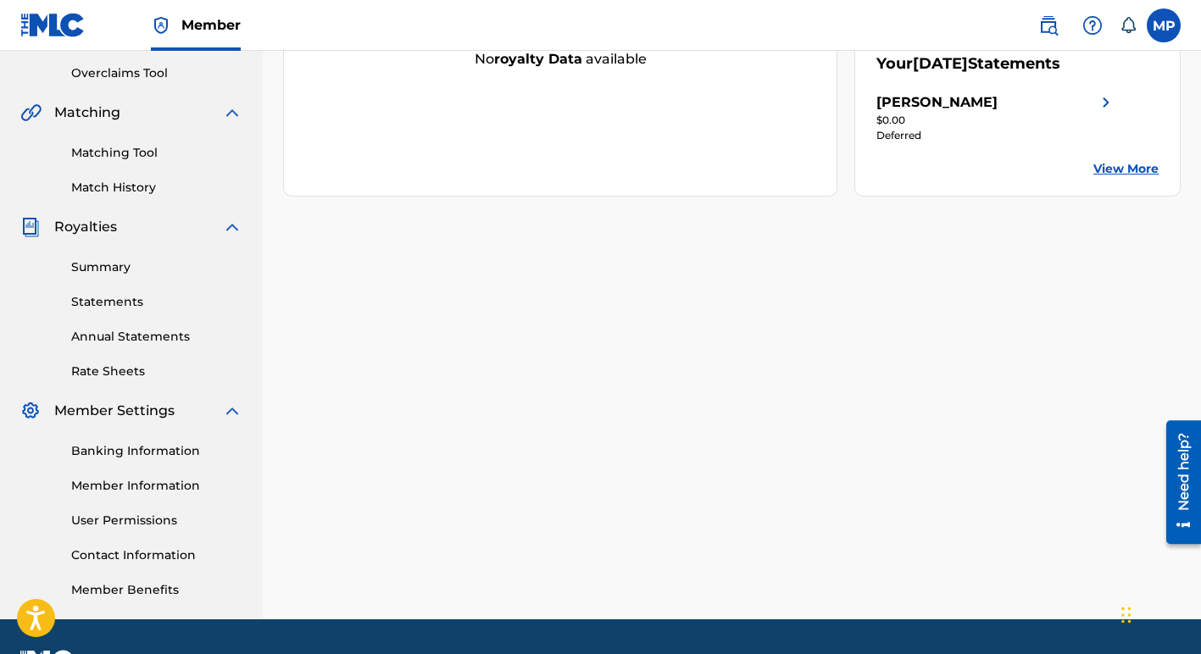
scroll to position [397, 0]
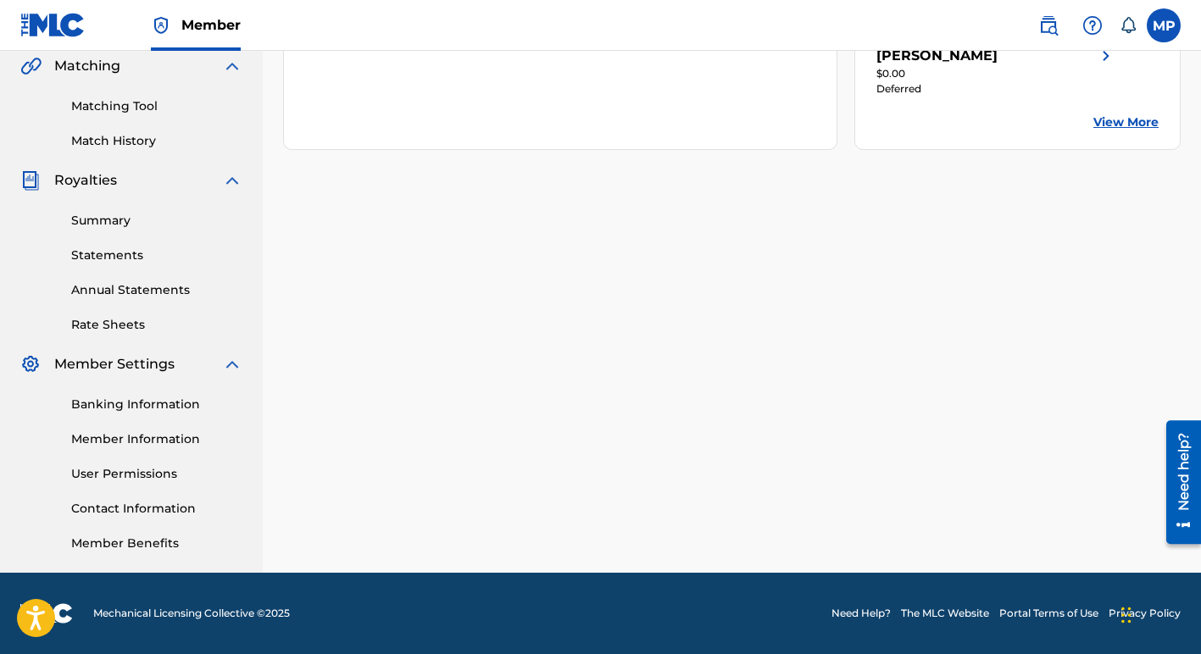
click at [126, 404] on link "Banking Information" at bounding box center [156, 405] width 171 height 18
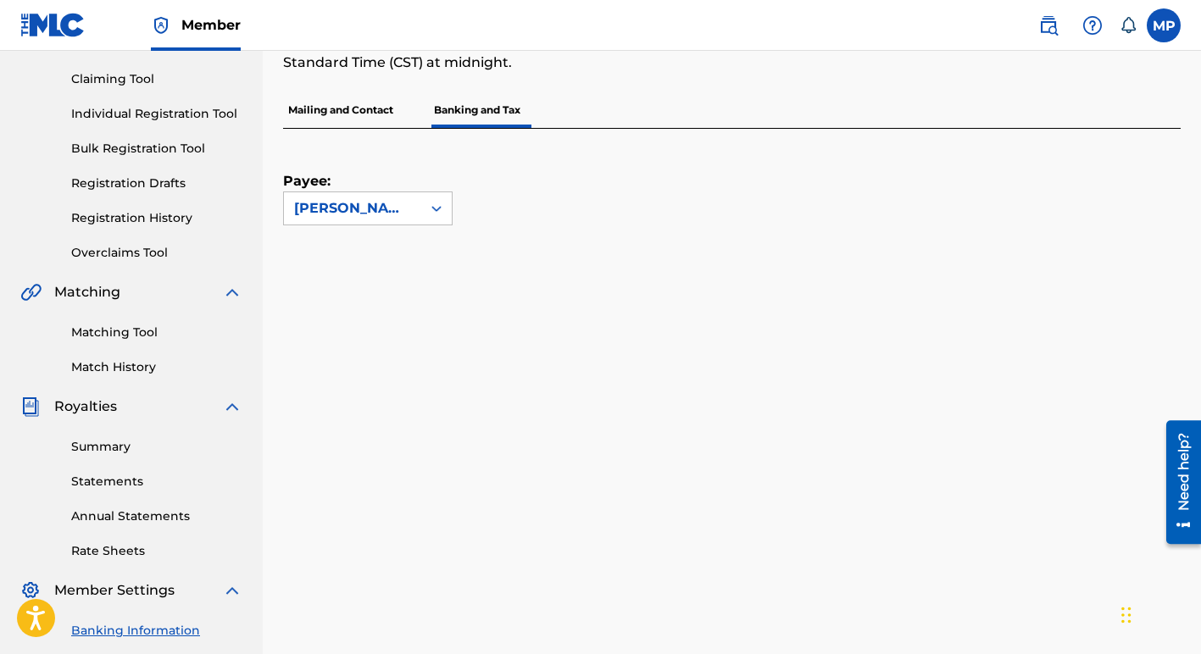
scroll to position [173, 0]
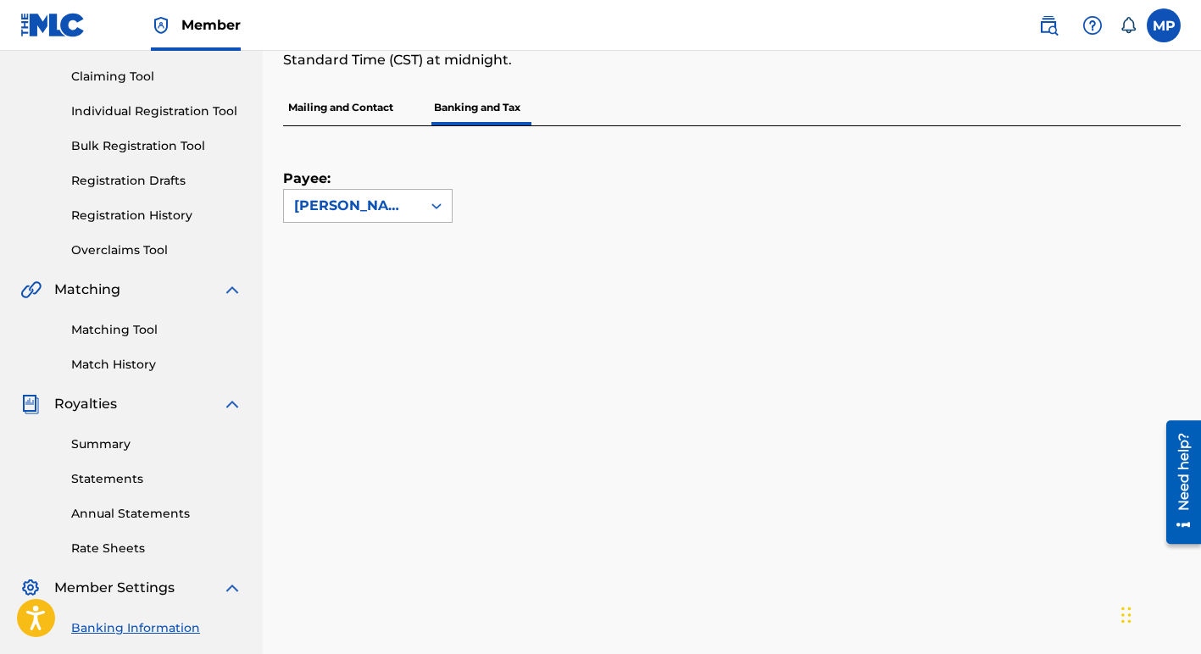
click at [438, 208] on icon at bounding box center [436, 205] width 17 height 17
click at [438, 209] on icon at bounding box center [436, 205] width 17 height 17
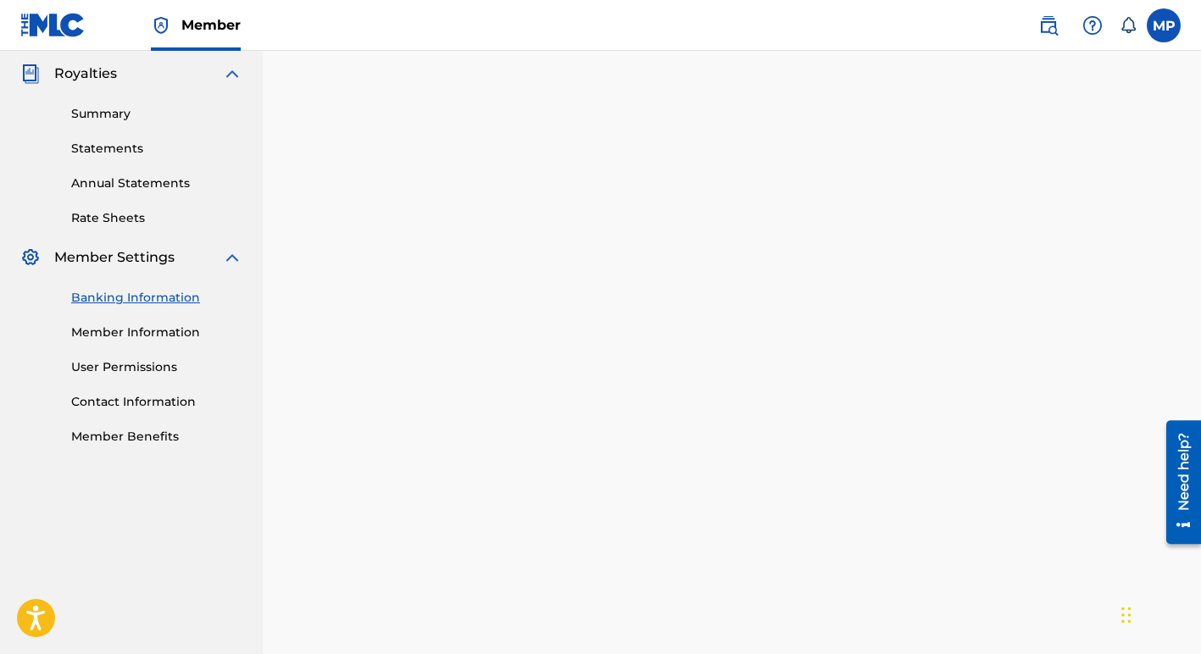
scroll to position [495, 0]
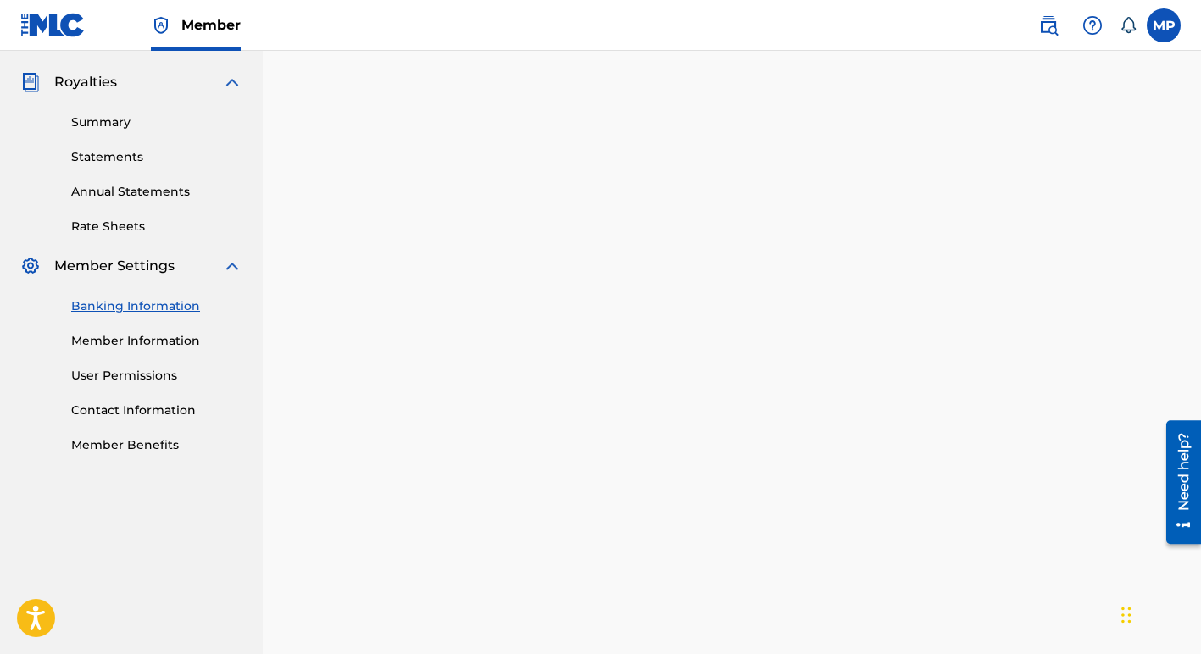
click at [108, 337] on link "Member Information" at bounding box center [156, 341] width 171 height 18
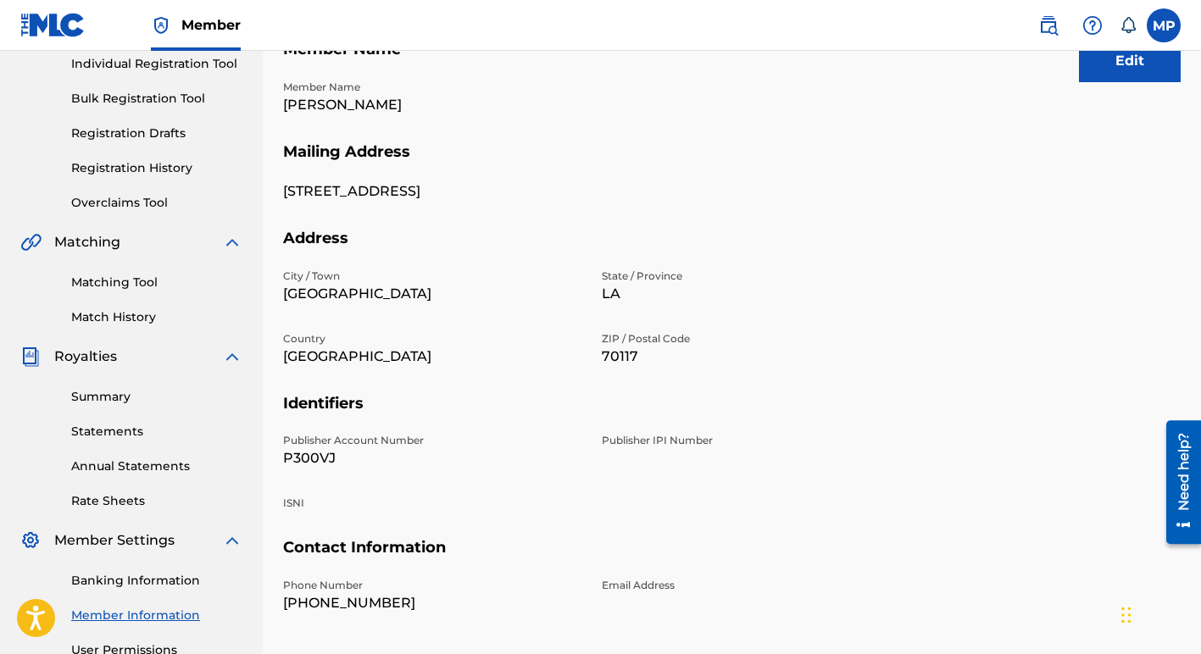
scroll to position [397, 0]
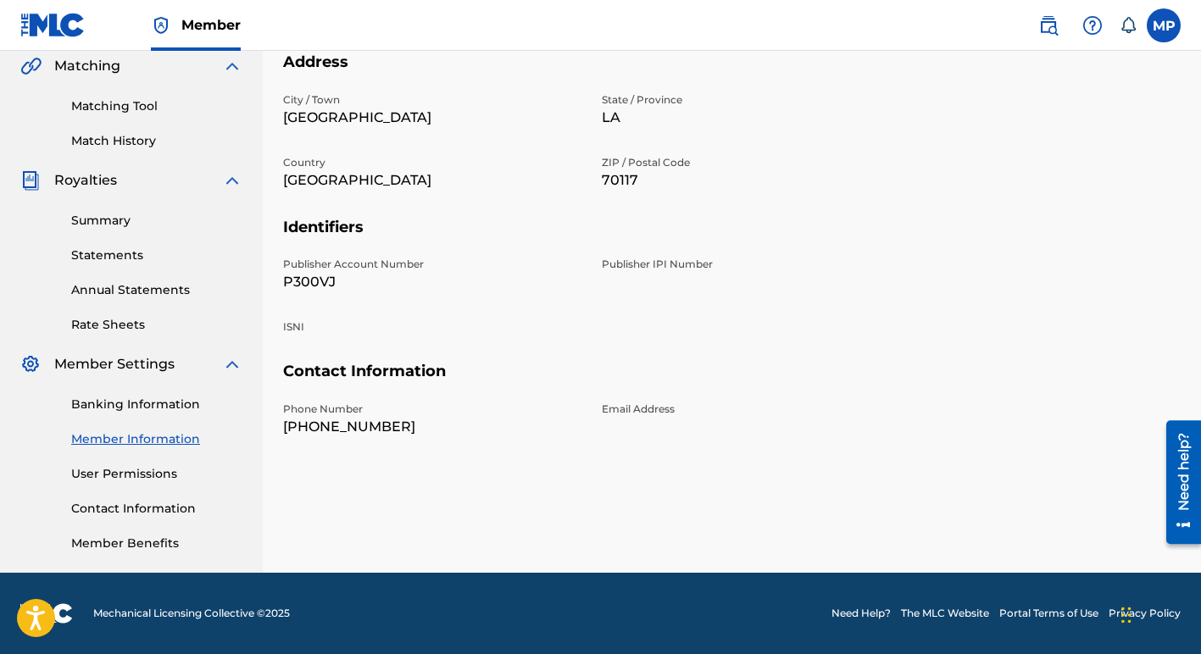
click at [89, 504] on link "Contact Information" at bounding box center [156, 509] width 171 height 18
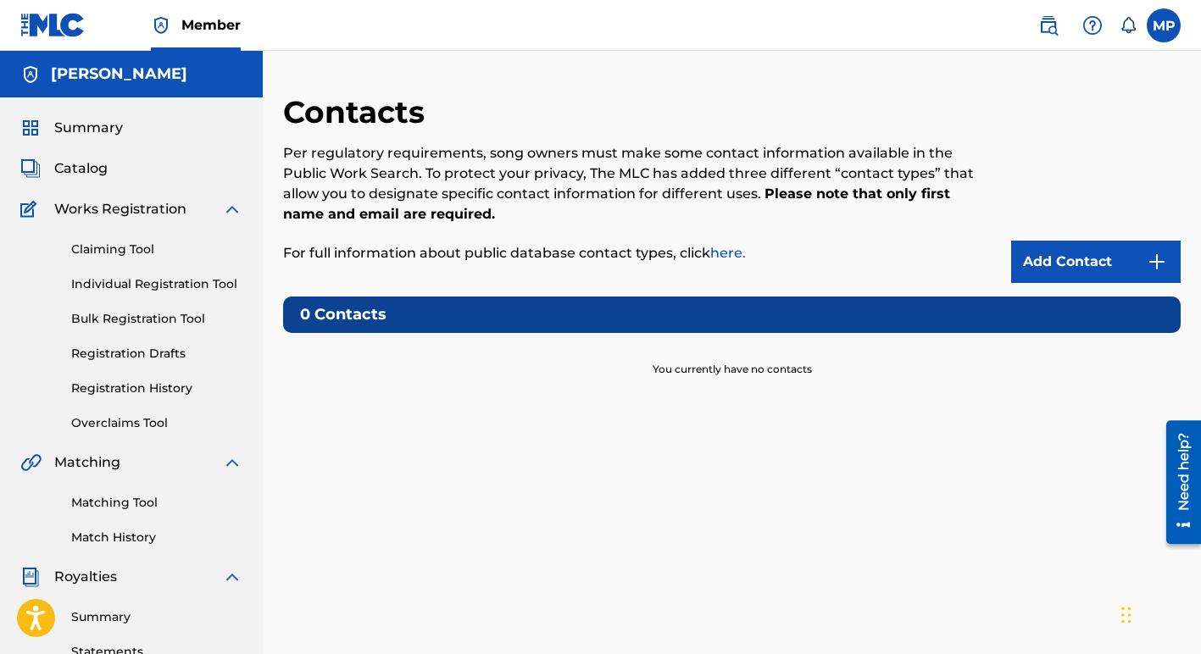
click at [1057, 262] on link "Add Contact" at bounding box center [1095, 262] width 169 height 42
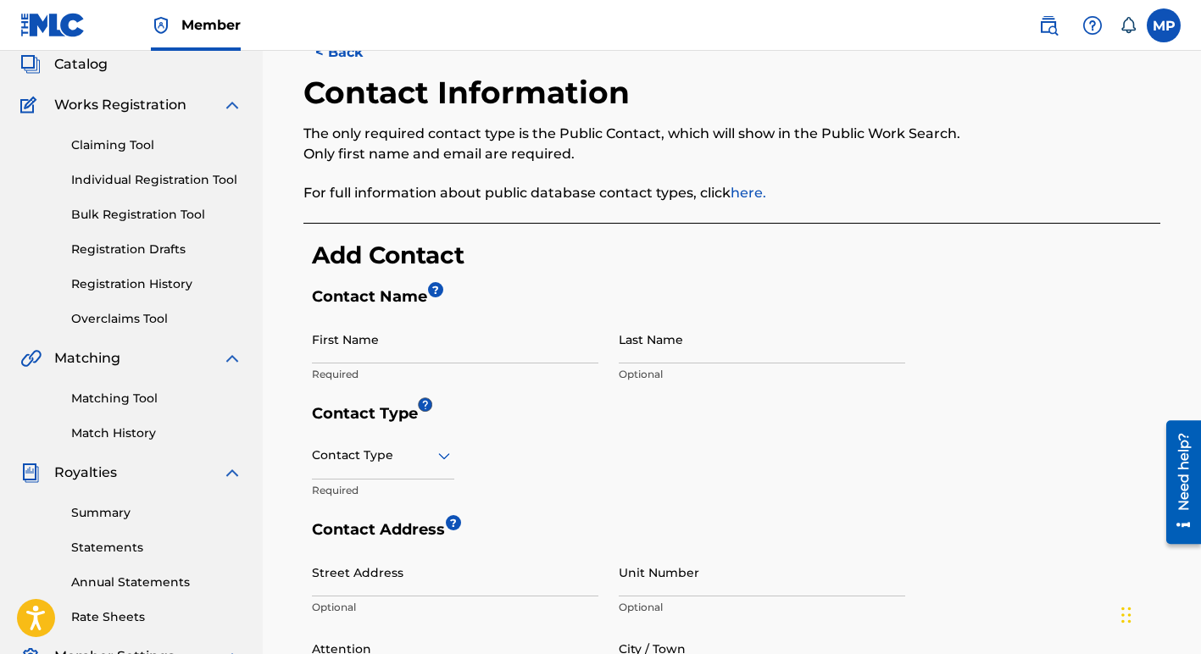
scroll to position [106, 0]
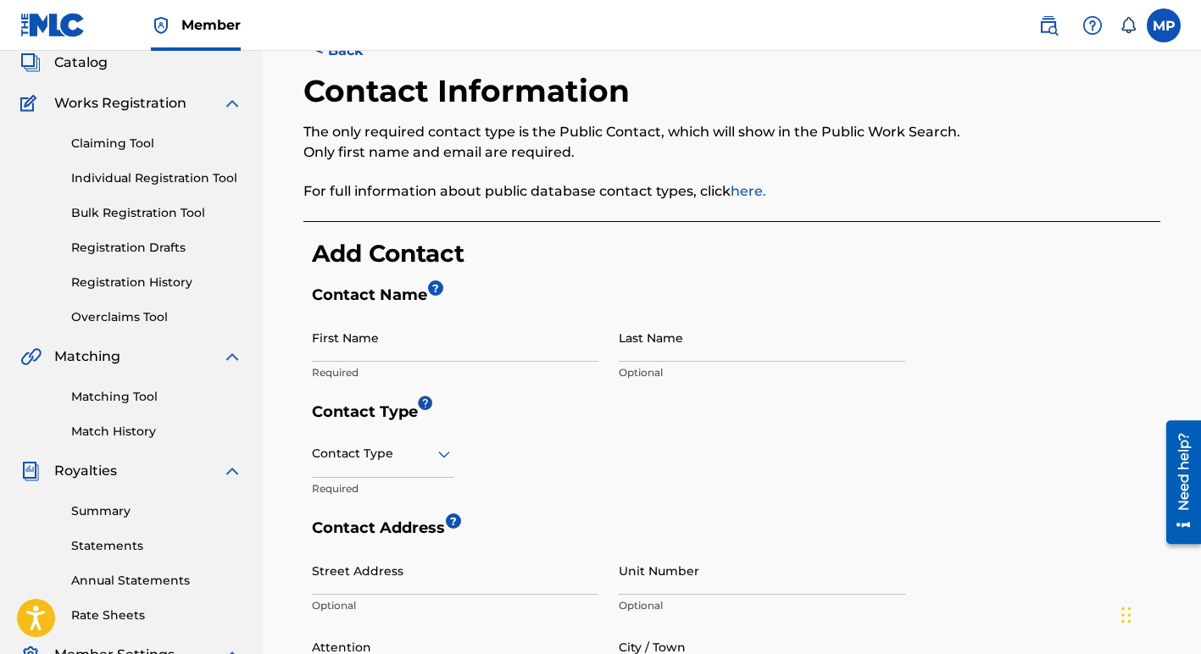
click at [345, 342] on input "First Name" at bounding box center [455, 338] width 286 height 48
type input "[PERSON_NAME]"
type input "[STREET_ADDRESS]"
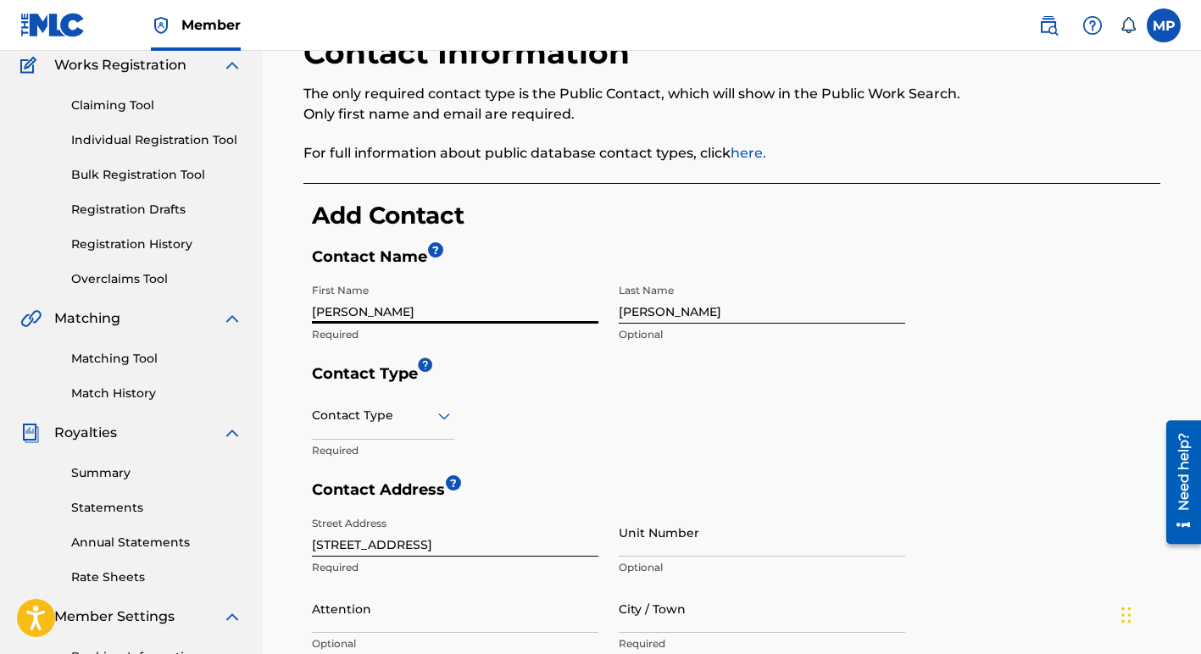
scroll to position [121, 0]
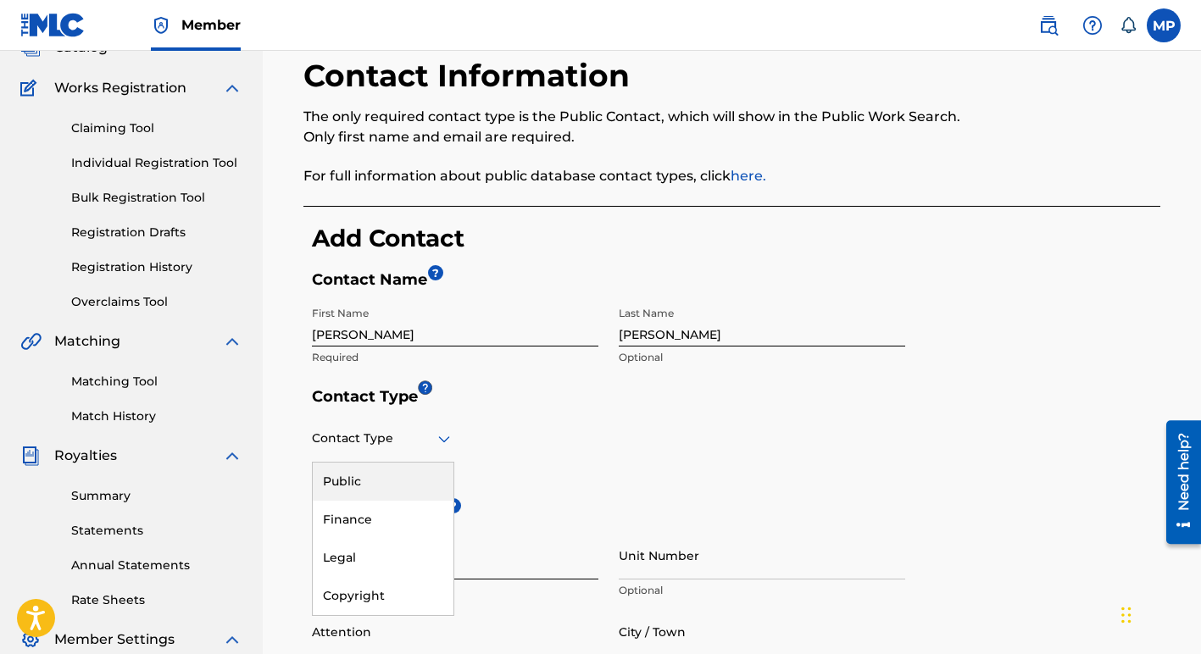
click at [444, 437] on icon at bounding box center [444, 439] width 20 height 20
click at [375, 487] on div "Public" at bounding box center [383, 482] width 141 height 38
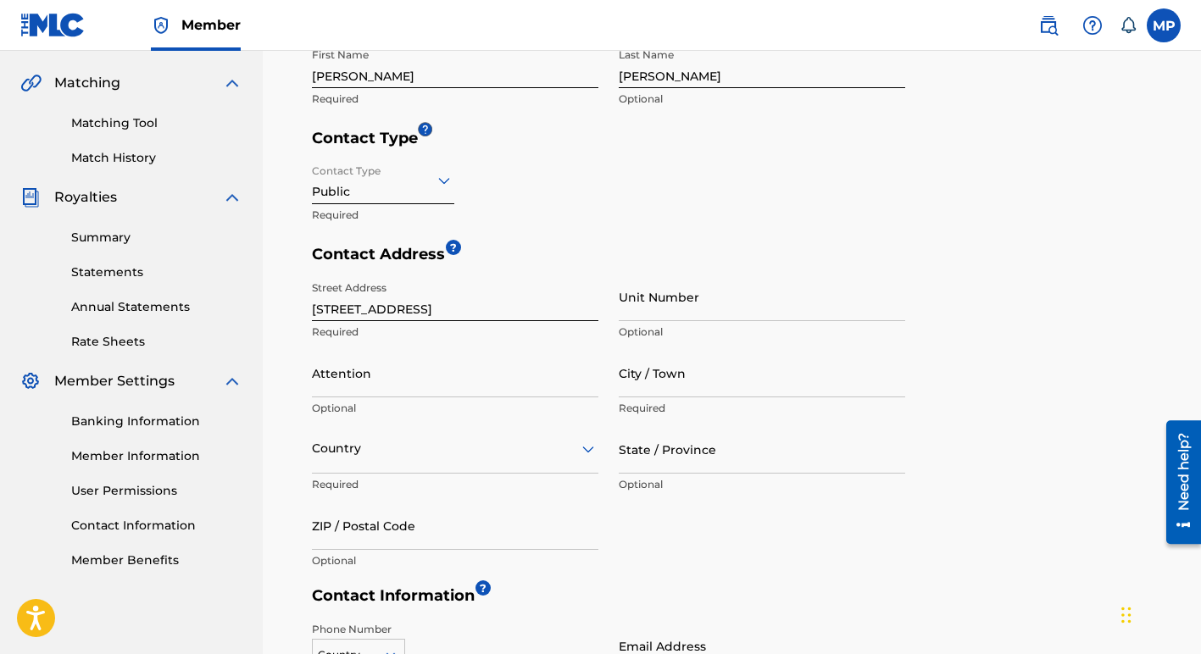
scroll to position [382, 0]
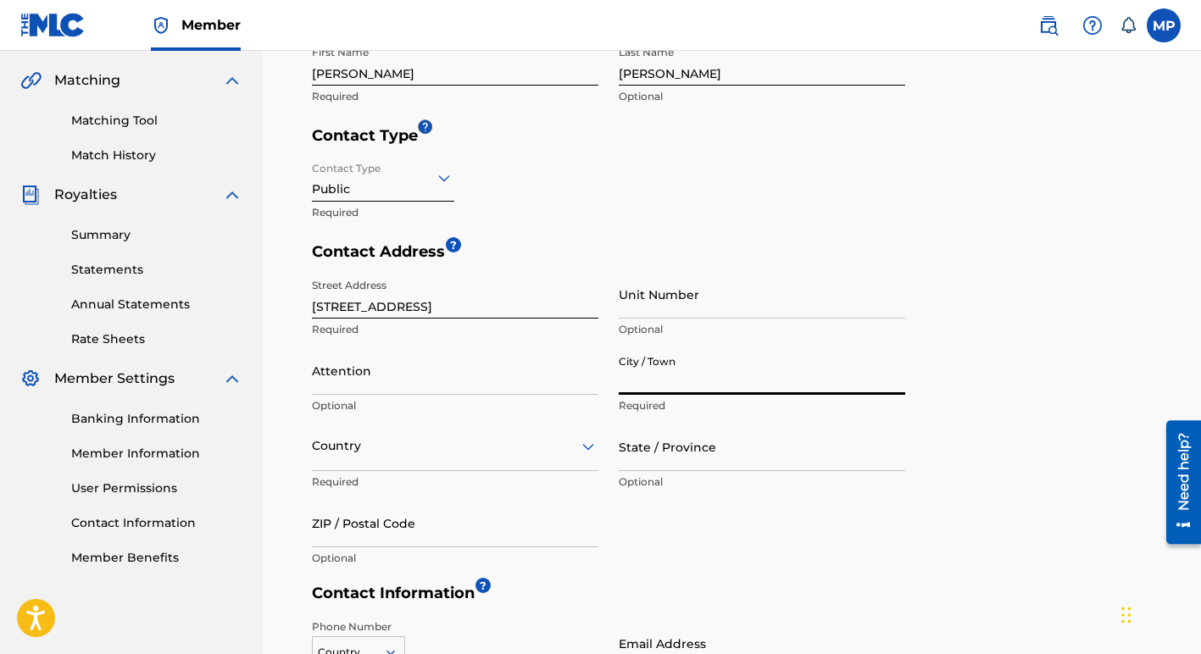
click at [671, 382] on input "City / Town" at bounding box center [762, 371] width 286 height 48
type input "[GEOGRAPHIC_DATA]"
type input "[PERSON_NAME]"
type input "[GEOGRAPHIC_DATA]"
type input "LA"
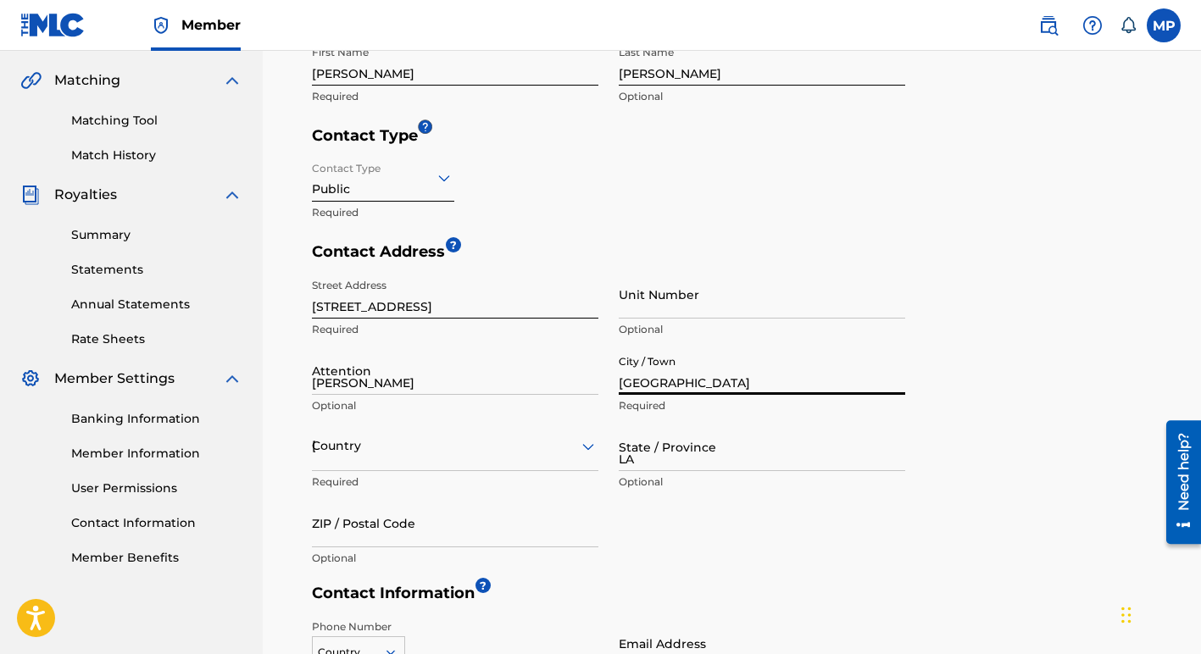
type input "70117"
type input "504"
type input "9525545"
type input "[EMAIL_ADDRESS][DOMAIN_NAME]"
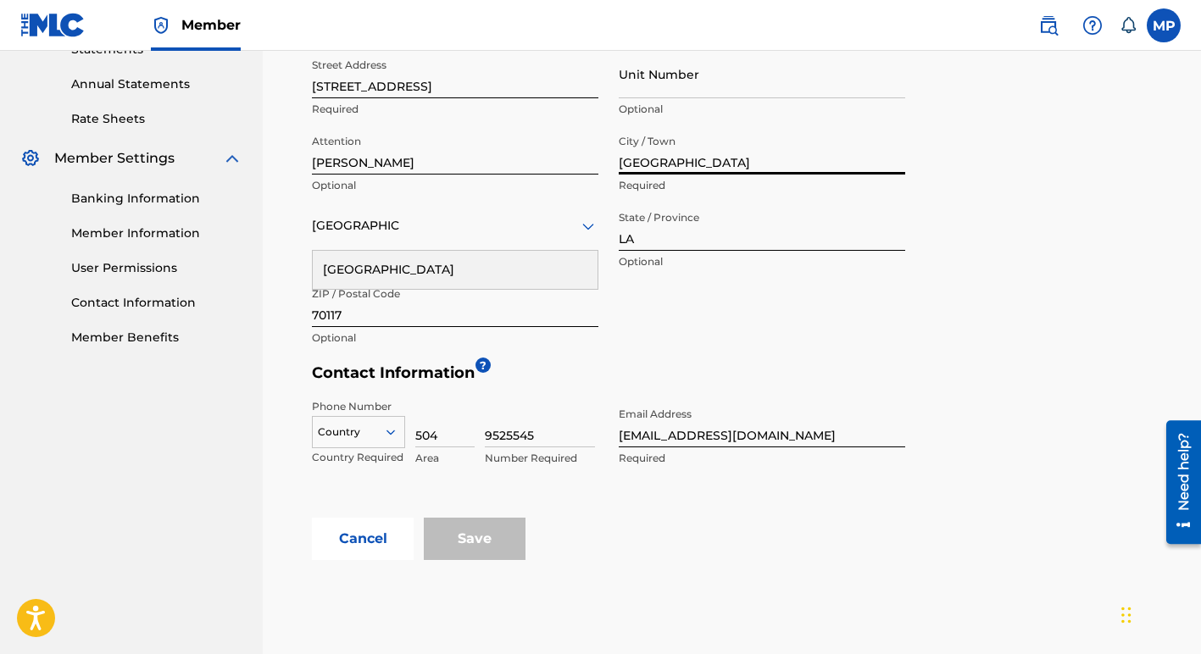
scroll to position [605, 0]
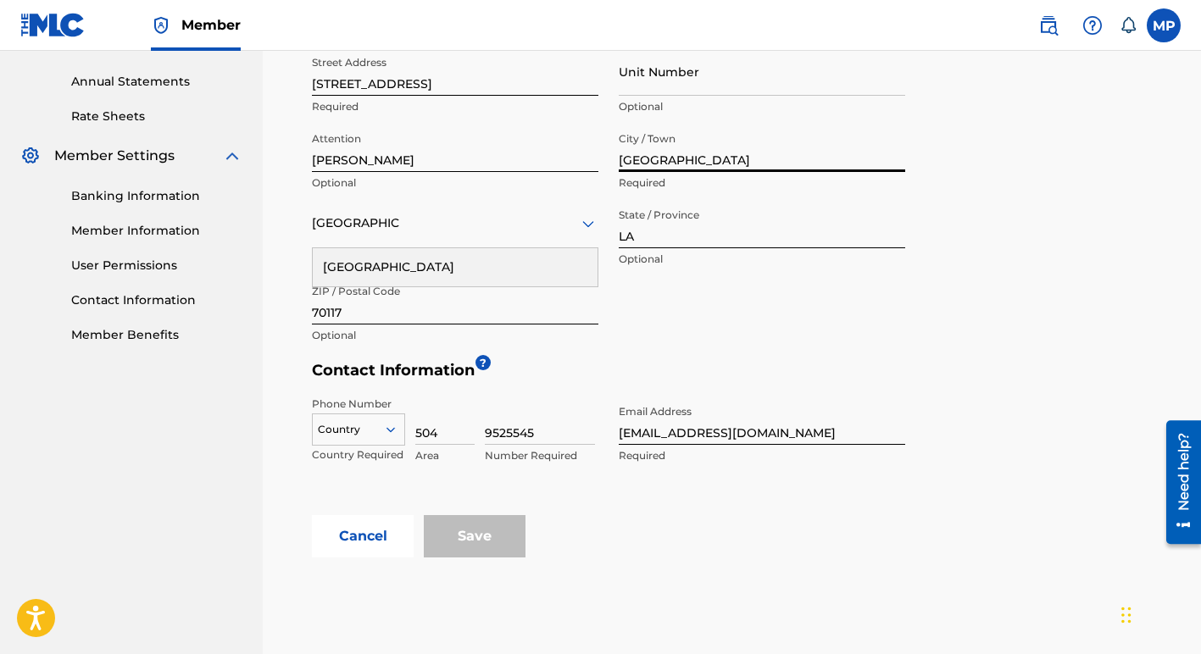
click at [641, 550] on div "Cancel Save" at bounding box center [736, 536] width 848 height 42
click at [489, 537] on div "Save" at bounding box center [475, 536] width 102 height 42
click at [547, 266] on div "[GEOGRAPHIC_DATA]" at bounding box center [455, 267] width 285 height 38
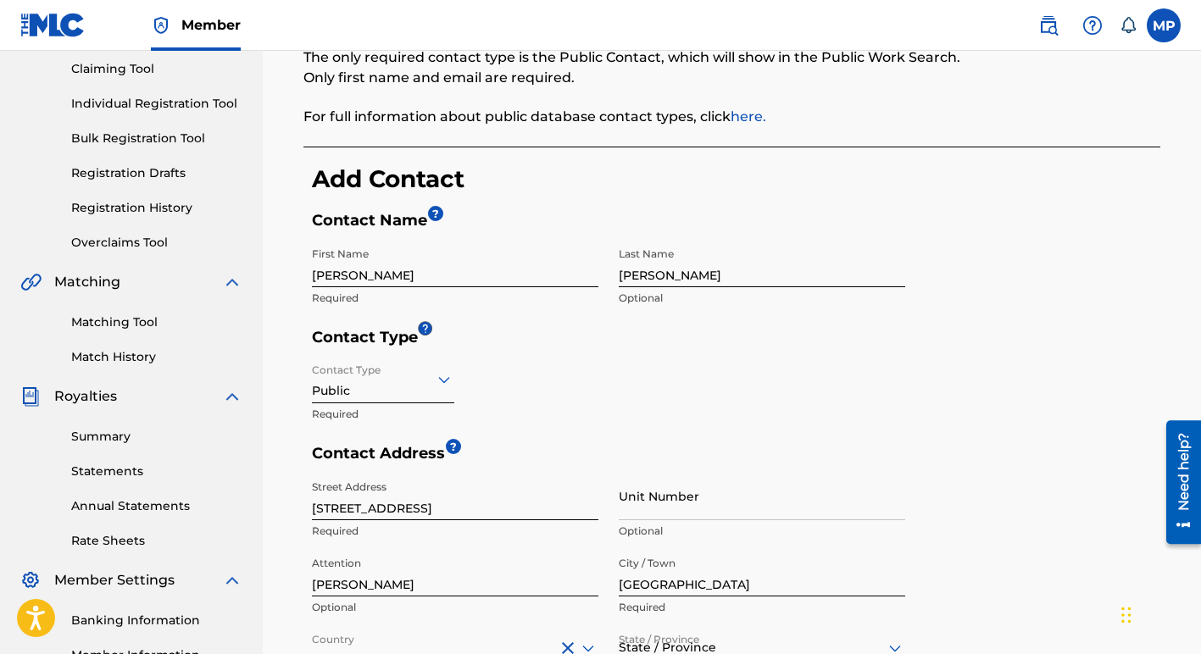
scroll to position [188, 0]
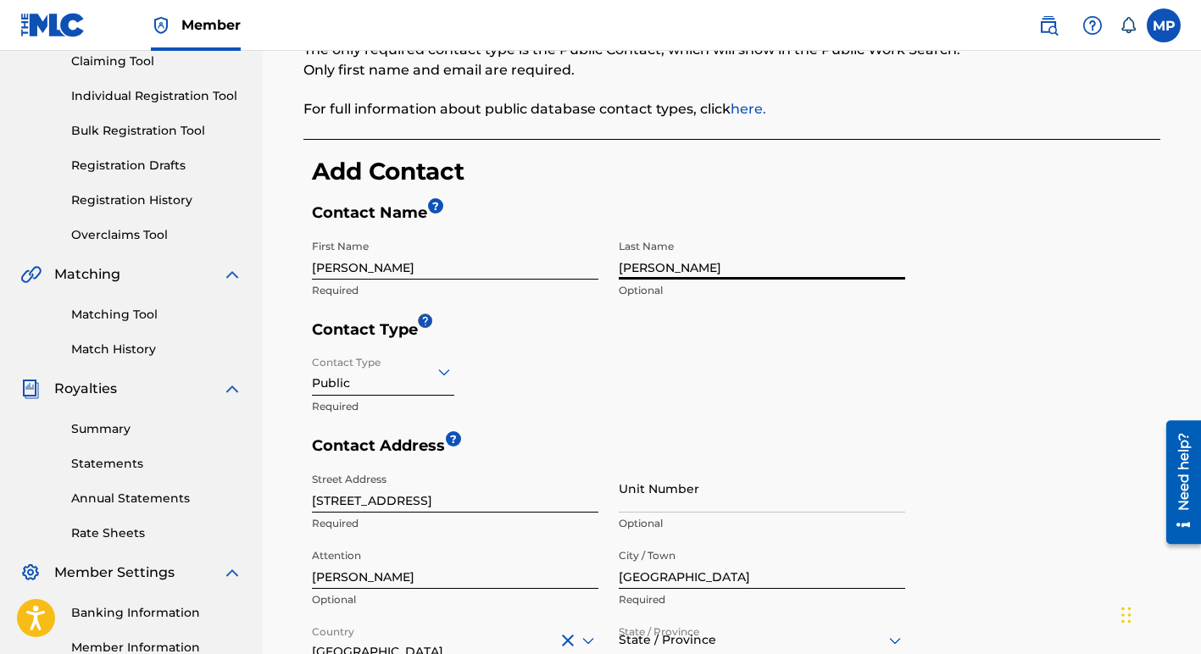
click at [655, 269] on input "[PERSON_NAME]" at bounding box center [762, 255] width 286 height 48
click at [598, 383] on div "Contact Type Public Required" at bounding box center [608, 391] width 593 height 89
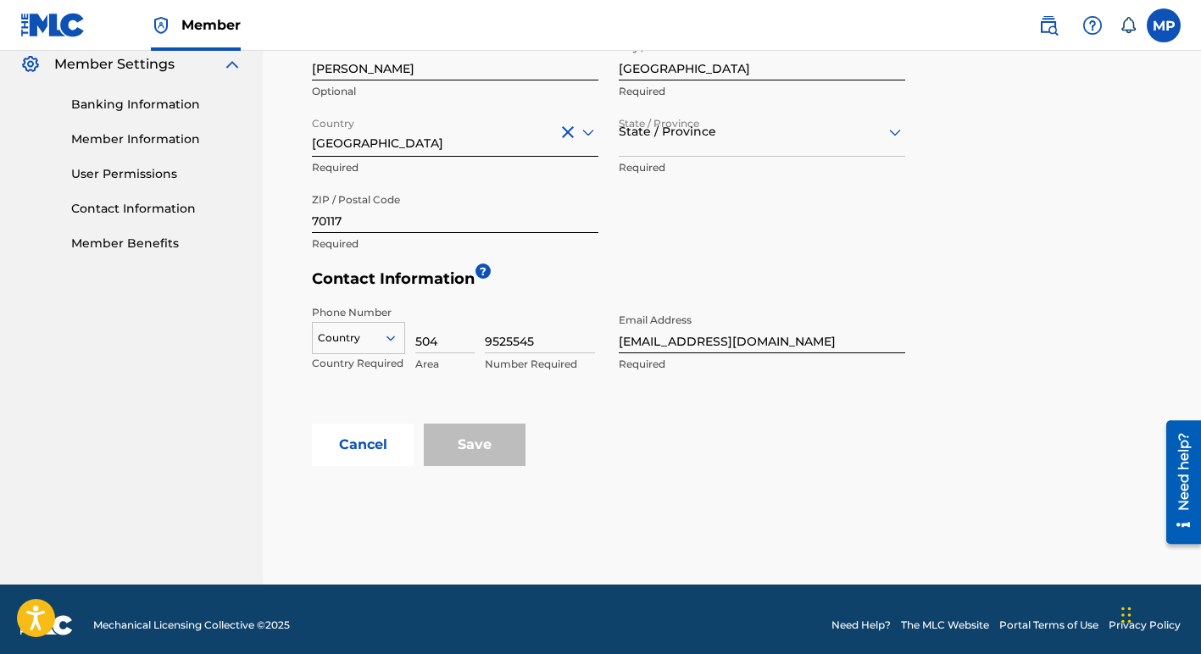
scroll to position [708, 0]
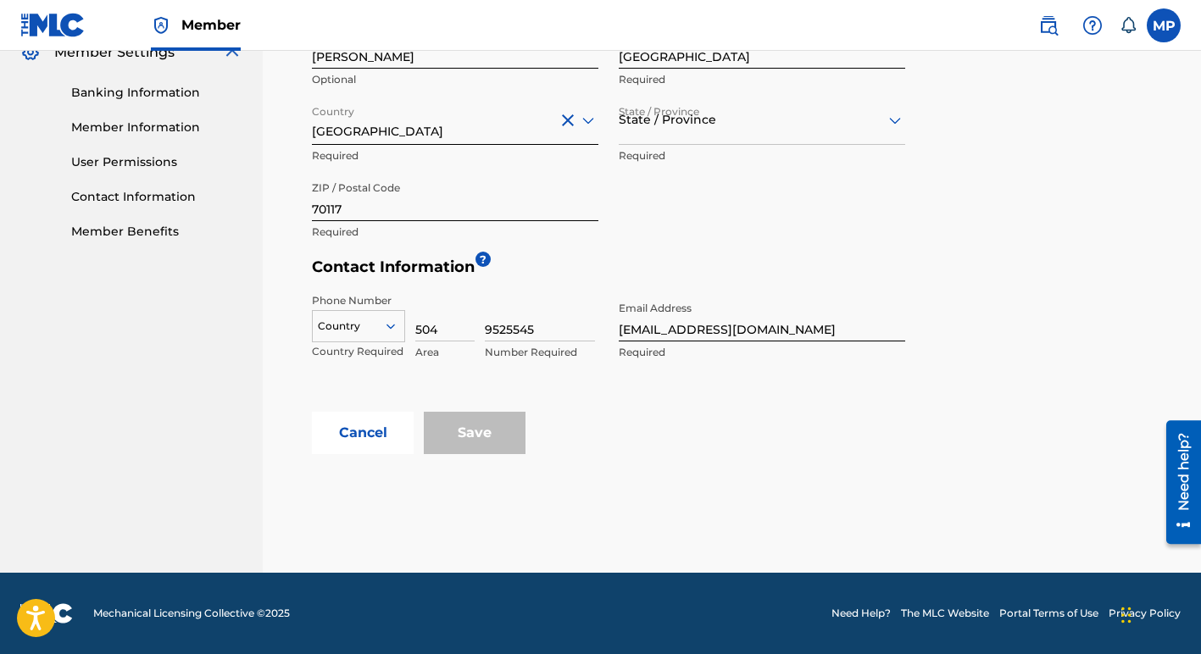
click at [356, 434] on button "Cancel" at bounding box center [363, 433] width 102 height 42
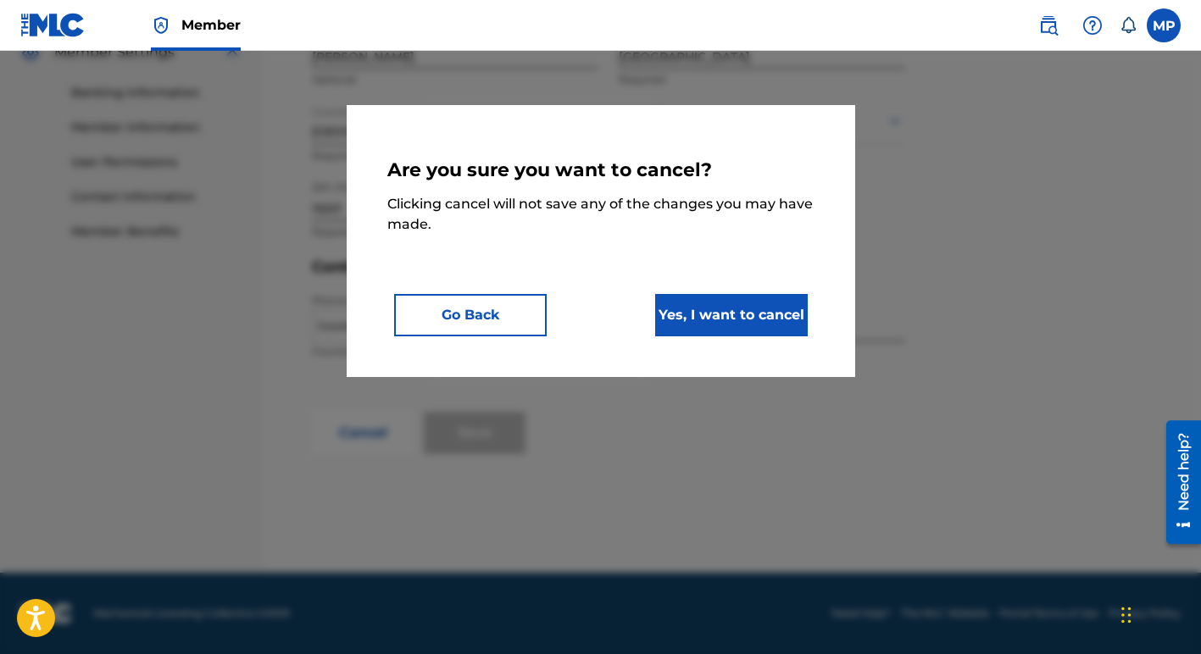
click at [709, 314] on button "Yes, I want to cancel" at bounding box center [731, 315] width 153 height 42
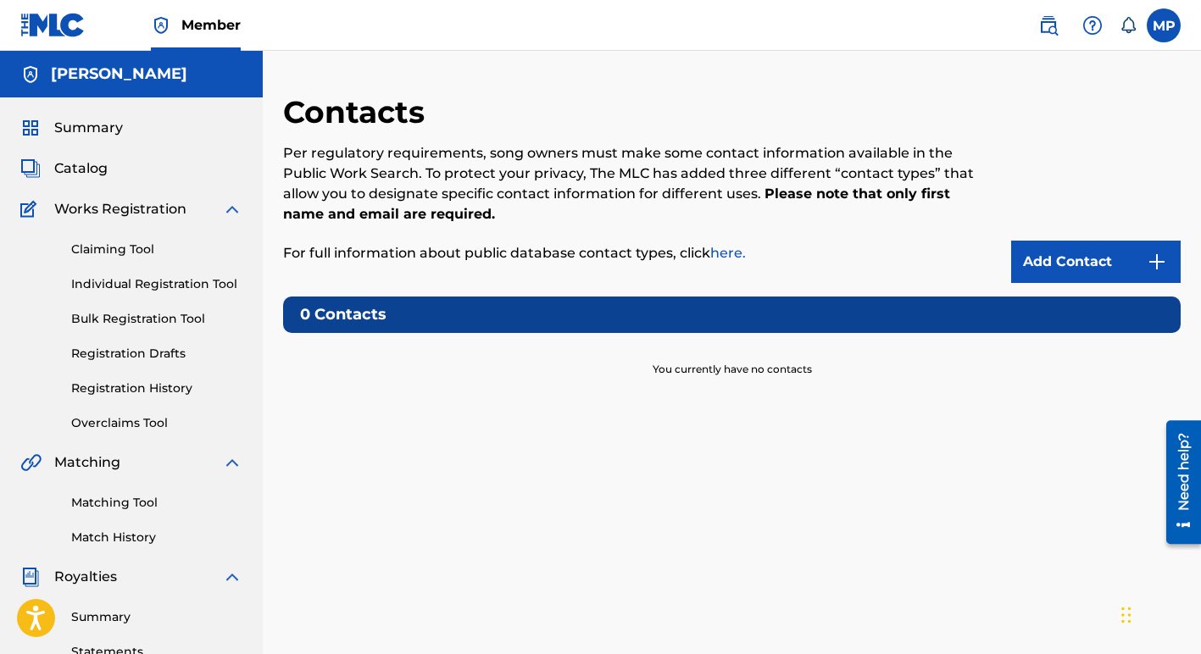
click at [1053, 262] on link "Add Contact" at bounding box center [1095, 262] width 169 height 42
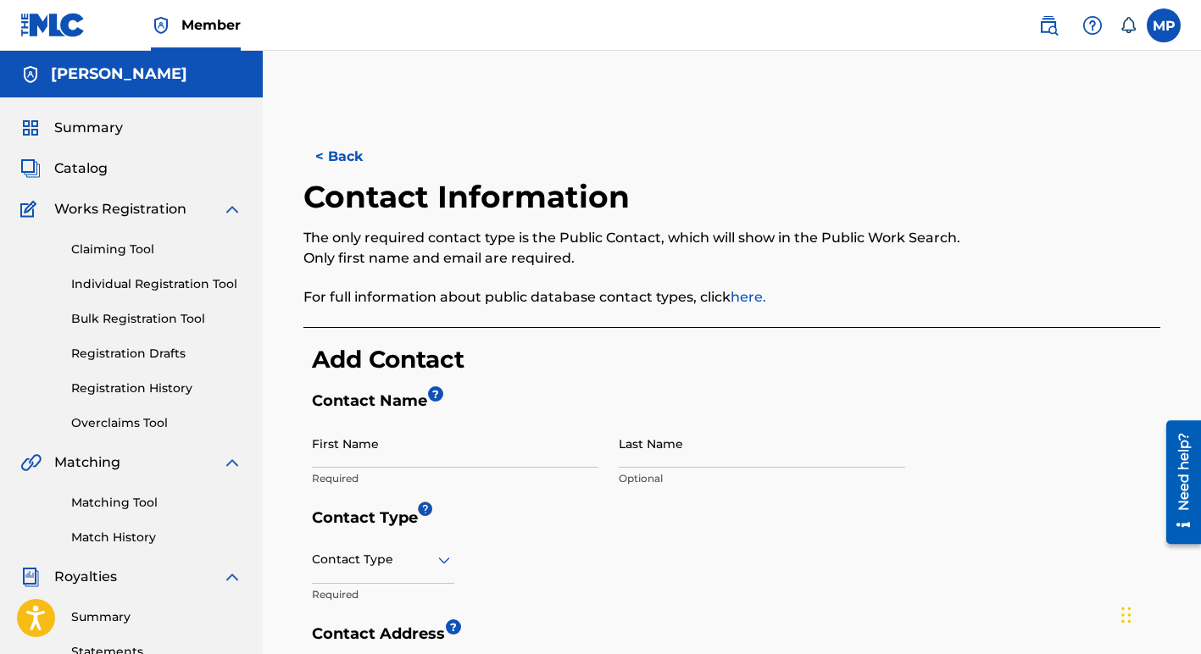
click at [412, 453] on input "First Name" at bounding box center [455, 443] width 286 height 48
type input "[PERSON_NAME]"
click at [663, 571] on div "Contact Type Required" at bounding box center [608, 580] width 593 height 89
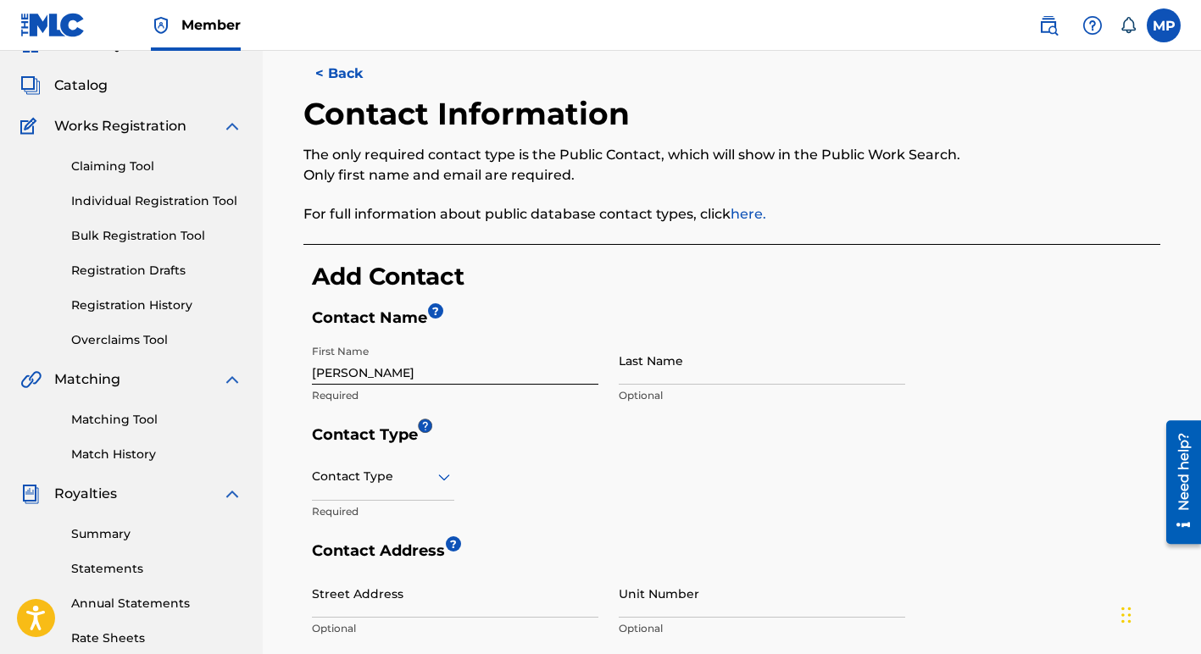
click at [436, 501] on div "Contact Type" at bounding box center [383, 476] width 142 height 48
click at [369, 523] on div "Public" at bounding box center [383, 520] width 141 height 38
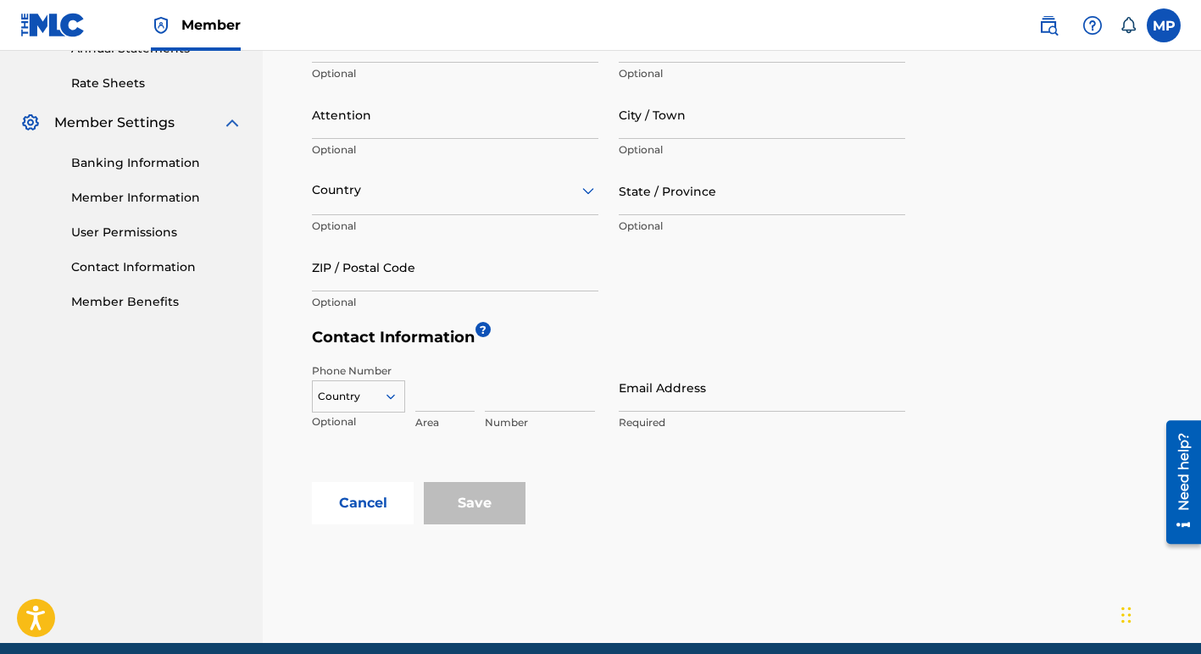
scroll to position [636, 0]
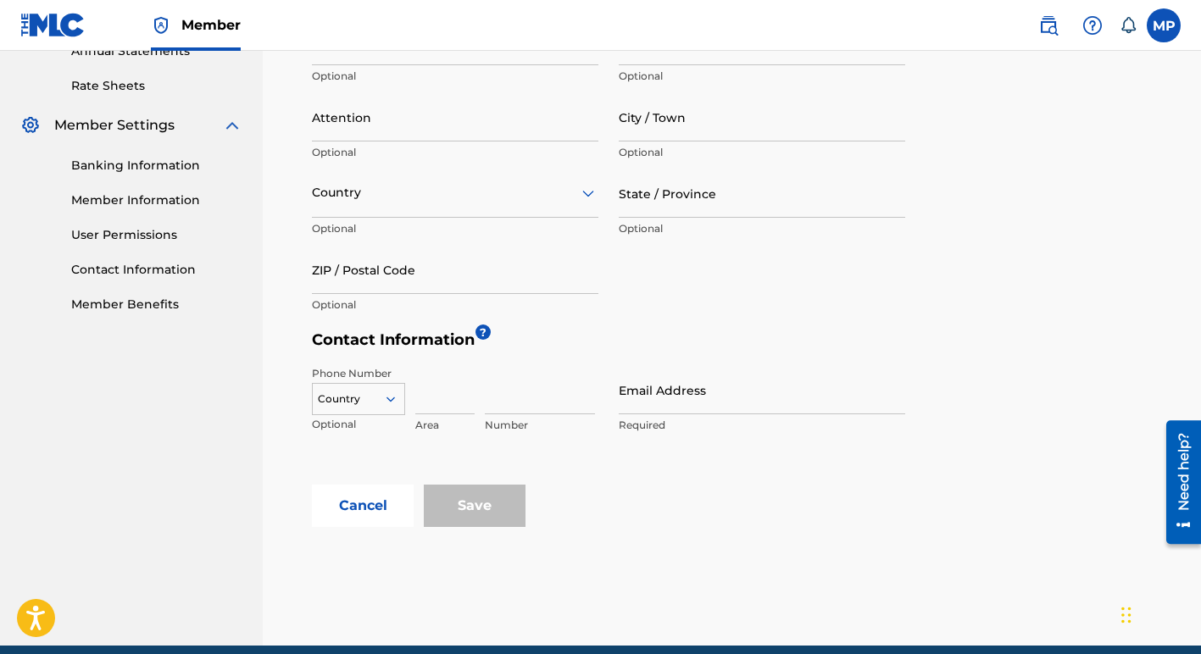
click at [645, 406] on input "Email Address" at bounding box center [762, 390] width 286 height 48
click at [771, 360] on div "Phone Number Country Optional Area Number Email Address Required" at bounding box center [608, 421] width 593 height 127
click at [710, 402] on input "Email Address" at bounding box center [762, 390] width 286 height 48
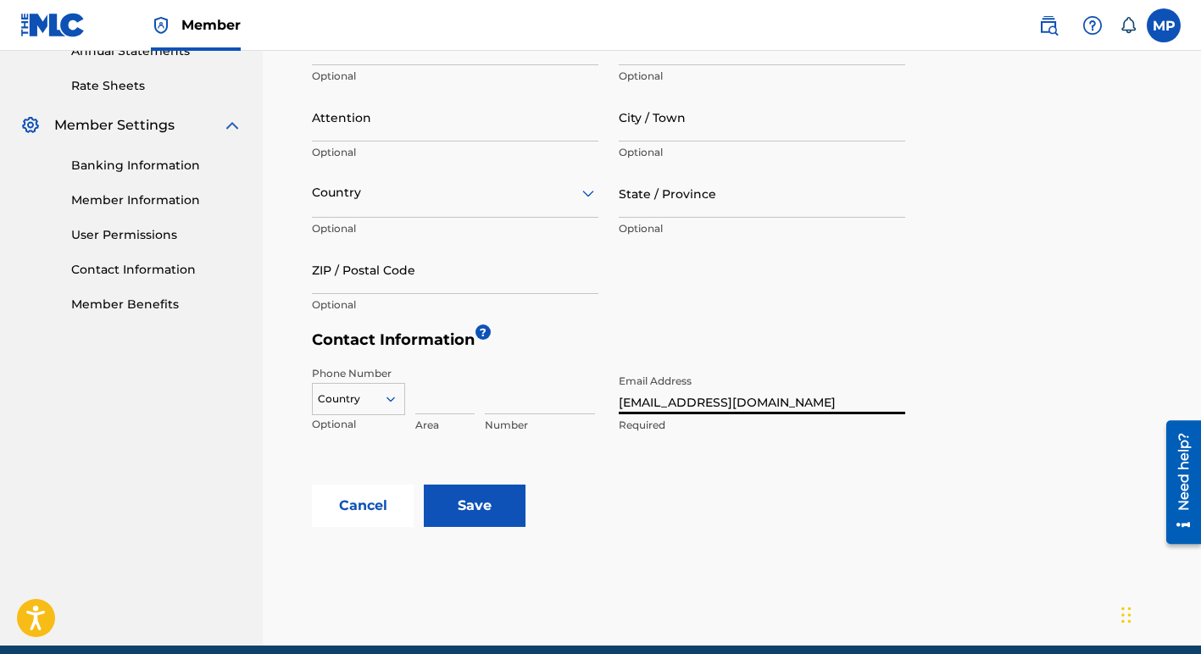
type input "[EMAIL_ADDRESS][DOMAIN_NAME]"
click at [424, 485] on input "Save" at bounding box center [475, 506] width 102 height 42
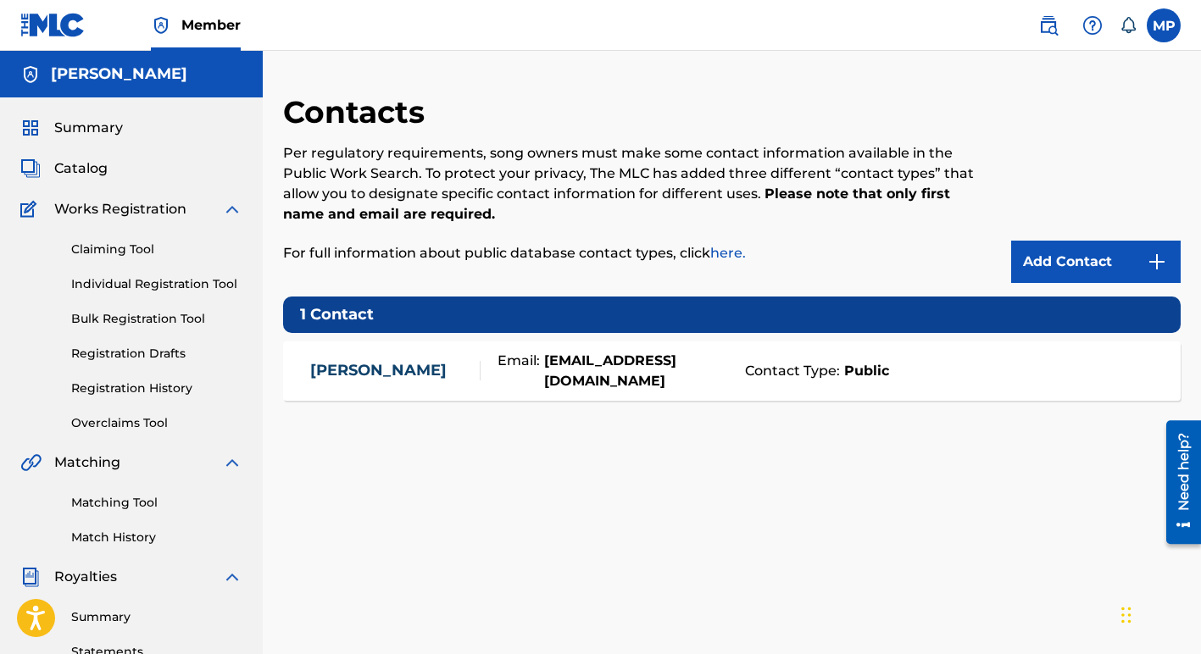
click at [119, 388] on link "Registration History" at bounding box center [156, 389] width 171 height 18
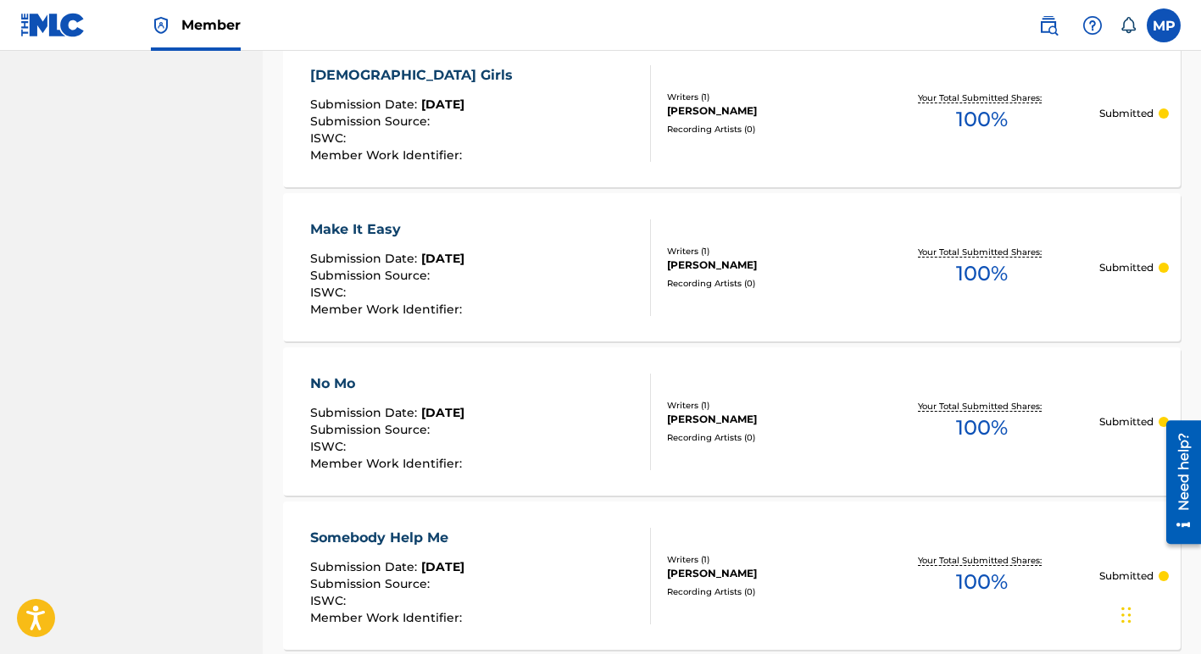
scroll to position [1624, 0]
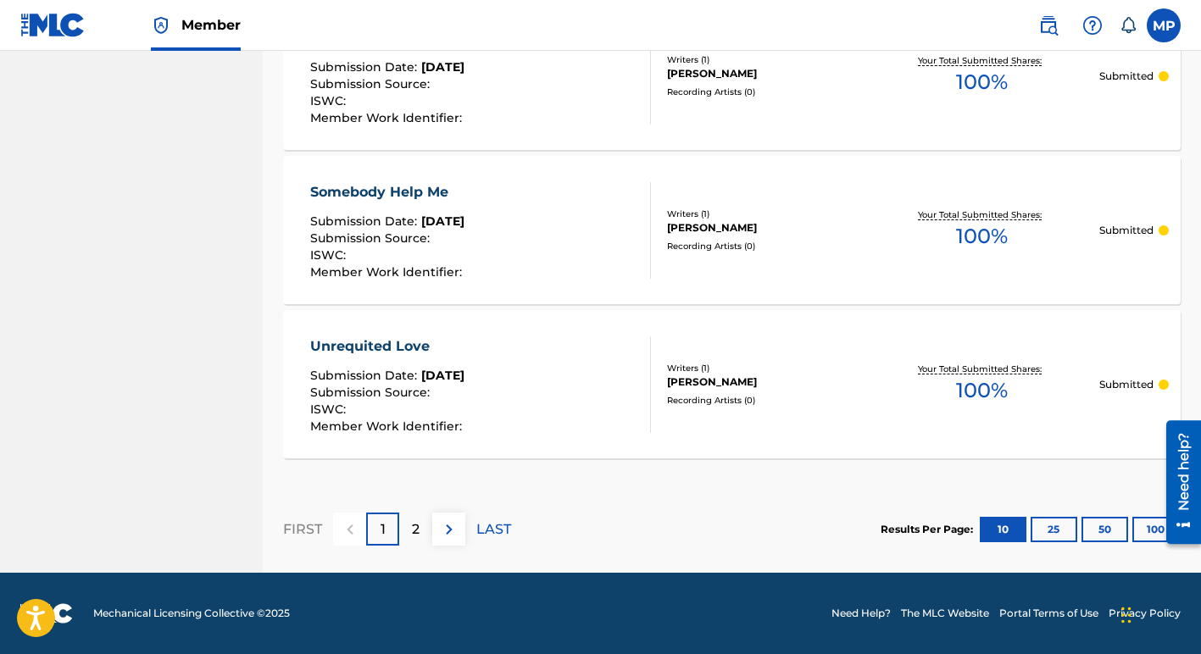
click at [415, 527] on p "2" at bounding box center [416, 529] width 8 height 20
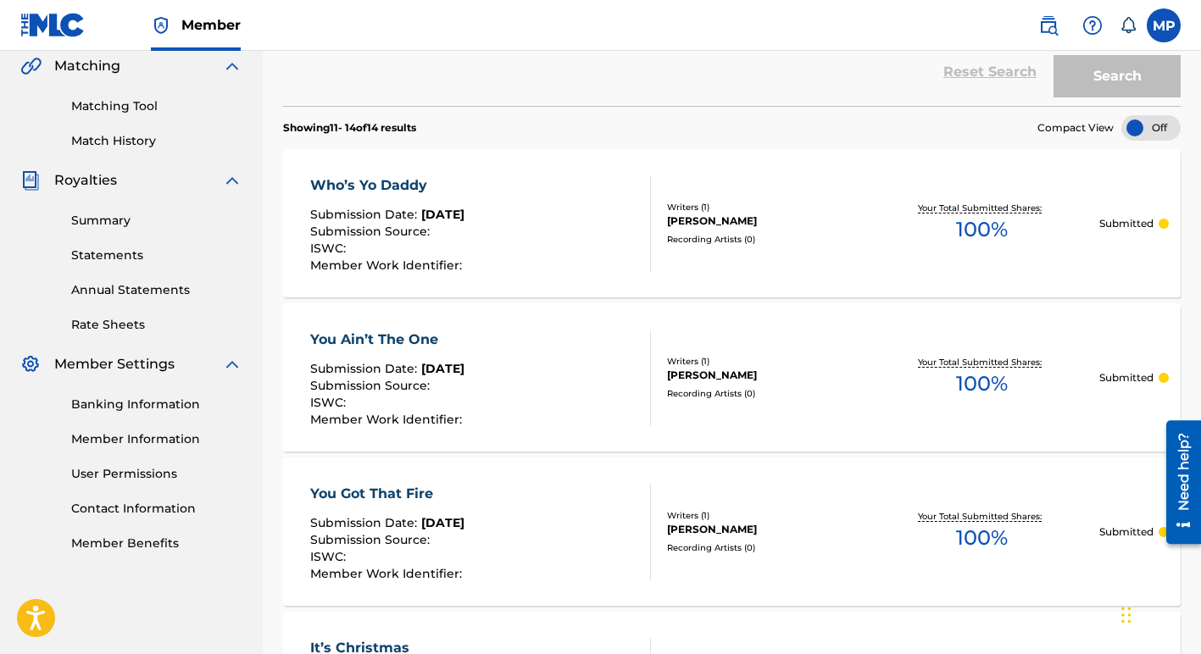
scroll to position [698, 0]
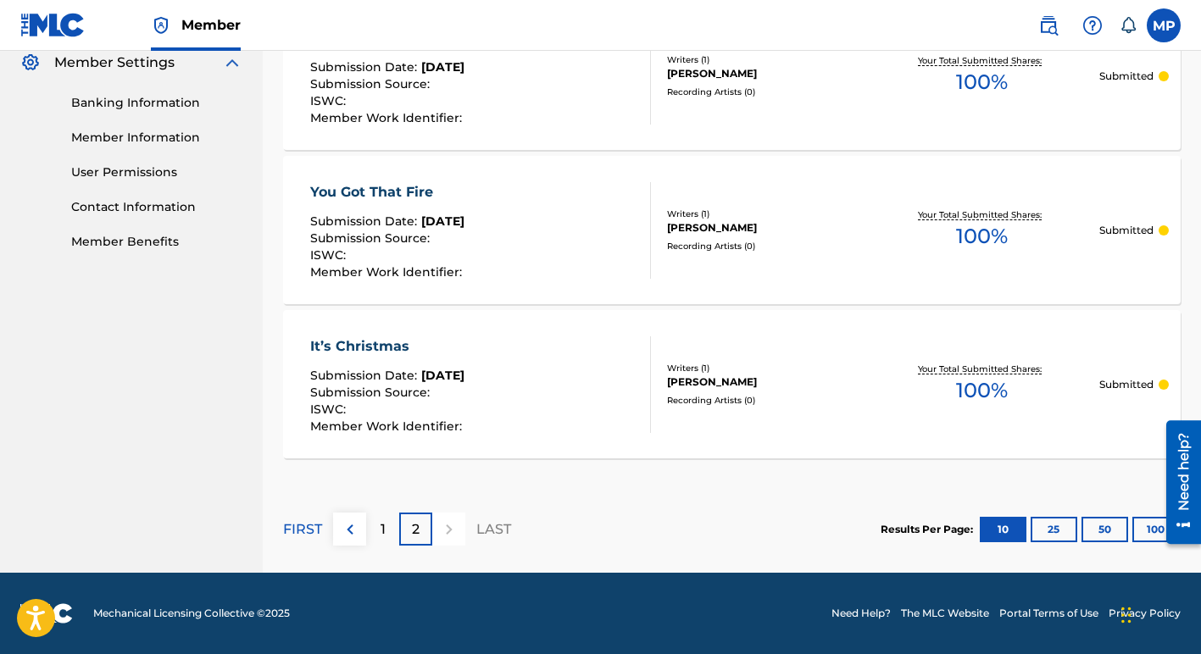
click at [980, 391] on span "100 %" at bounding box center [982, 390] width 52 height 31
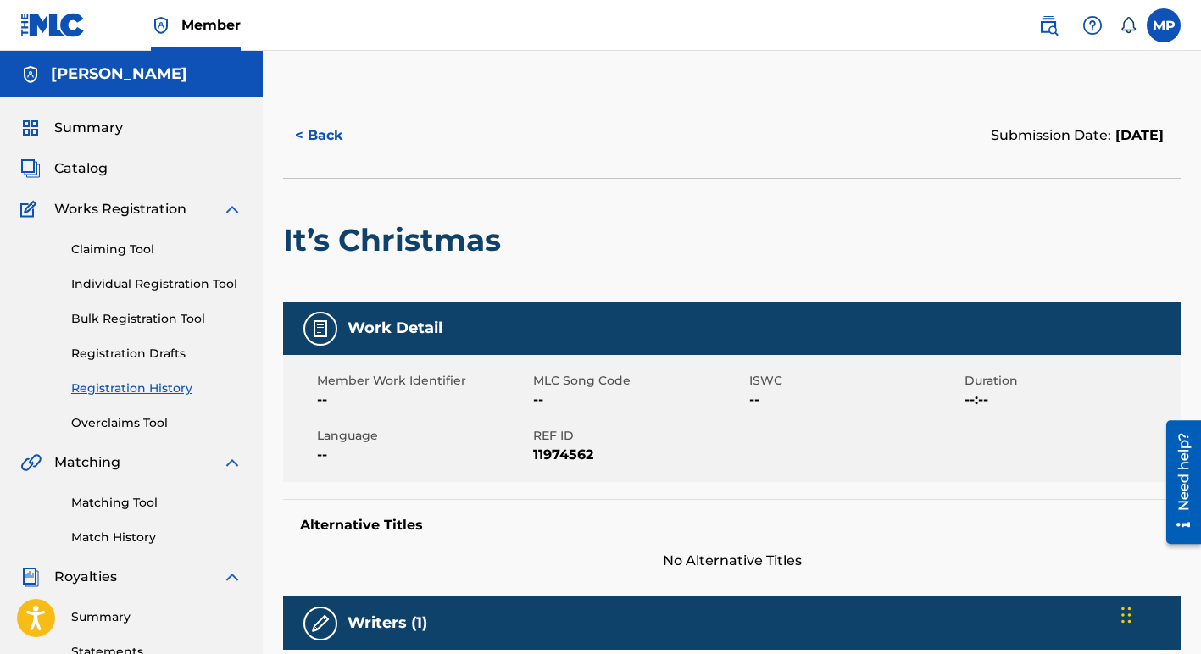
click at [73, 165] on span "Catalog" at bounding box center [80, 168] width 53 height 20
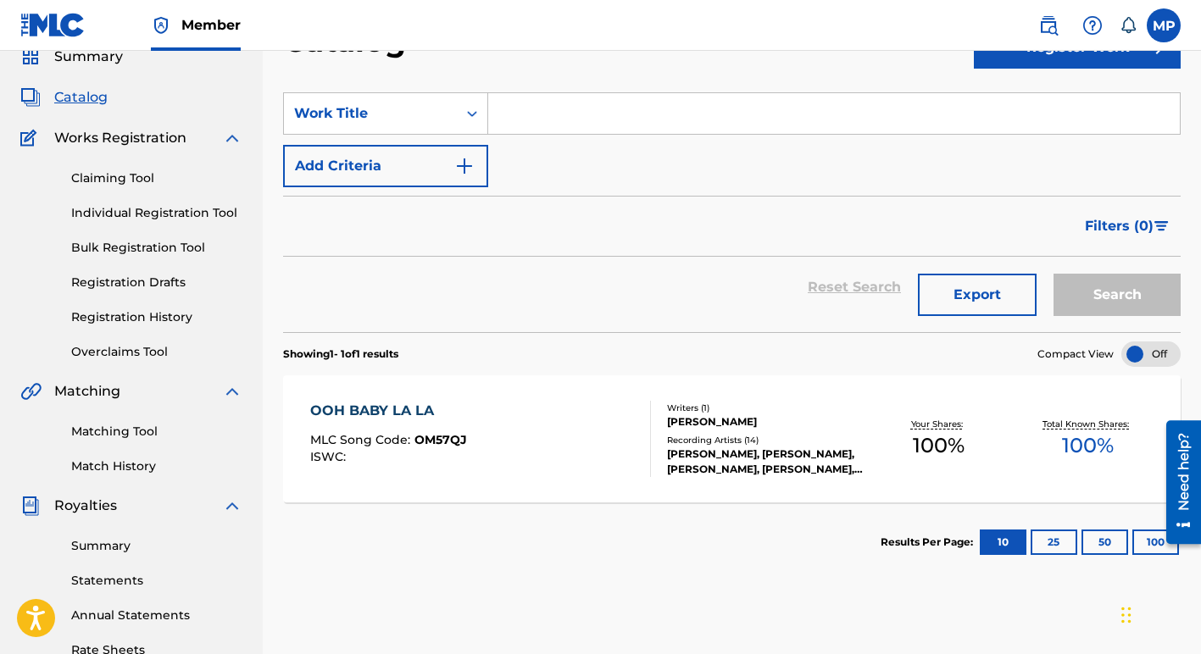
scroll to position [72, 0]
click at [524, 432] on div "OOH BABY LA LA MLC Song Code : OM57QJ ISWC :" at bounding box center [480, 438] width 341 height 76
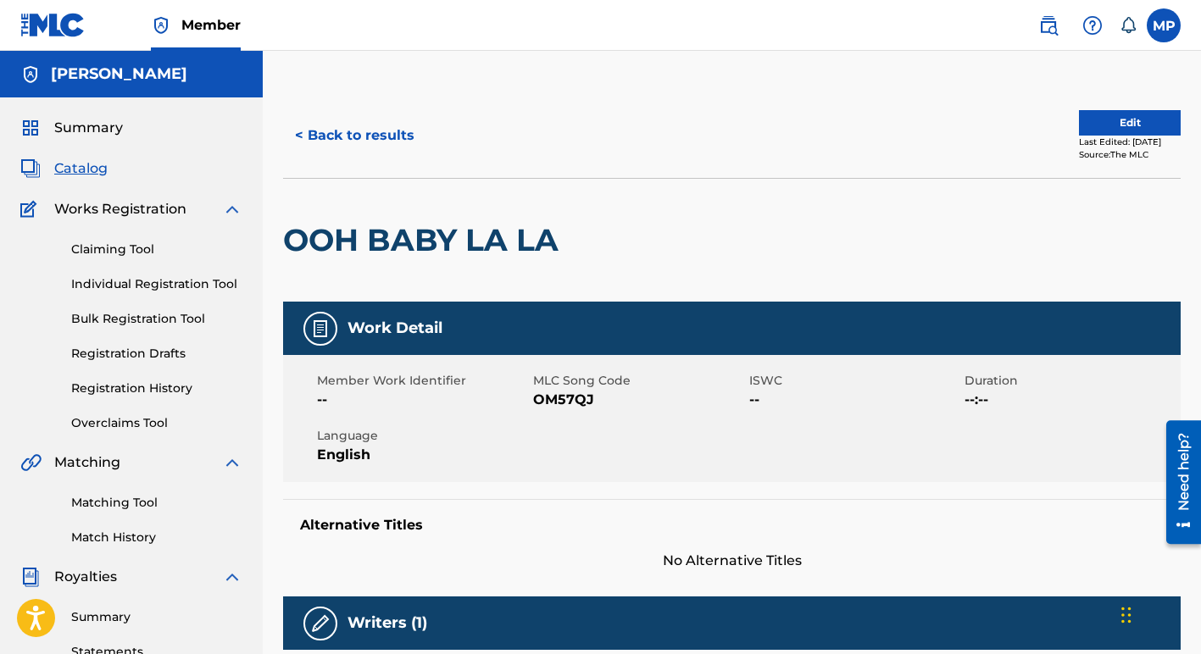
click at [1127, 120] on button "Edit" at bounding box center [1130, 122] width 102 height 25
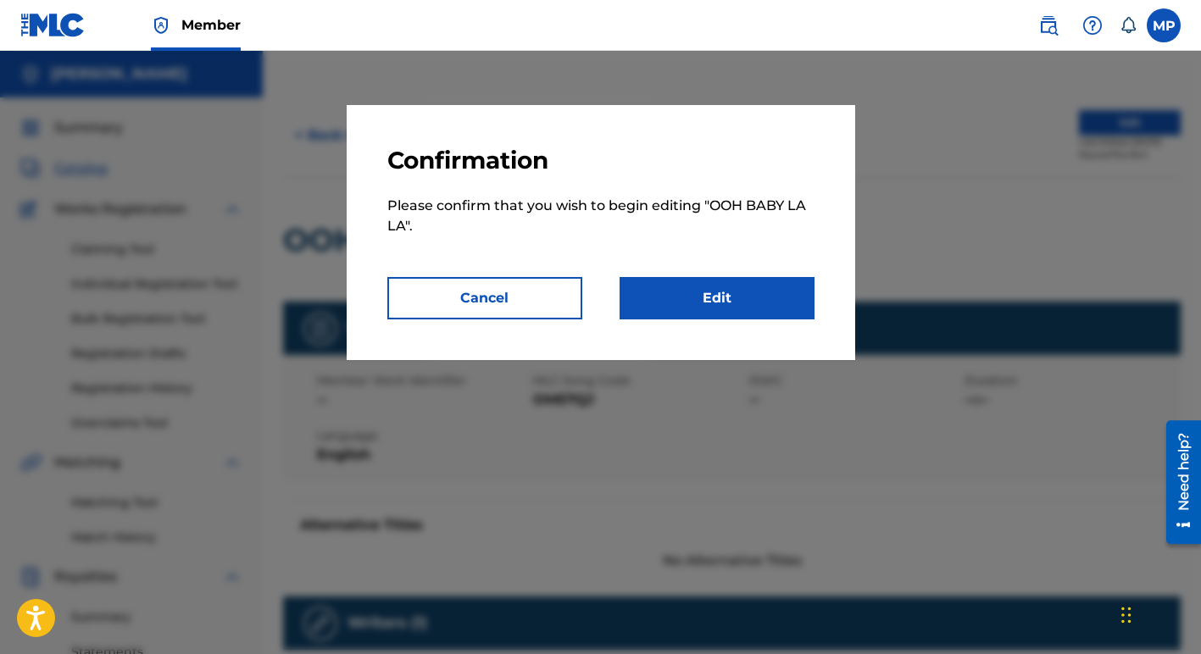
click at [703, 297] on link "Edit" at bounding box center [716, 298] width 195 height 42
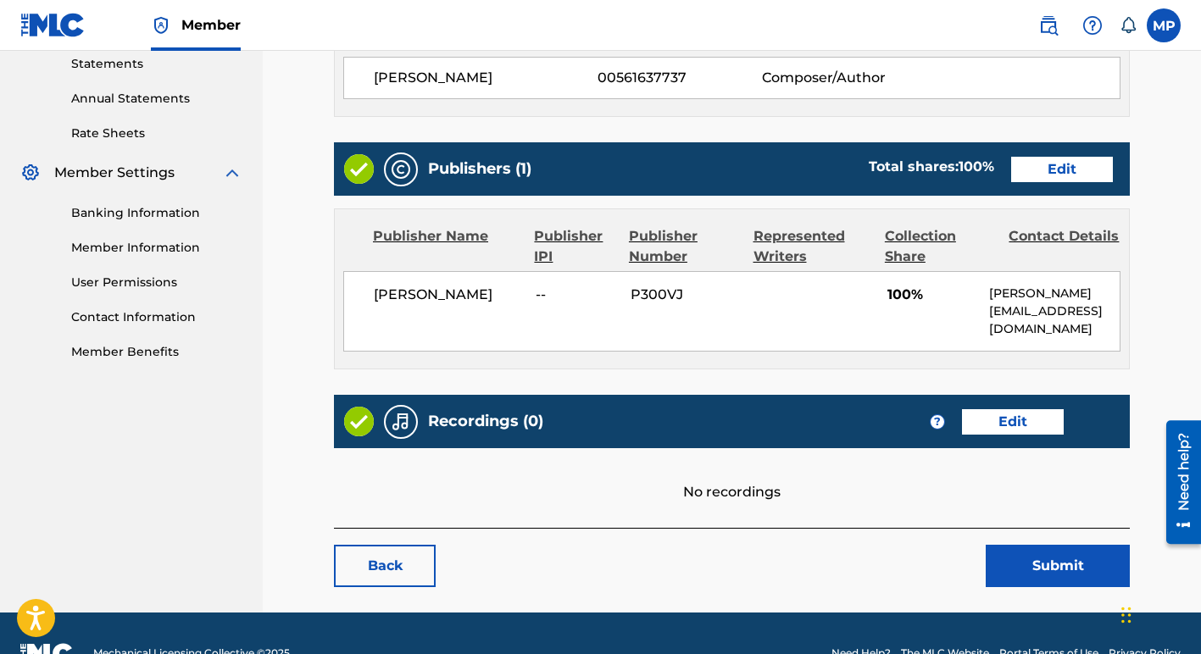
scroll to position [627, 0]
